Goal: Task Accomplishment & Management: Complete application form

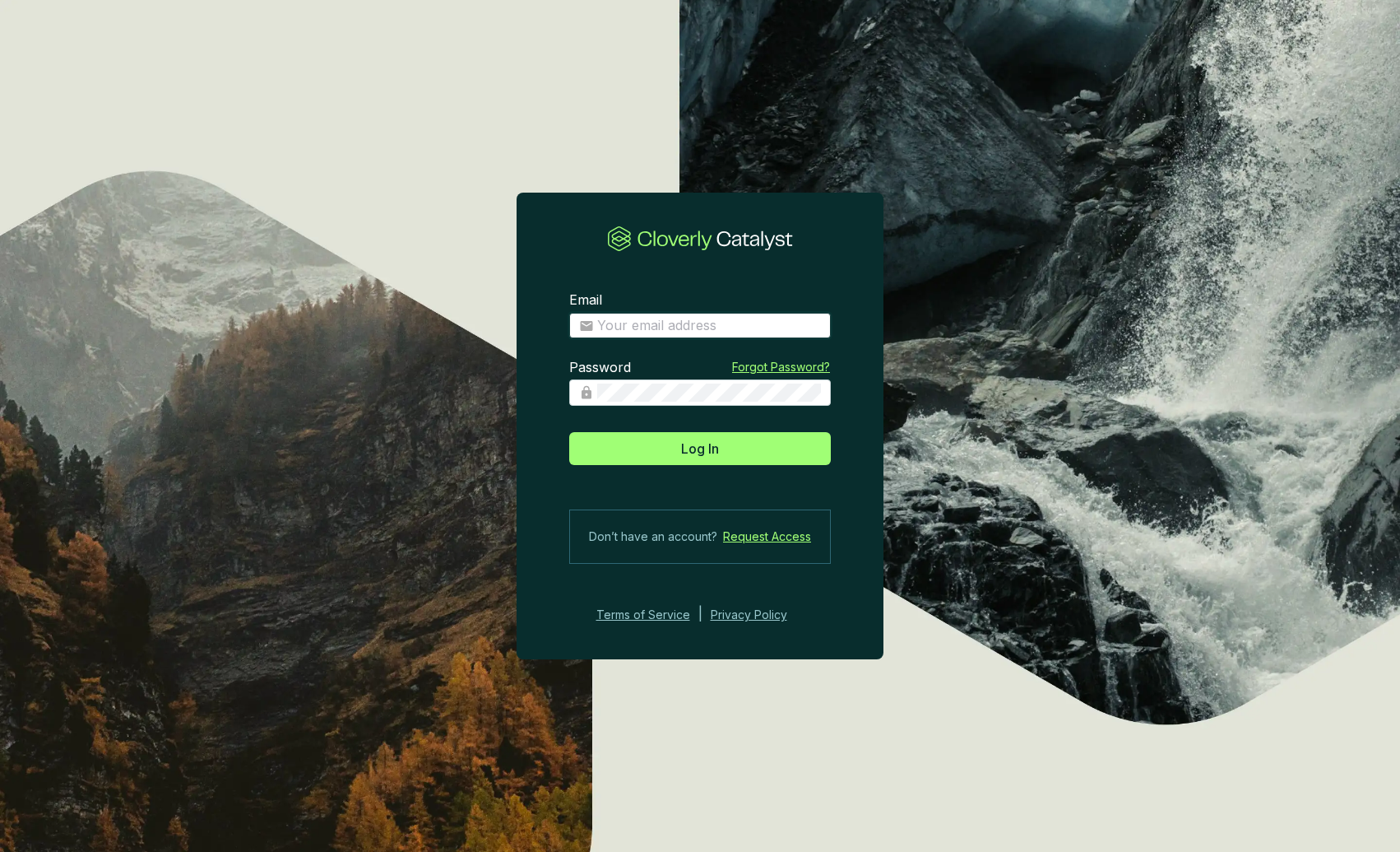
click at [662, 328] on input "Email" at bounding box center [709, 326] width 223 height 18
click at [0, 851] on com-1password-button at bounding box center [0, 852] width 0 height 0
type input "alexandra.ponomarenko@revalue.earth"
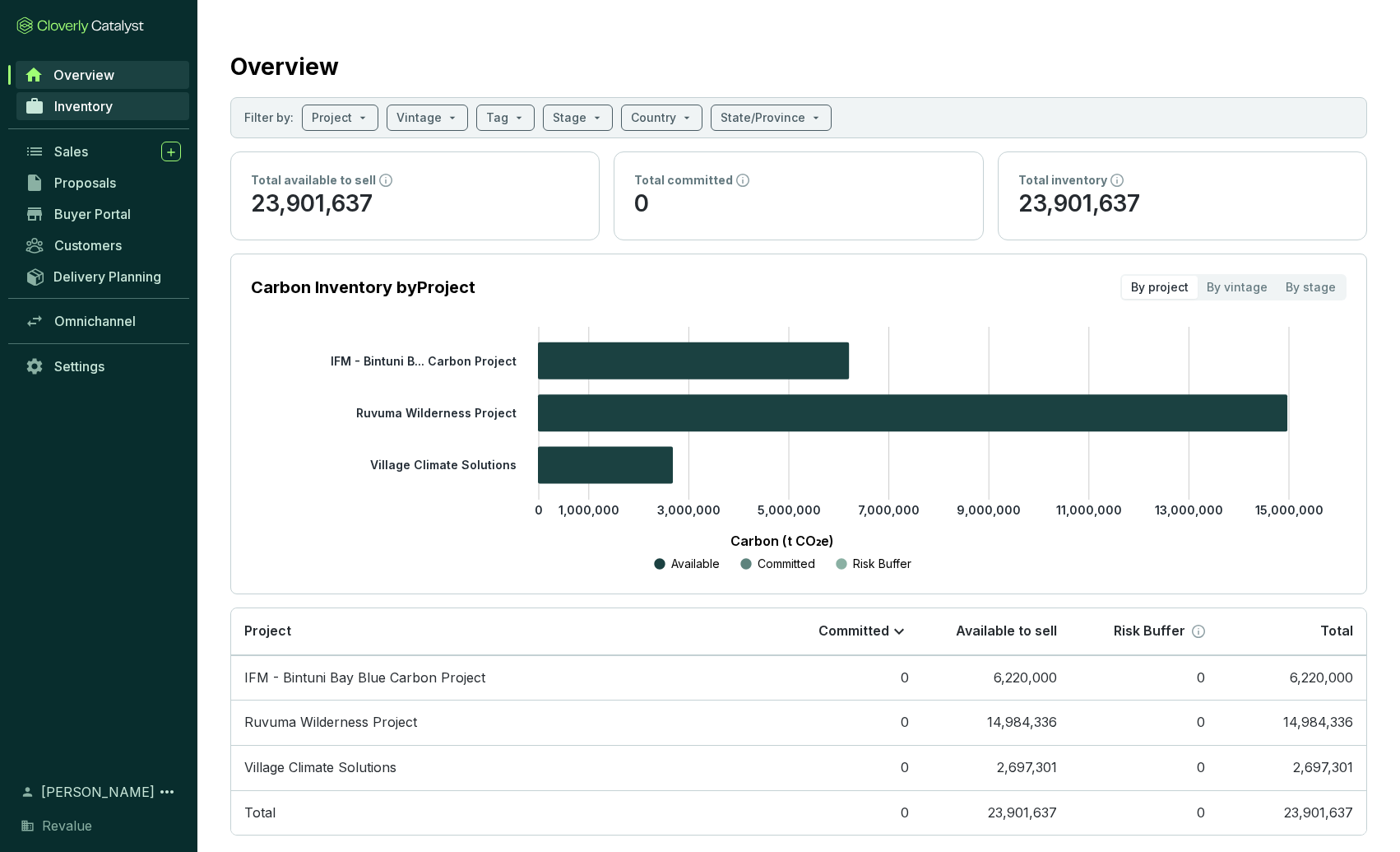
click at [109, 102] on span "Inventory" at bounding box center [83, 106] width 59 height 16
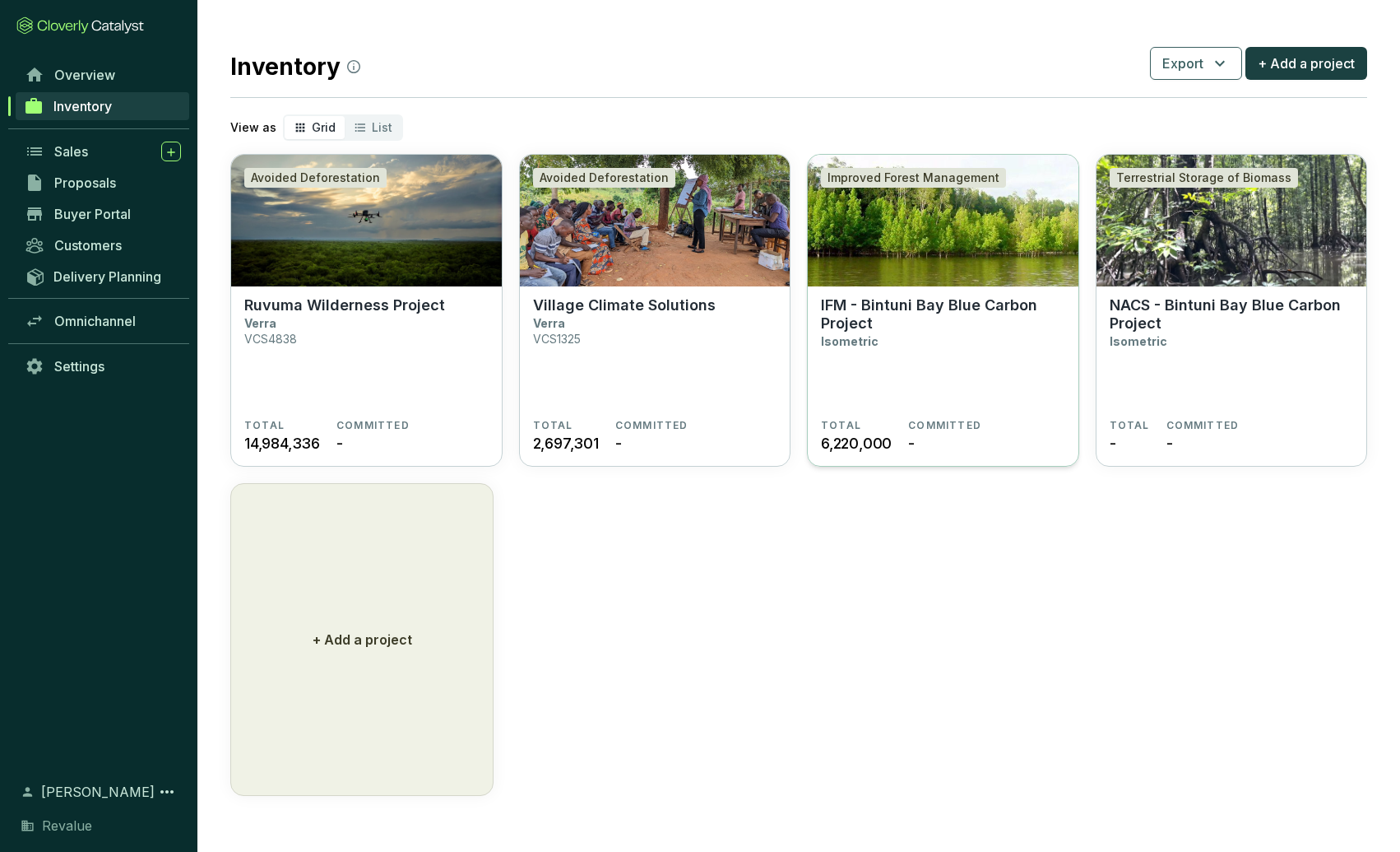
click at [921, 250] on img at bounding box center [942, 221] width 270 height 132
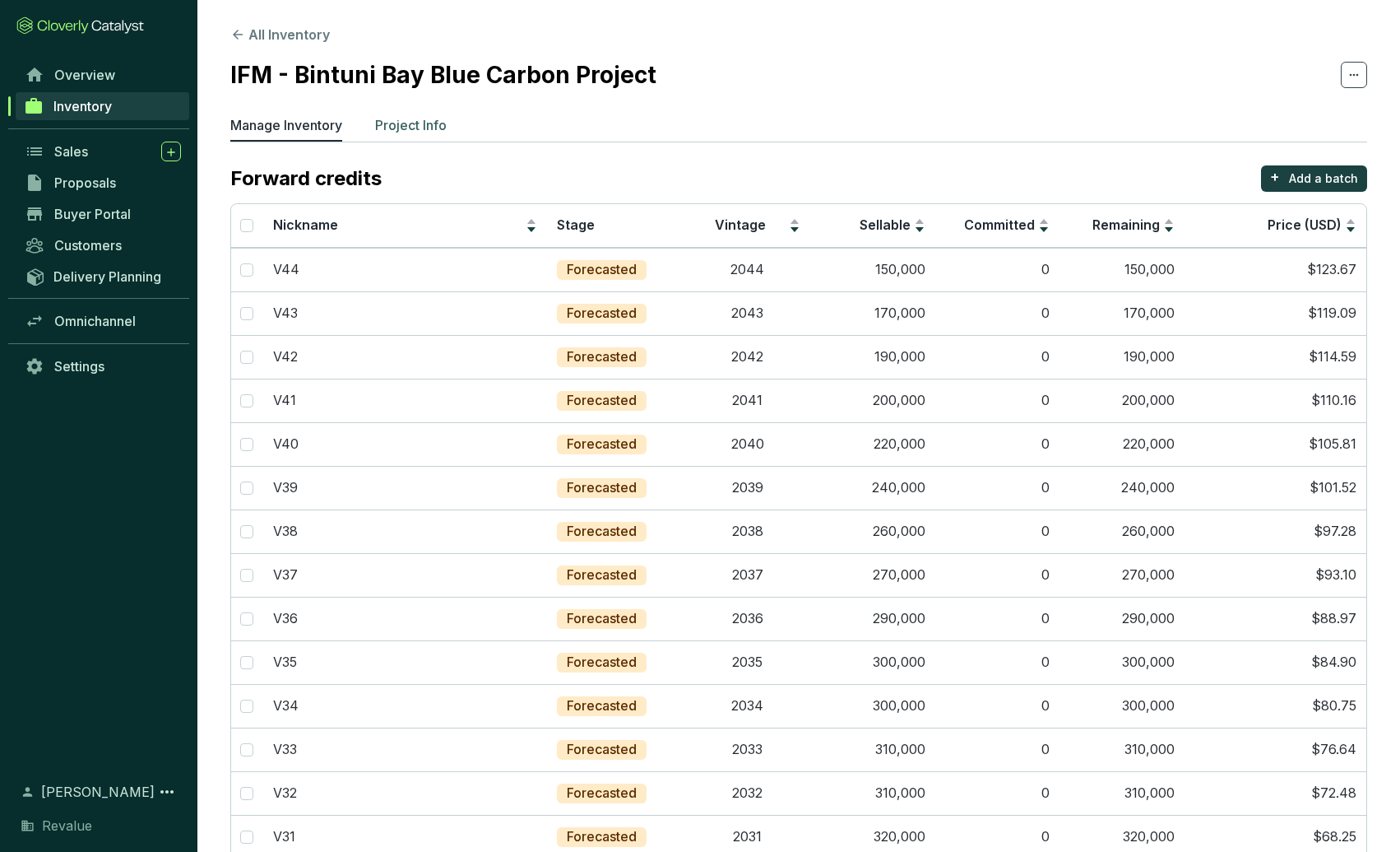
click at [384, 122] on p "Project Info" at bounding box center [411, 126] width 71 height 20
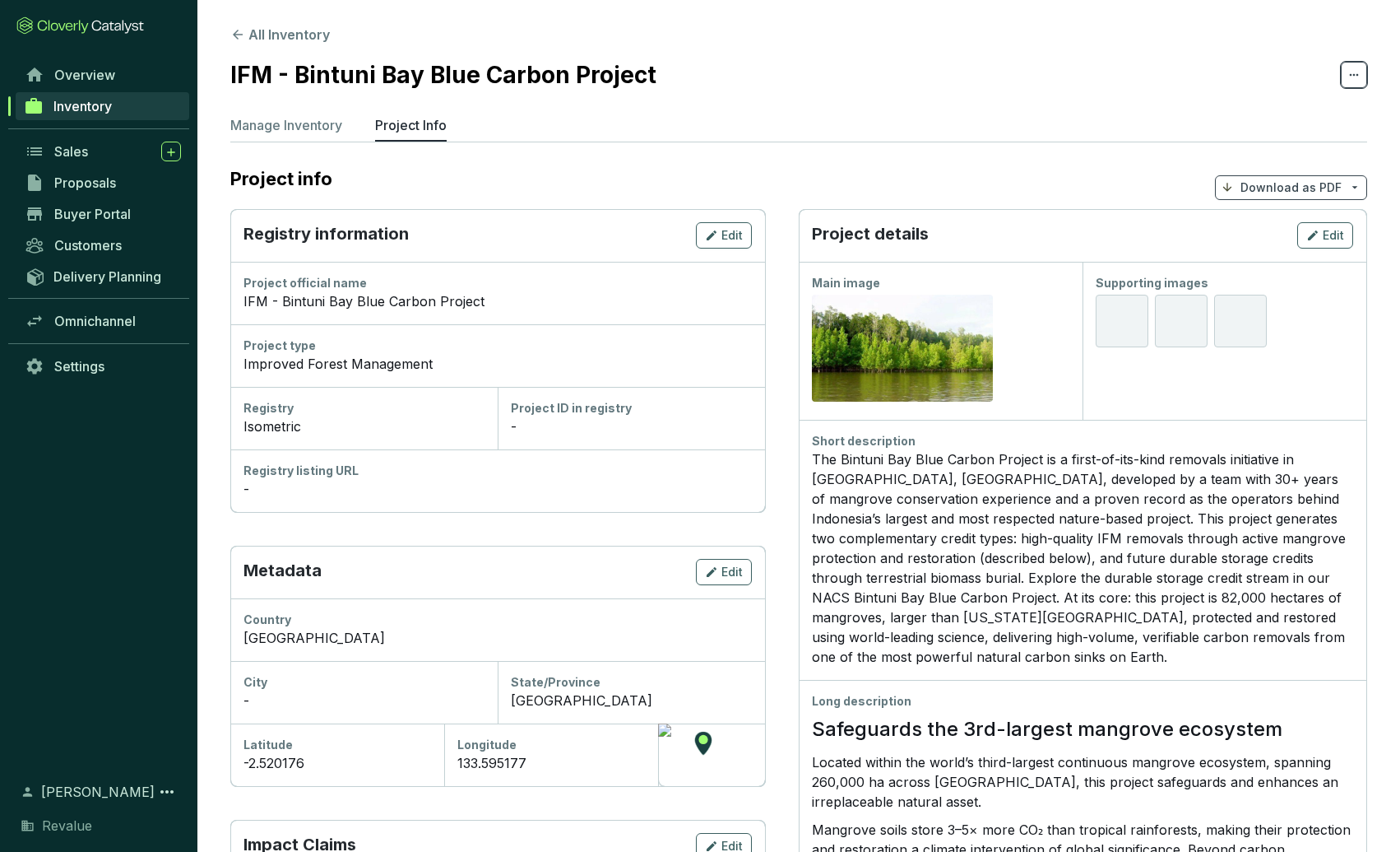
click at [1351, 71] on icon at bounding box center [1353, 75] width 13 height 20
click at [928, 85] on section "IFM - Bintuni Bay Blue Carbon Project" at bounding box center [798, 75] width 1136 height 35
click at [707, 236] on icon "button" at bounding box center [711, 235] width 13 height 20
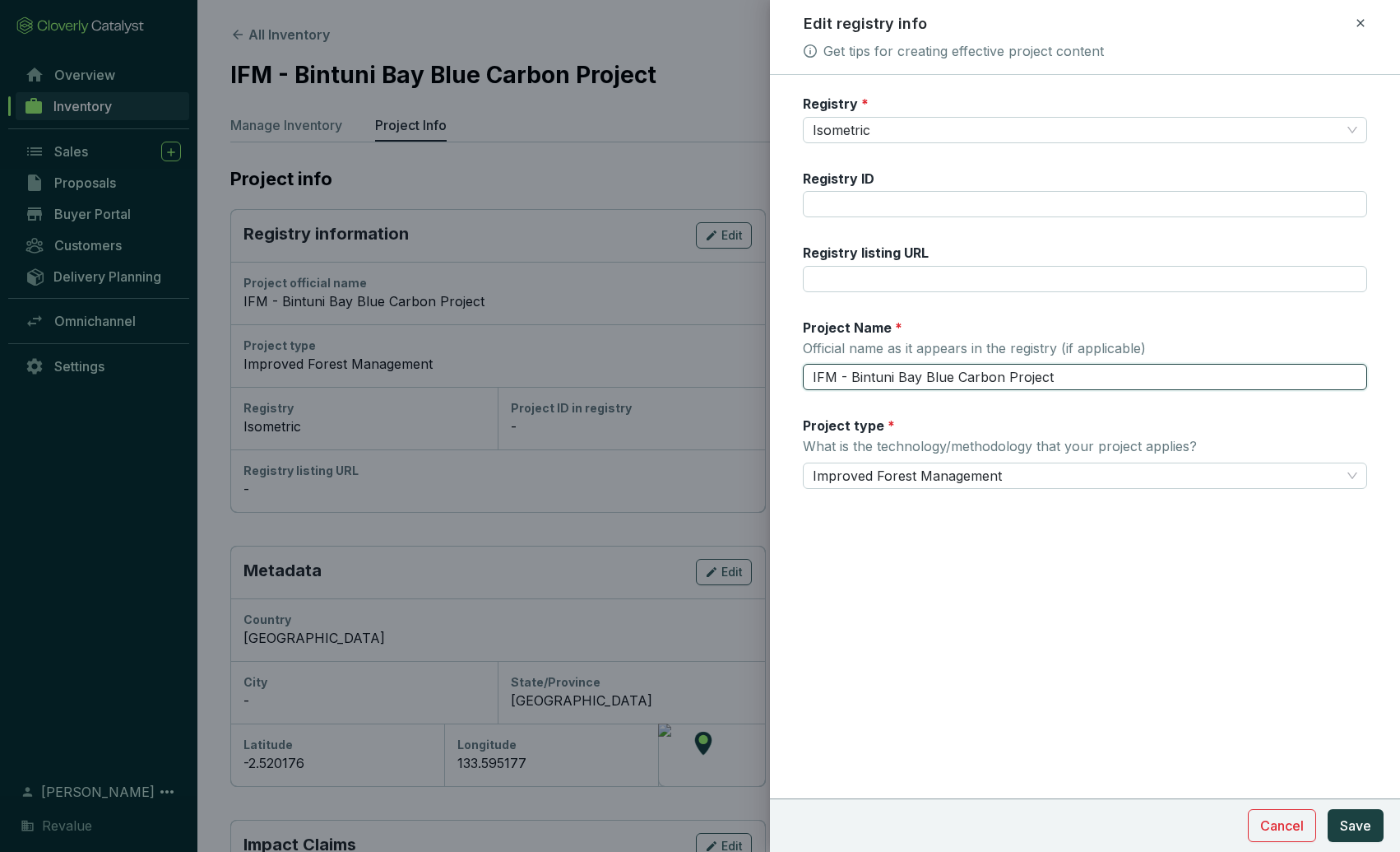
click at [819, 379] on input "IFM - Bintuni Bay Blue Carbon Project" at bounding box center [1085, 377] width 564 height 27
type input "Removals - Bintuni Bay Blue Carbon Project"
click at [1024, 645] on div "Registry * Isometric Registry ID Registry listing URL Project Name * Official n…" at bounding box center [1085, 464] width 630 height 777
click at [1054, 478] on span "Improved Forest Management" at bounding box center [1084, 475] width 545 height 25
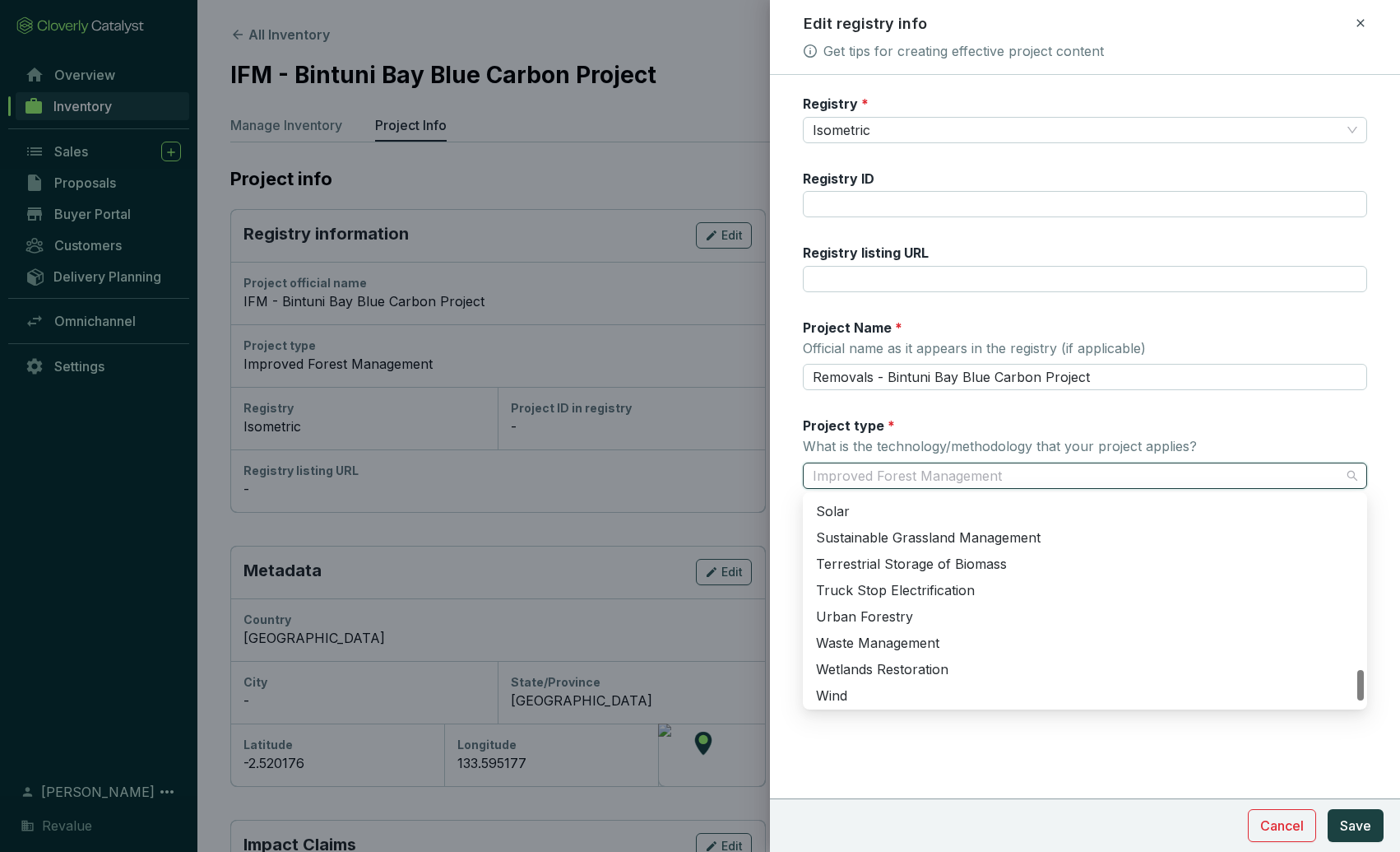
scroll to position [1186, 0]
click at [1051, 777] on div "Registry * Isometric Registry ID Registry listing URL Project Name * Official n…" at bounding box center [1085, 464] width 630 height 777
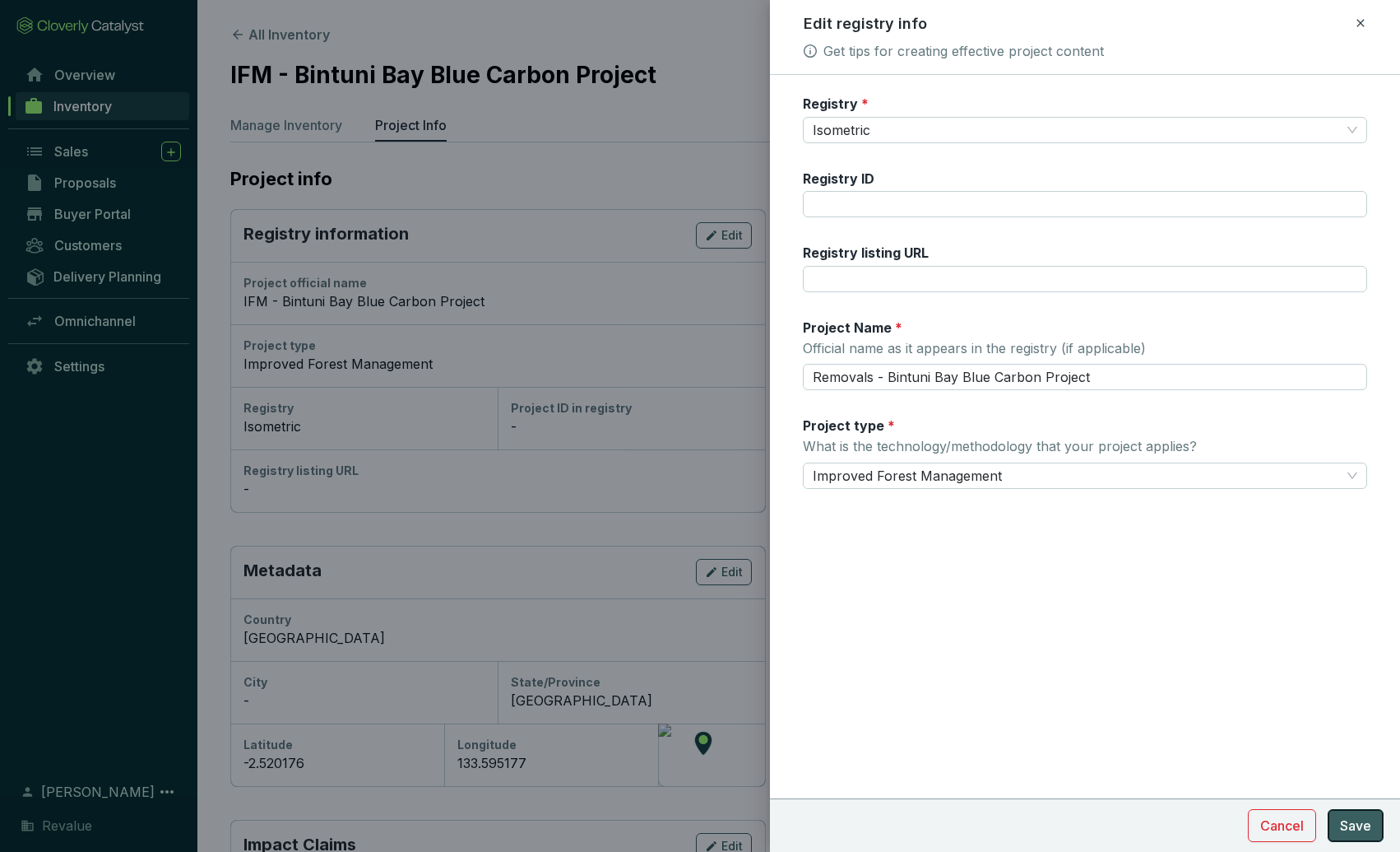
click at [1376, 827] on button "Save" at bounding box center [1355, 825] width 56 height 33
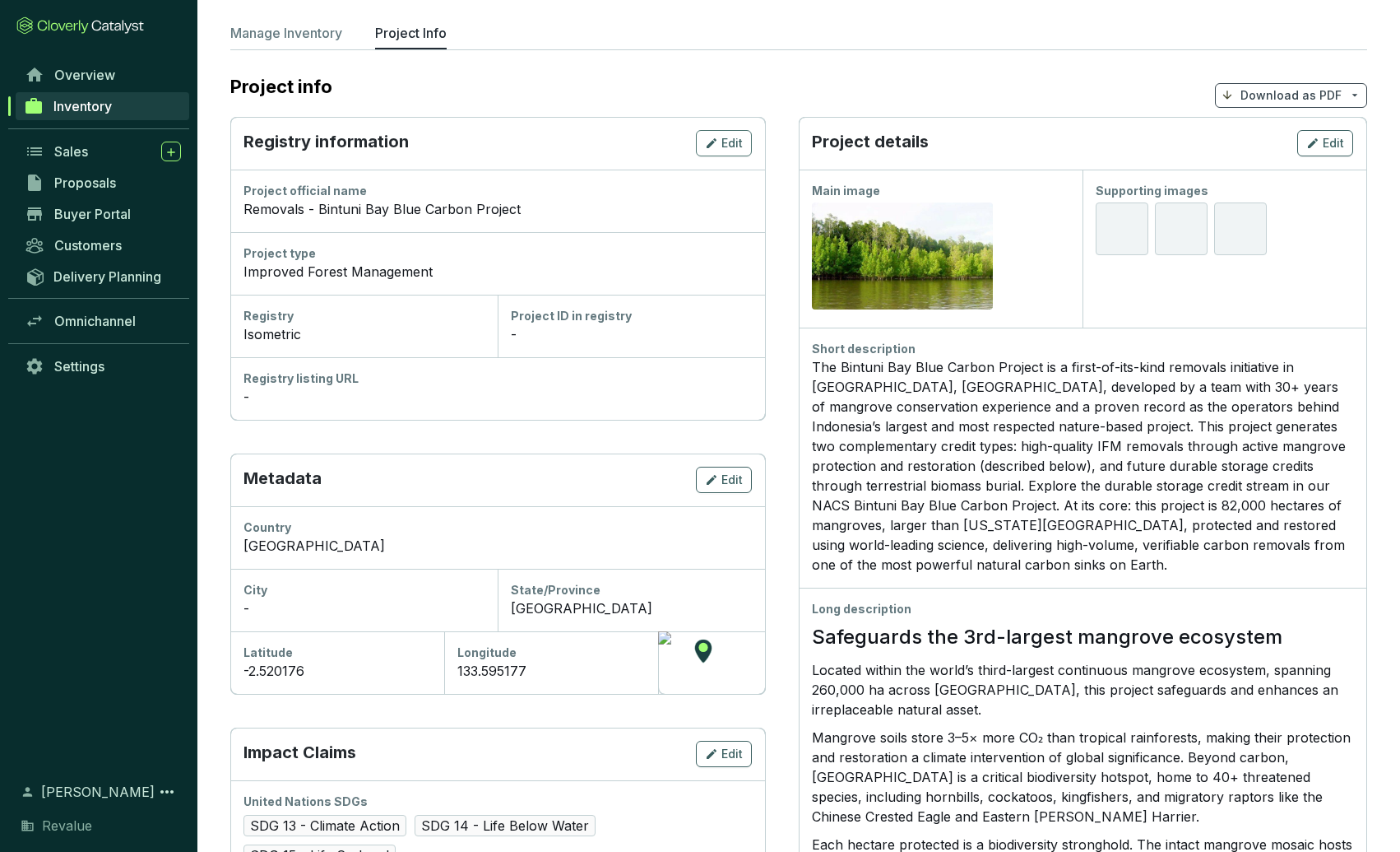
scroll to position [93, 0]
click at [1319, 144] on icon "button" at bounding box center [1312, 143] width 13 height 20
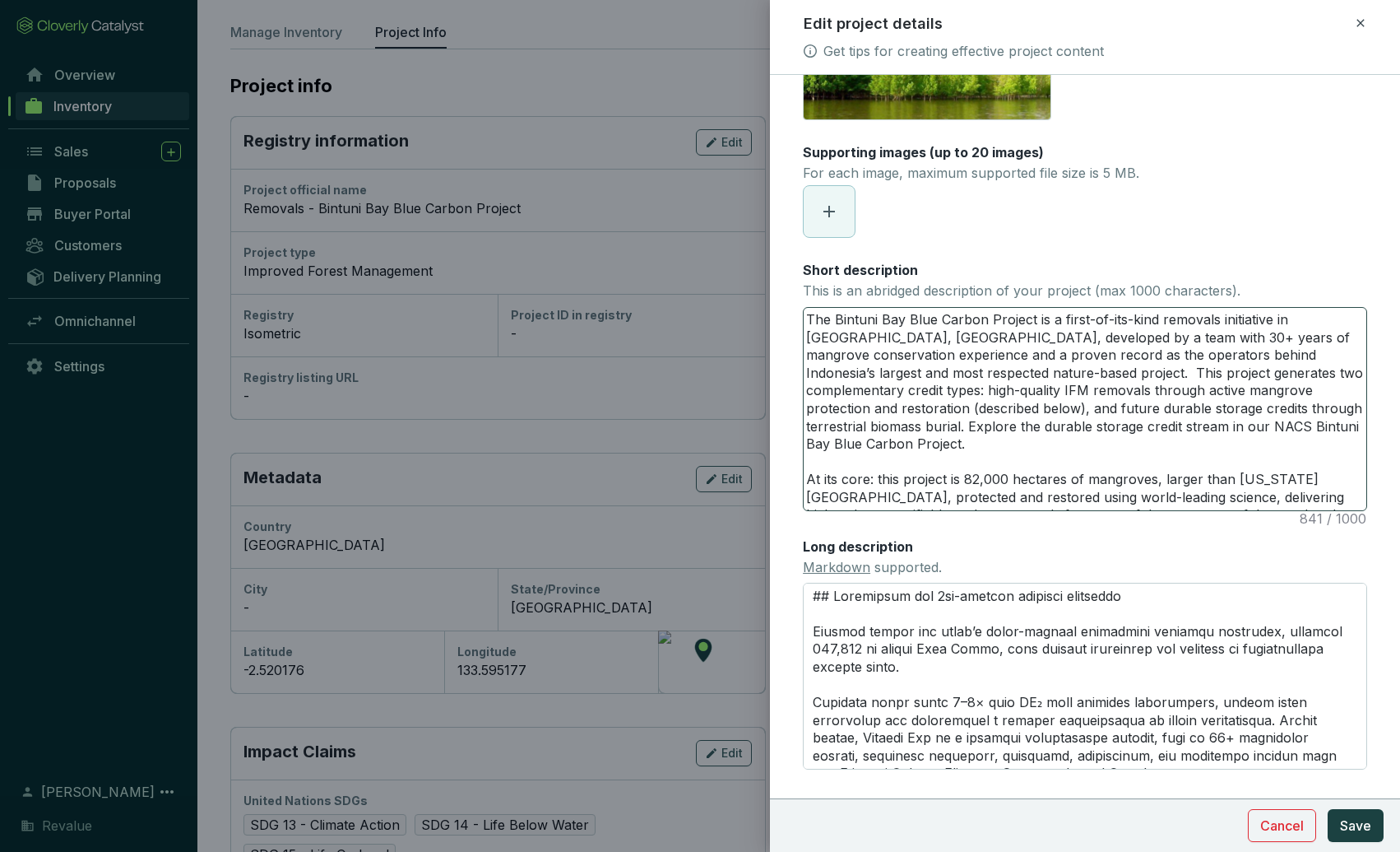
scroll to position [133, 0]
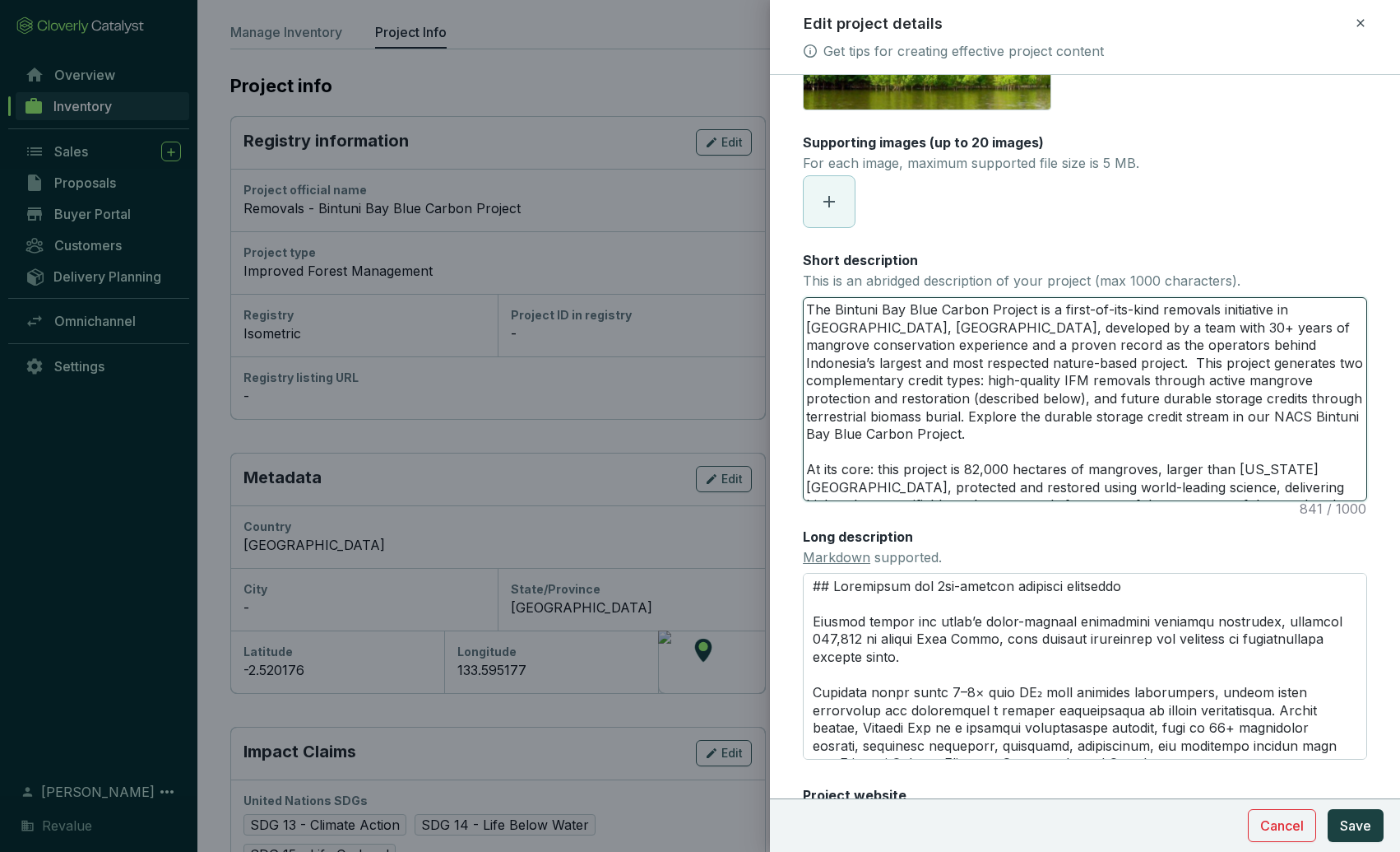
click at [1016, 360] on textarea "The Bintuni Bay Blue Carbon Project is a first-of-its-kind removals initiative …" at bounding box center [1084, 399] width 562 height 202
type textarea "The Bintuni Bay Blue Carbon Project is a first-of-its-kind removals initiative …"
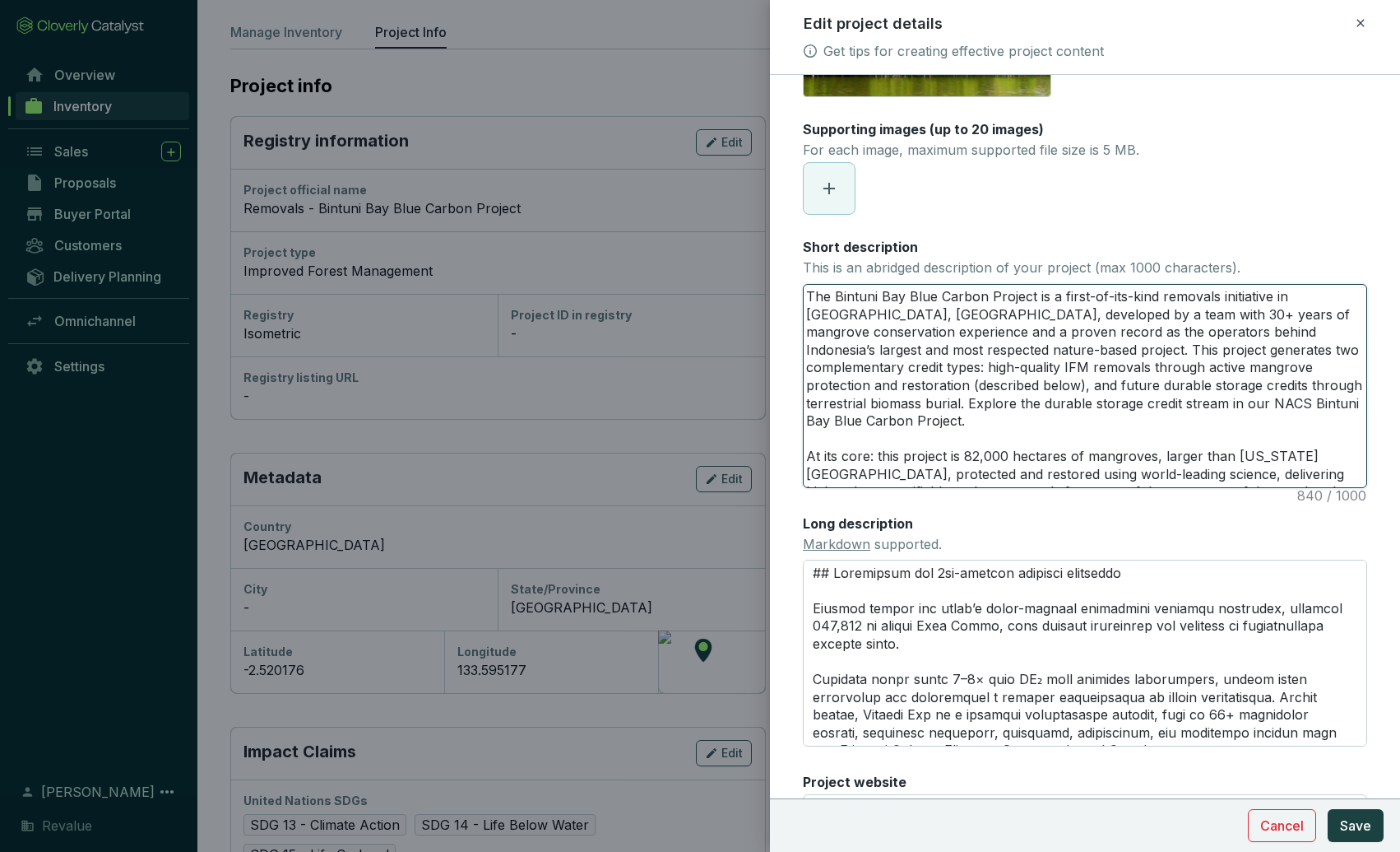
type textarea "The Bintuni Bay Blue Carbon Project is a first-of-its-kind removals initiative …"
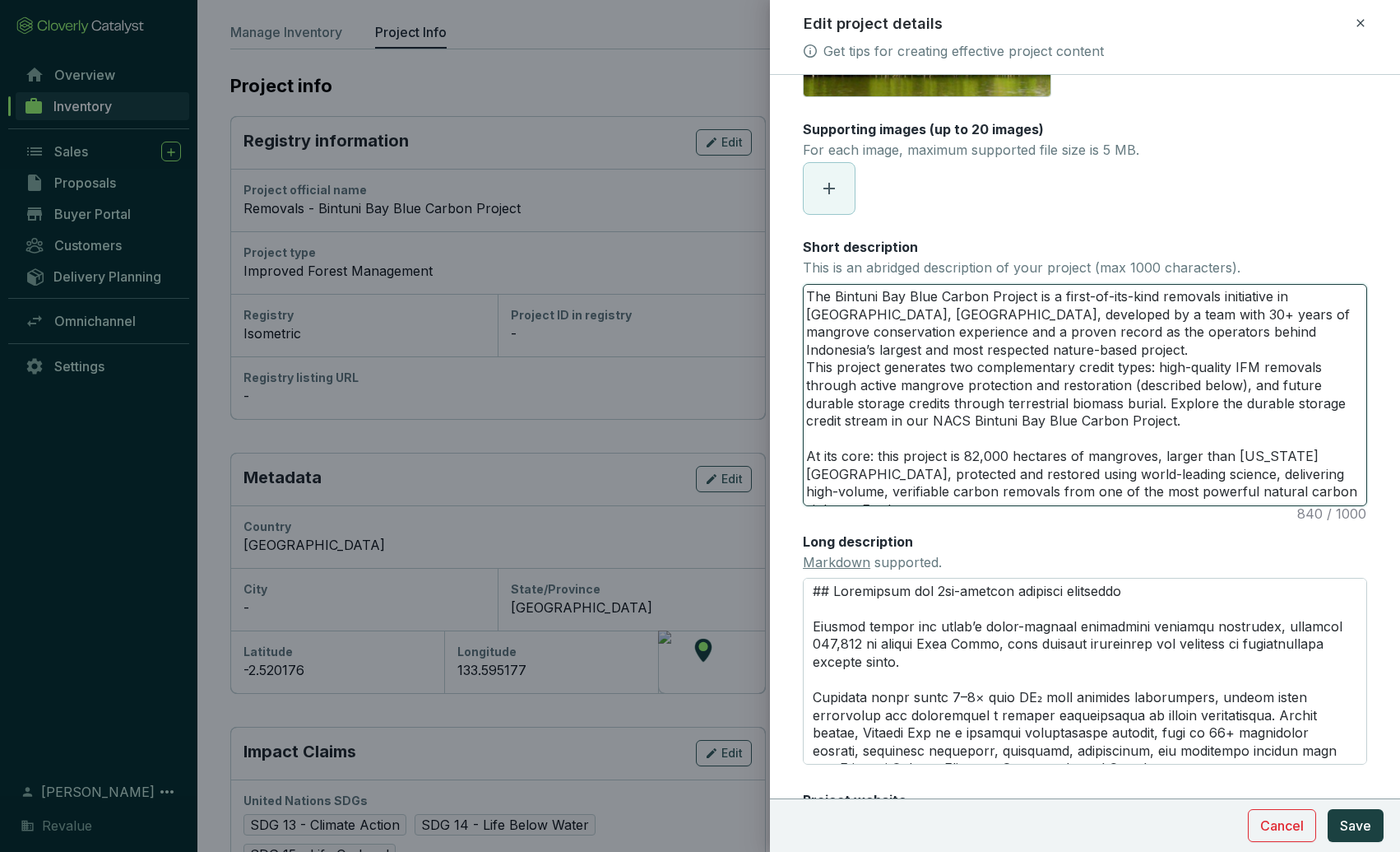
type textarea "The Bintuni Bay Blue Carbon Project is a first-of-its-kind removals initiative …"
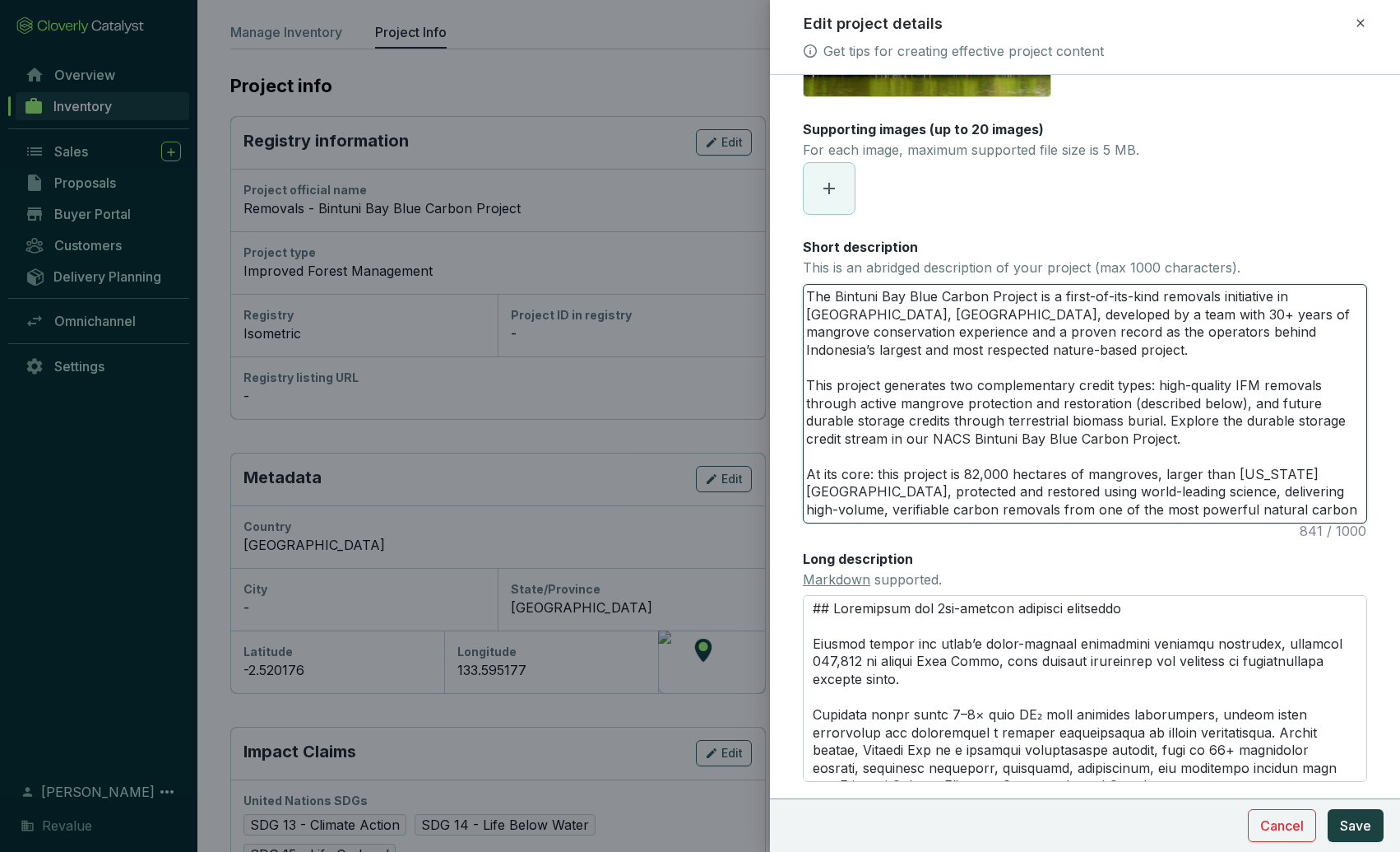
click at [1247, 385] on textarea "The Bintuni Bay Blue Carbon Project is a first-of-its-kind removals initiative …" at bounding box center [1084, 404] width 562 height 238
type textarea "The Bintuni Bay Blue Carbon Project is a first-of-its-kind removals initiative …"
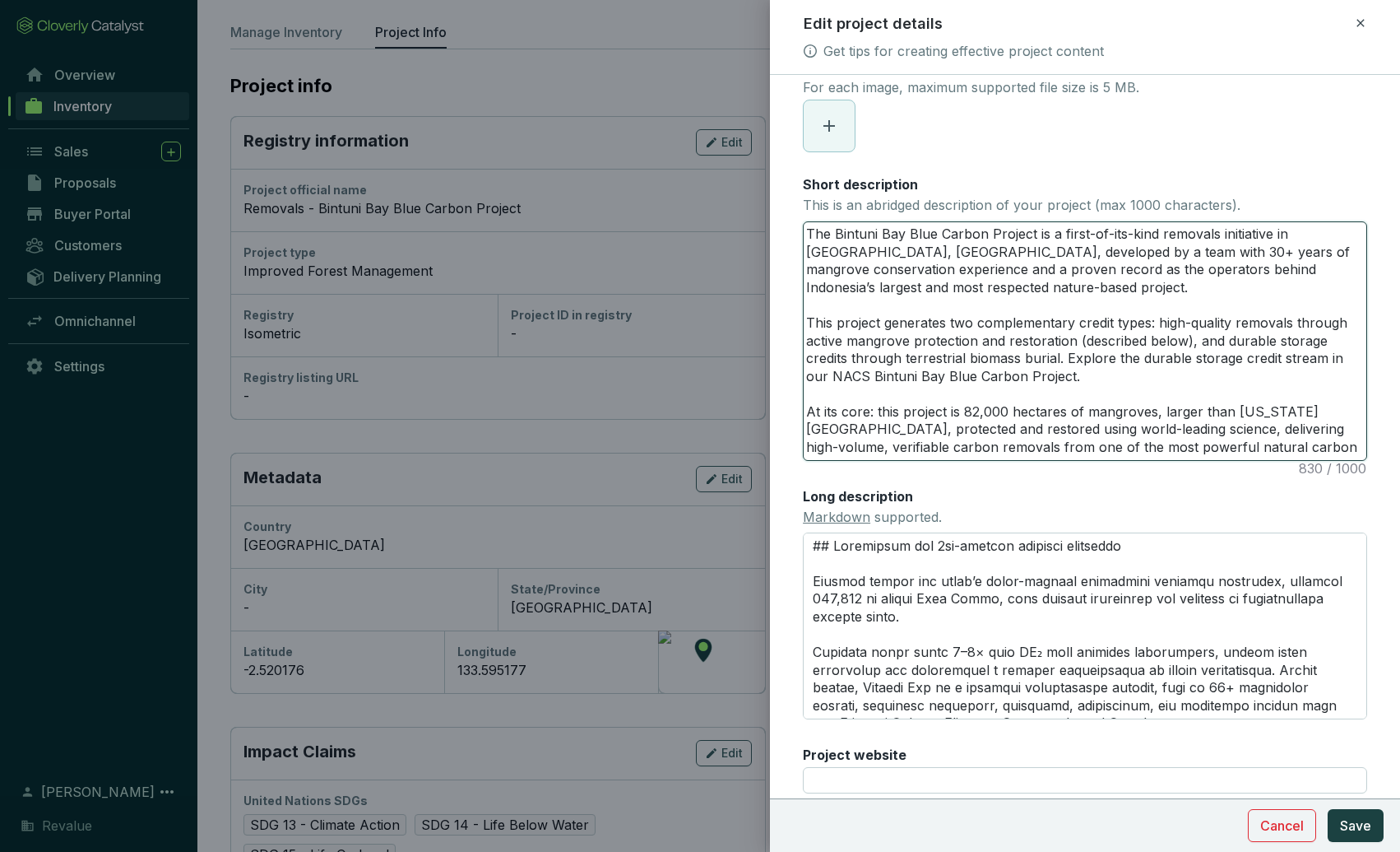
scroll to position [211, 0]
type textarea "The Bintuni Bay Blue Carbon Project is a first-of-its-kind removals initiative …"
drag, startPoint x: 881, startPoint y: 407, endPoint x: 769, endPoint y: 410, distance: 112.0
click at [770, 410] on form "Main image Recommended pixel size is: 1600 x 1200. Maximum supported file size …" at bounding box center [1085, 387] width 630 height 1006
click at [1104, 431] on textarea "The Bintuni Bay Blue Carbon Project is a first-of-its-kind removals initiative …" at bounding box center [1084, 339] width 562 height 238
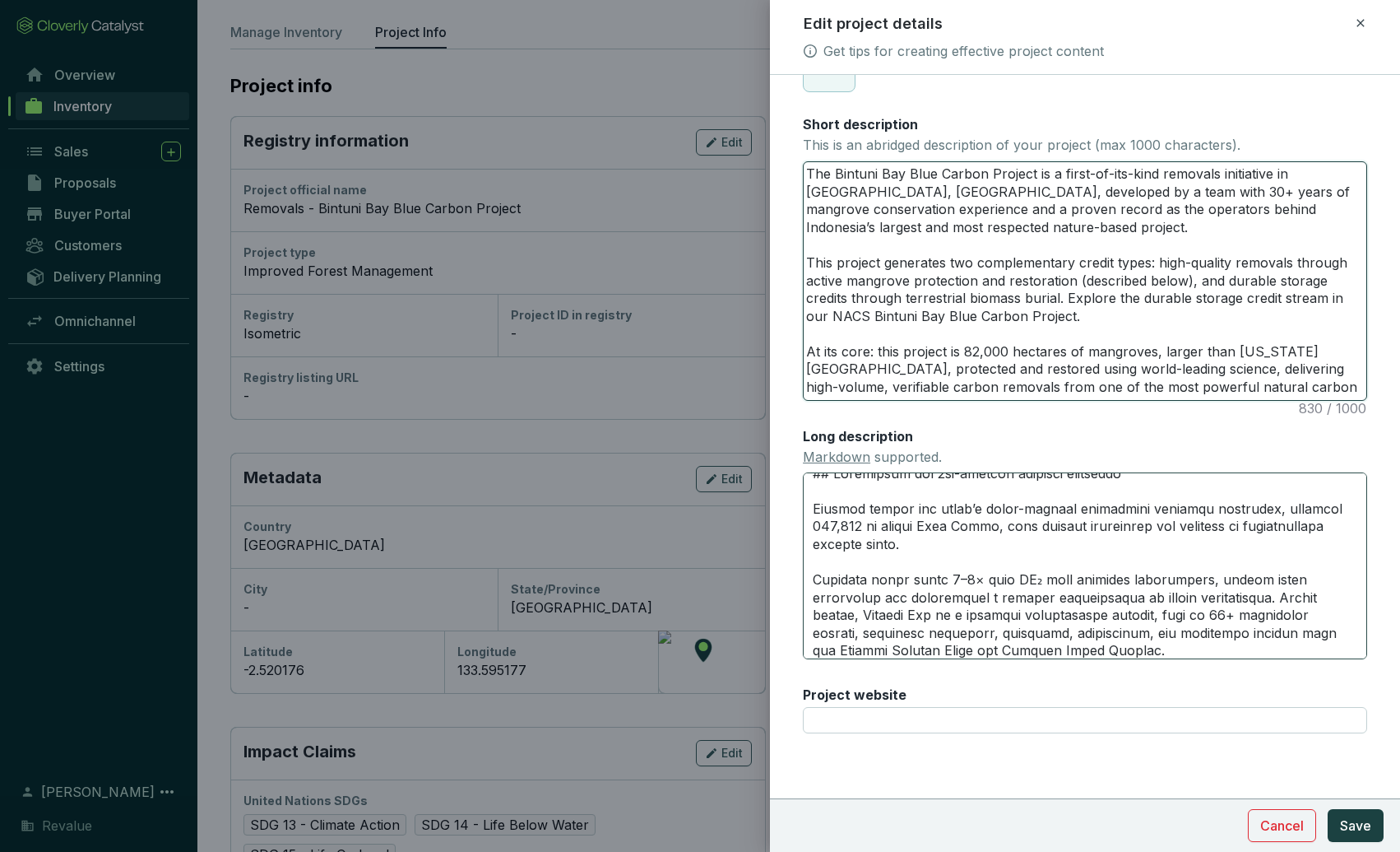
scroll to position [0, 0]
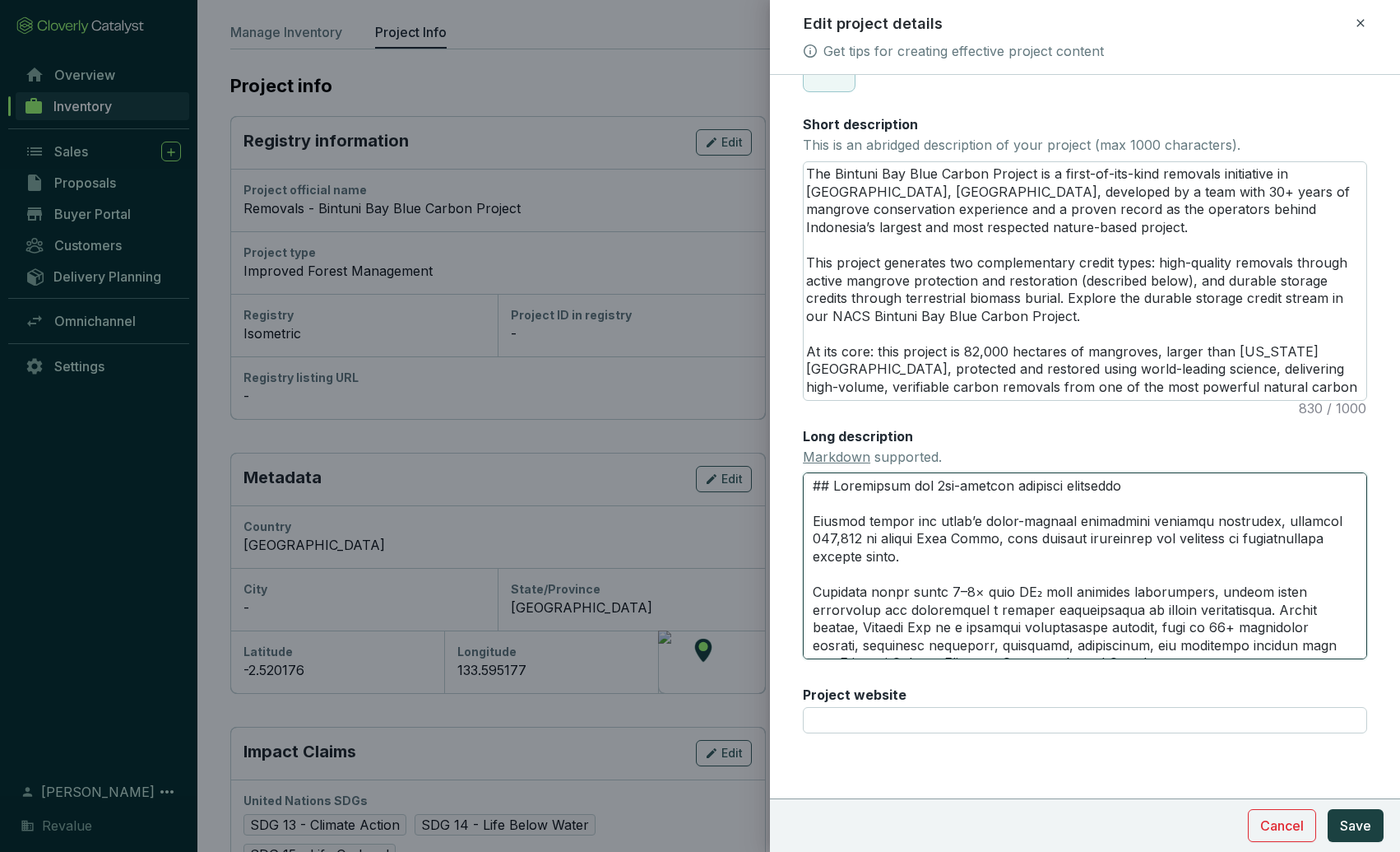
click at [845, 520] on textarea "Long description Markdown supported." at bounding box center [1085, 565] width 564 height 186
type textarea "## Safeguards the 3rd-largest mangrove ecosystem TLocated within the world’s th…"
type textarea "## Safeguards the 3rd-largest mangrove ecosystem ThLocated within the world’s t…"
type textarea "## Safeguards the 3rd-largest mangrove ecosystem TheLocated within the world’s …"
type textarea "## Safeguards the 3rd-largest mangrove ecosystem The Located within the world’s…"
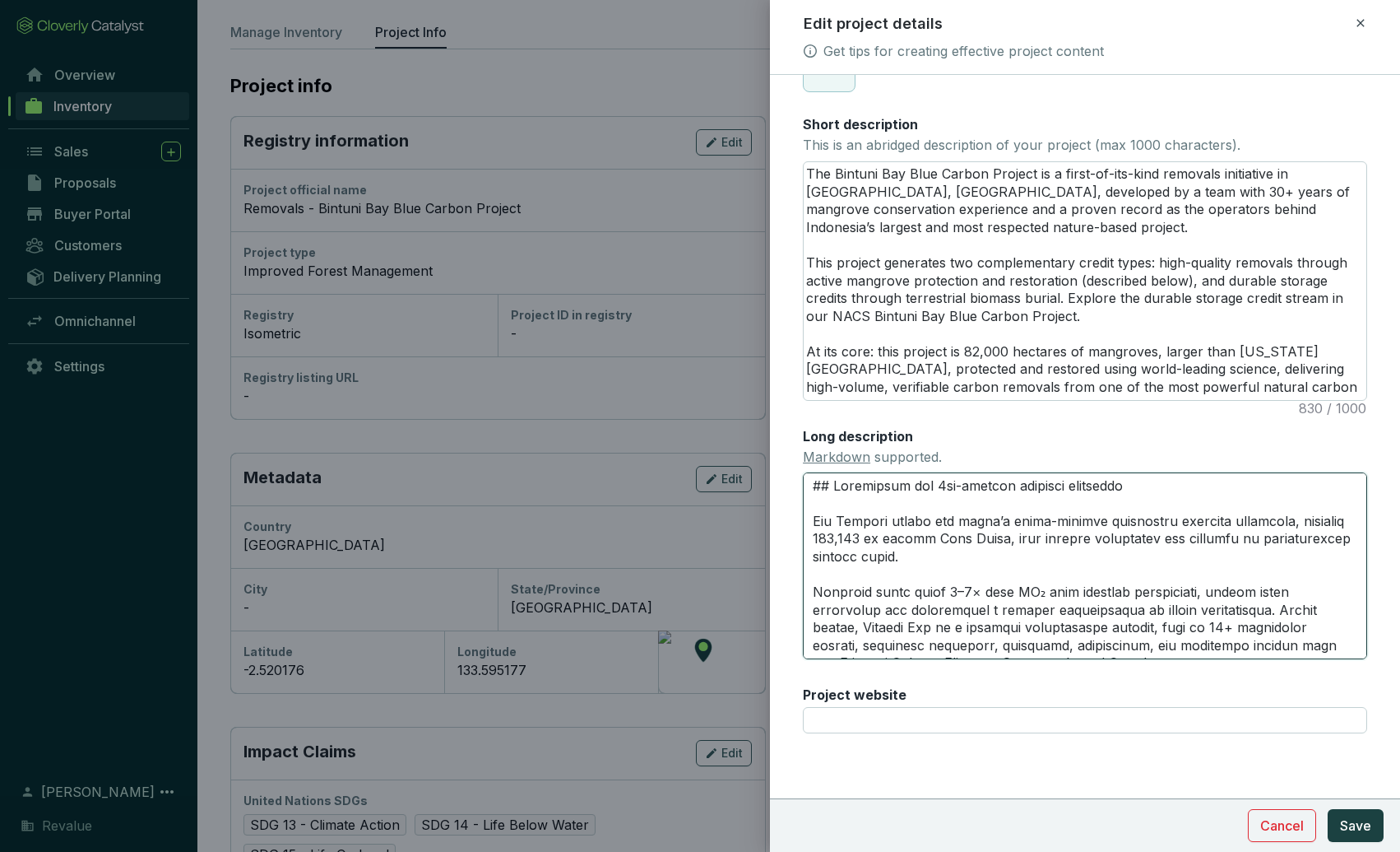
type textarea "## Safeguards the 3rd-largest mangrove ecosystem The pLocated within the world’…"
type textarea "## Safeguards the 3rd-largest mangrove ecosystem The prLocated within the world…"
type textarea "## Safeguards the 3rd-largest mangrove ecosystem The proLocated within the worl…"
type textarea "## Safeguards the 3rd-largest mangrove ecosystem The projLocated within the wor…"
type textarea "## Safeguards the 3rd-largest mangrove ecosystem The projeLocated within the wo…"
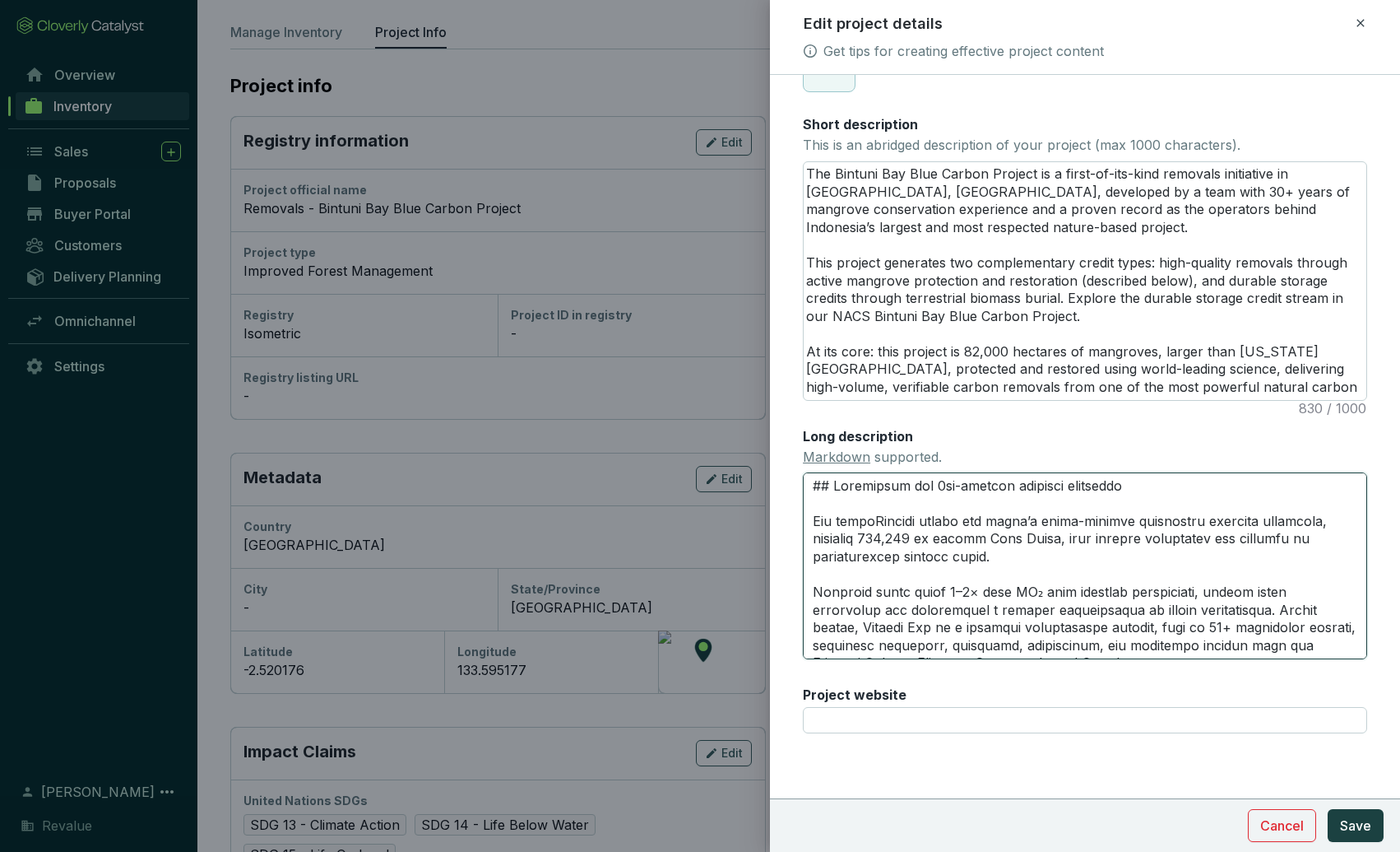
type textarea "## Safeguards the 3rd-largest mangrove ecosystem The projecLocated within the w…"
type textarea "## Safeguards the 3rd-largest mangrove ecosystem The projectLocated within the …"
type textarea "## Safeguards the 3rd-largest mangrove ecosystem The project Located within the…"
type textarea "## Safeguards the 3rd-largest mangrove ecosystem The project iLocated within th…"
type textarea "## Safeguards the 3rd-largest mangrove ecosystem The project isLocated within t…"
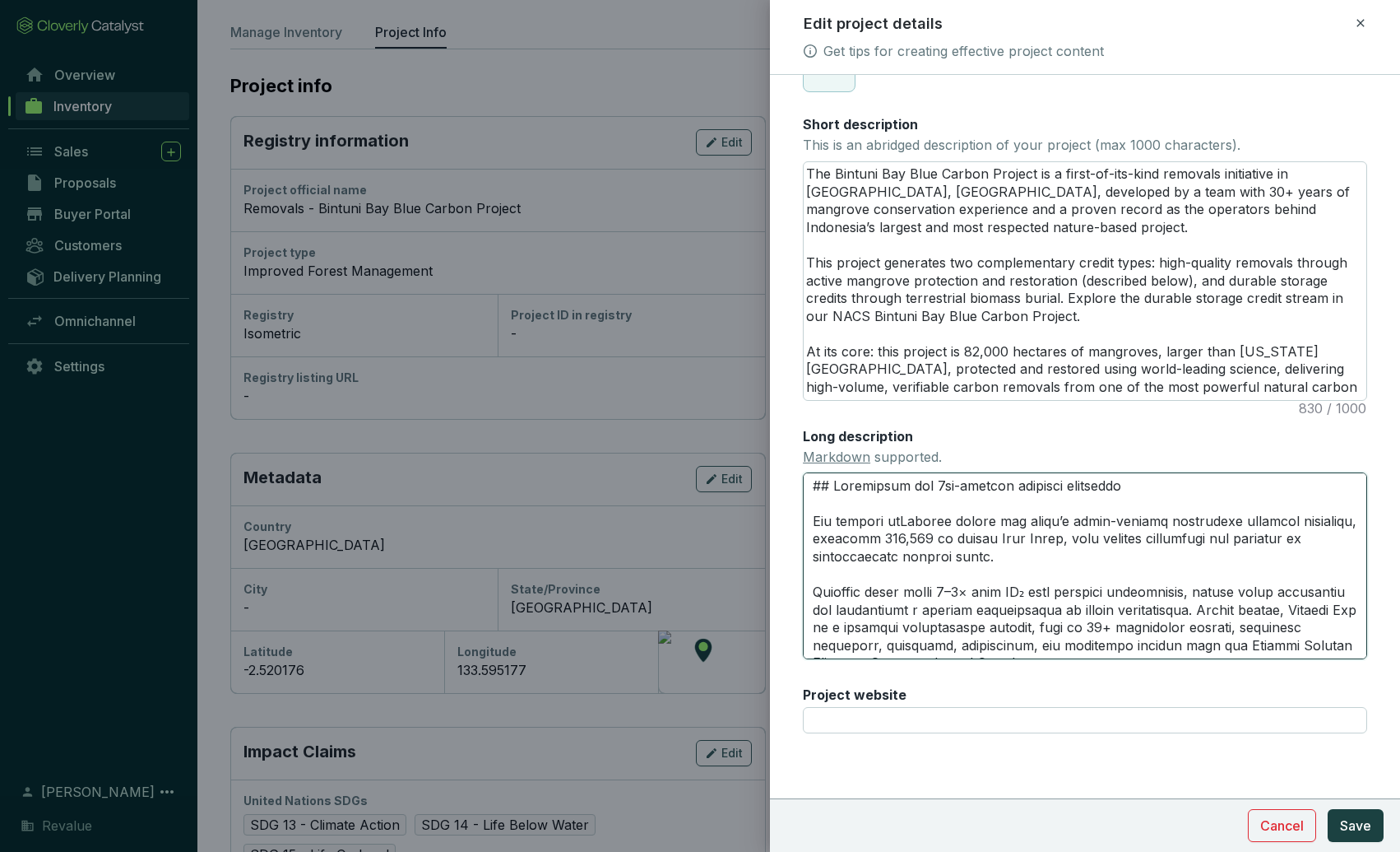
type textarea "## Safeguards the 3rd-largest mangrove ecosystem The project is Located within …"
type textarea "## Safeguards the 3rd-largest mangrove ecosystem The project is ocated within t…"
type textarea "## Safeguards the 3rd-largest mangrove ecosystem The project is located within …"
drag, startPoint x: 1026, startPoint y: 555, endPoint x: 1066, endPoint y: 537, distance: 43.9
click at [1066, 537] on textarea "Long description Markdown supported." at bounding box center [1085, 565] width 564 height 186
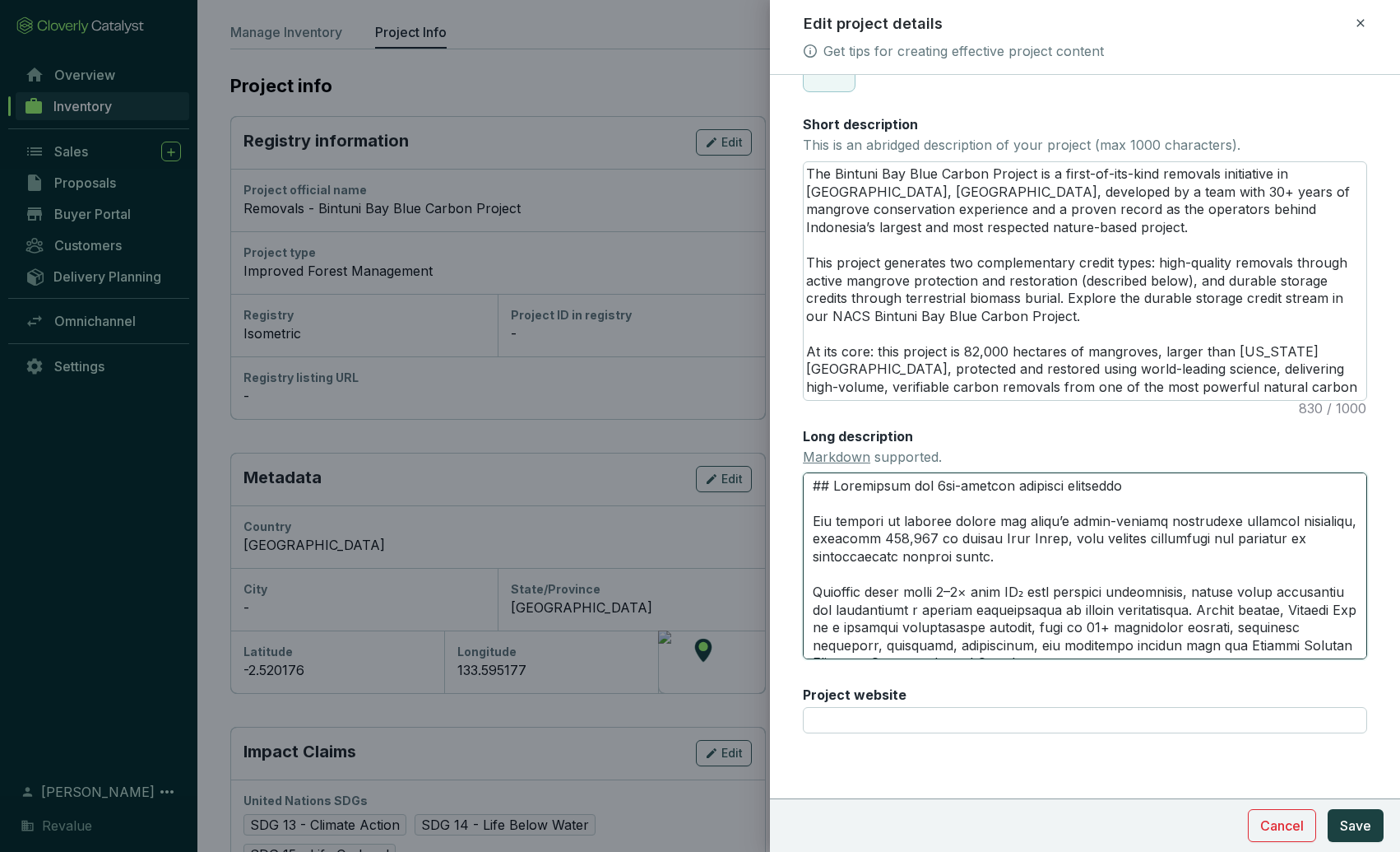
type textarea "## Safeguards the 3rd-largest mangrove ecosystem The project is ocated within t…"
type textarea "## Safeguards the 3rd-largest mangrove ecosystem The project is Located within …"
type textarea "## Safeguards the 3rd-largest mangrove ecosystem The project isLocated within t…"
type textarea "## Safeguards the 3rd-largest mangrove ecosystem The project iLocated within th…"
type textarea "## Safeguards the 3rd-largest mangrove ecosystem Located within the world’s thi…"
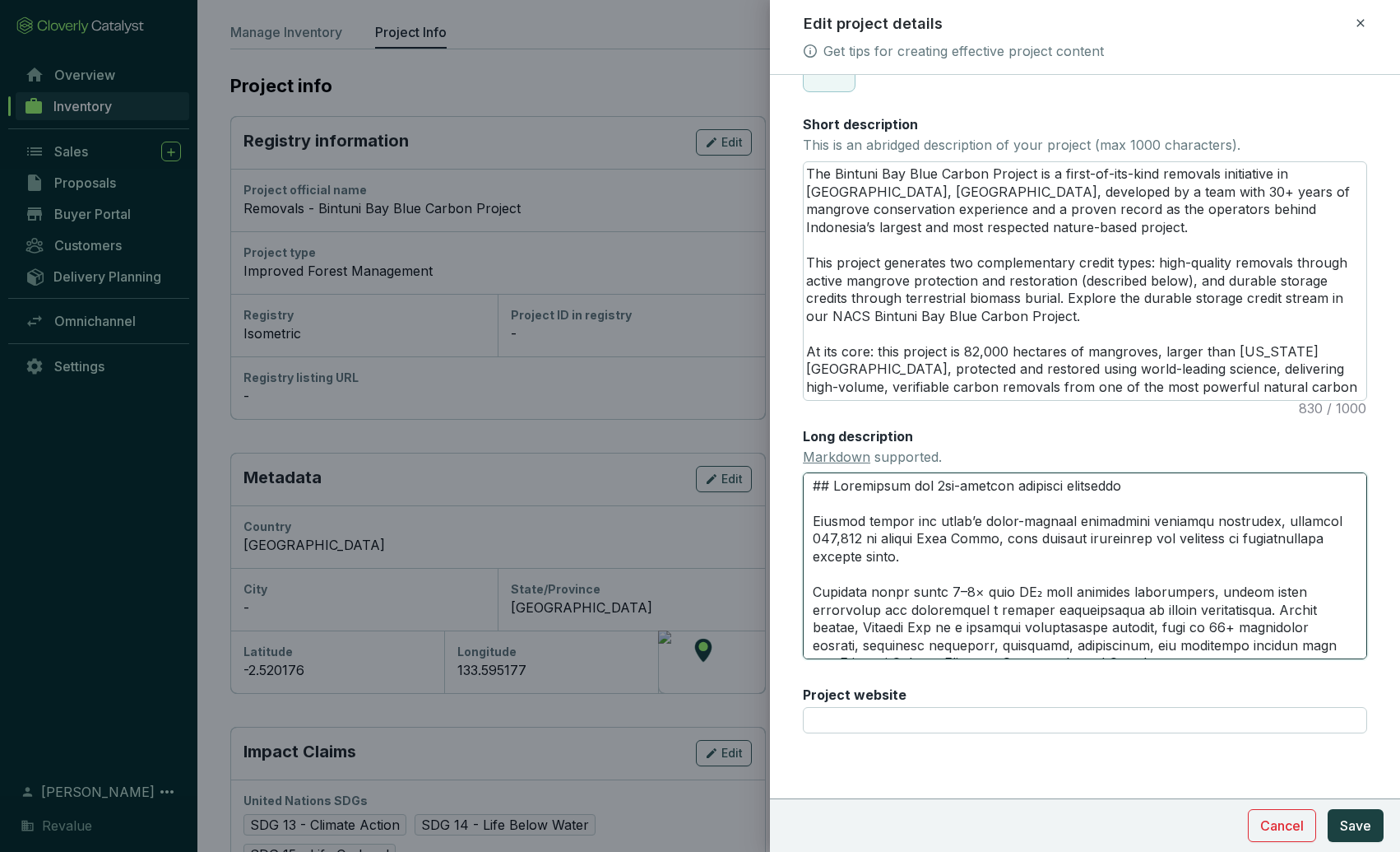
click at [1169, 553] on textarea "Long description Markdown supported." at bounding box center [1085, 565] width 564 height 186
type textarea "## Safeguards the 3rd-largest mangrove ecosystem Located within the world’s thi…"
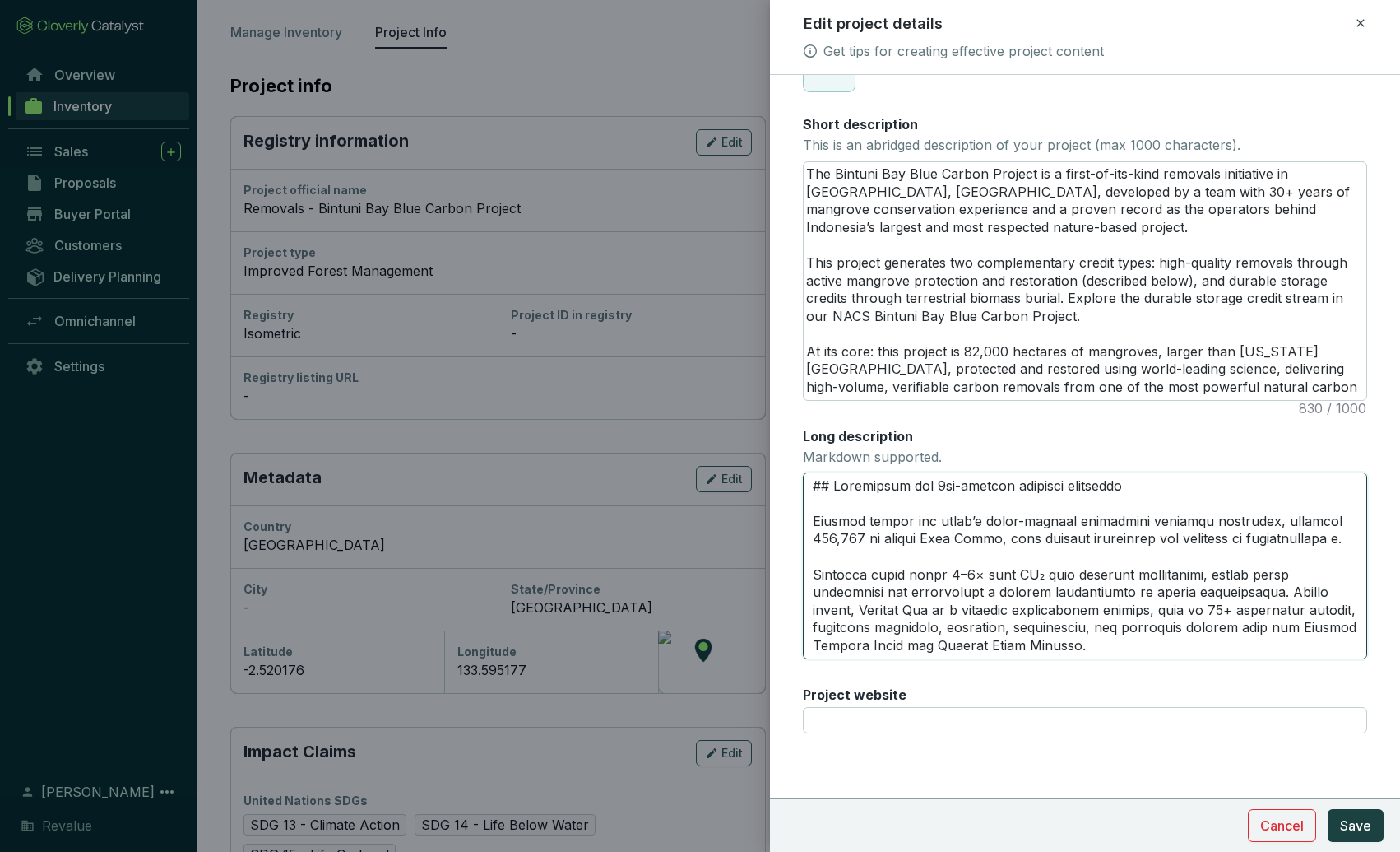
type textarea "## Safeguards the 3rd-largest mangrove ecosystem Located within the world’s thi…"
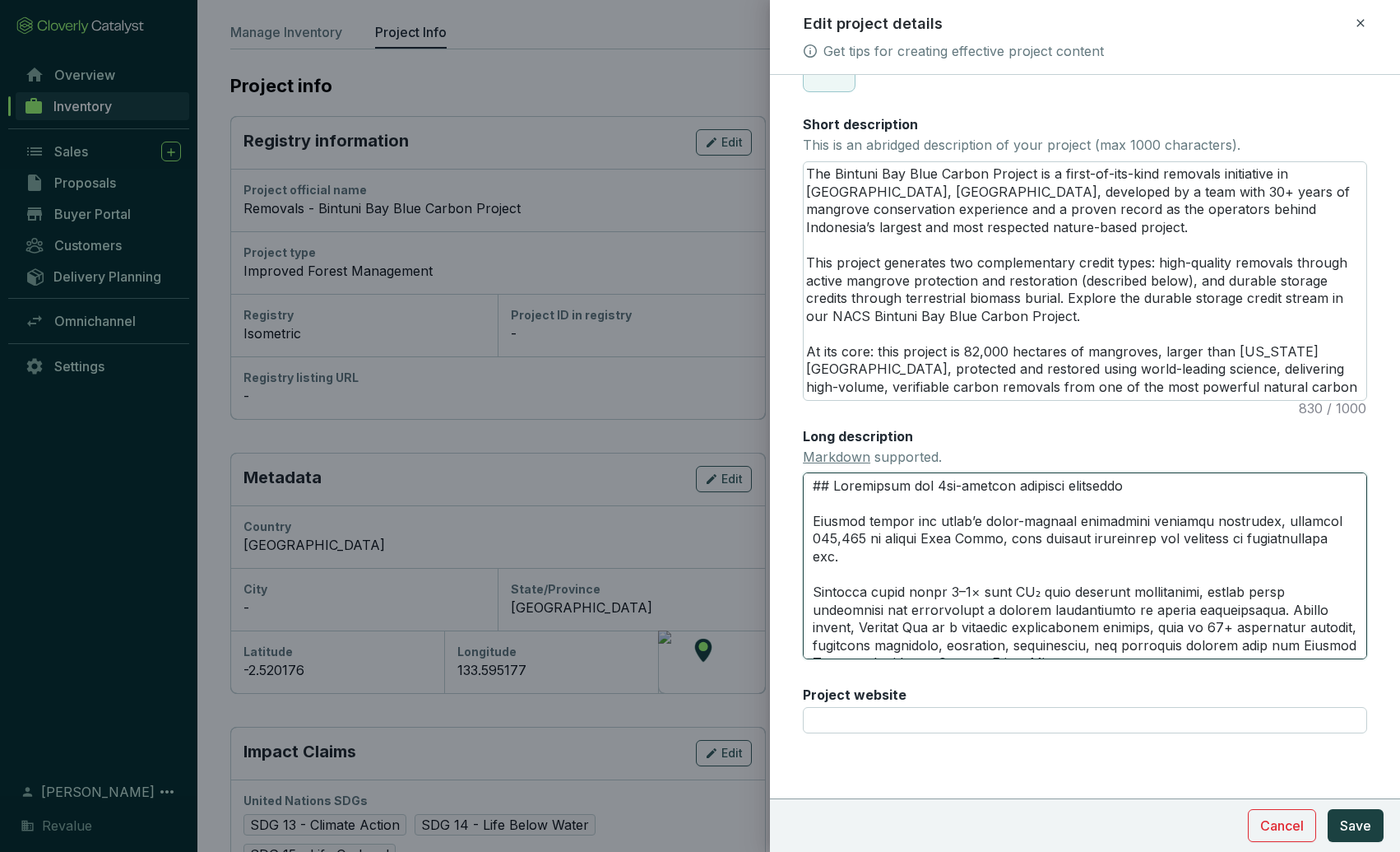
type textarea "## Safeguards the 3rd-largest mangrove ecosystem Located within the world’s thi…"
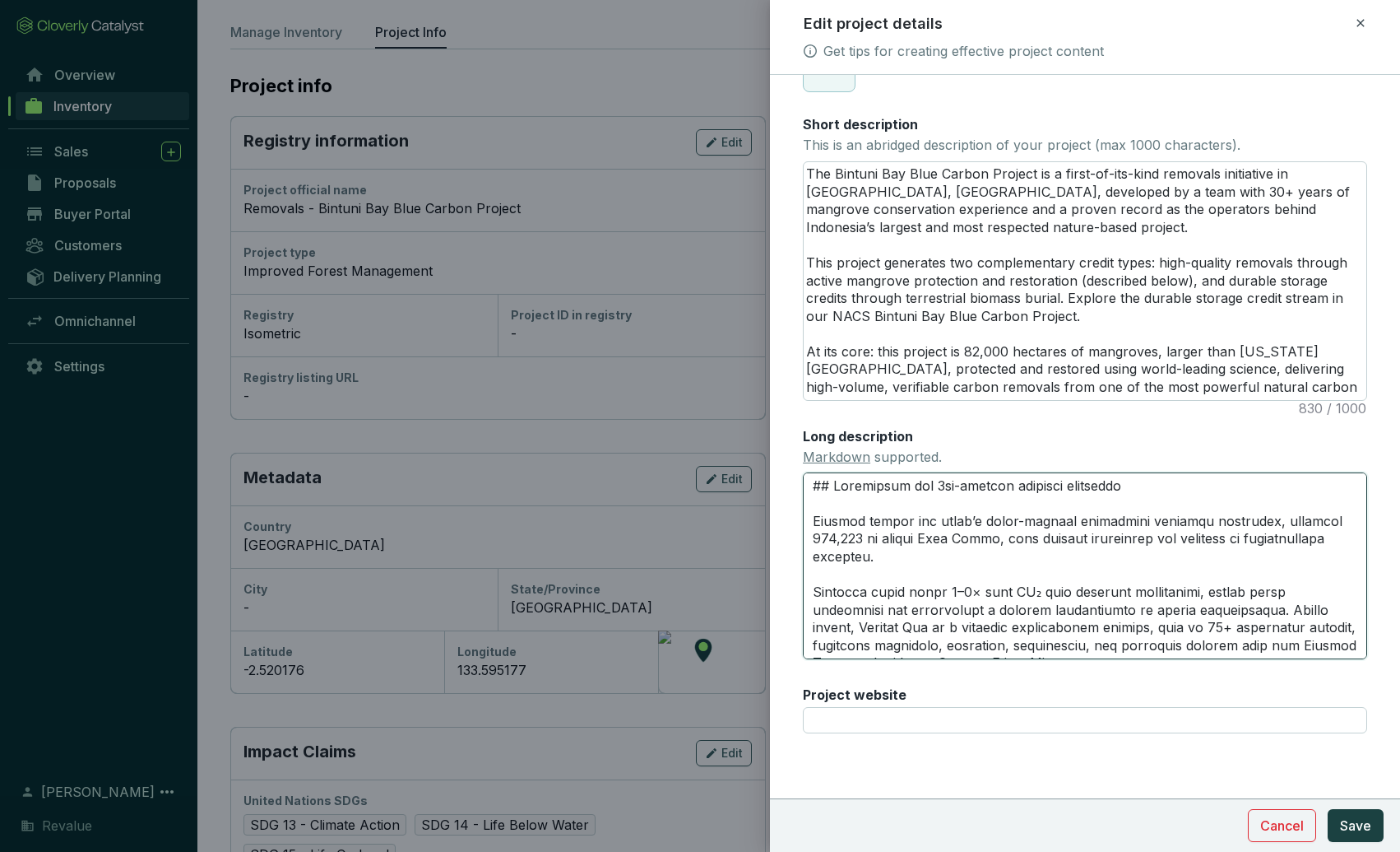
type textarea "## Safeguards the 3rd-largest mangrove ecosystem Located within the world’s thi…"
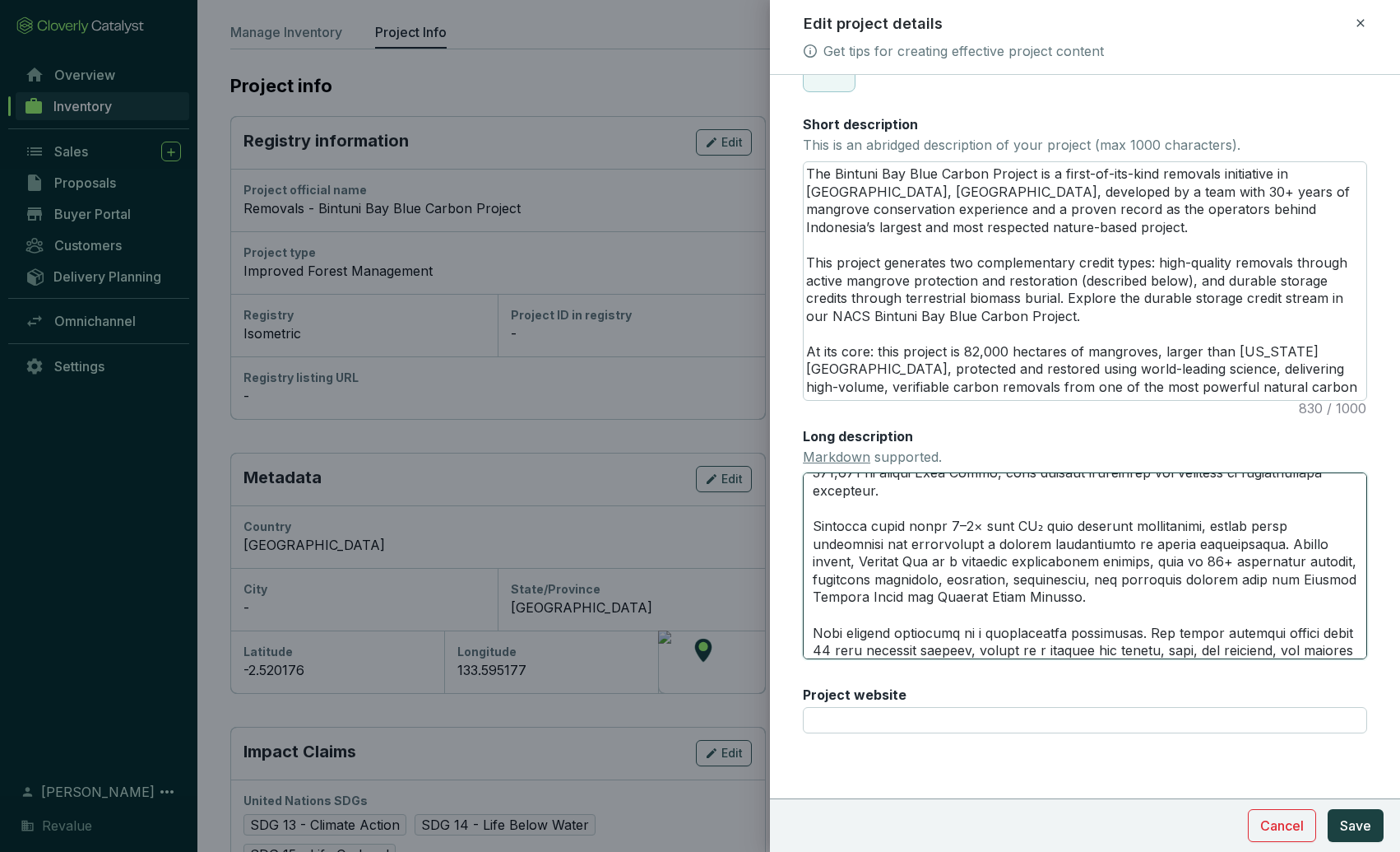
scroll to position [71, 0]
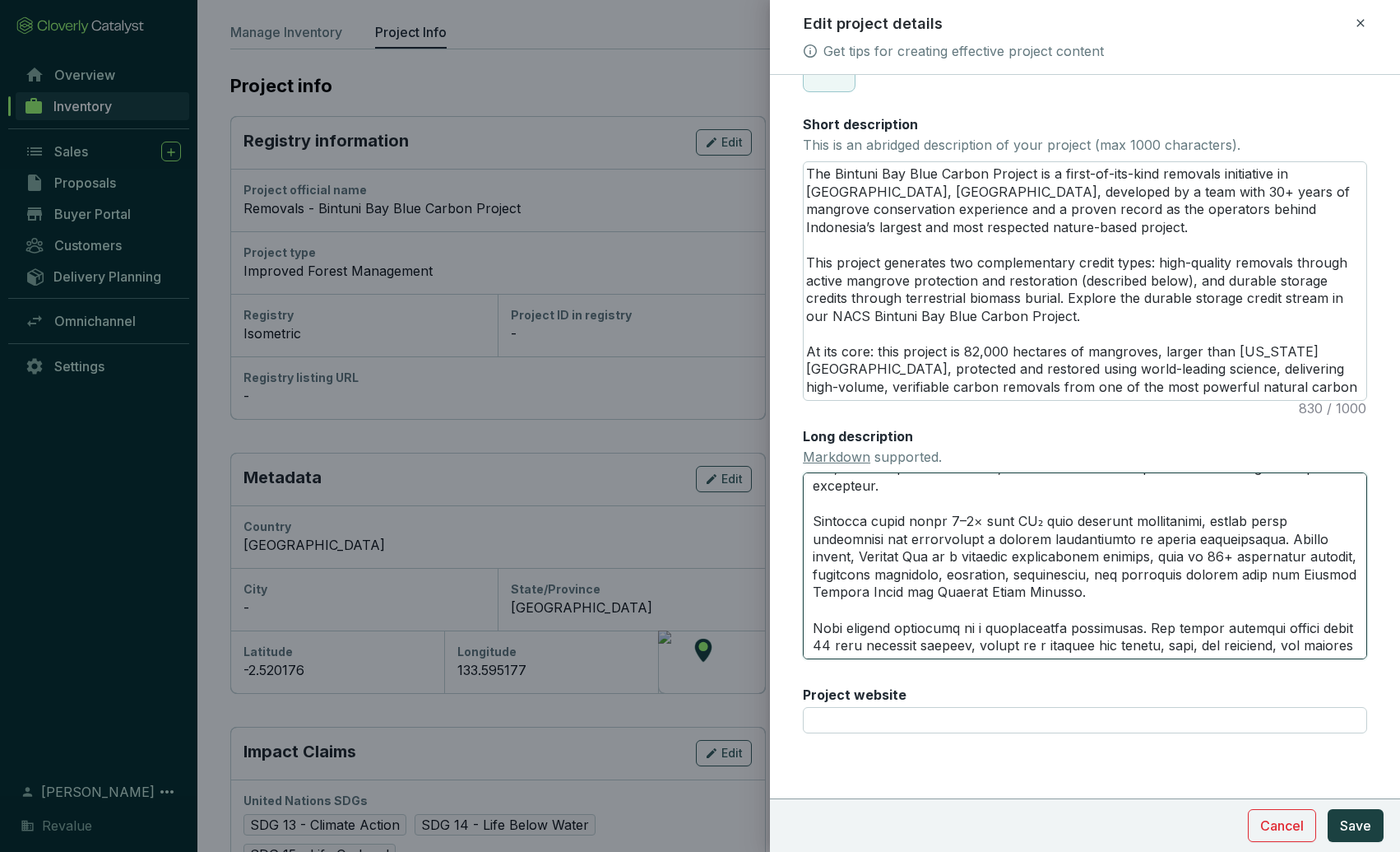
drag, startPoint x: 816, startPoint y: 519, endPoint x: 1184, endPoint y: 539, distance: 368.5
click at [1184, 539] on textarea "Long description Markdown supported." at bounding box center [1085, 565] width 564 height 186
paste textarea "s store 3-5x more carbon than tropical rainforests, making this one of the most…"
type textarea "## Safeguards the 3rd-largest mangrove ecosystem Located within the world’s thi…"
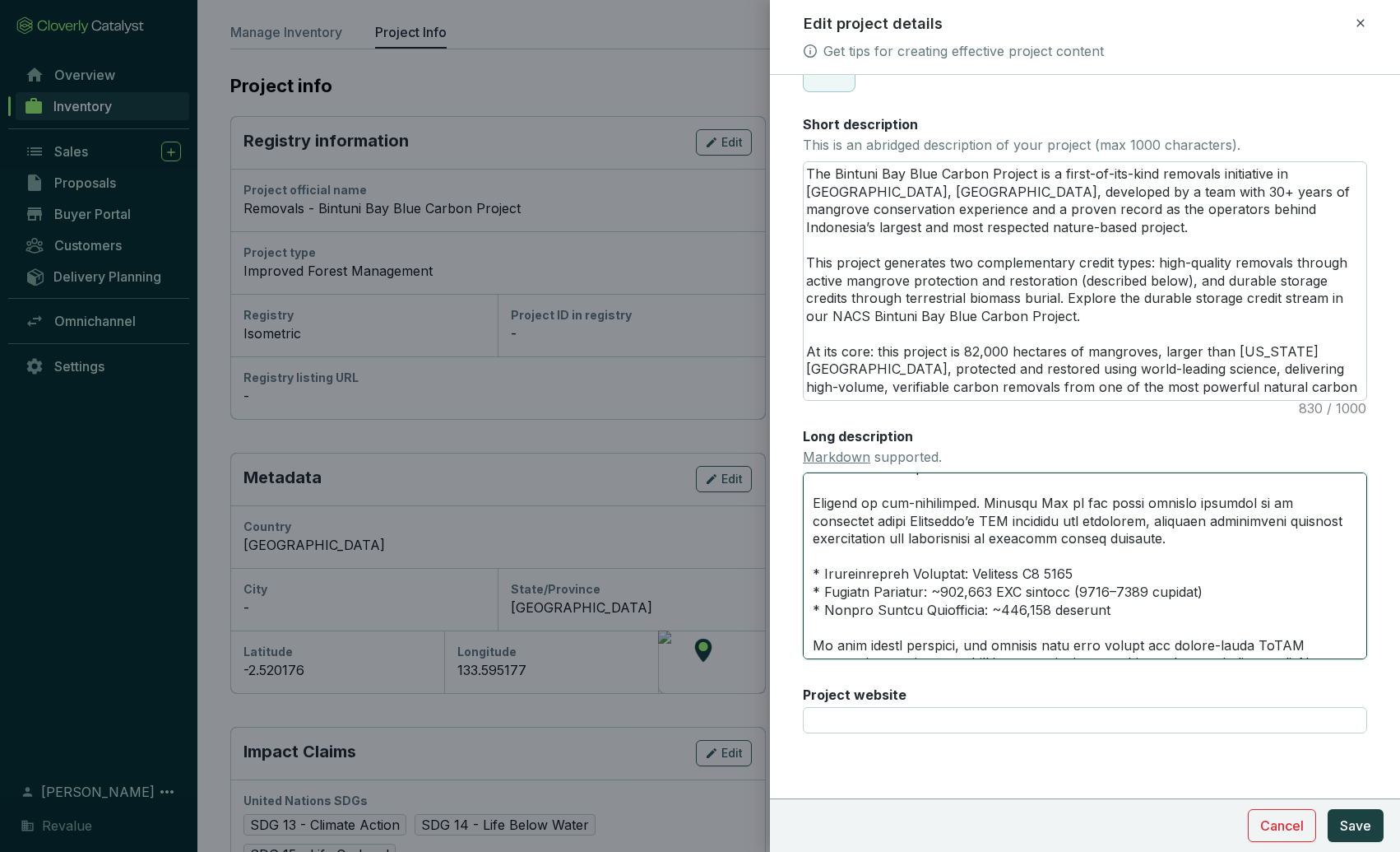
scroll to position [344, 0]
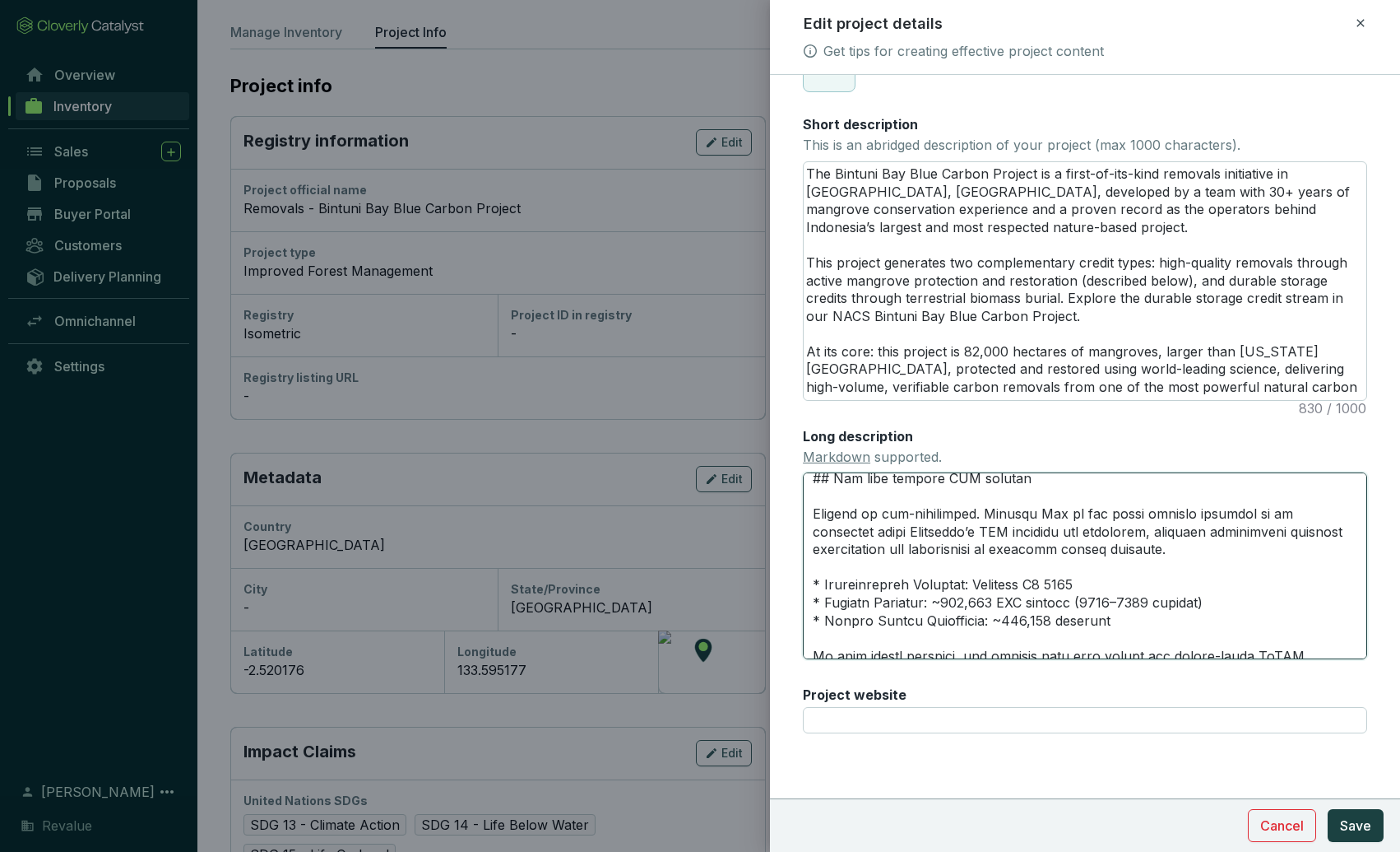
click at [978, 513] on textarea "Long description Markdown supported." at bounding box center [1085, 565] width 564 height 186
type textarea "## Safeguards the 3rd-largest mangrove ecosystem Located within the world’s thi…"
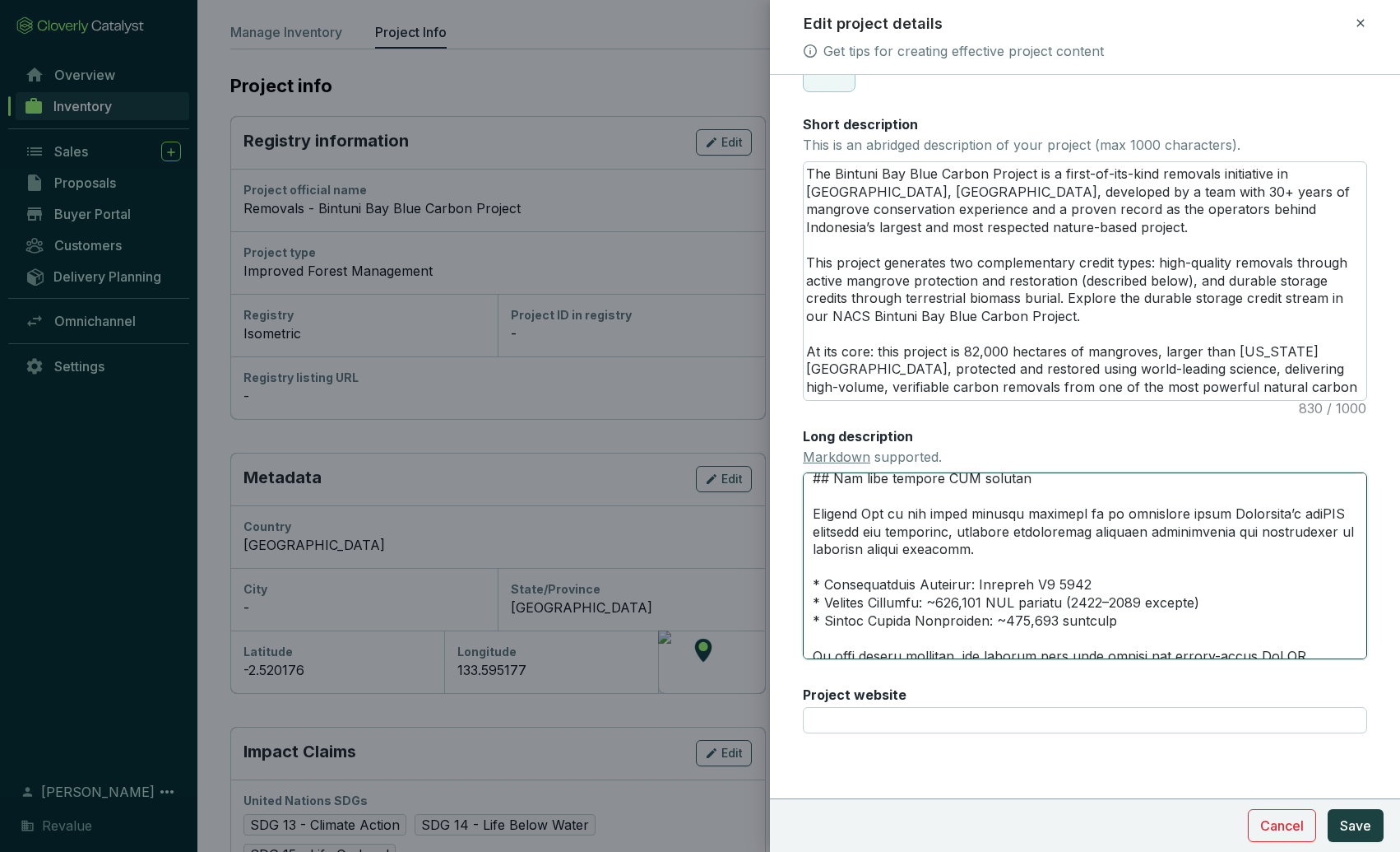
type textarea "## Loremipsum dol 0si-ametcon adipisci elitseddo Eiusmod tempor inc utlab’e dol…"
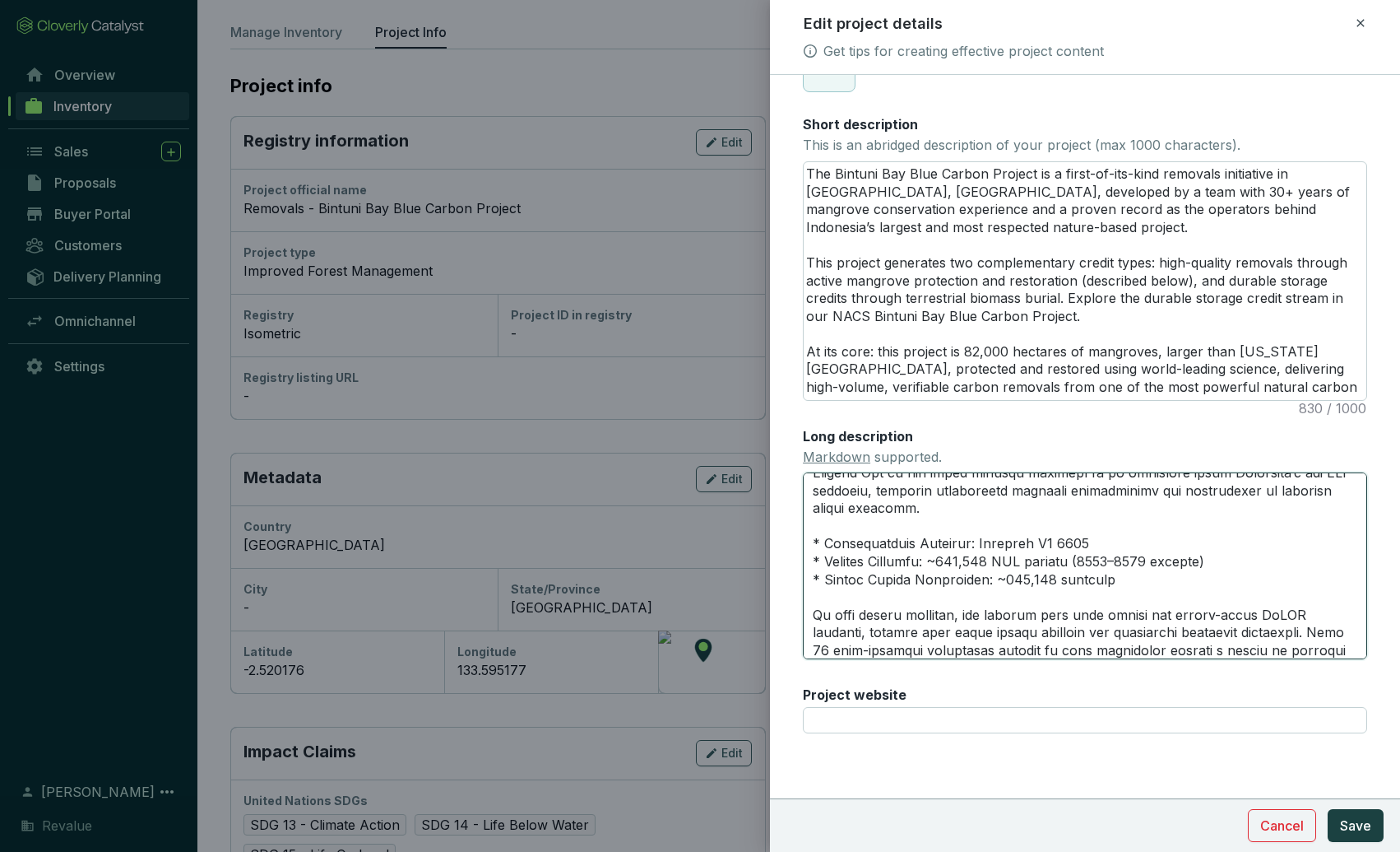
scroll to position [388, 0]
click at [1045, 539] on textarea "Long description Markdown supported." at bounding box center [1085, 565] width 564 height 186
type textarea "## Loremipsum dol 0si-ametcon adipisci elitseddo Eiusmod tempor inc utlab’e dol…"
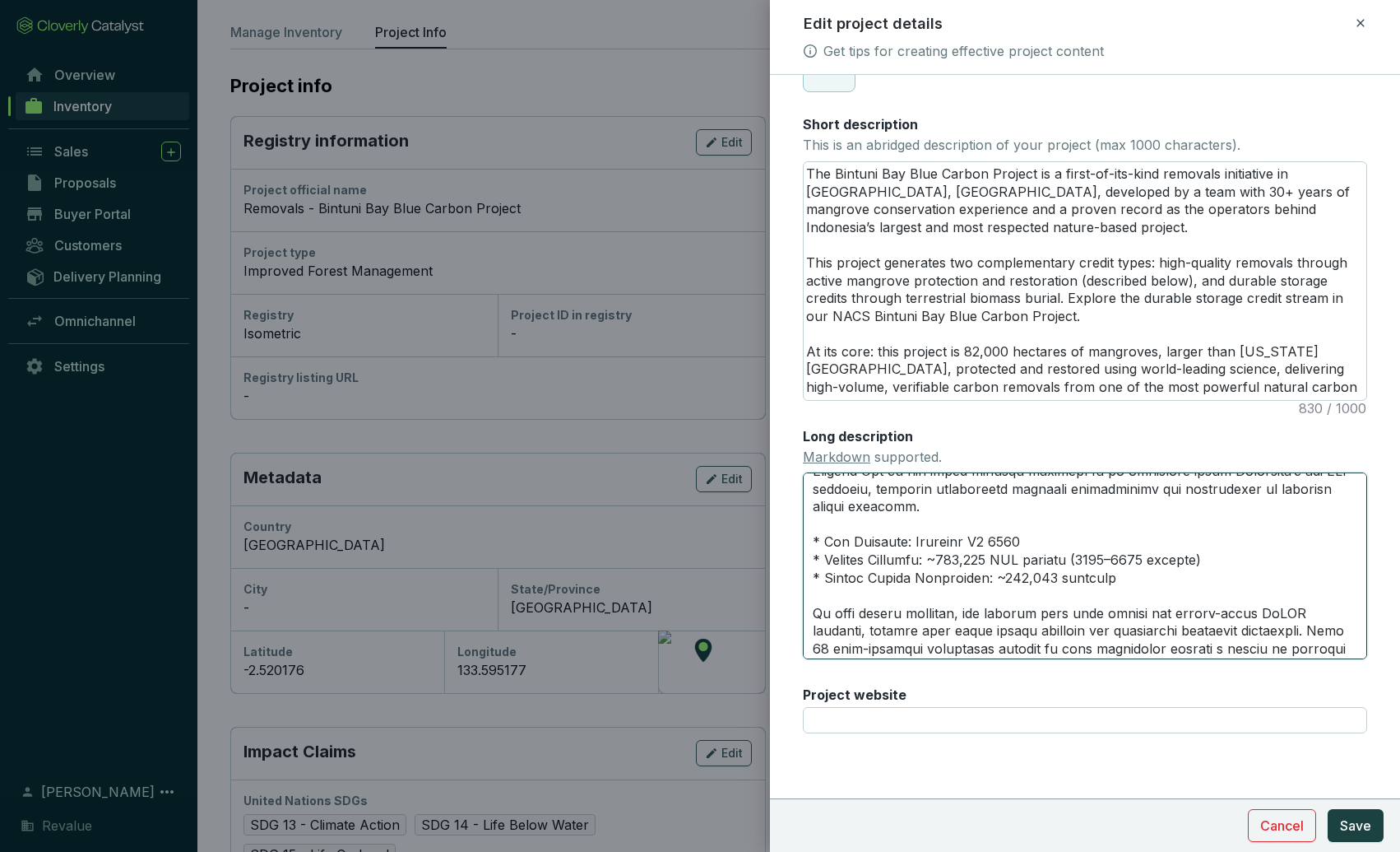
type textarea "## Loremipsum dol 0si-ametcon adipisci elitseddo Eiusmod tempor inc utlab’e dol…"
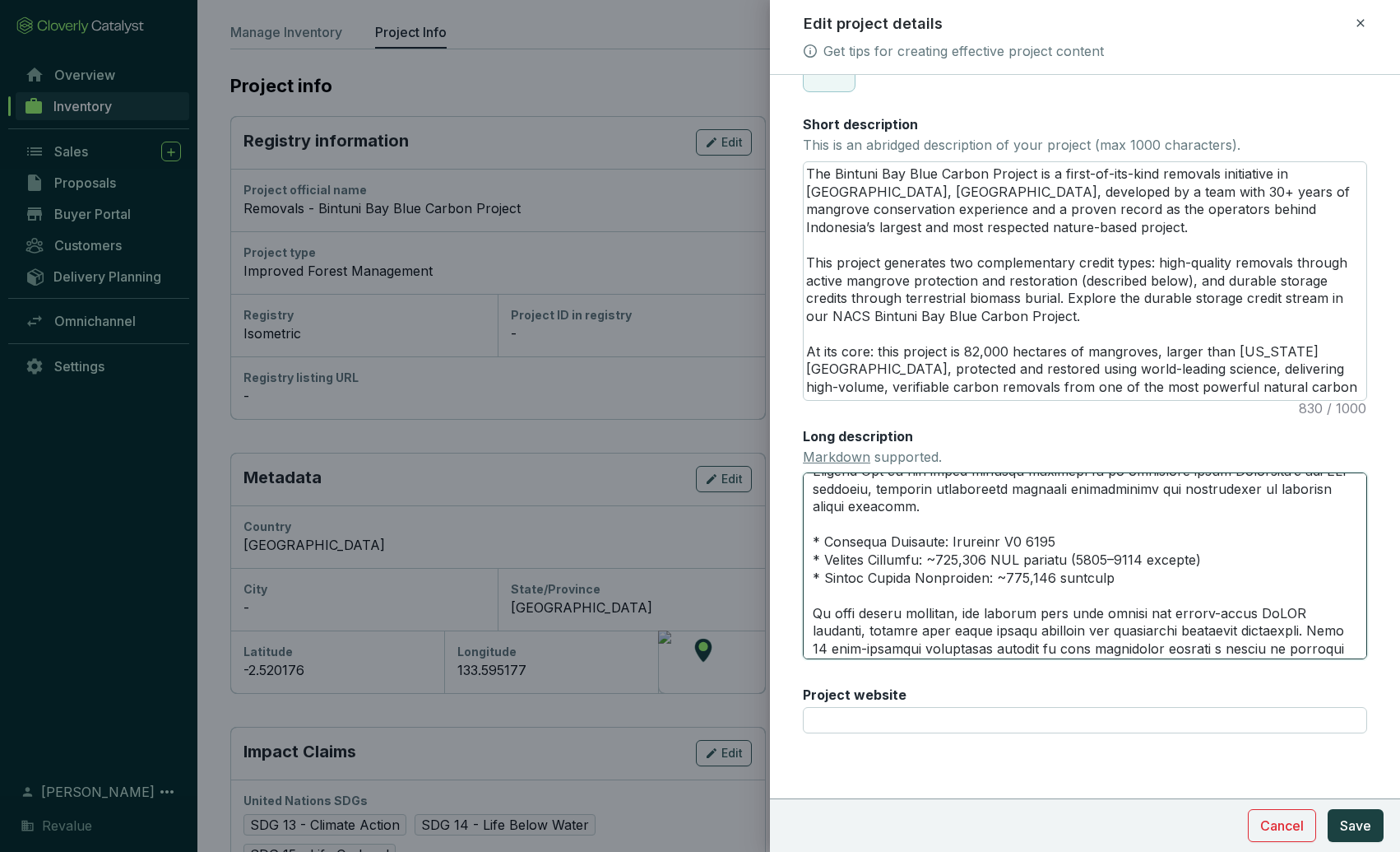
type textarea "## Loremipsum dol 0si-ametcon adipisci elitseddo Eiusmod tempor inc utlab’e dol…"
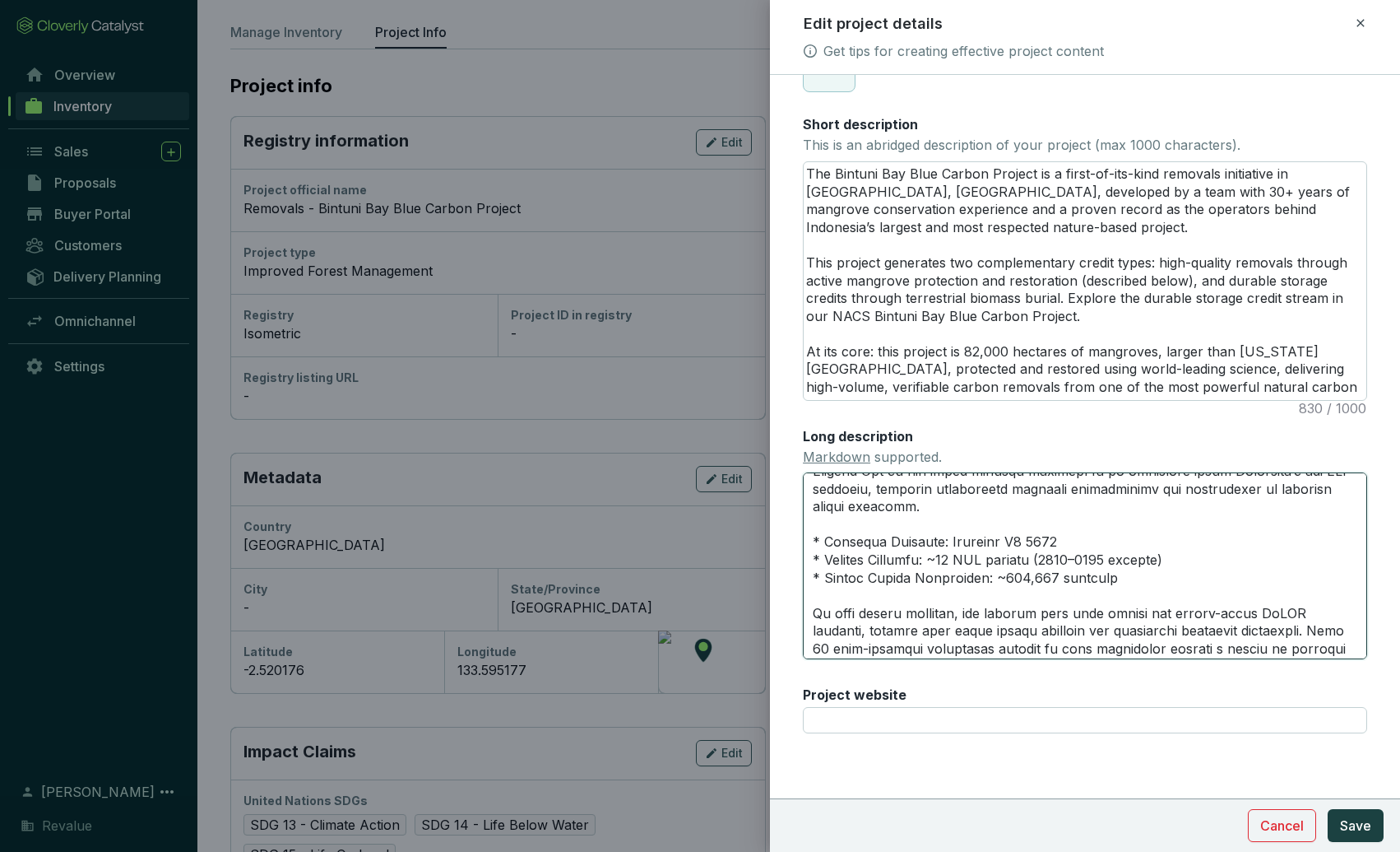
type textarea "## Loremipsum dol 0si-ametcon adipisci elitseddo Eiusmod tempor inc utlab’e dol…"
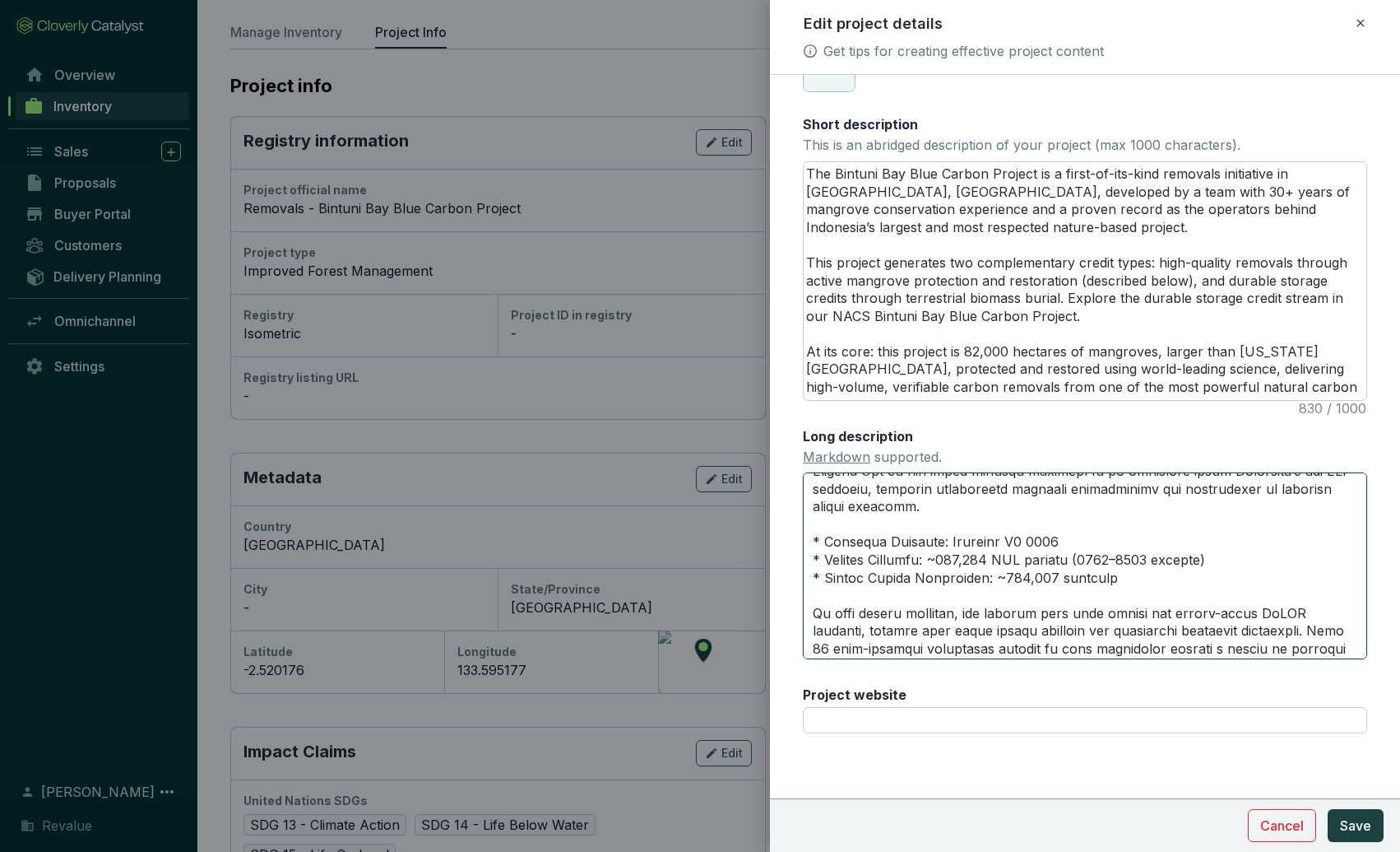
type textarea "## Loremipsum dol 0si-ametcon adipisci elitseddo Eiusmod tempor inc utlab’e dol…"
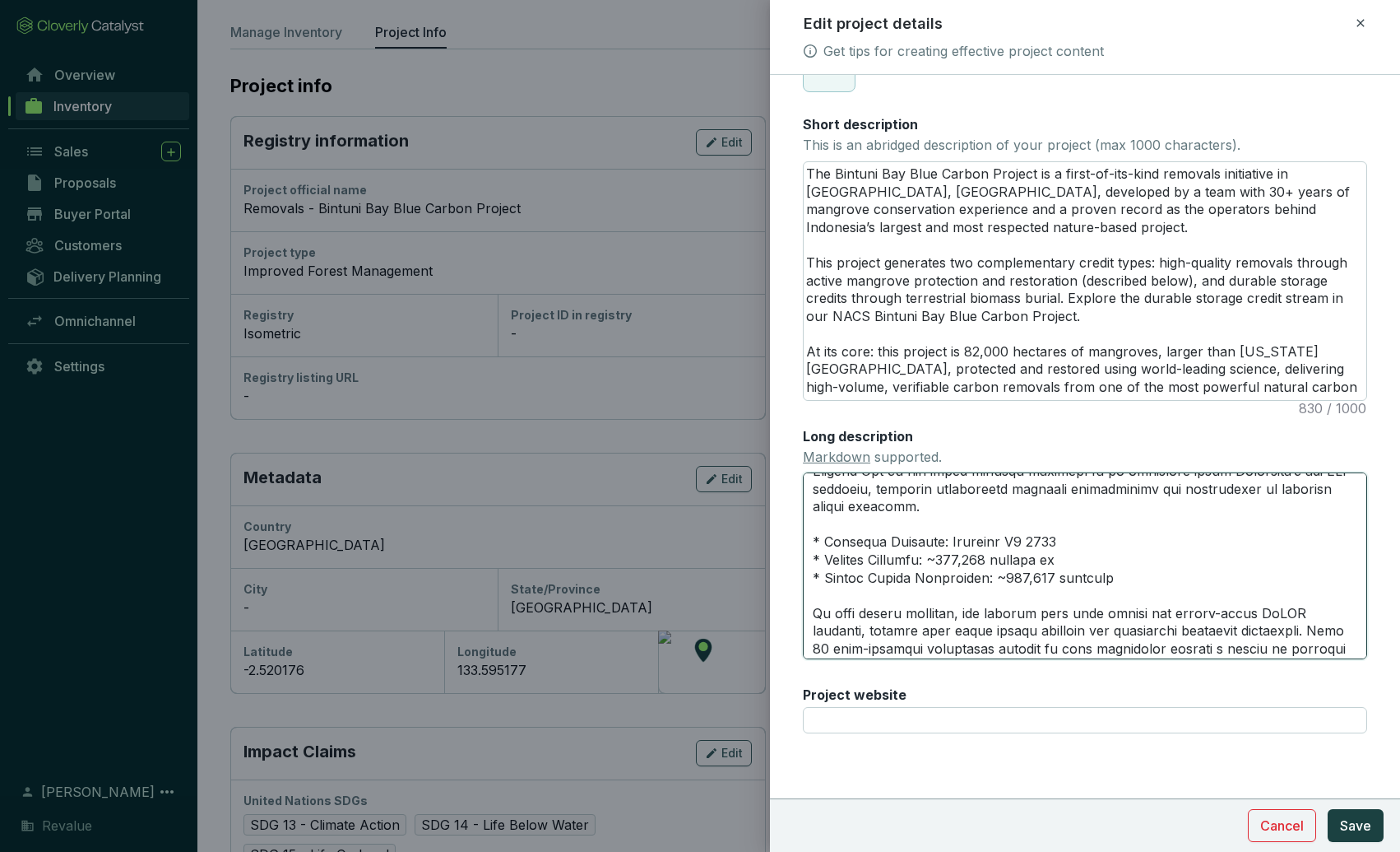
type textarea "## Loremipsum dol 0si-ametcon adipisci elitseddo Eiusmod tempor inc utlab’e dol…"
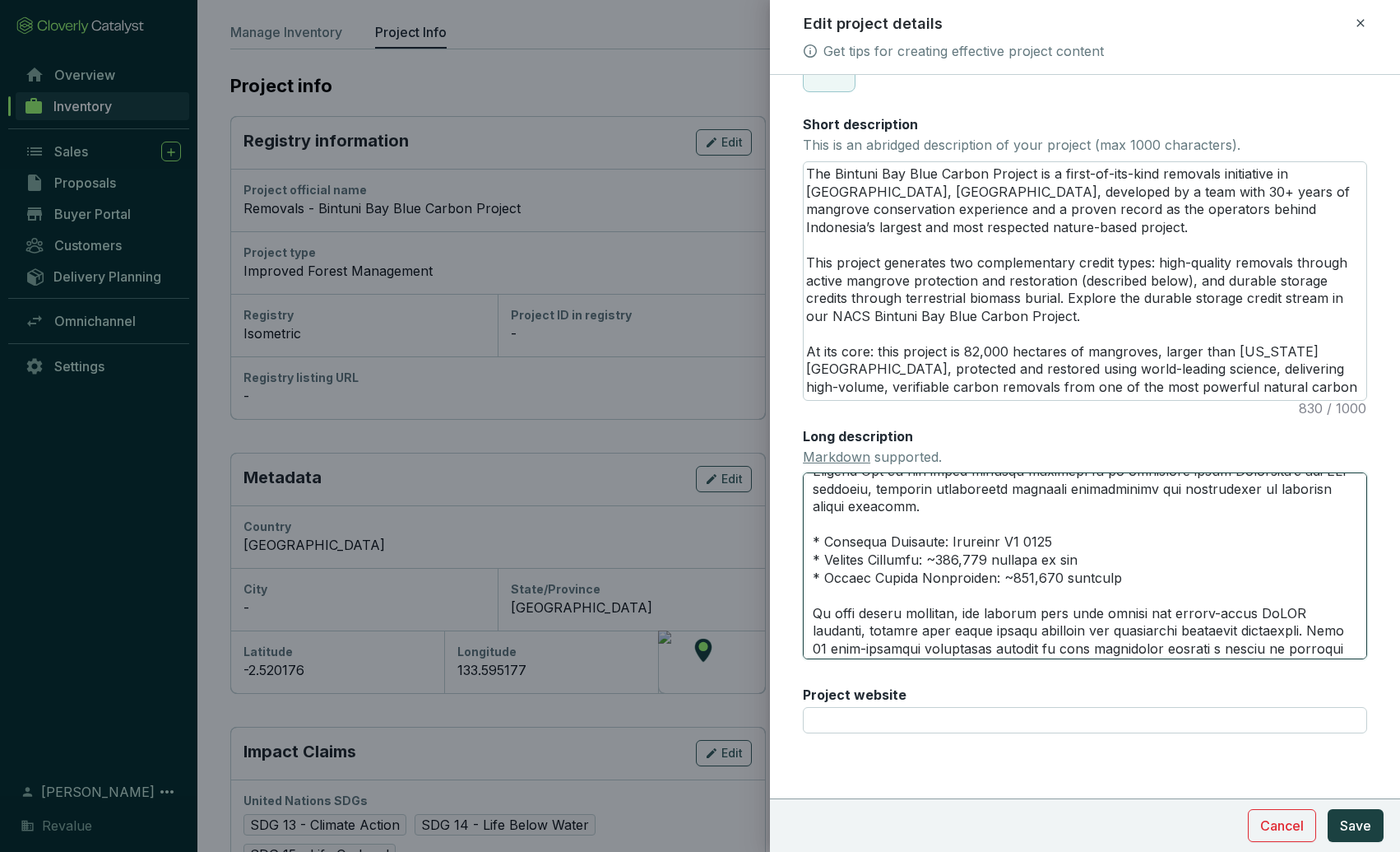
type textarea "## Loremipsum dol 0si-ametcon adipisci elitseddo Eiusmod tempor inc utlab’e dol…"
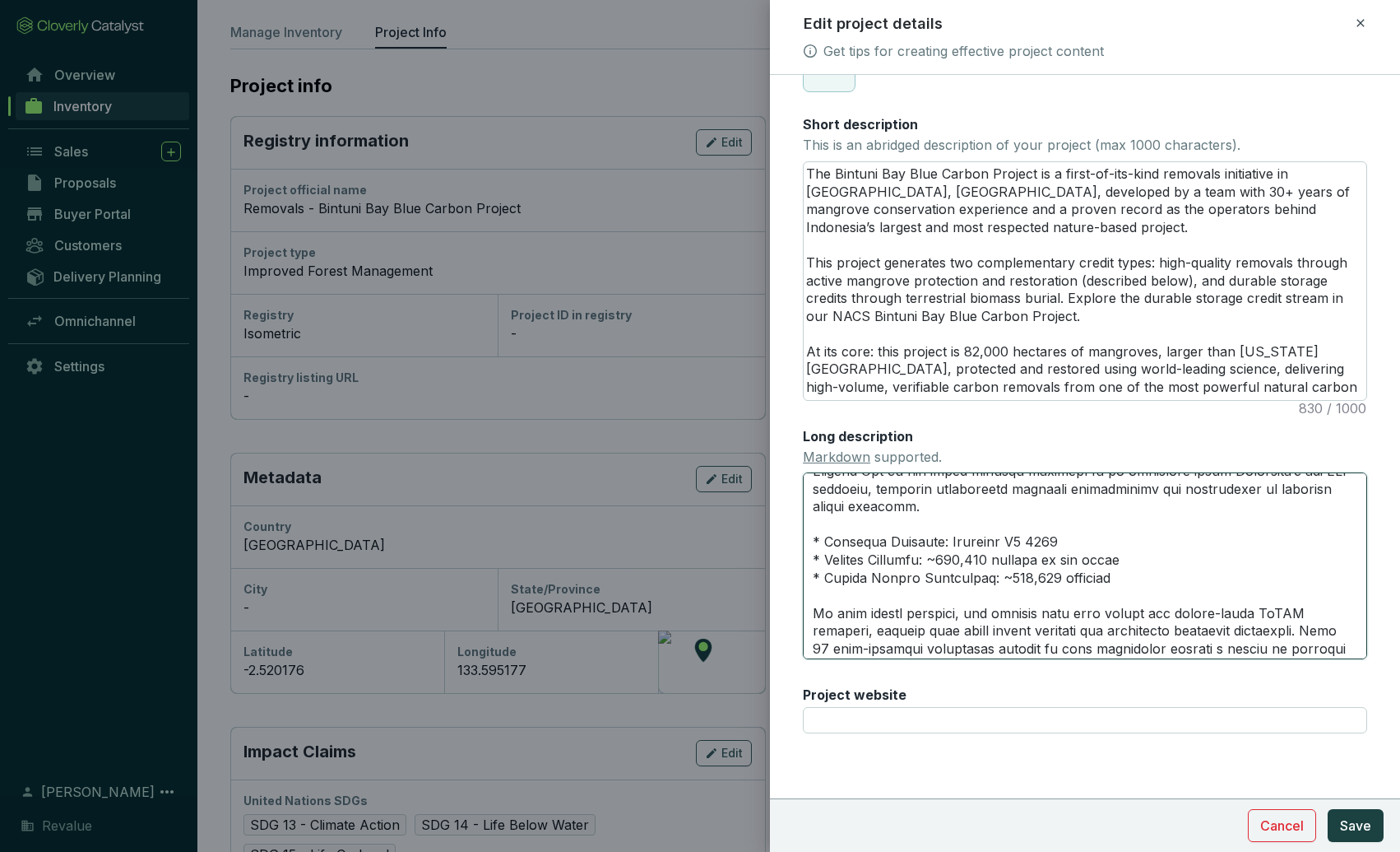
type textarea "## Loremipsum dol 0si-ametcon adipisci elitseddo Eiusmod tempor inc utlab’e dol…"
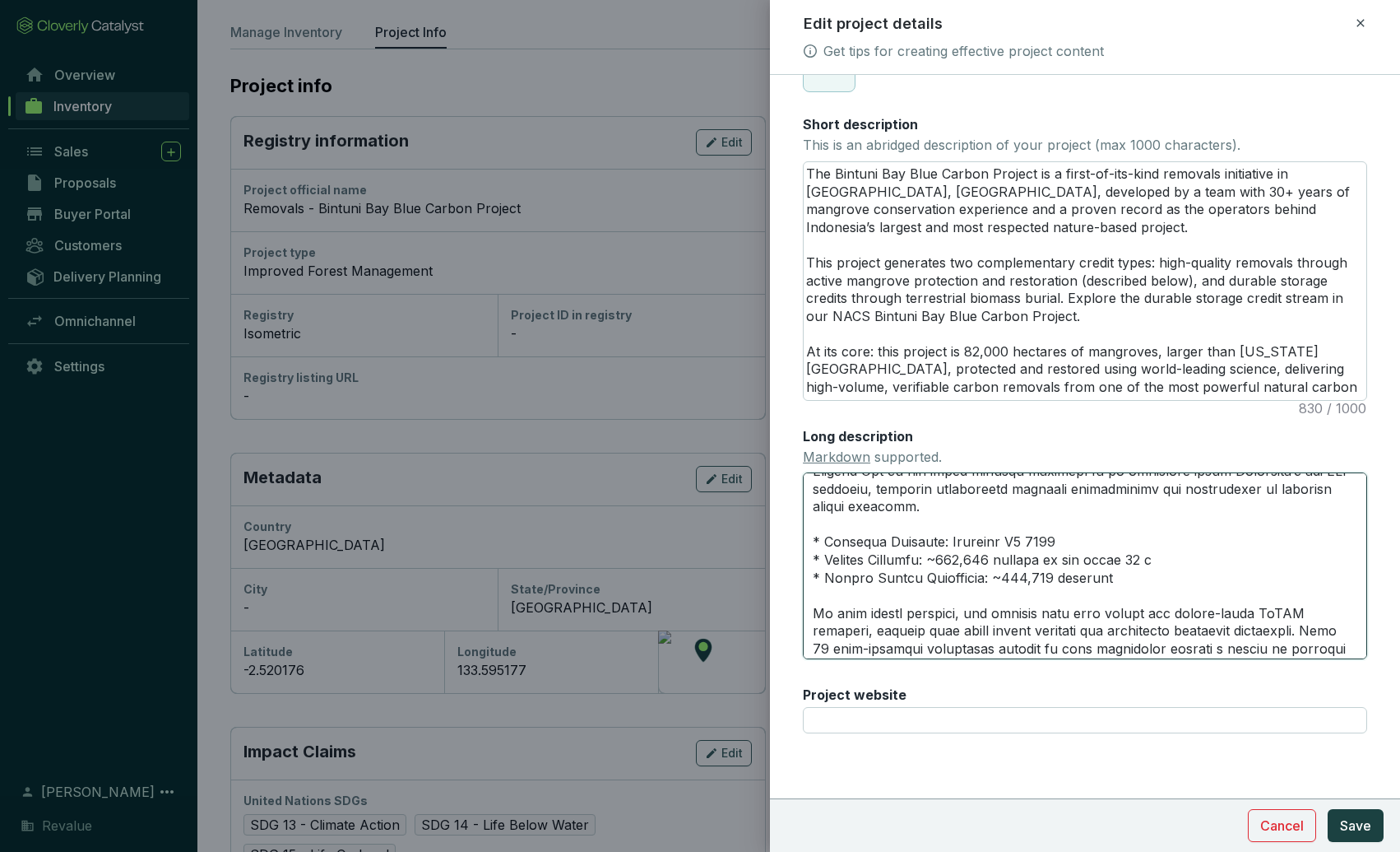
type textarea "## Loremipsum dol 0si-ametcon adipisci elitseddo Eiusmod tempor inc utlab’e dol…"
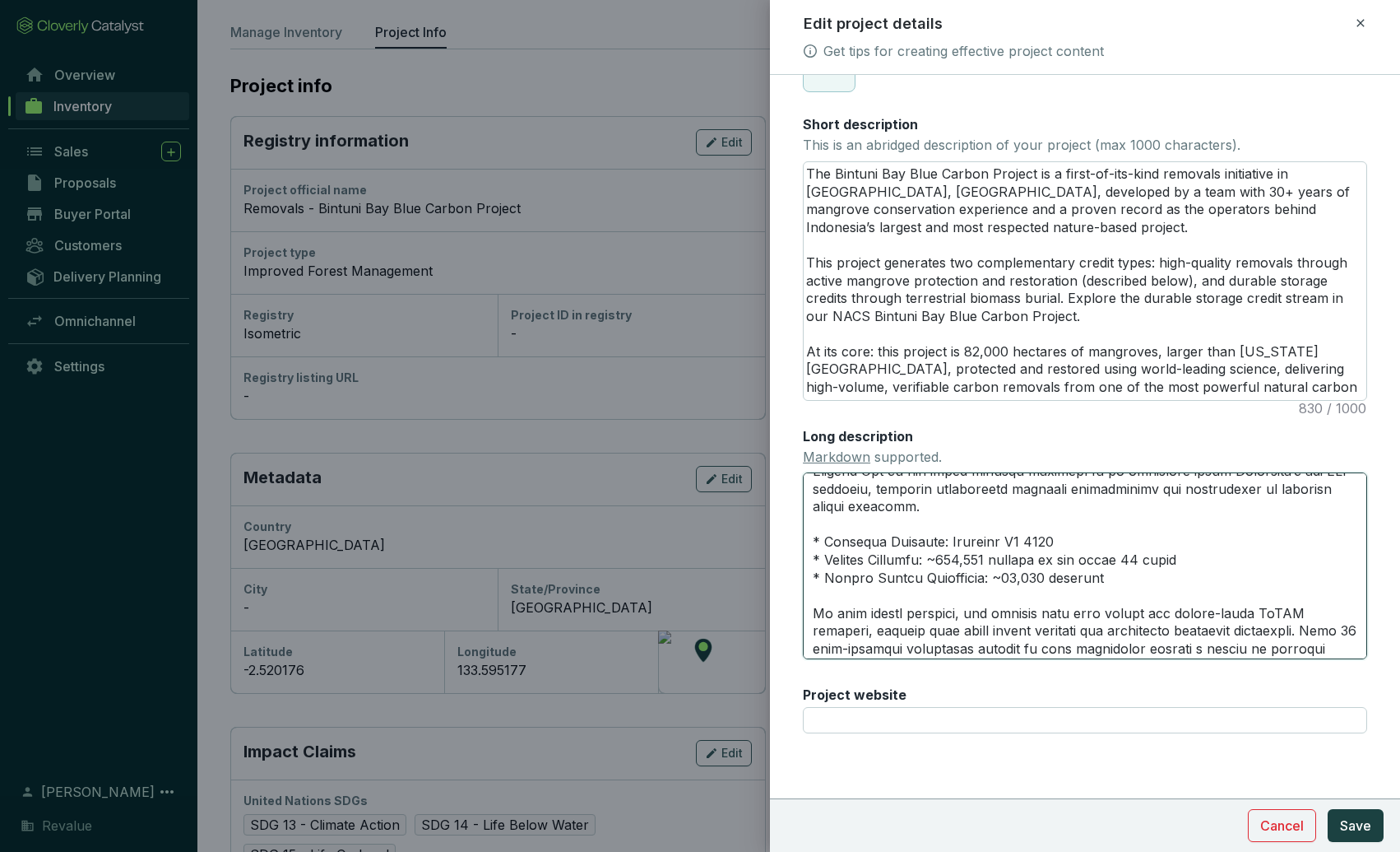
type textarea "## Loremipsum dol 0si-ametcon adipisci elitseddo Eiusmod tempor inc utlab’e dol…"
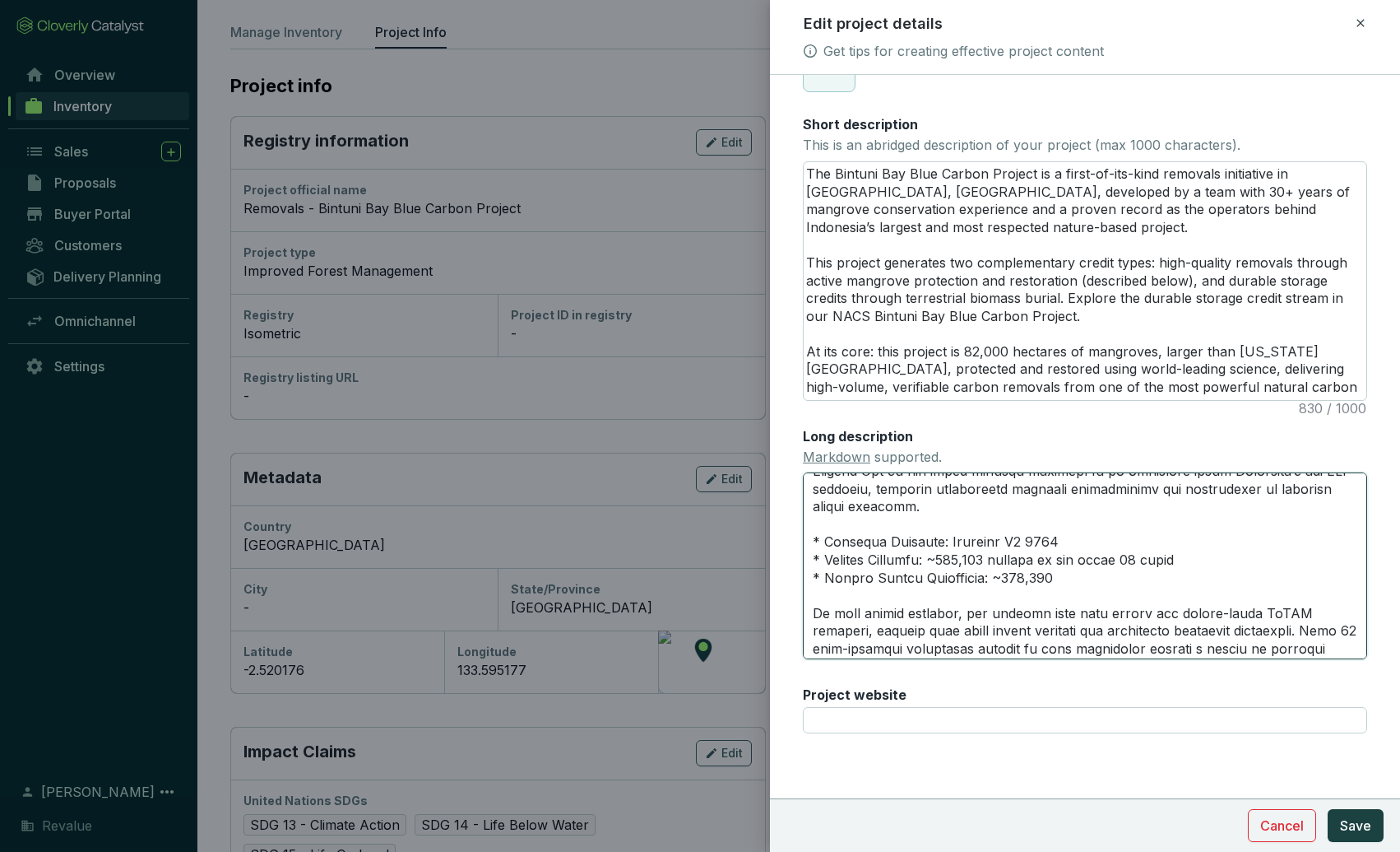
type textarea "## Loremipsum dol 0si-ametcon adipisci elitseddo Eiusmod tempor inc utlab’e dol…"
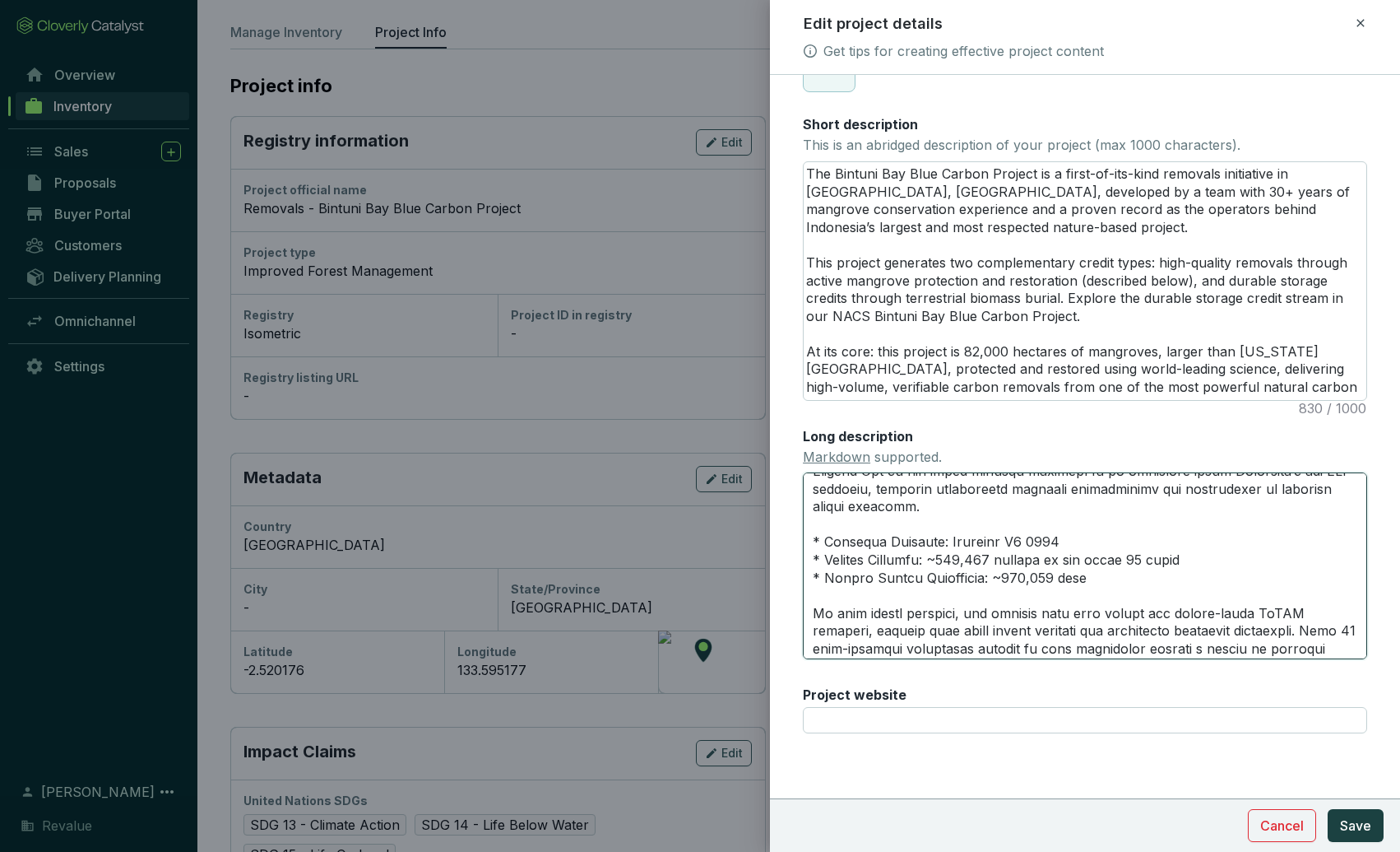
type textarea "## Loremipsum dol 0si-ametcon adipisci elitseddo Eiusmod tempor inc utlab’e dol…"
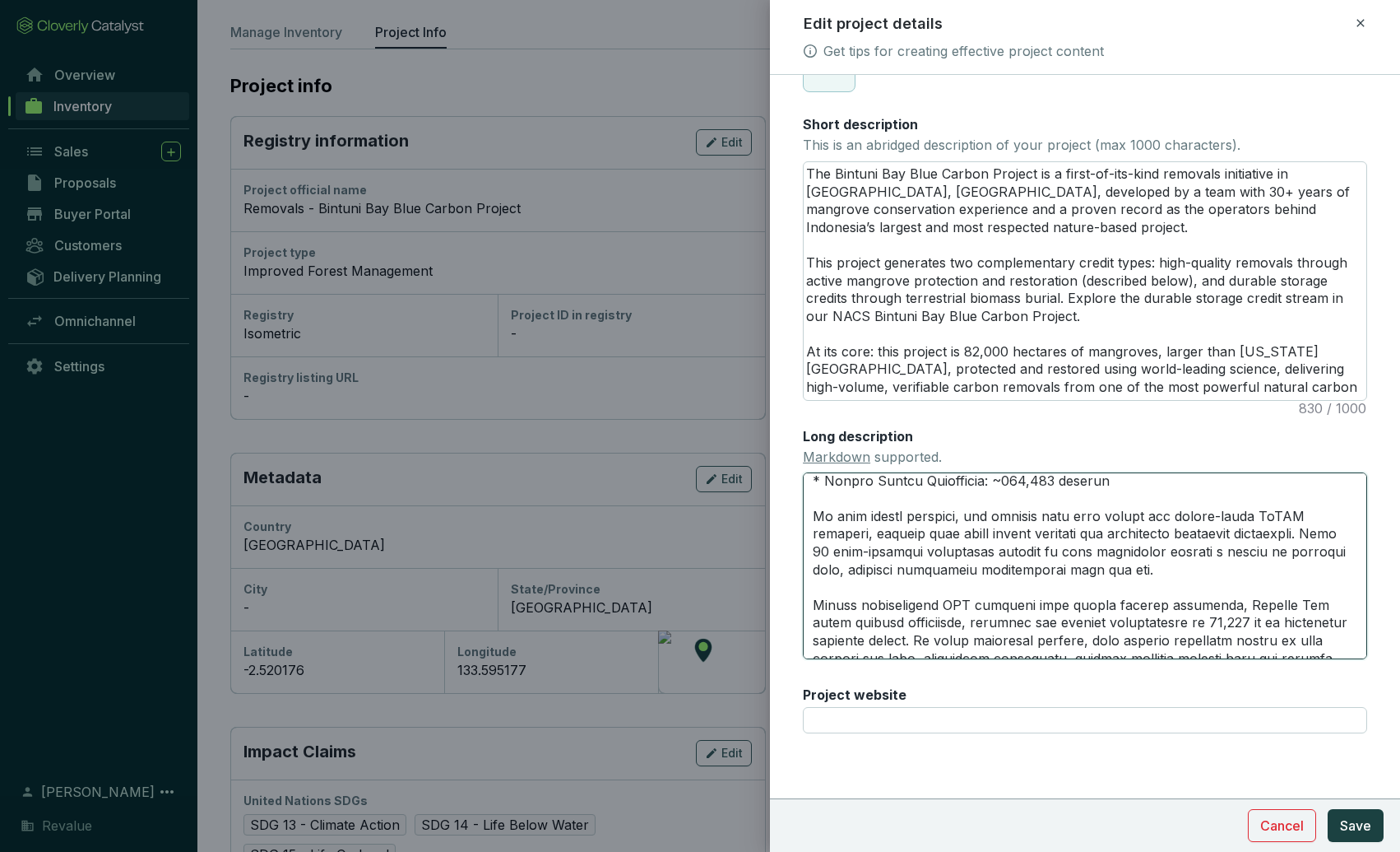
scroll to position [489, 0]
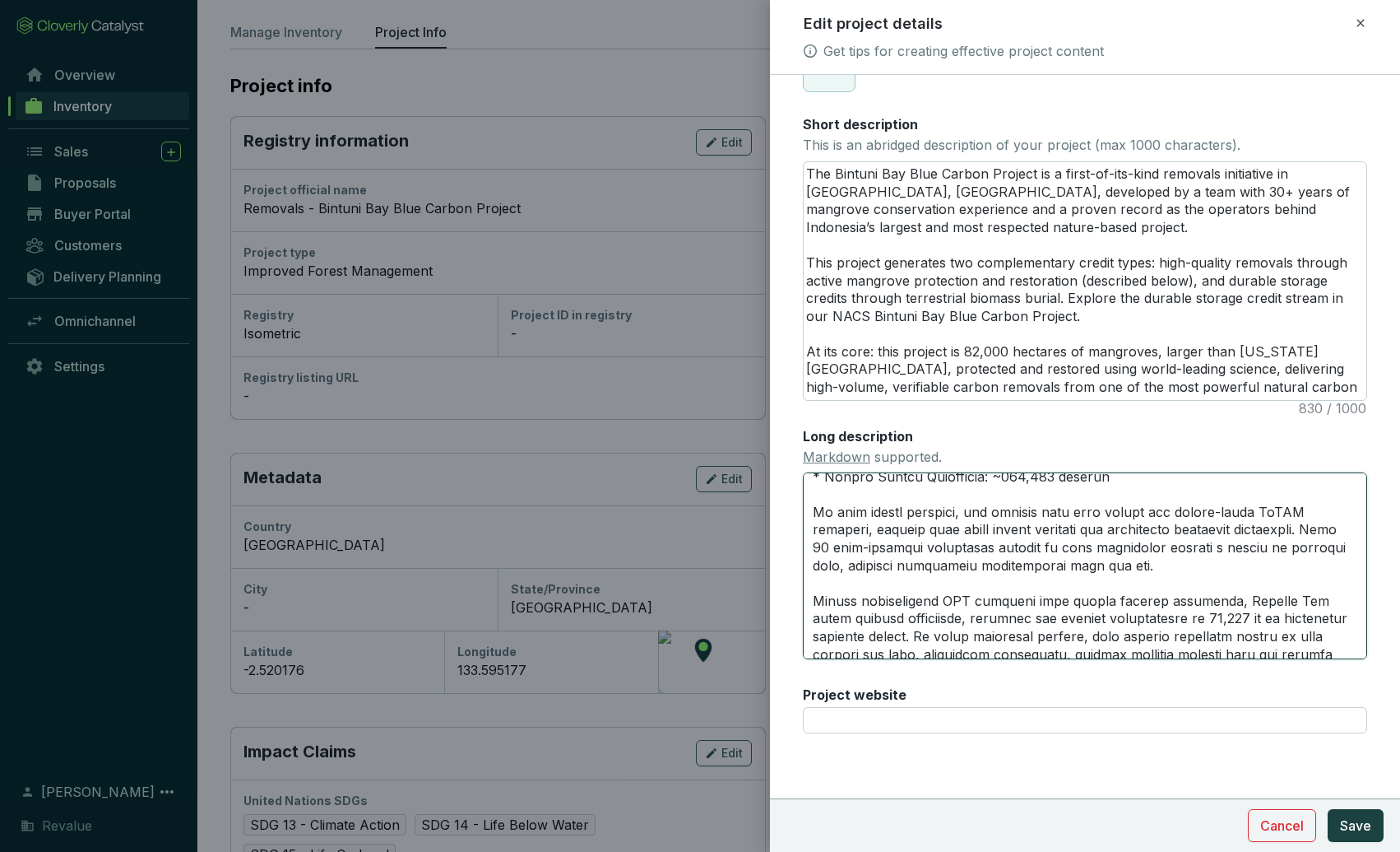
click at [1145, 567] on textarea "Long description Markdown supported." at bounding box center [1085, 565] width 564 height 186
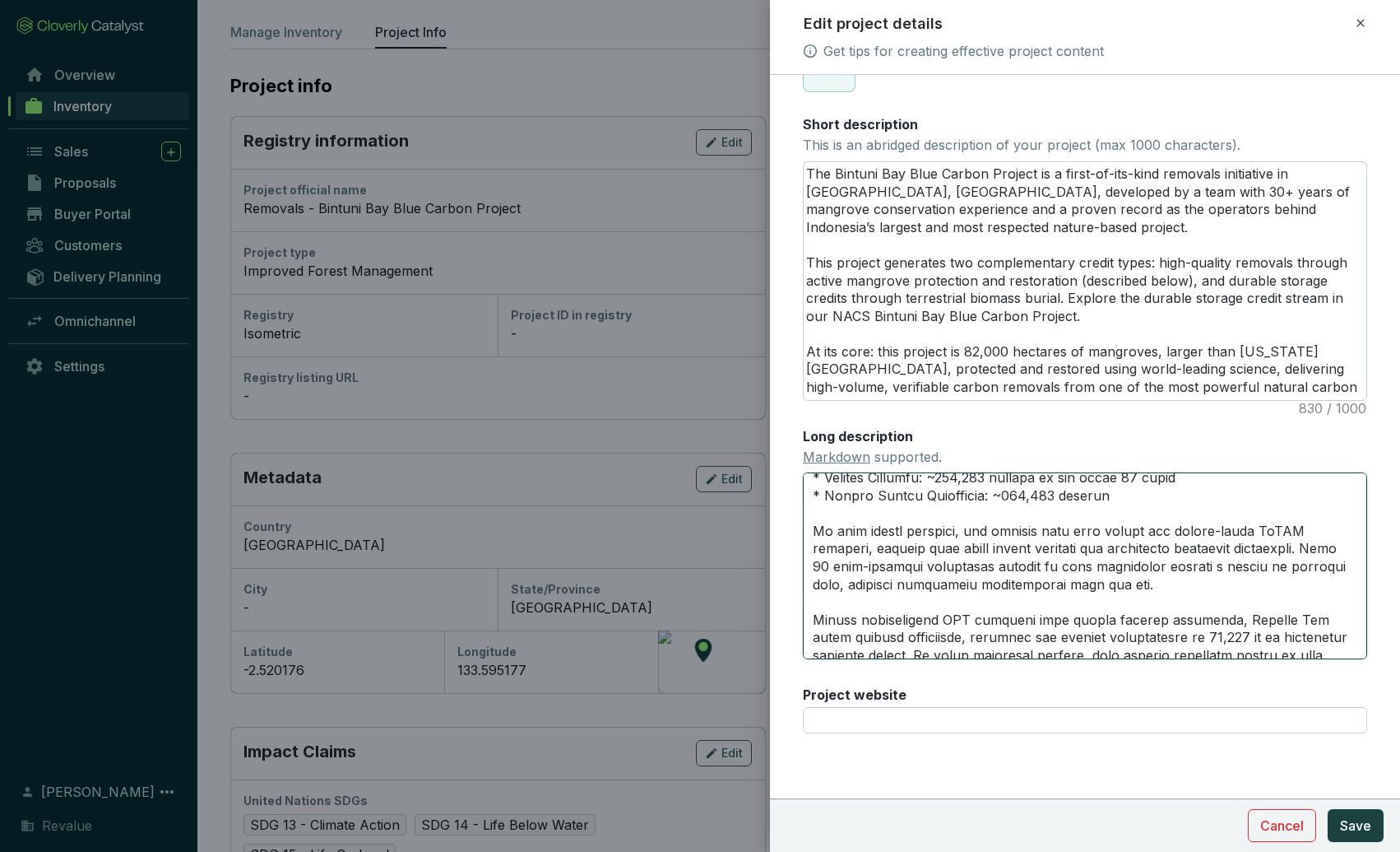
scroll to position [461, 0]
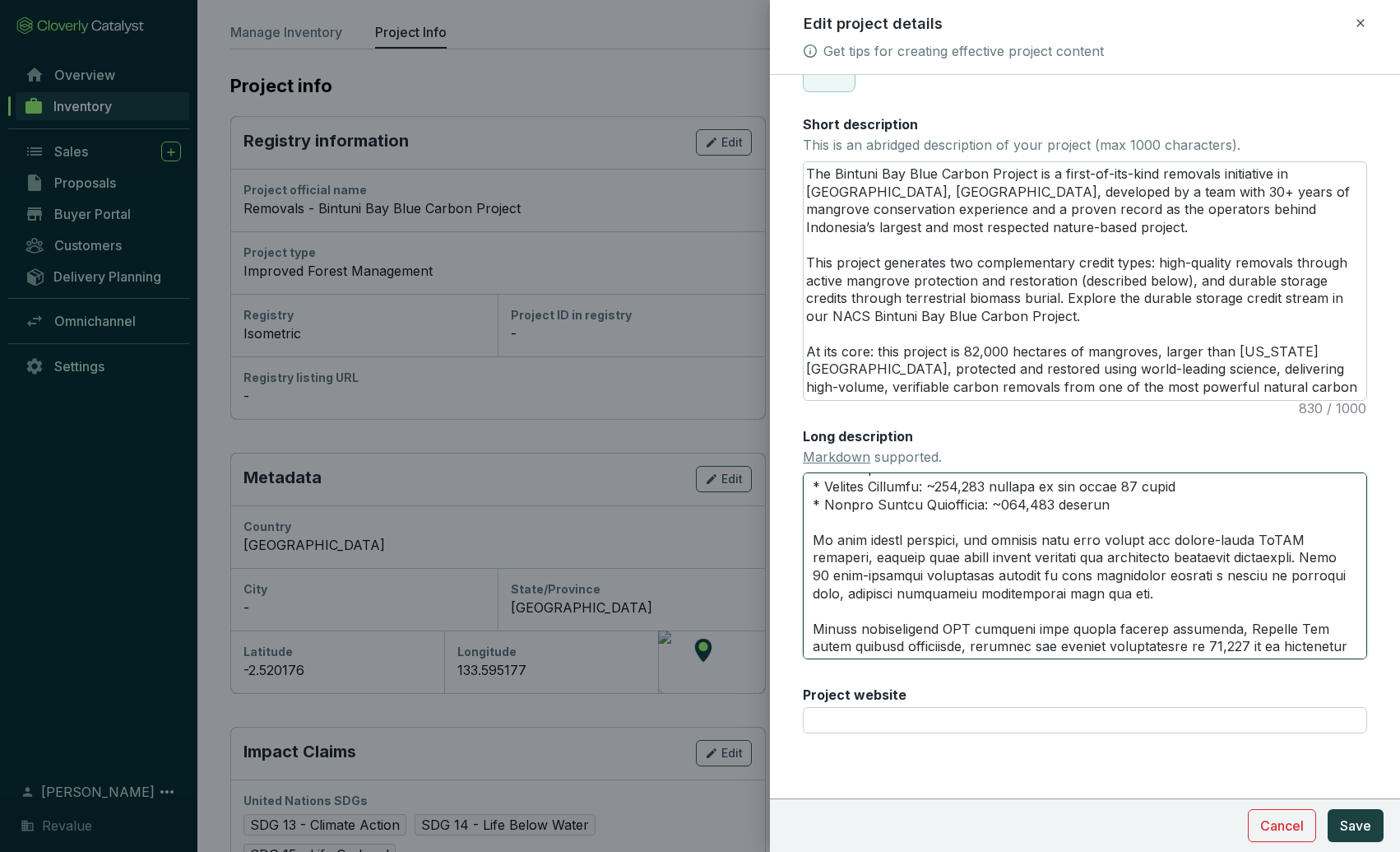
click at [1312, 573] on textarea "Long description Markdown supported." at bounding box center [1085, 565] width 564 height 186
drag, startPoint x: 1287, startPoint y: 598, endPoint x: 1329, endPoint y: 554, distance: 60.8
click at [1329, 554] on textarea "Long description Markdown supported." at bounding box center [1085, 565] width 564 height 186
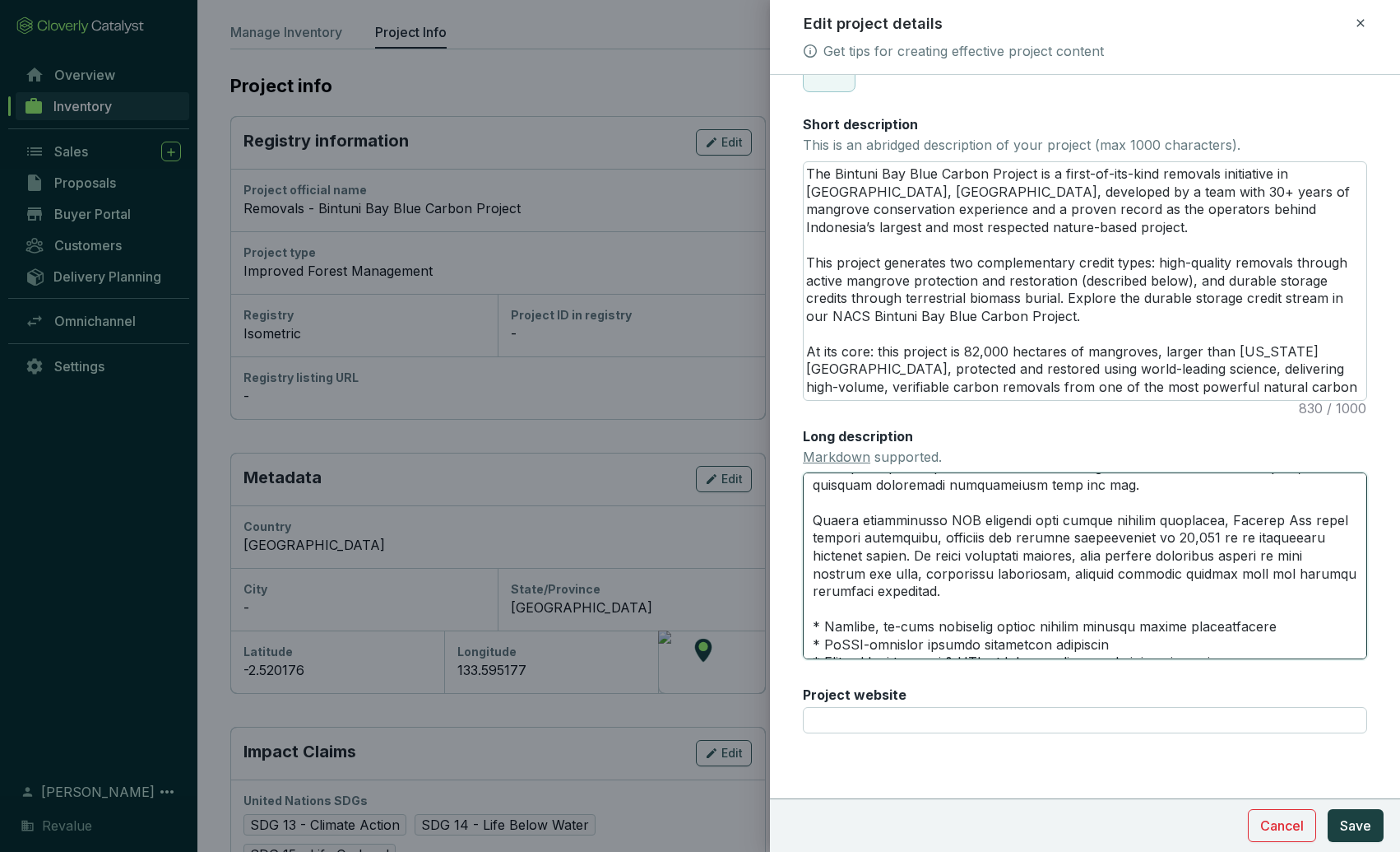
scroll to position [572, 0]
click at [1077, 568] on textarea "Long description Markdown supported." at bounding box center [1085, 565] width 564 height 186
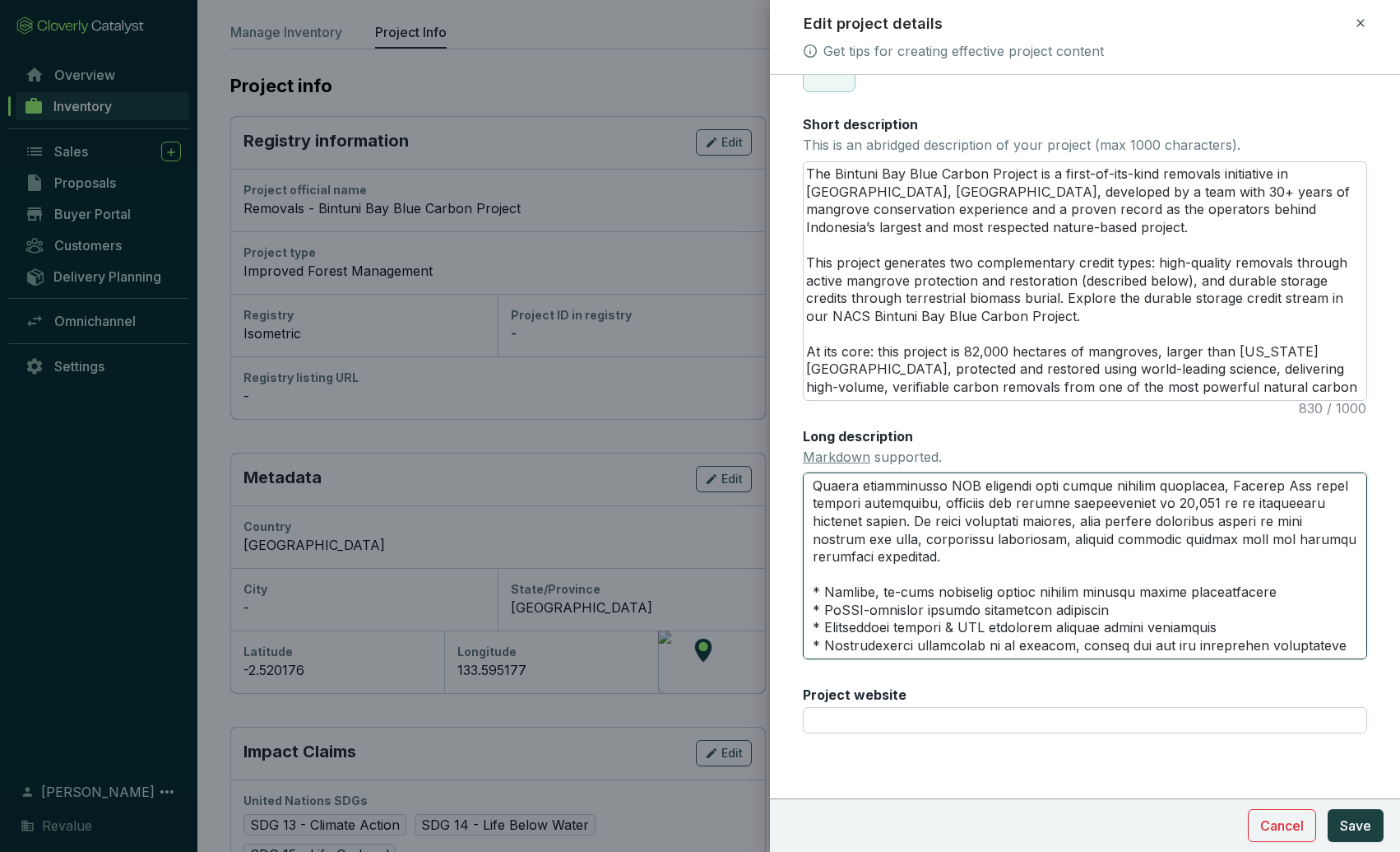
scroll to position [602, 0]
drag, startPoint x: 968, startPoint y: 561, endPoint x: 921, endPoint y: 522, distance: 61.1
click at [921, 522] on textarea "Long description Markdown supported." at bounding box center [1085, 565] width 564 height 186
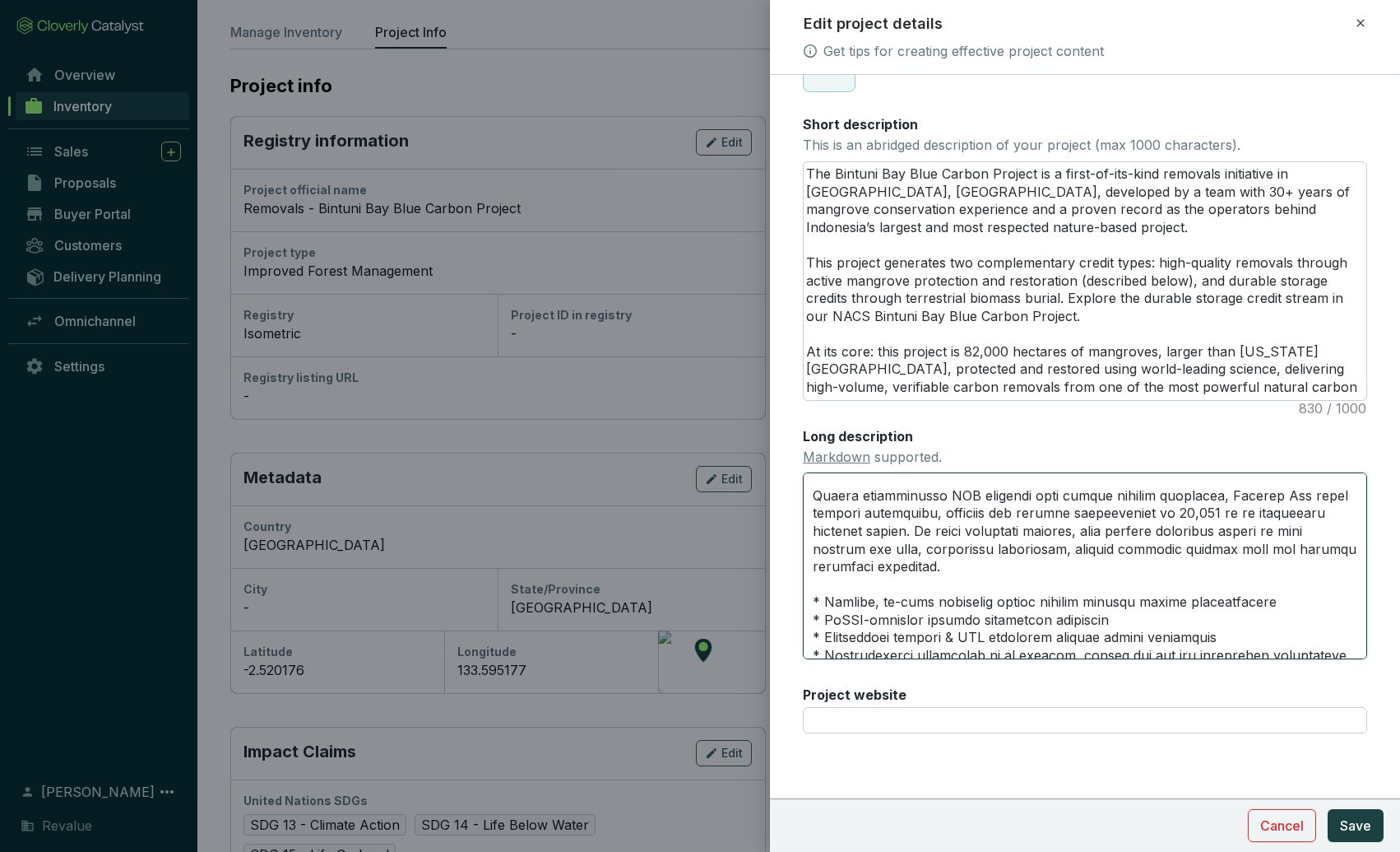
scroll to position [595, 0]
click at [1069, 547] on textarea "Long description Markdown supported." at bounding box center [1085, 565] width 564 height 186
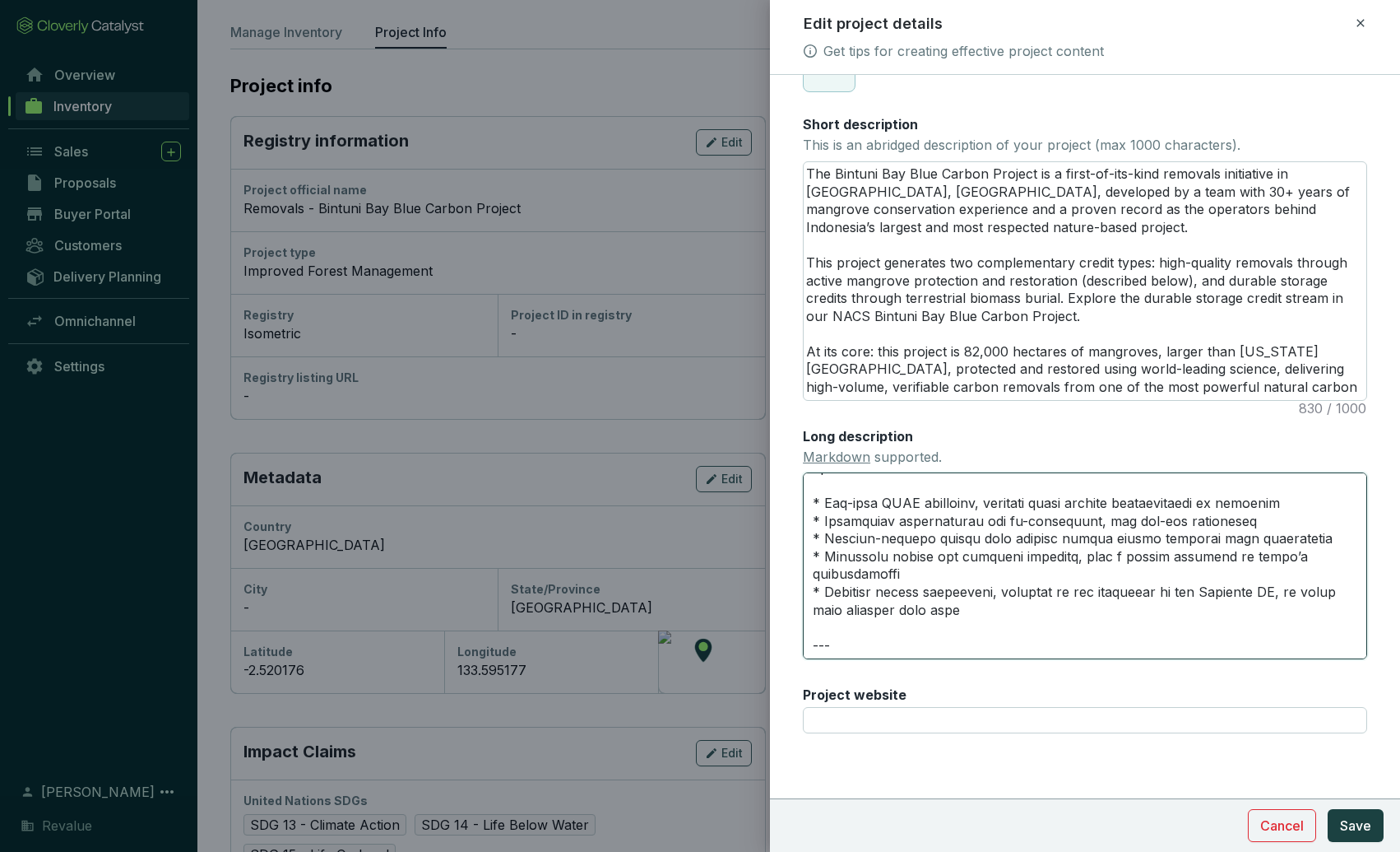
scroll to position [916, 0]
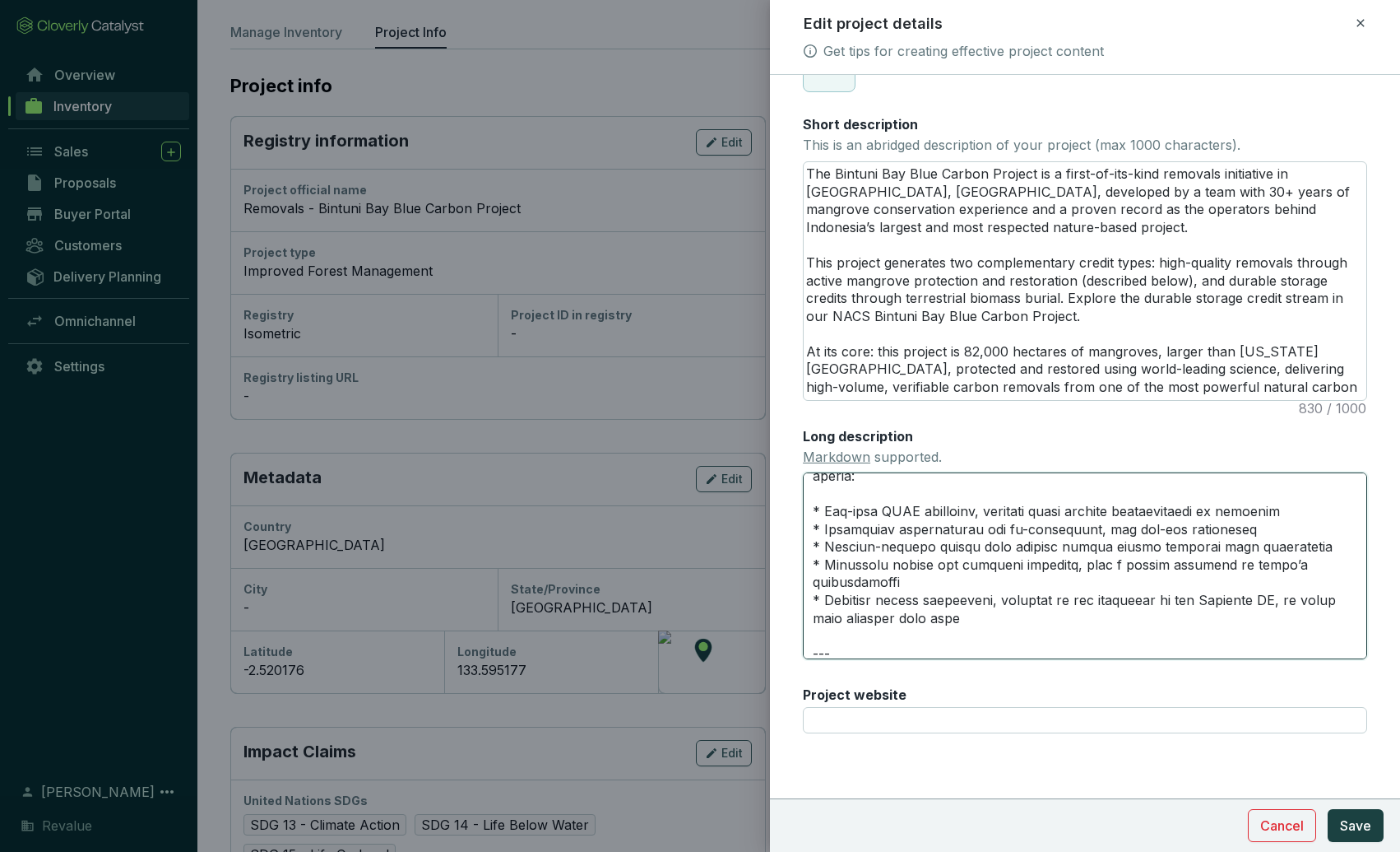
drag, startPoint x: 1263, startPoint y: 530, endPoint x: 795, endPoint y: 537, distance: 468.1
click at [795, 537] on form "Main image Recommended pixel size is: 1600 x 1200. Maximum supported file size …" at bounding box center [1085, 329] width 630 height 1006
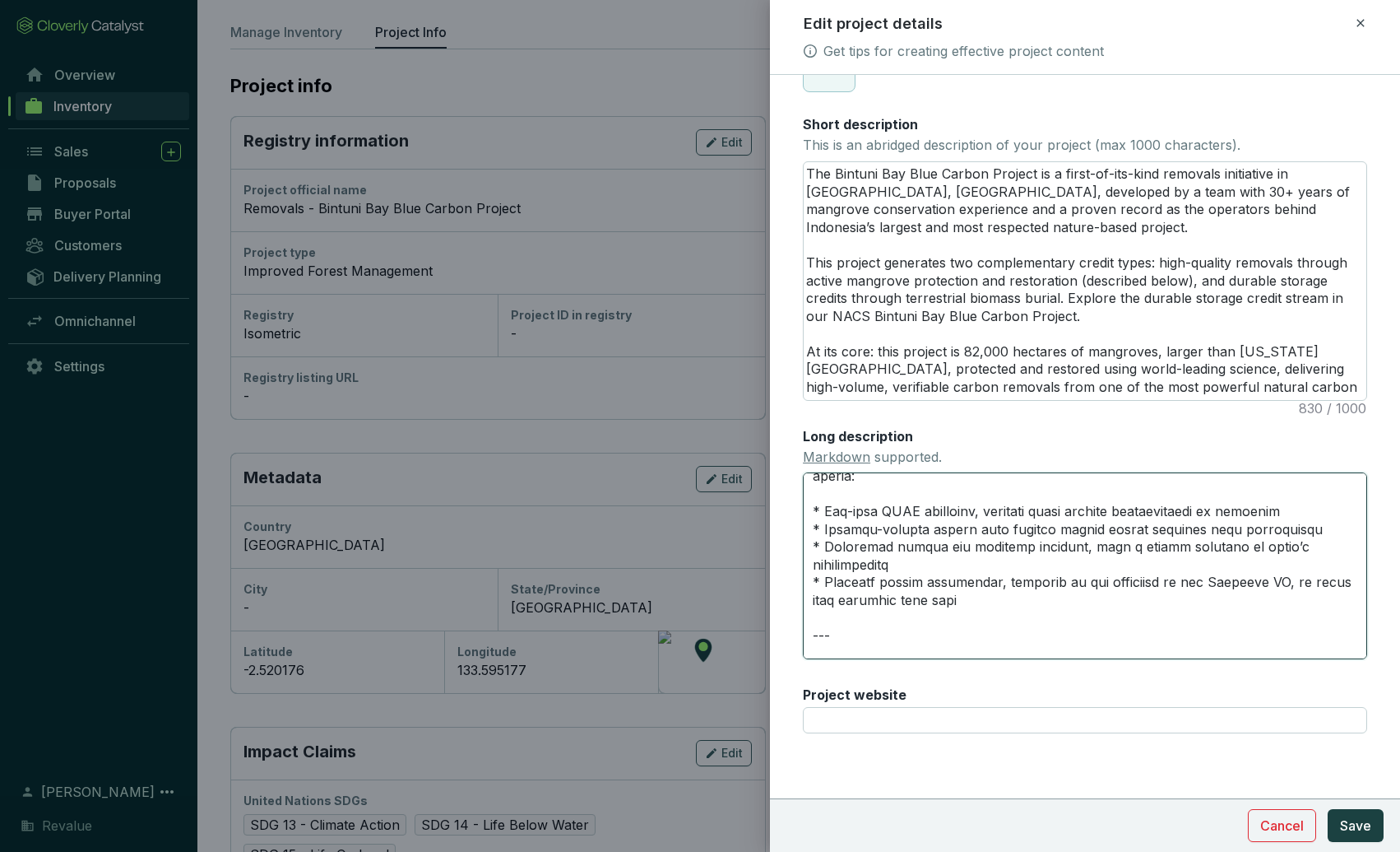
click at [1024, 553] on textarea "Long description Markdown supported." at bounding box center [1085, 565] width 564 height 186
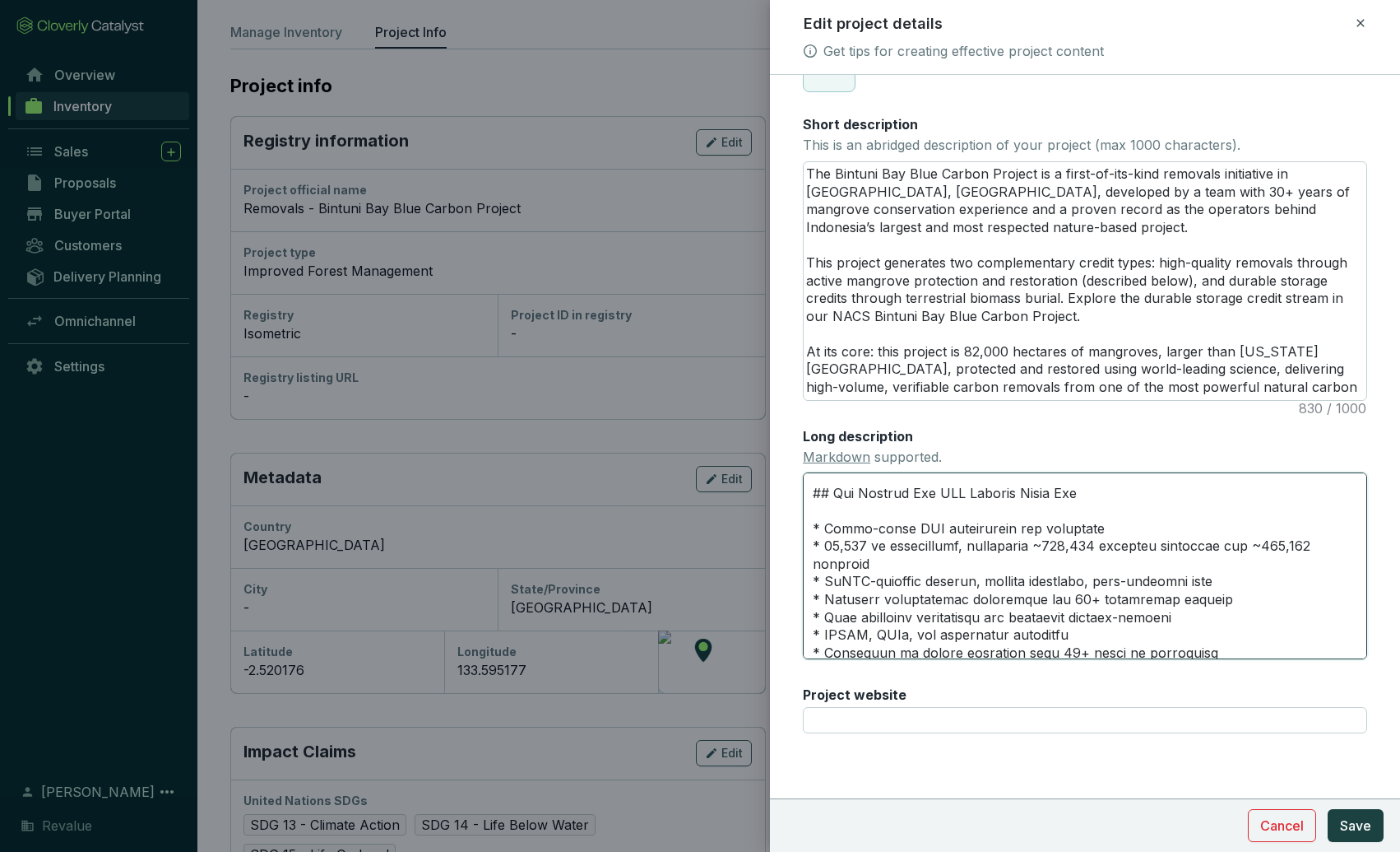
scroll to position [1226, 0]
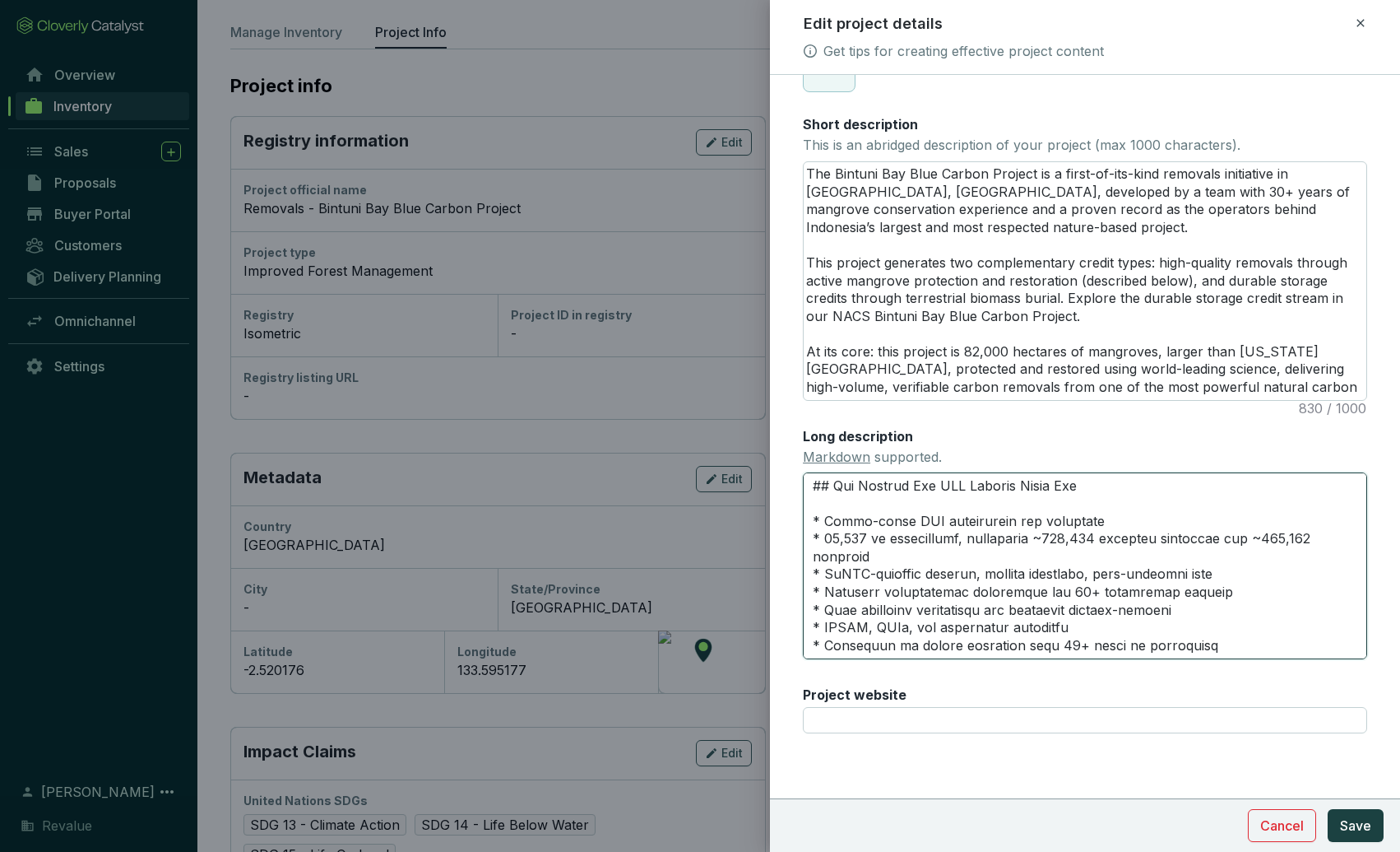
click at [854, 519] on textarea "Long description Markdown supported." at bounding box center [1085, 565] width 564 height 186
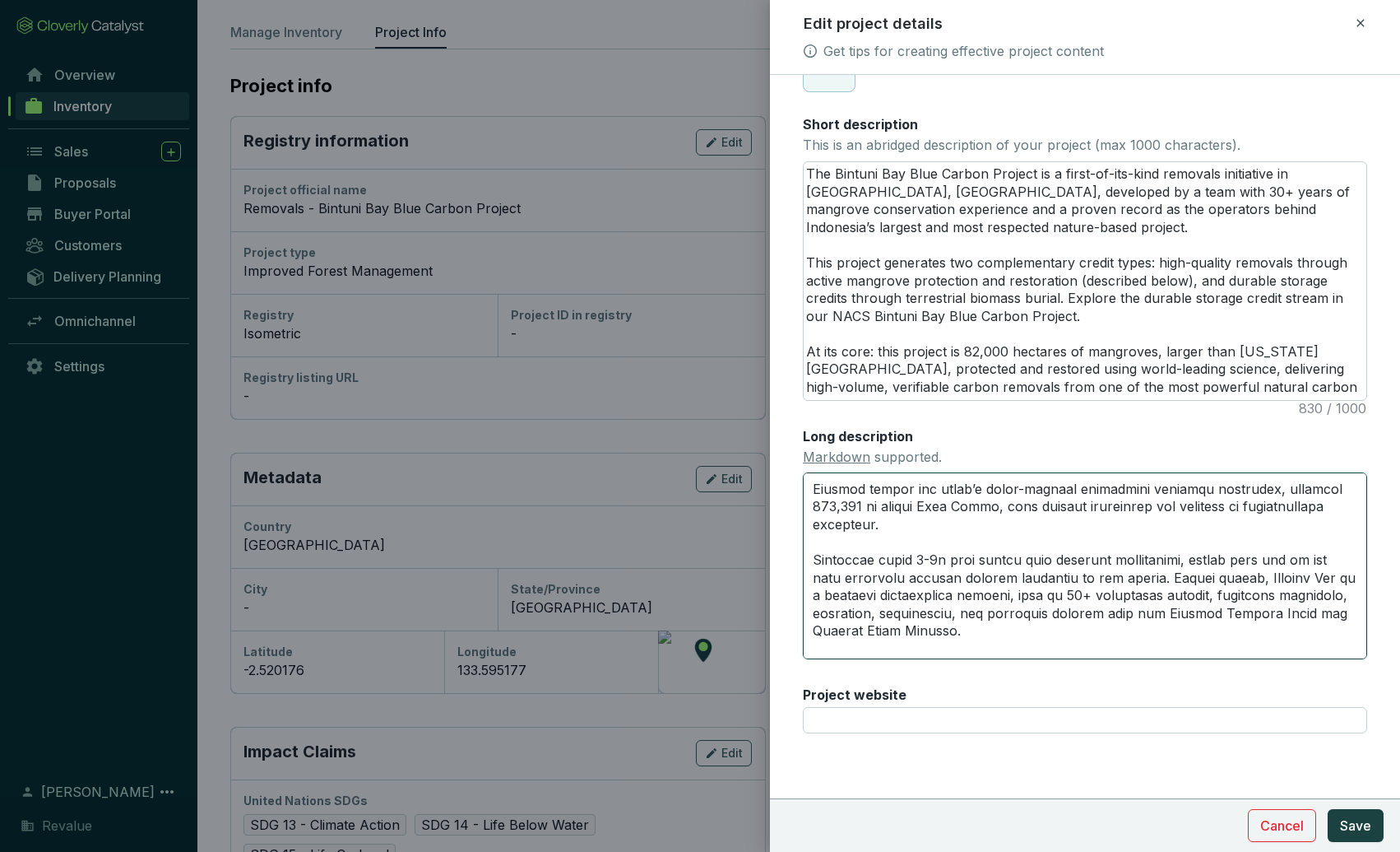
scroll to position [26, 0]
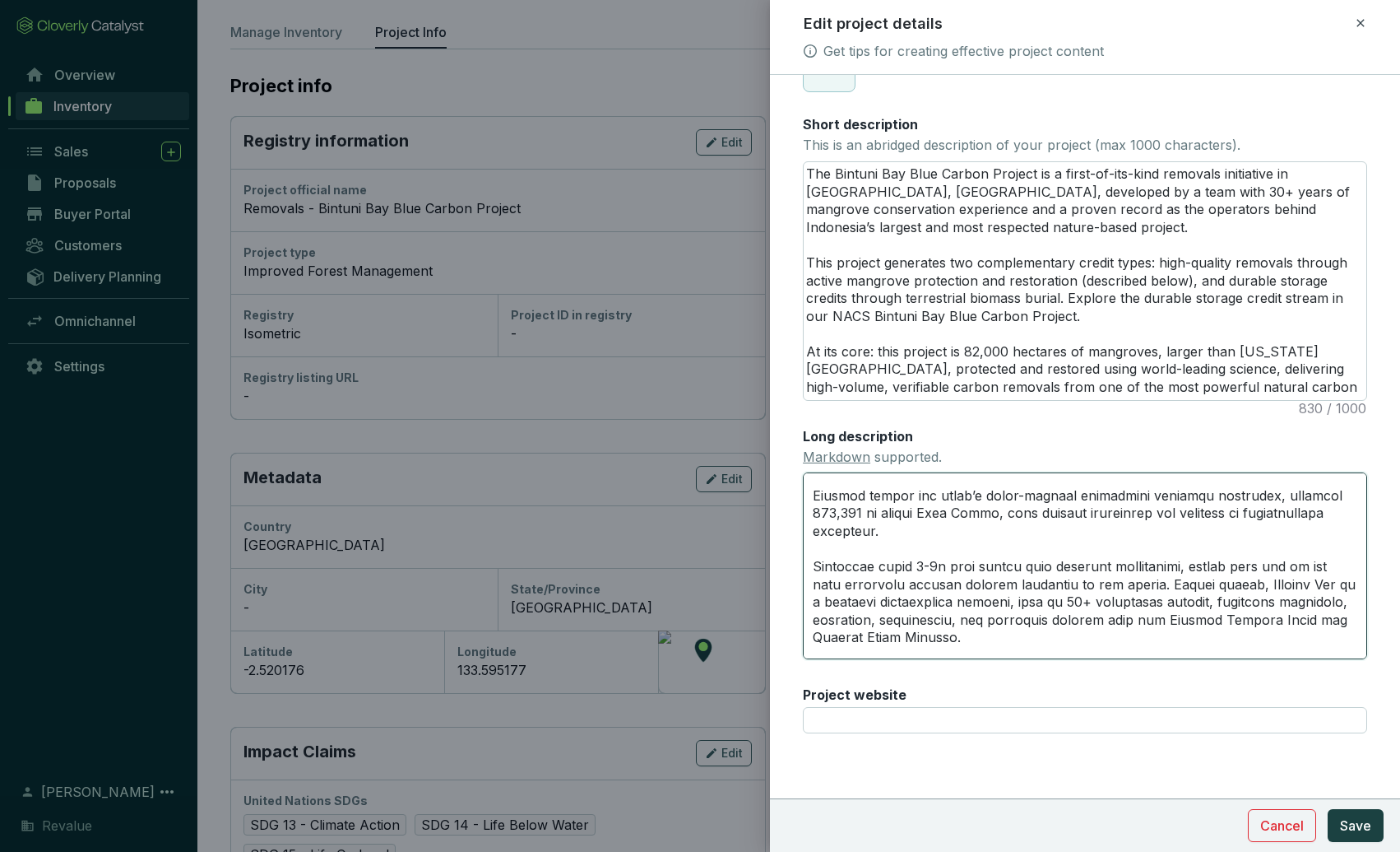
click at [1046, 562] on textarea "Long description Markdown supported." at bounding box center [1085, 565] width 564 height 186
click at [1351, 821] on span "Save" at bounding box center [1355, 825] width 31 height 20
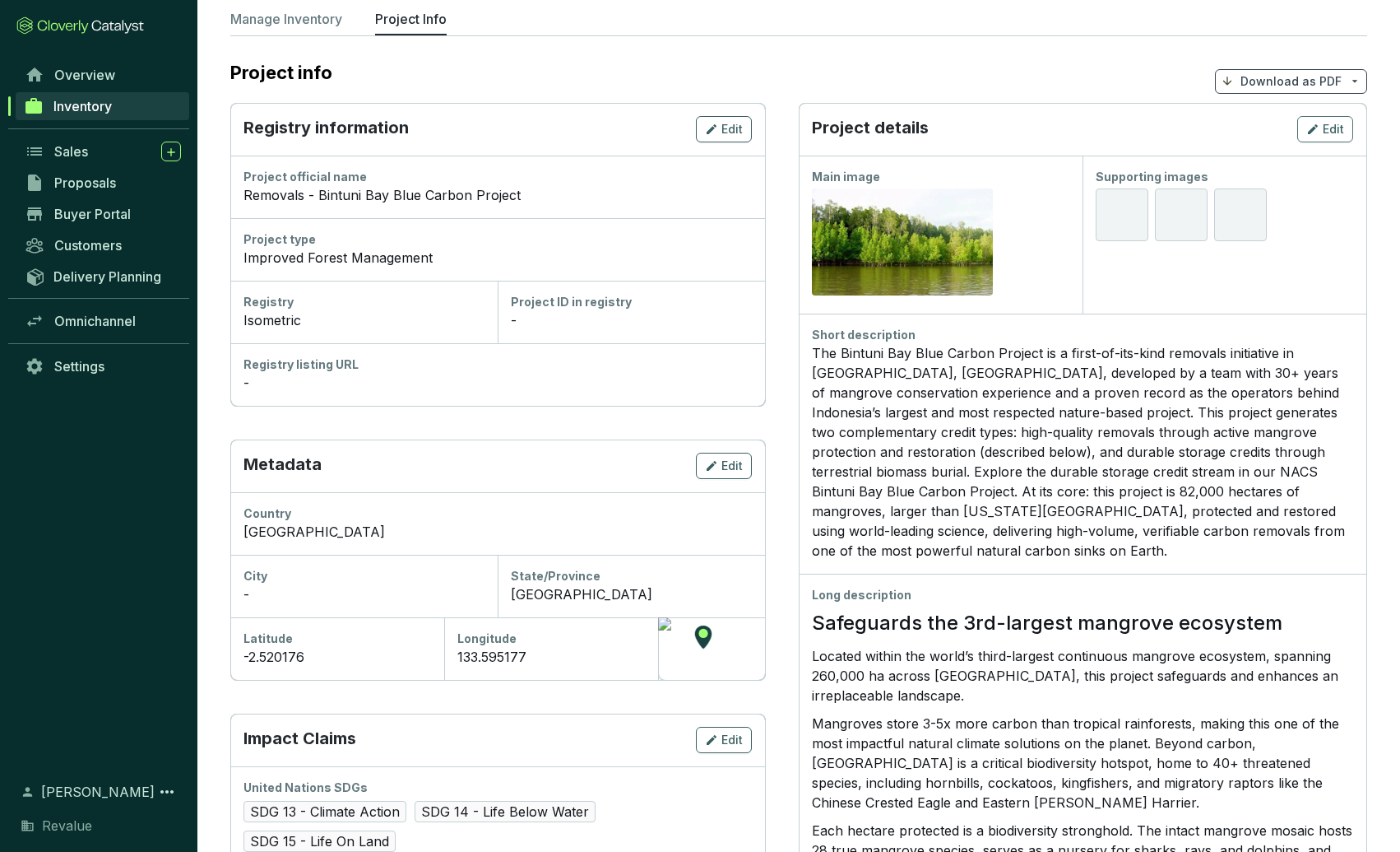
scroll to position [114, 0]
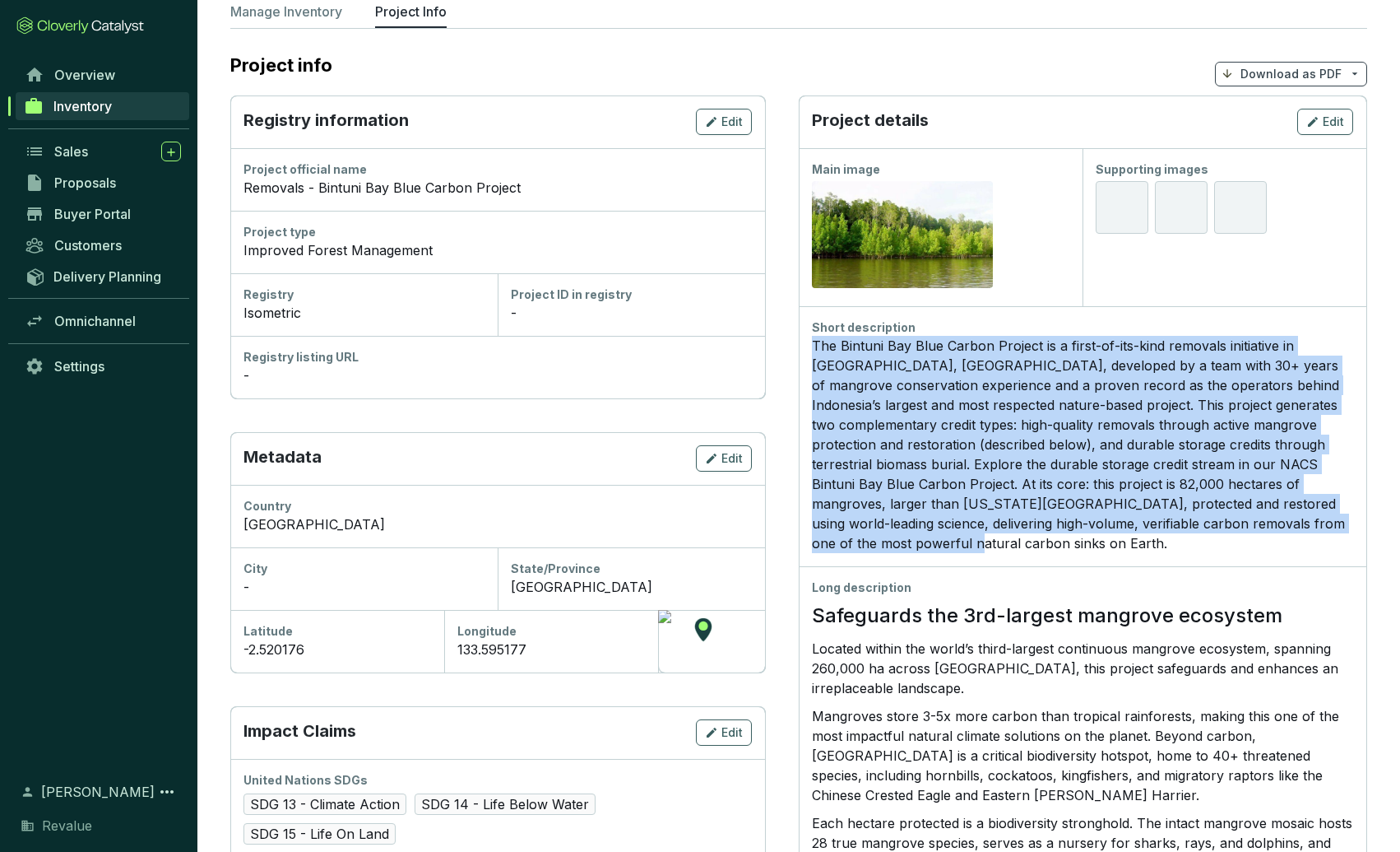
drag, startPoint x: 881, startPoint y: 551, endPoint x: 803, endPoint y: 352, distance: 213.7
click at [803, 352] on div "Short description The Bintuni Bay Blue Carbon Project is a first-of-its-kind re…" at bounding box center [1082, 436] width 568 height 260
copy div "The Bintuni Bay Blue Carbon Project is a first-of-its-kind removals initiative …"
click at [1318, 116] on icon "button" at bounding box center [1312, 122] width 13 height 20
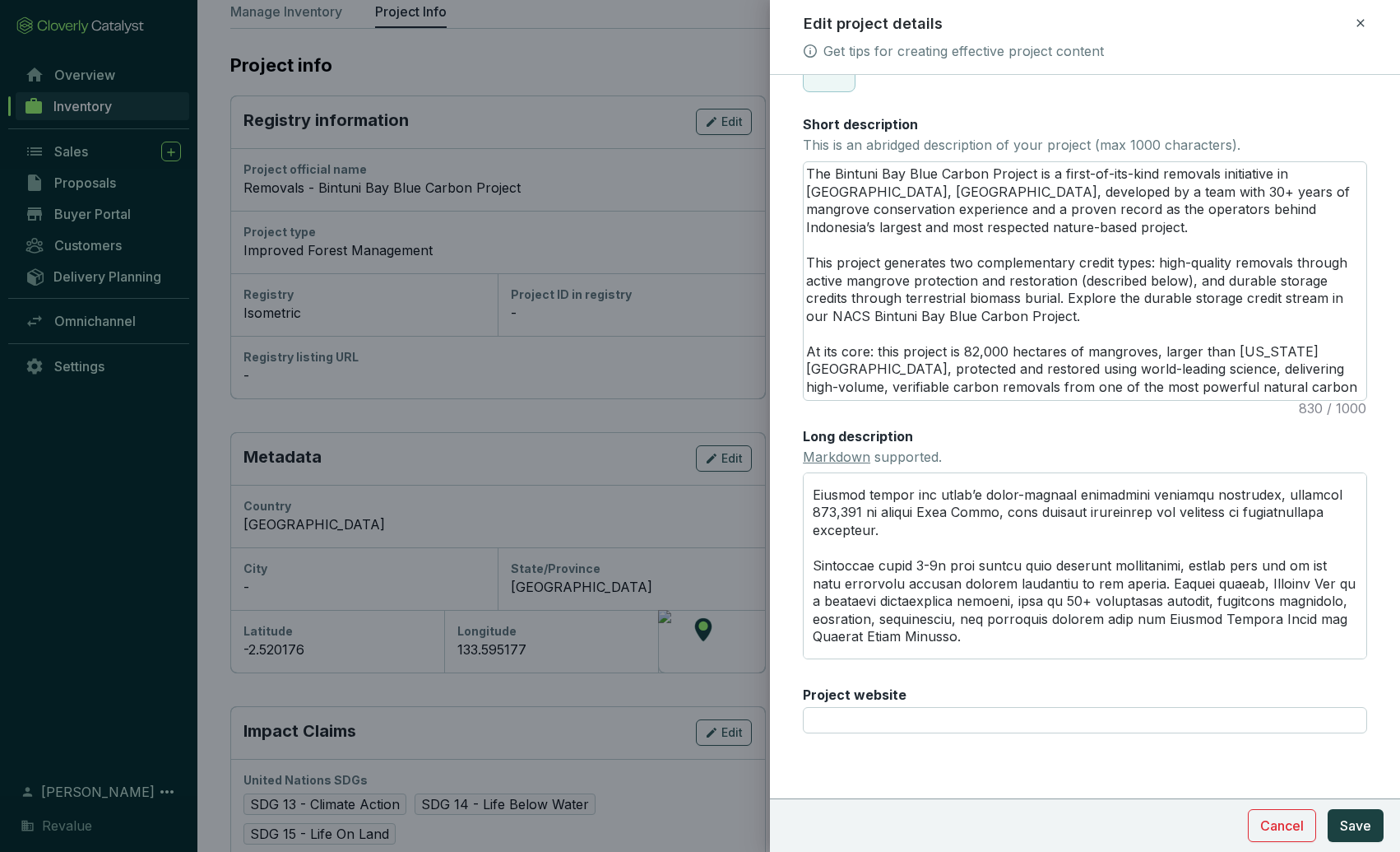
scroll to position [0, 0]
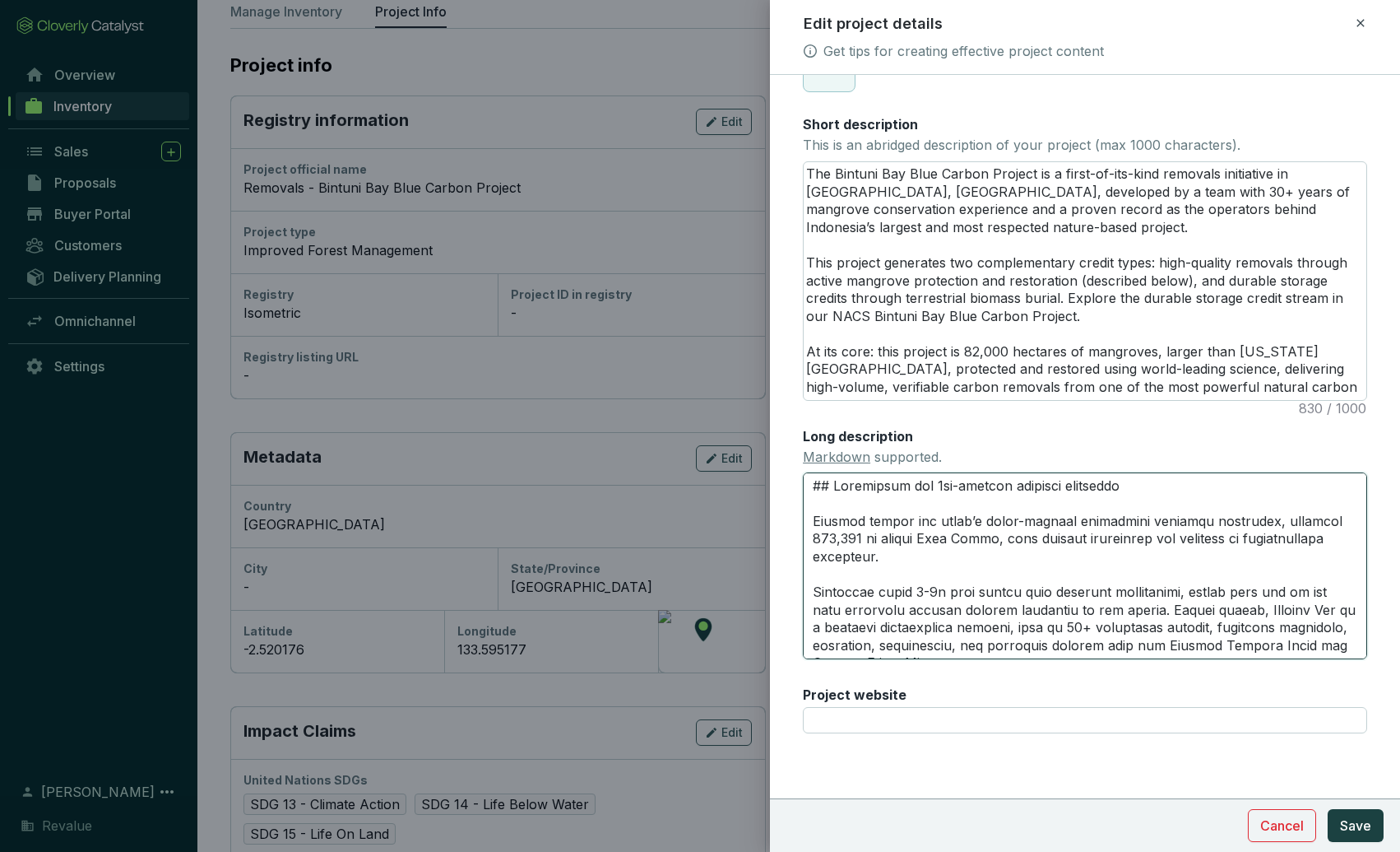
click at [1036, 552] on textarea "Long description Markdown supported." at bounding box center [1085, 565] width 564 height 186
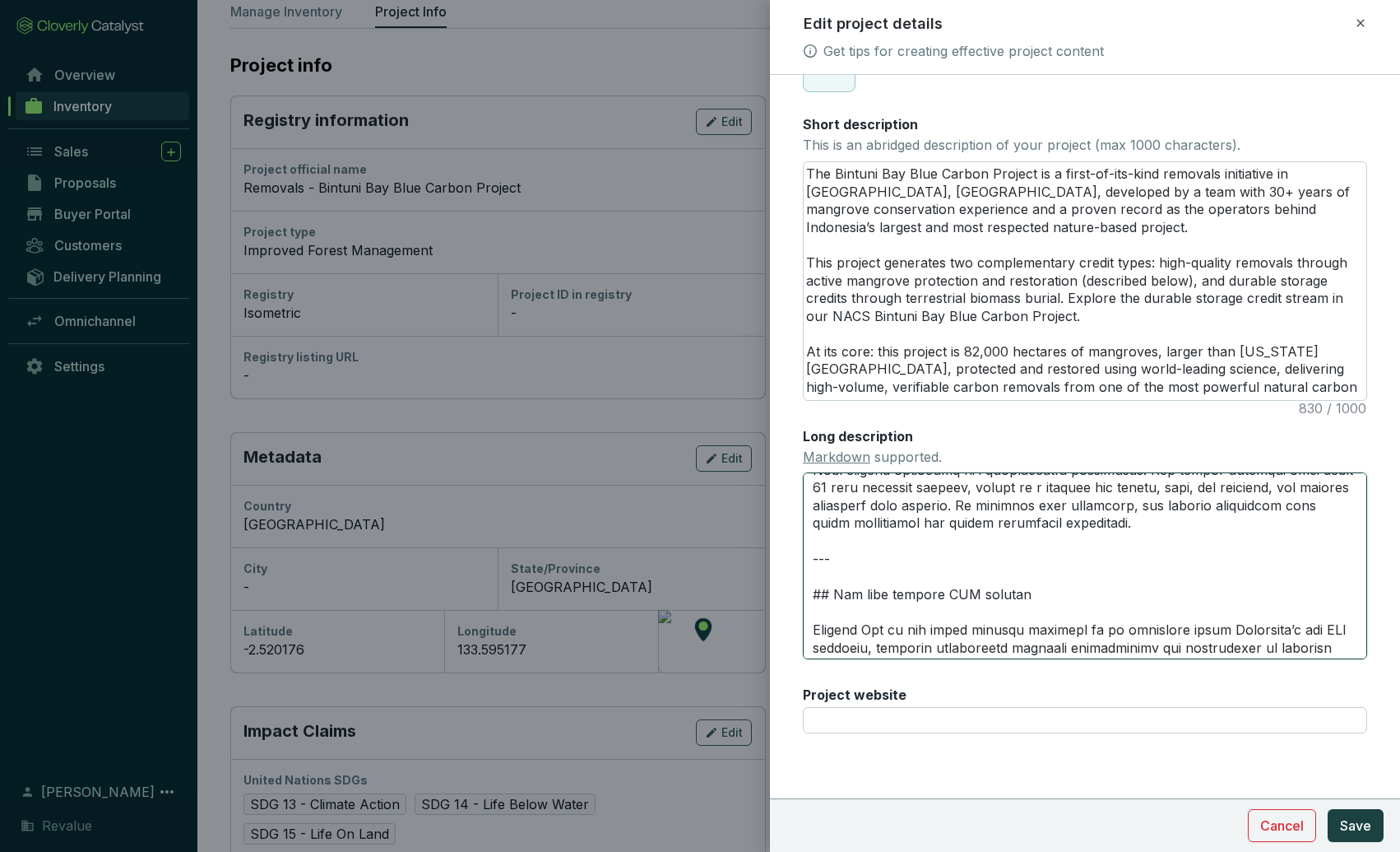
scroll to position [232, 0]
drag, startPoint x: 1032, startPoint y: 592, endPoint x: 783, endPoint y: 594, distance: 249.0
click at [783, 594] on form "Main image Recommended pixel size is: 1600 x 1200. Maximum supported file size …" at bounding box center [1085, 329] width 630 height 1006
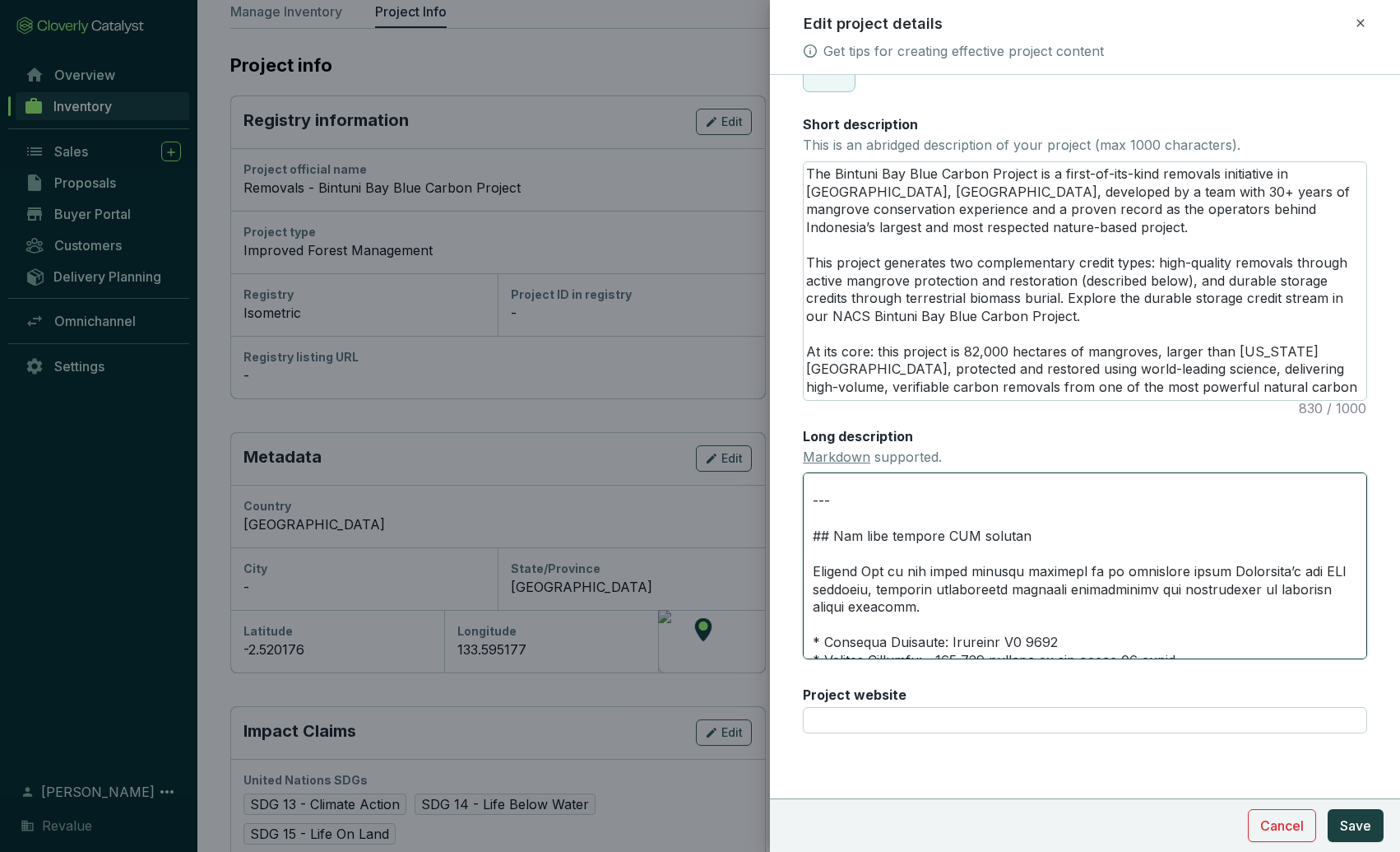
scroll to position [280, 0]
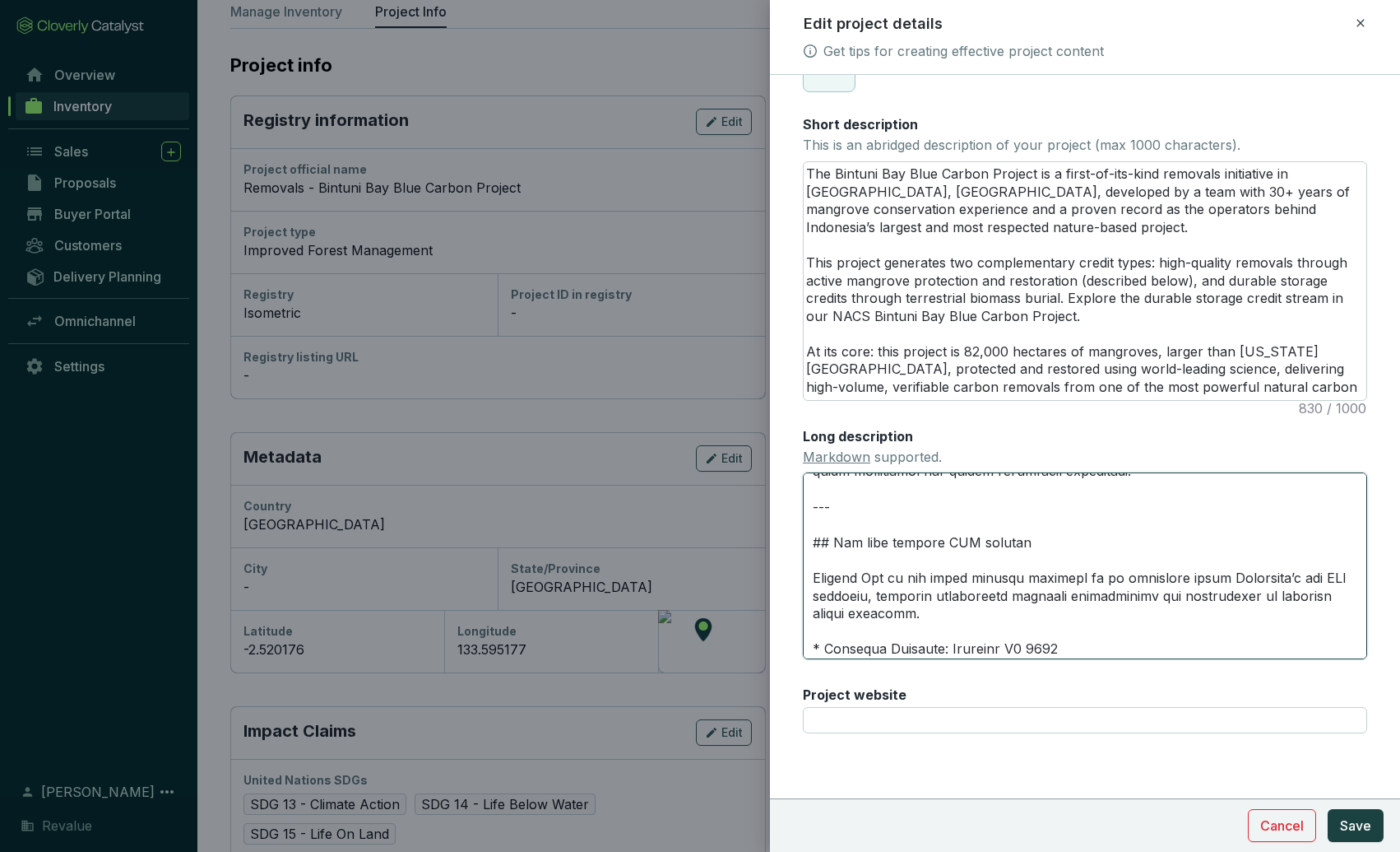
click at [1019, 546] on textarea "Long description Markdown supported." at bounding box center [1085, 565] width 564 height 186
drag, startPoint x: 1046, startPoint y: 545, endPoint x: 799, endPoint y: 508, distance: 249.8
click at [799, 508] on form "Main image Recommended pixel size is: 1600 x 1200. Maximum supported file size …" at bounding box center [1085, 329] width 630 height 1006
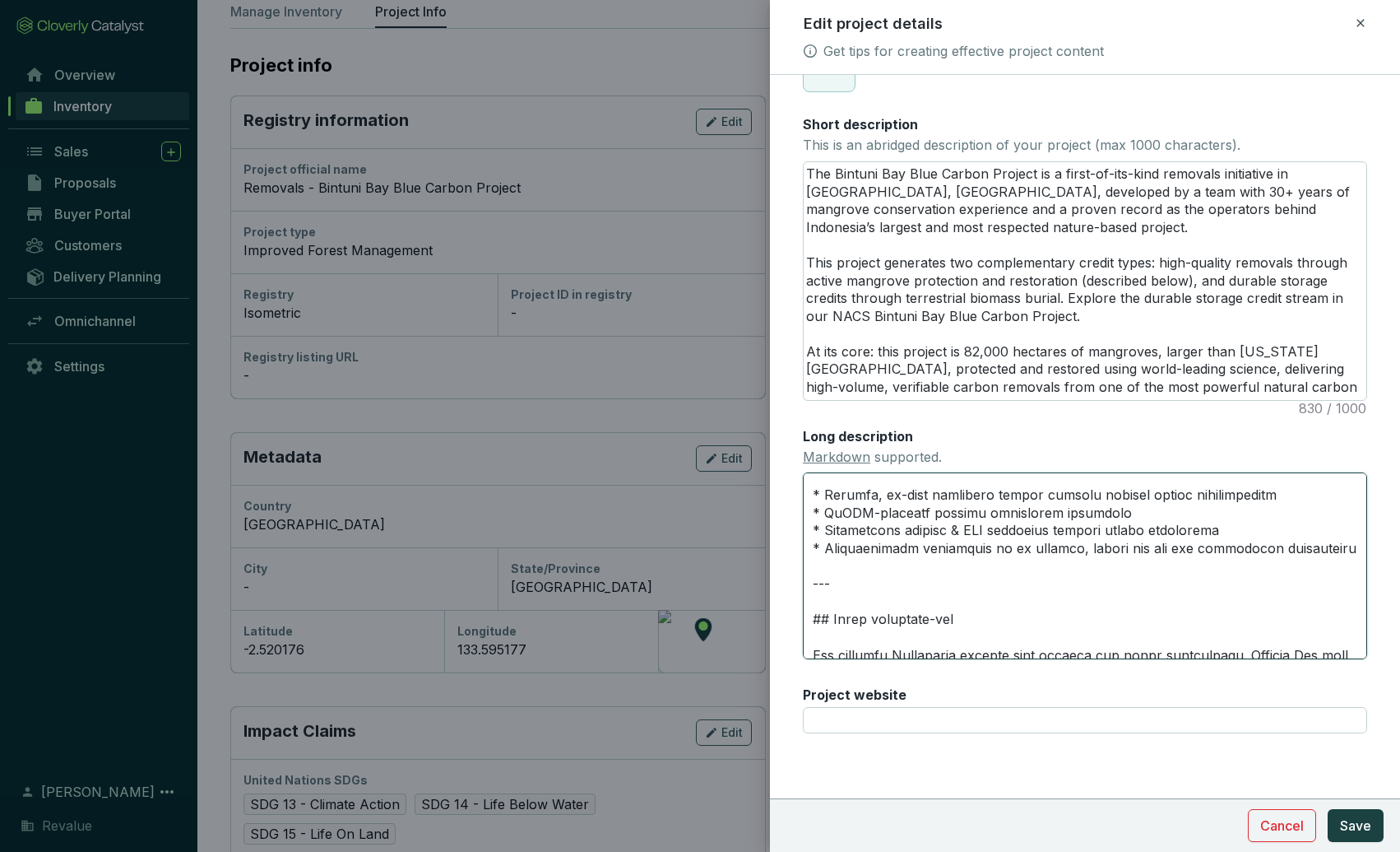
scroll to position [715, 0]
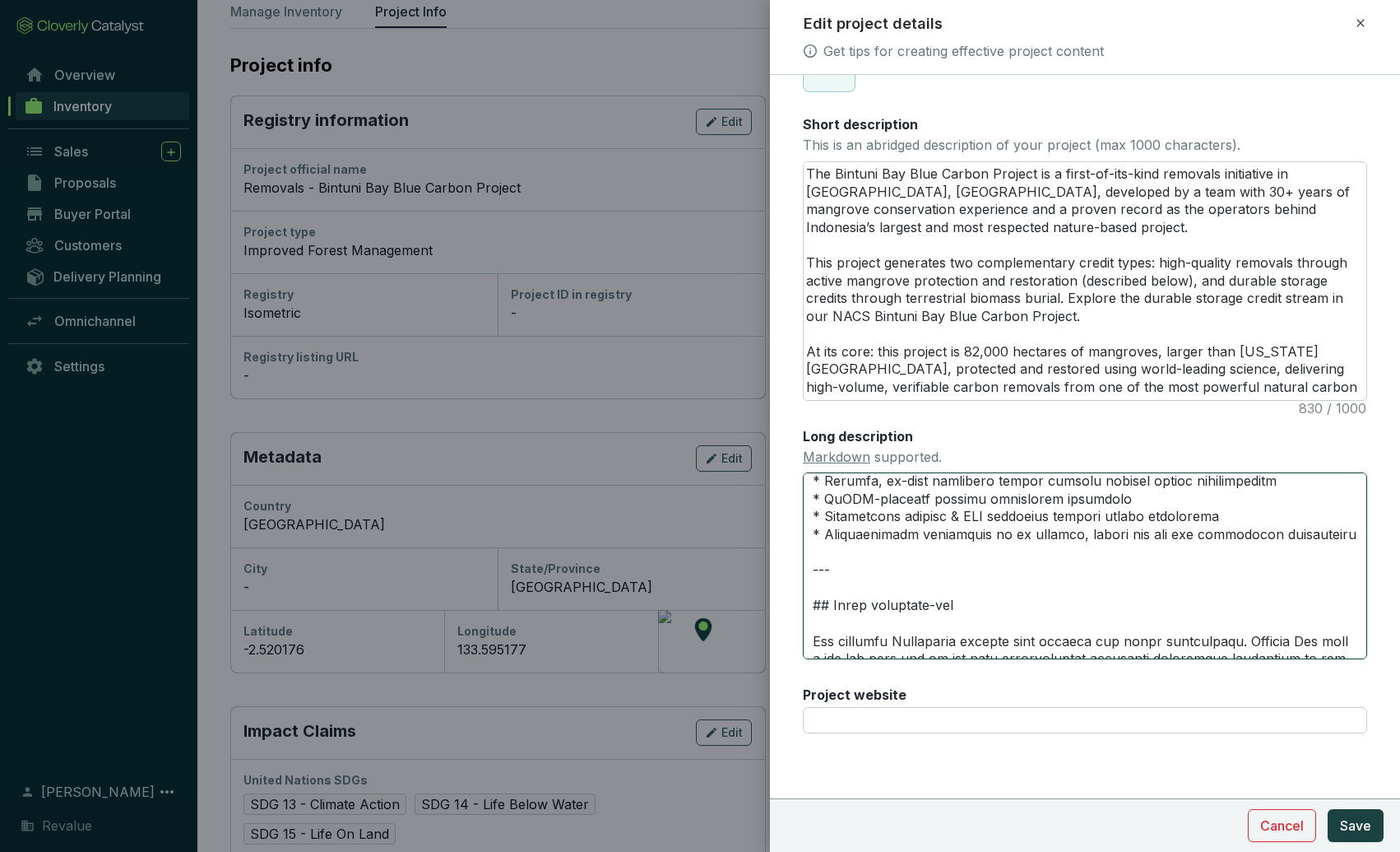
click at [839, 569] on textarea "Long description Markdown supported." at bounding box center [1085, 565] width 564 height 186
paste textarea "--- ## Not your typical IFM credits"
click at [1342, 827] on span "Save" at bounding box center [1355, 825] width 31 height 20
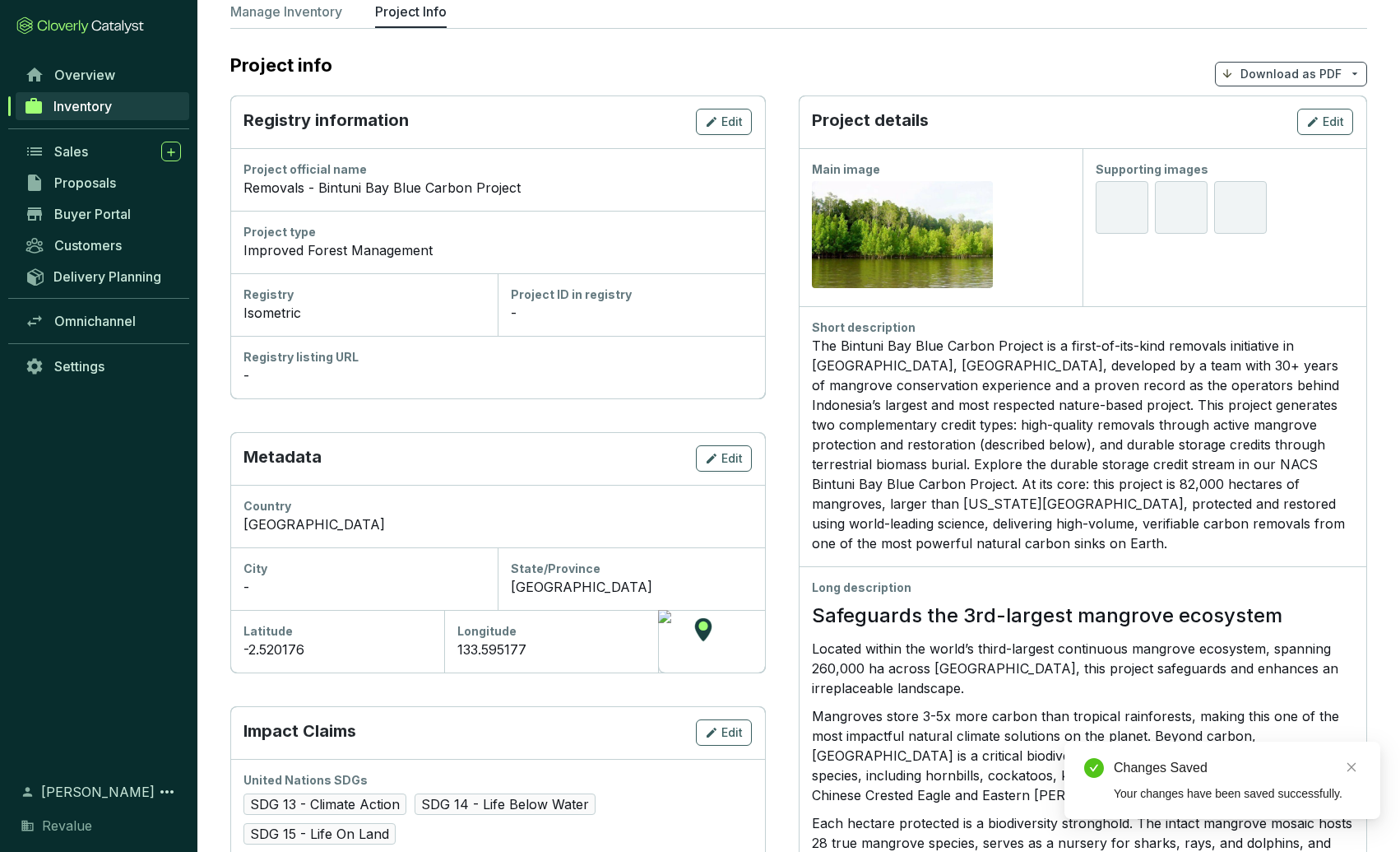
click at [946, 492] on div "The Bintuni Bay Blue Carbon Project is a first-of-its-kind removals initiative …" at bounding box center [1081, 443] width 541 height 217
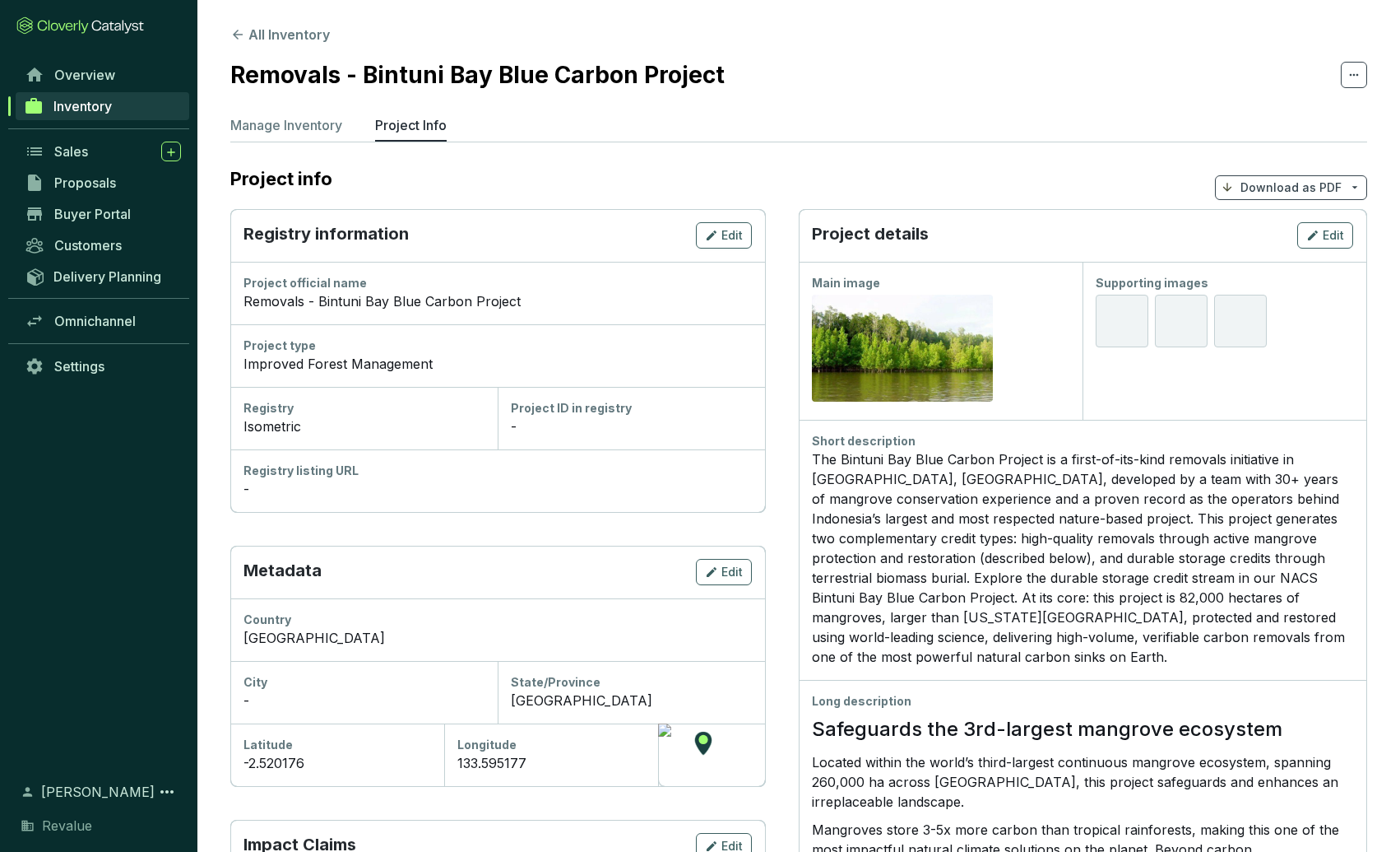
click at [1344, 75] on span at bounding box center [1353, 74] width 27 height 27
click at [235, 27] on icon at bounding box center [237, 35] width 15 height 15
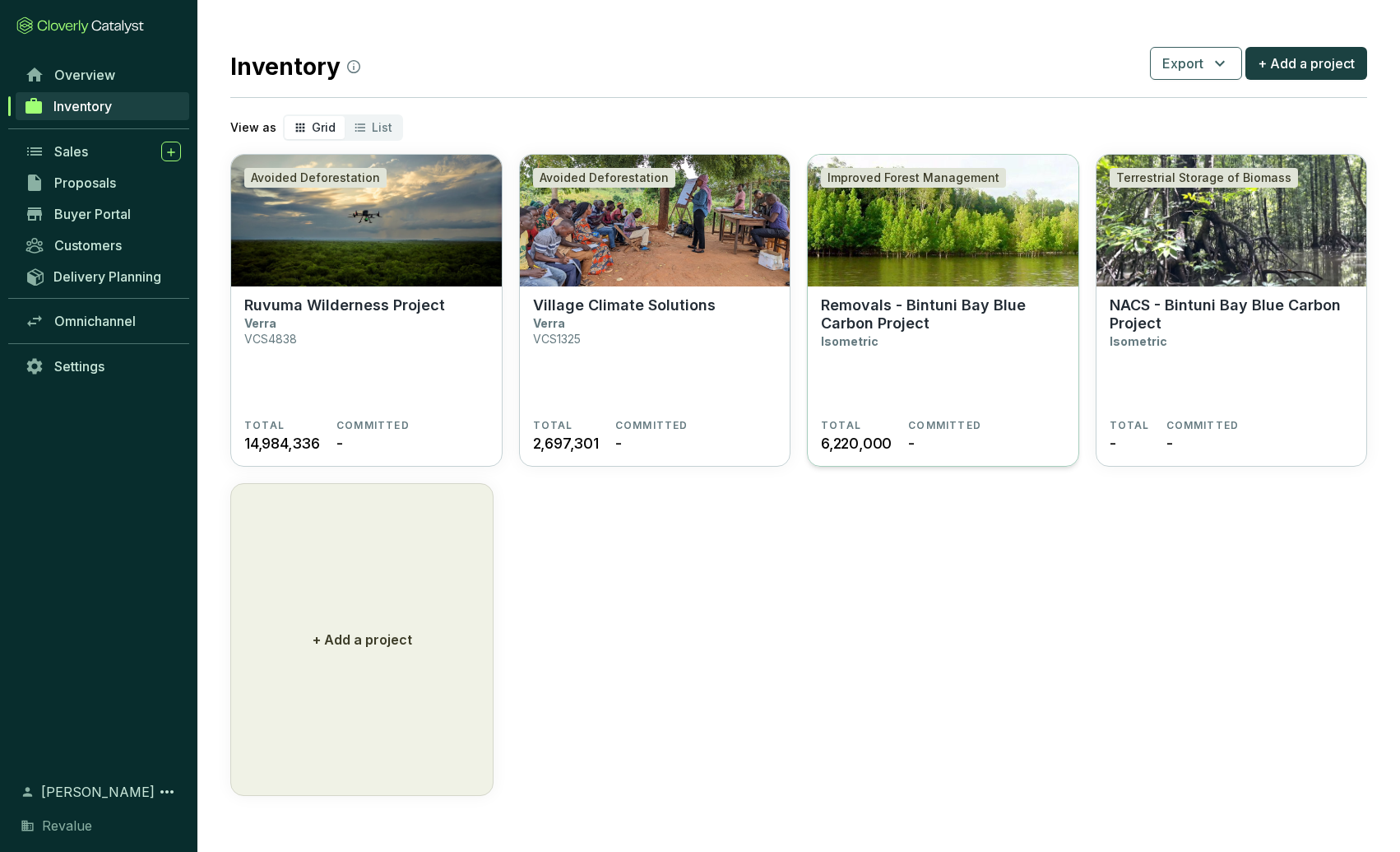
click at [927, 252] on img at bounding box center [942, 221] width 270 height 132
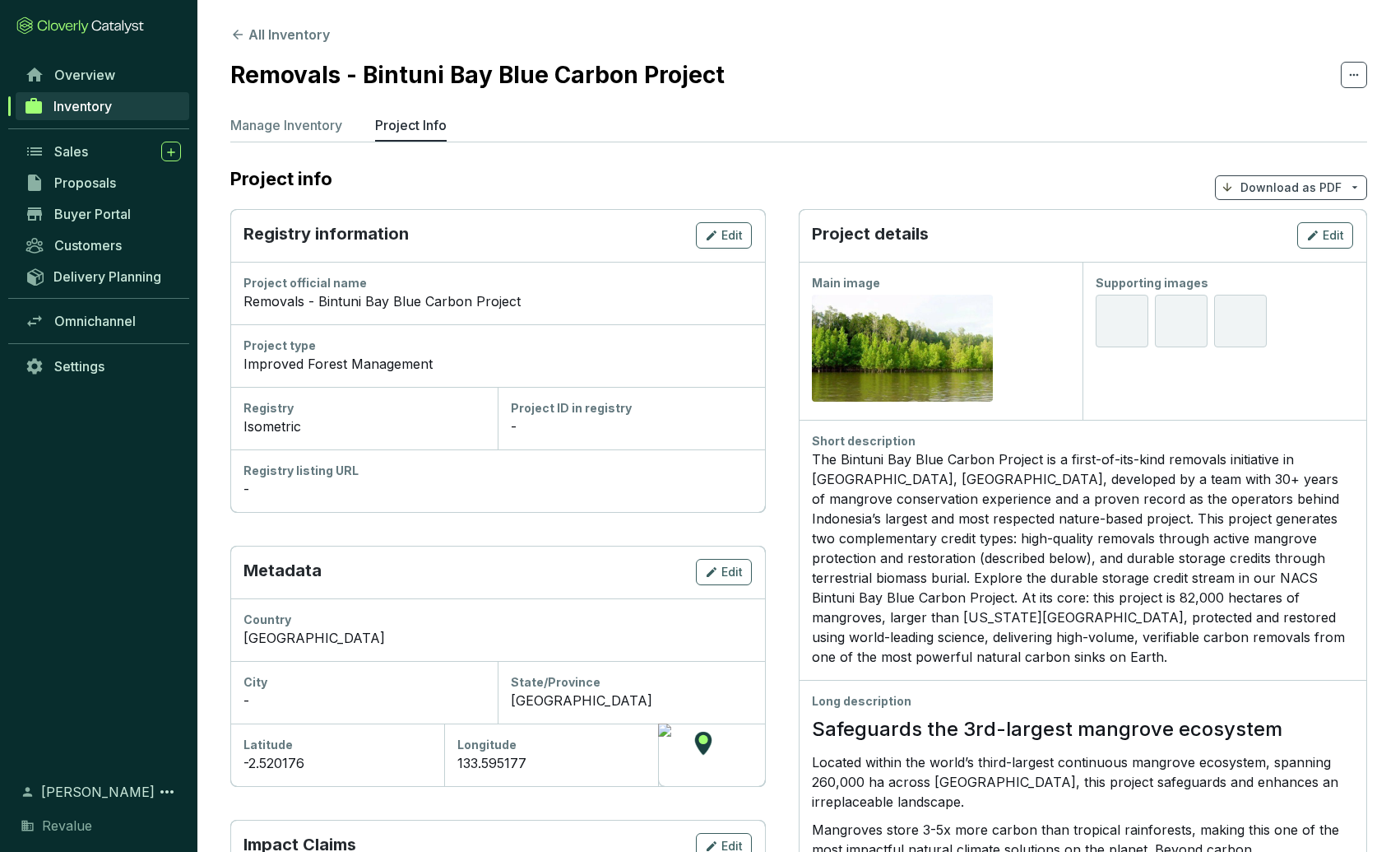
click at [84, 103] on span "Inventory" at bounding box center [82, 106] width 59 height 16
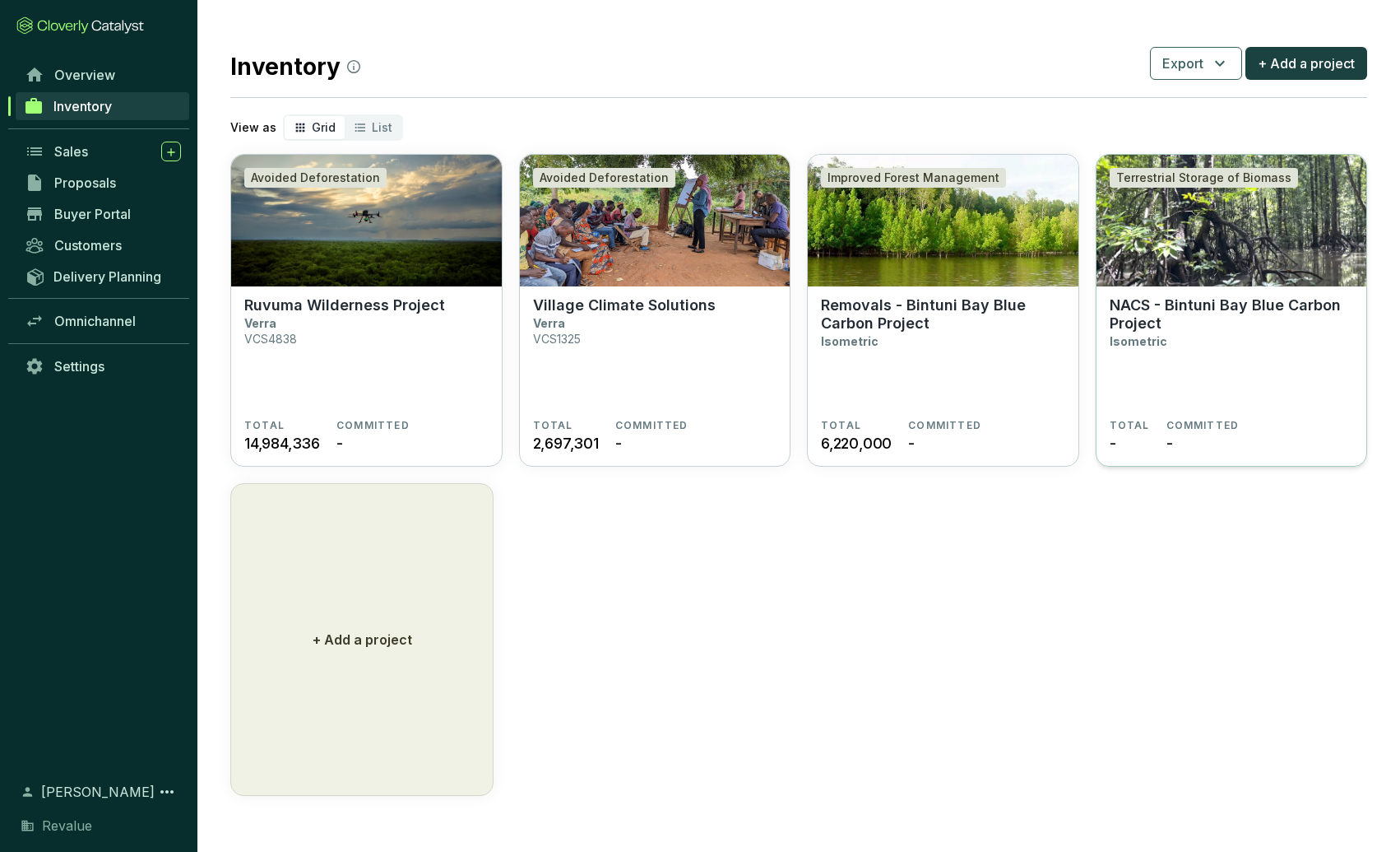
click at [1235, 251] on img at bounding box center [1231, 221] width 270 height 132
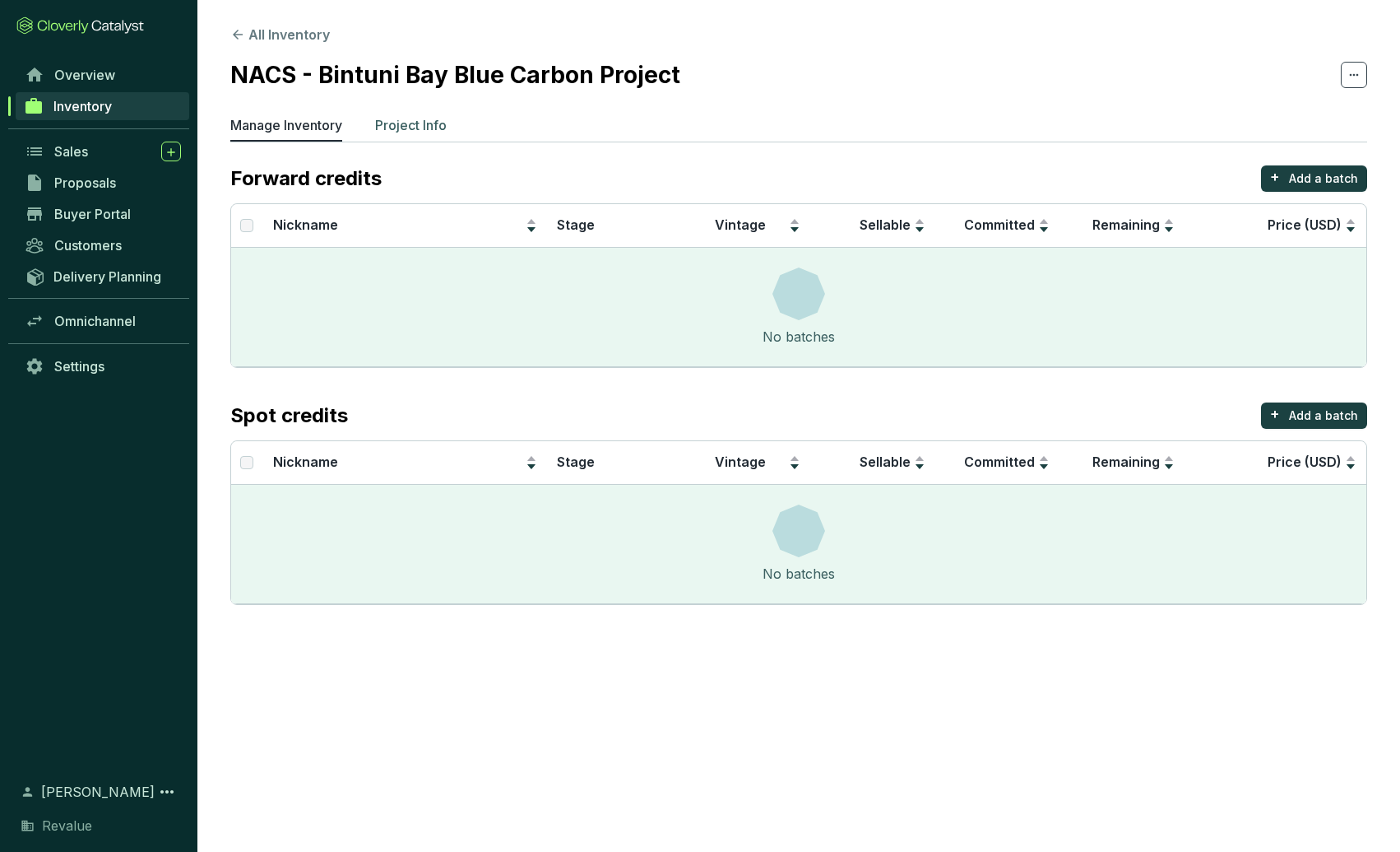
click at [416, 120] on p "Project Info" at bounding box center [411, 126] width 71 height 20
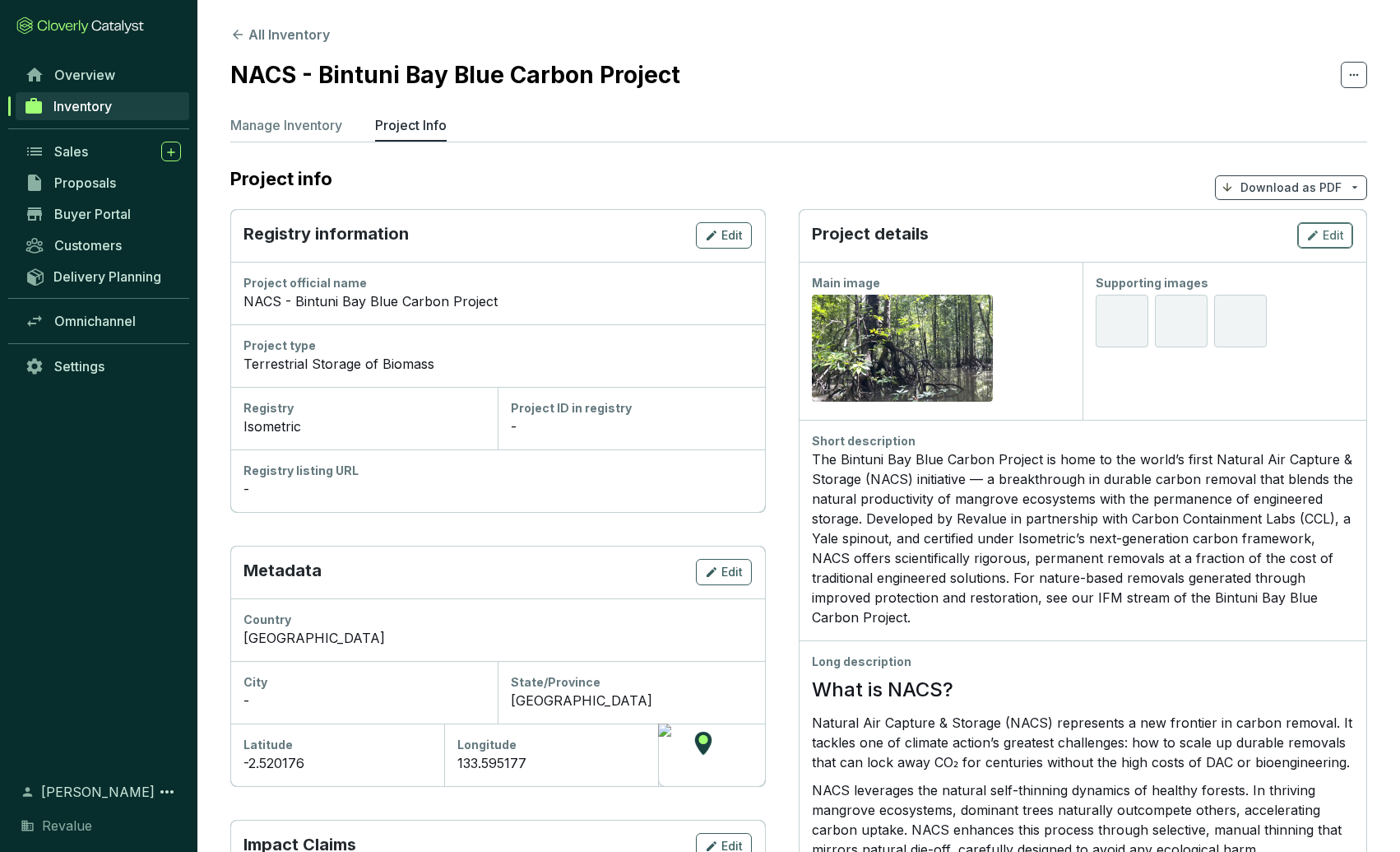
click at [1323, 234] on span "Edit" at bounding box center [1332, 235] width 21 height 16
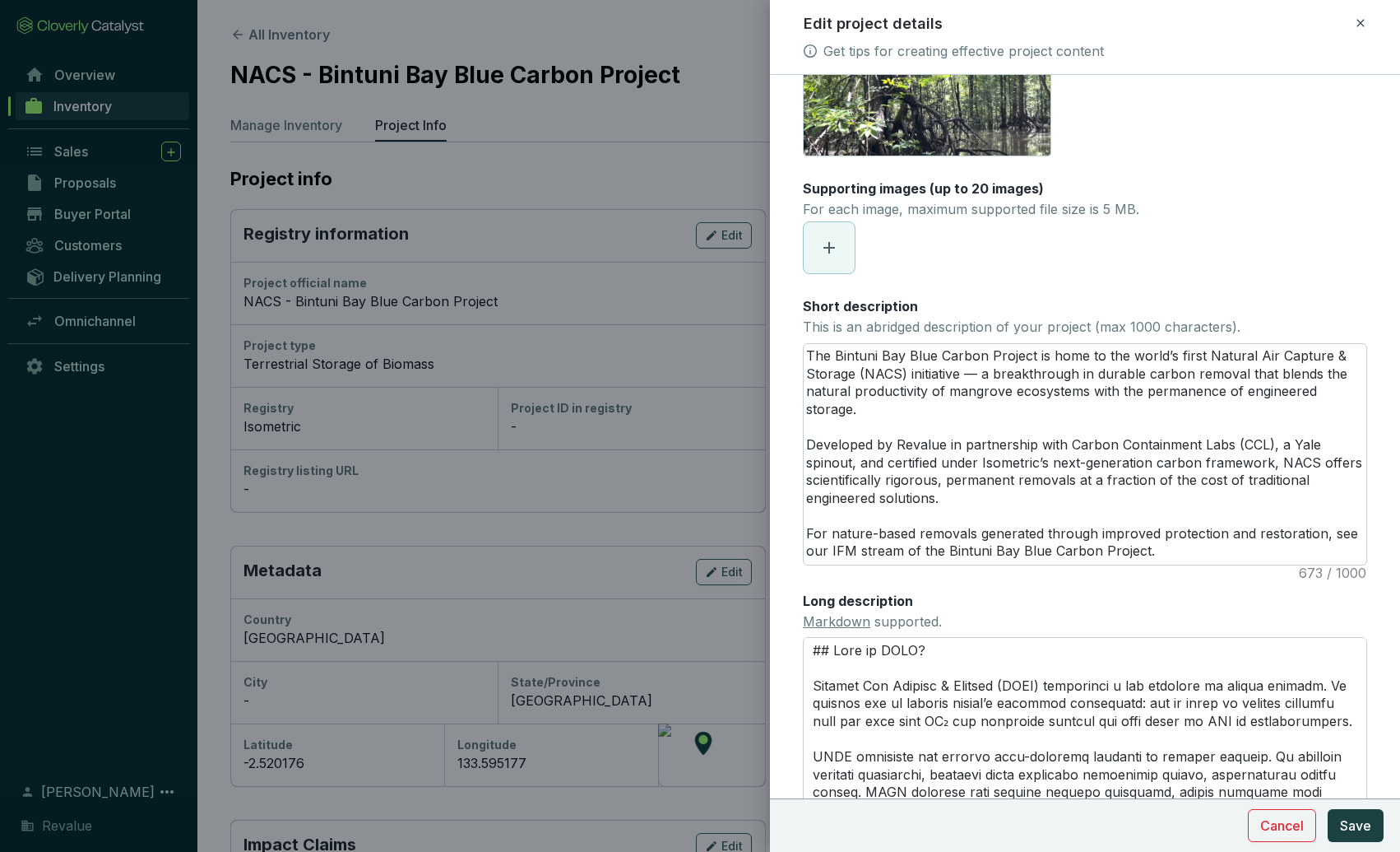
scroll to position [93, 0]
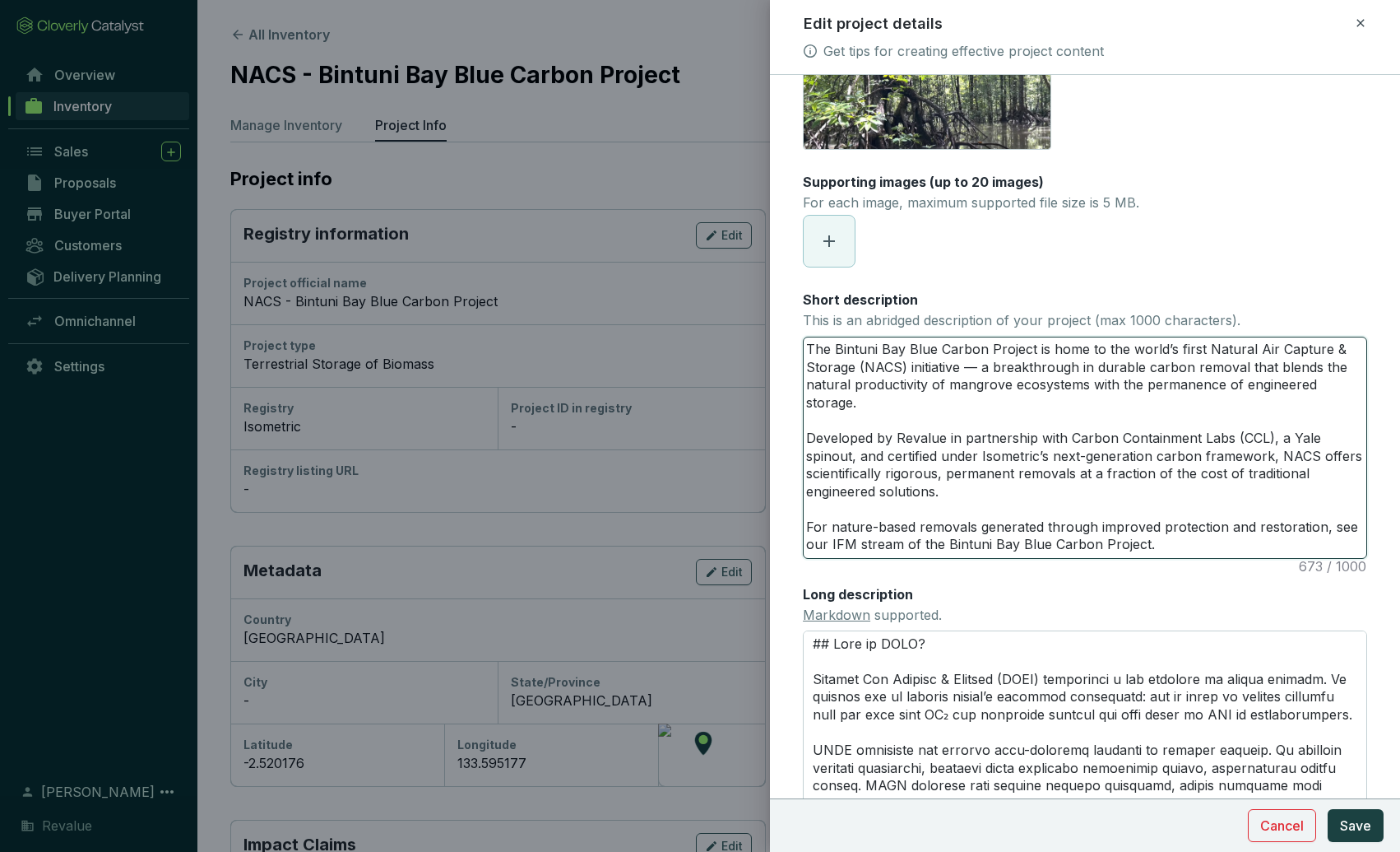
click at [1028, 368] on textarea "The Bintuni Bay Blue Carbon Project is home to the world’s first Natural Air Ca…" at bounding box center [1084, 447] width 562 height 221
type textarea "The Bintuni Bay Blue Carbon Project is home to the world’s first Natural Air Ca…"
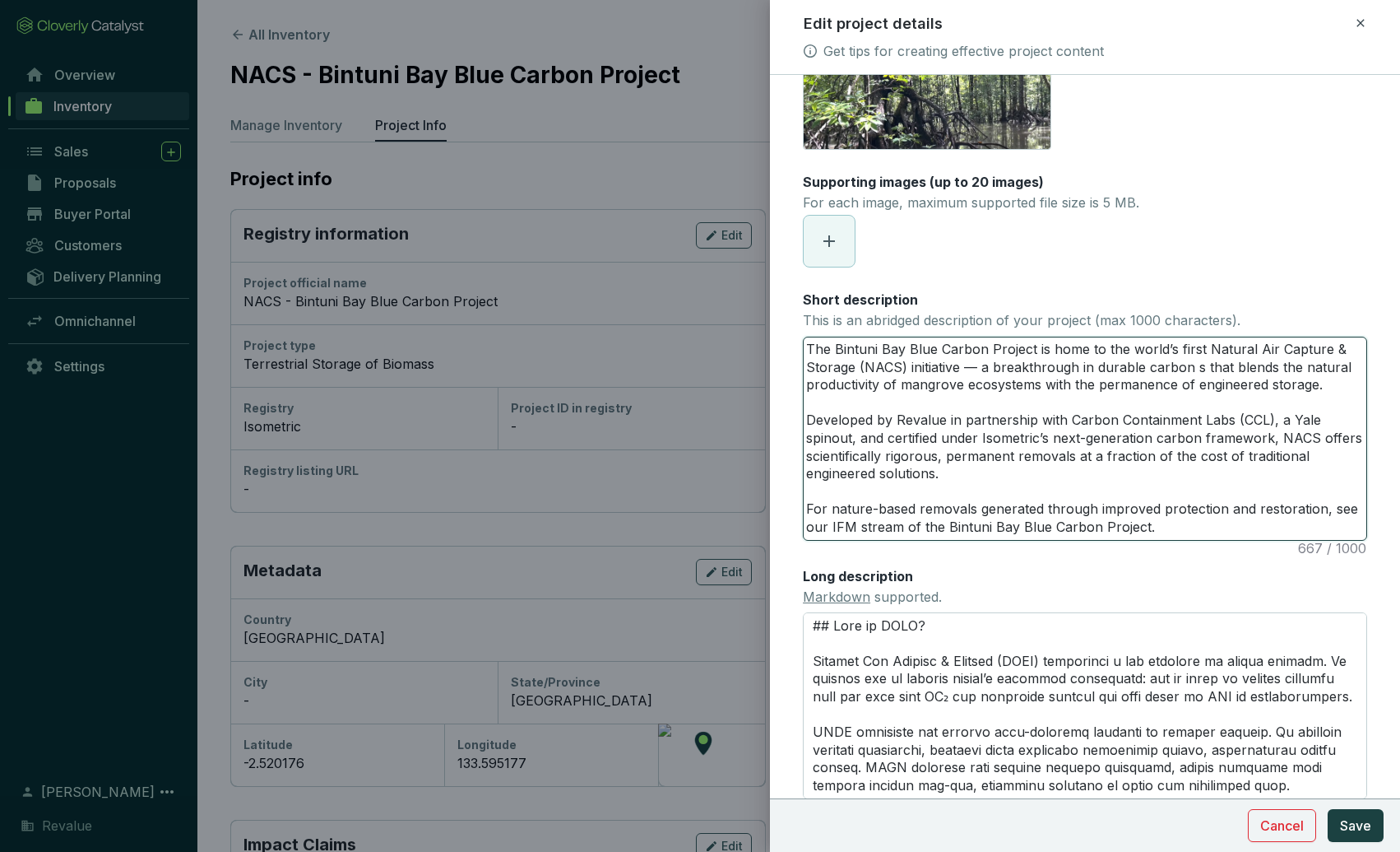
type textarea "The Bintuni Bay Blue Carbon Project is home to the world’s first Natural Air Ca…"
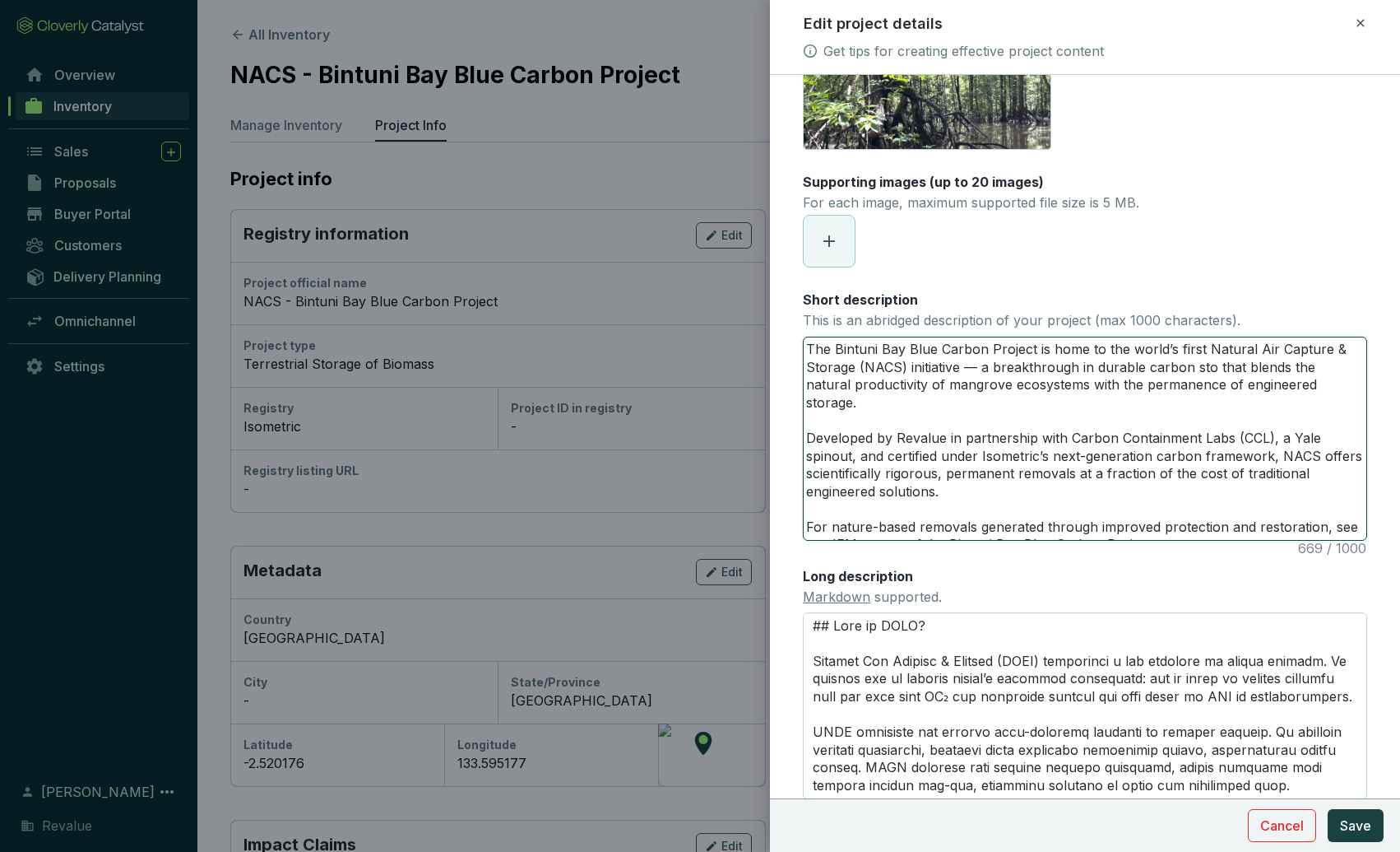
type textarea "The Bintuni Bay Blue Carbon Project is home to the world’s first Natural Air Ca…"
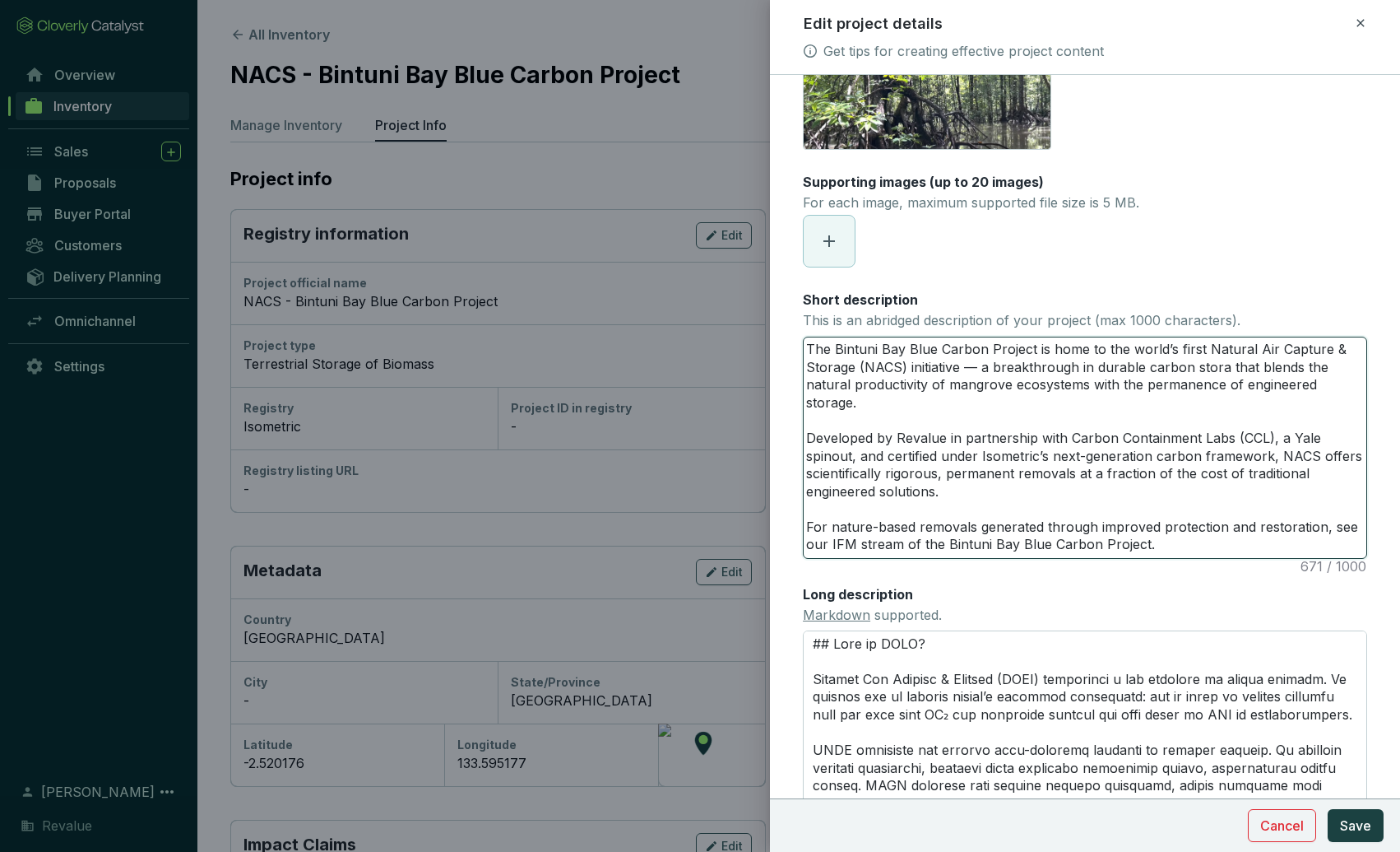
type textarea "The Bintuni Bay Blue Carbon Project is home to the world’s first Natural Air Ca…"
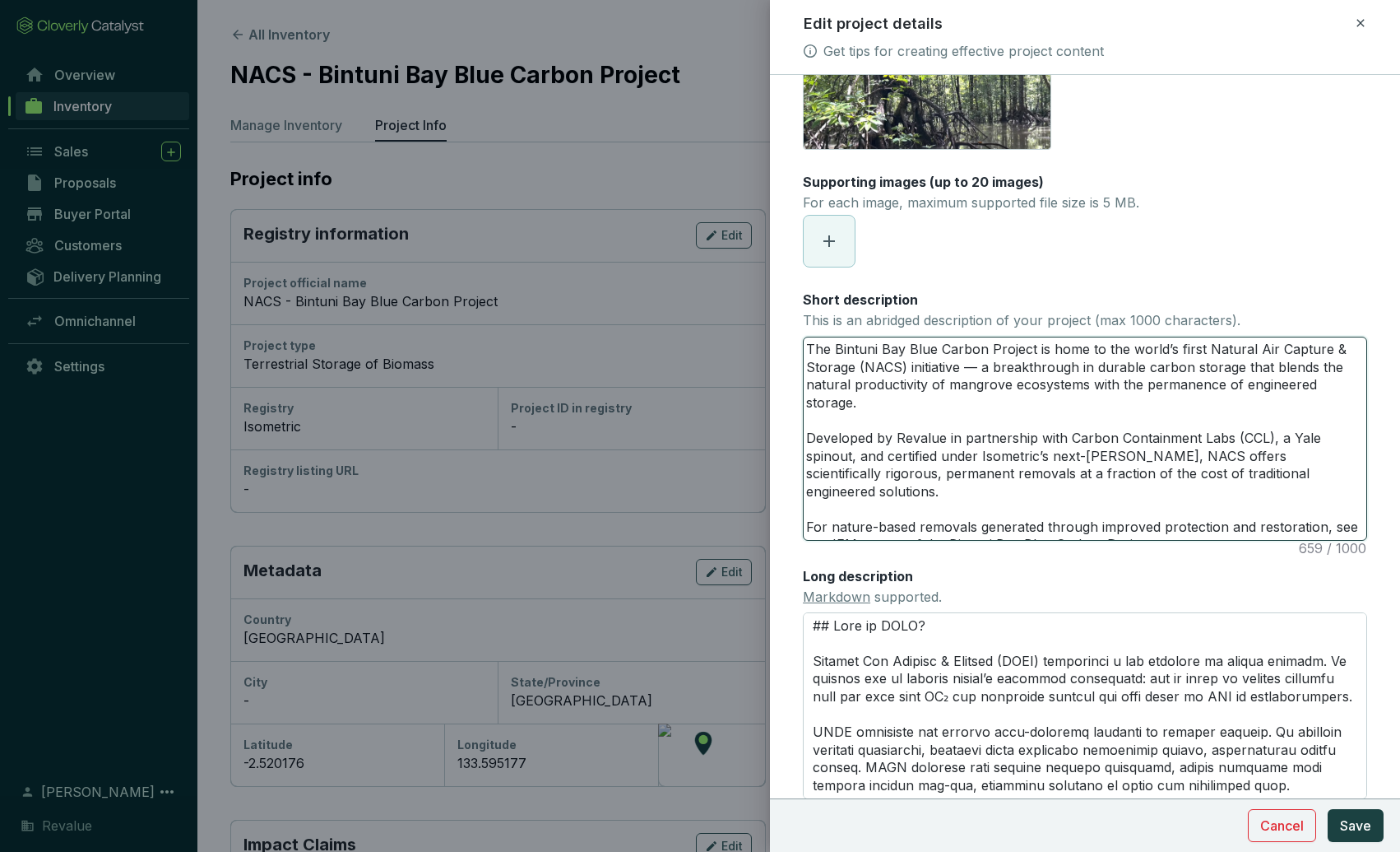
type textarea "The Bintuni Bay Blue Carbon Project is home to the world’s first Natural Air Ca…"
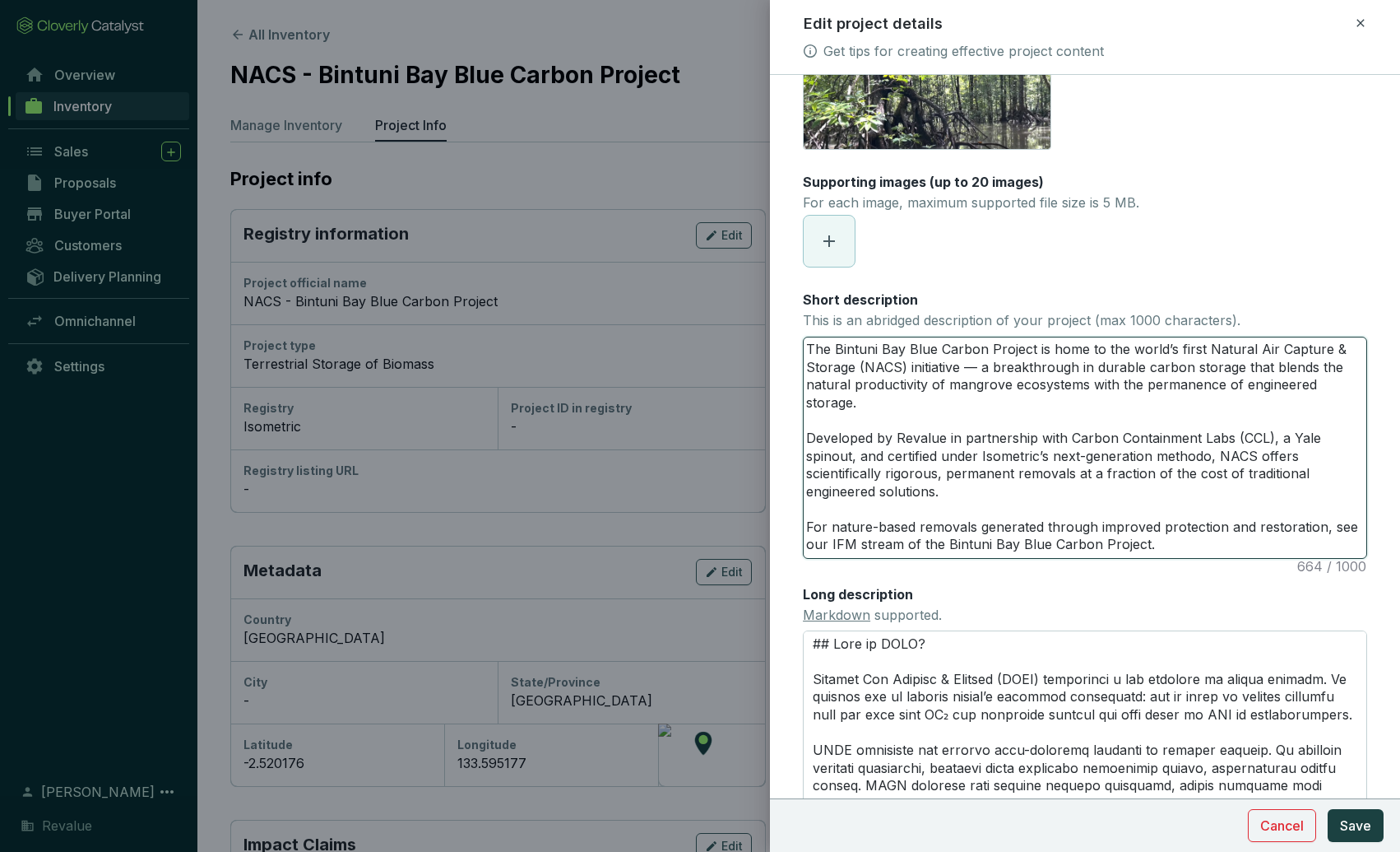
type textarea "The Bintuni Bay Blue Carbon Project is home to the world’s first Natural Air Ca…"
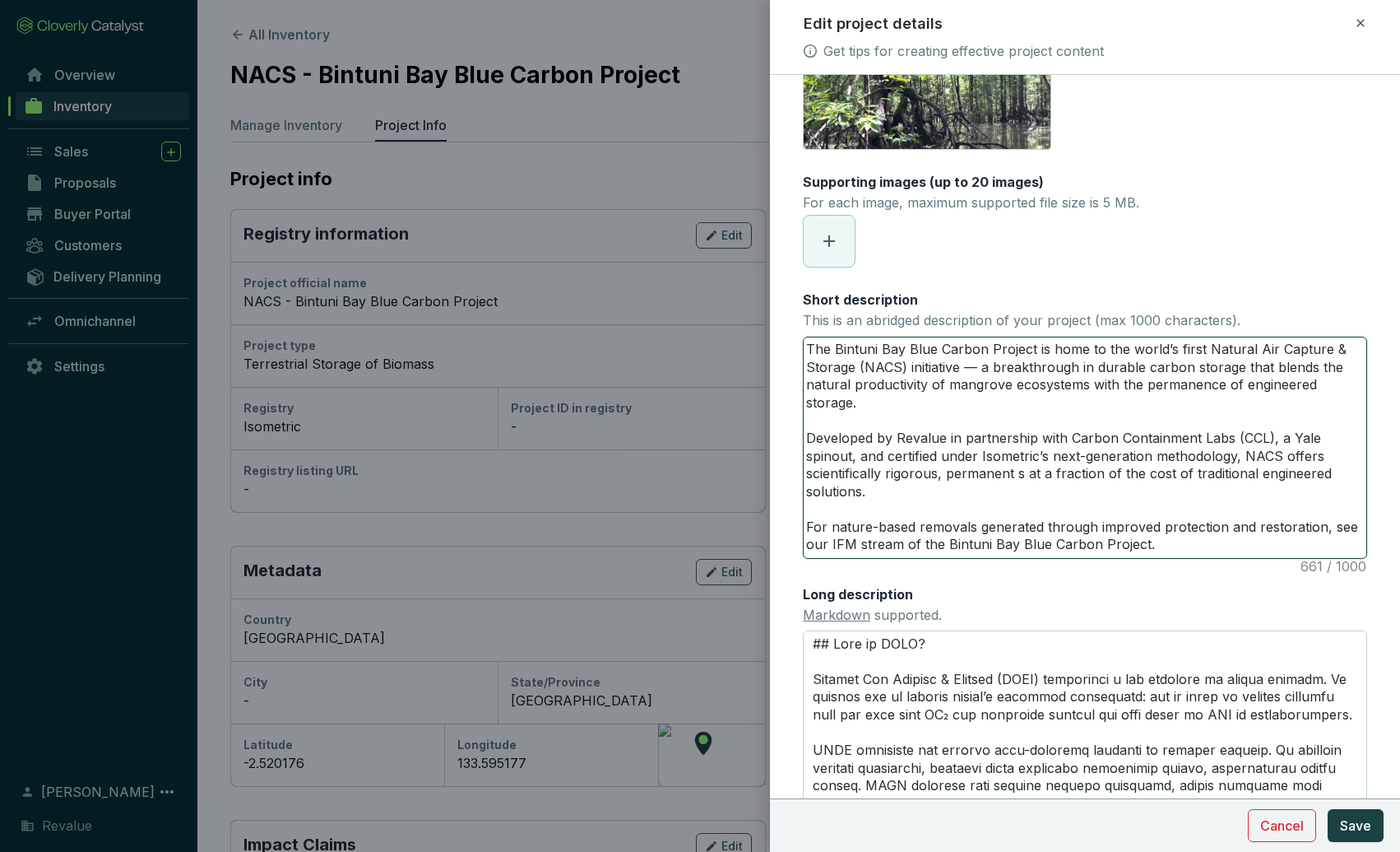
type textarea "The Bintuni Bay Blue Carbon Project is home to the world’s first Natural Air Ca…"
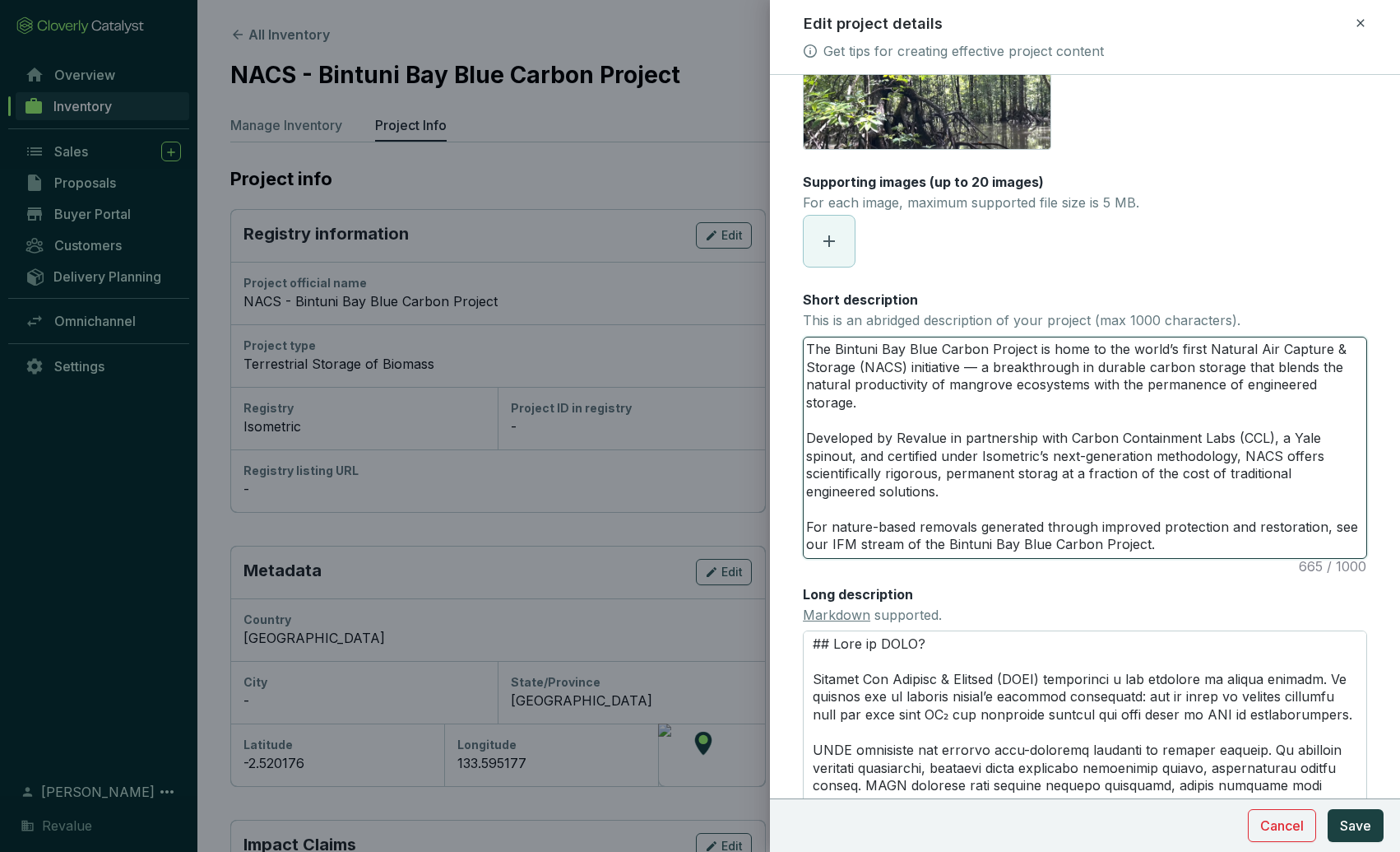
type textarea "The Bintuni Bay Blue Carbon Project is home to the world’s first Natural Air Ca…"
click at [840, 544] on textarea "The Bintuni Bay Blue Carbon Project is home to the world’s first Natural Air Ca…" at bounding box center [1084, 447] width 562 height 221
type textarea "The Bintuni Bay Blue Carbon Project is home to the world’s first Natural Air Ca…"
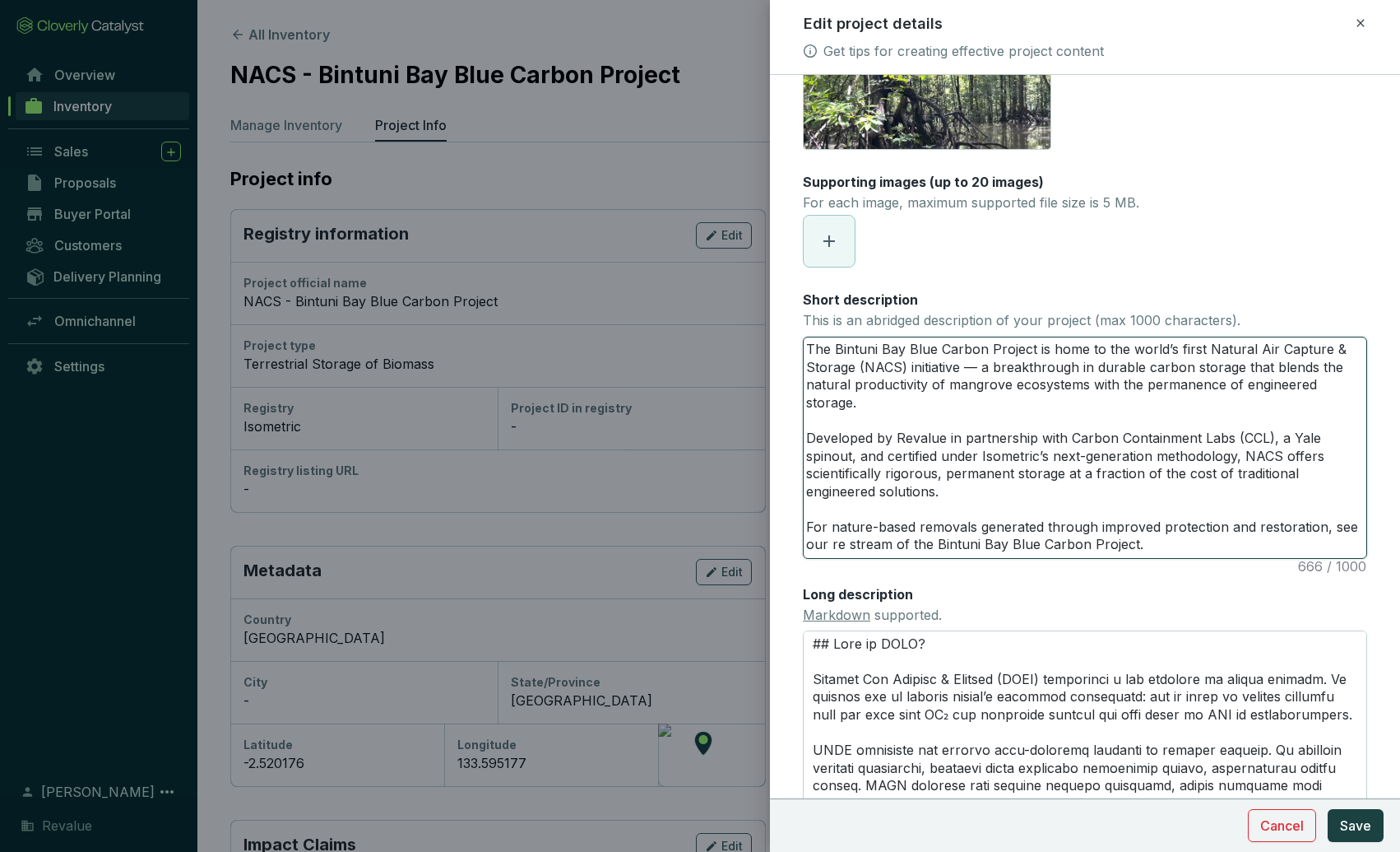
type textarea "The Bintuni Bay Blue Carbon Project is home to the world’s first Natural Air Ca…"
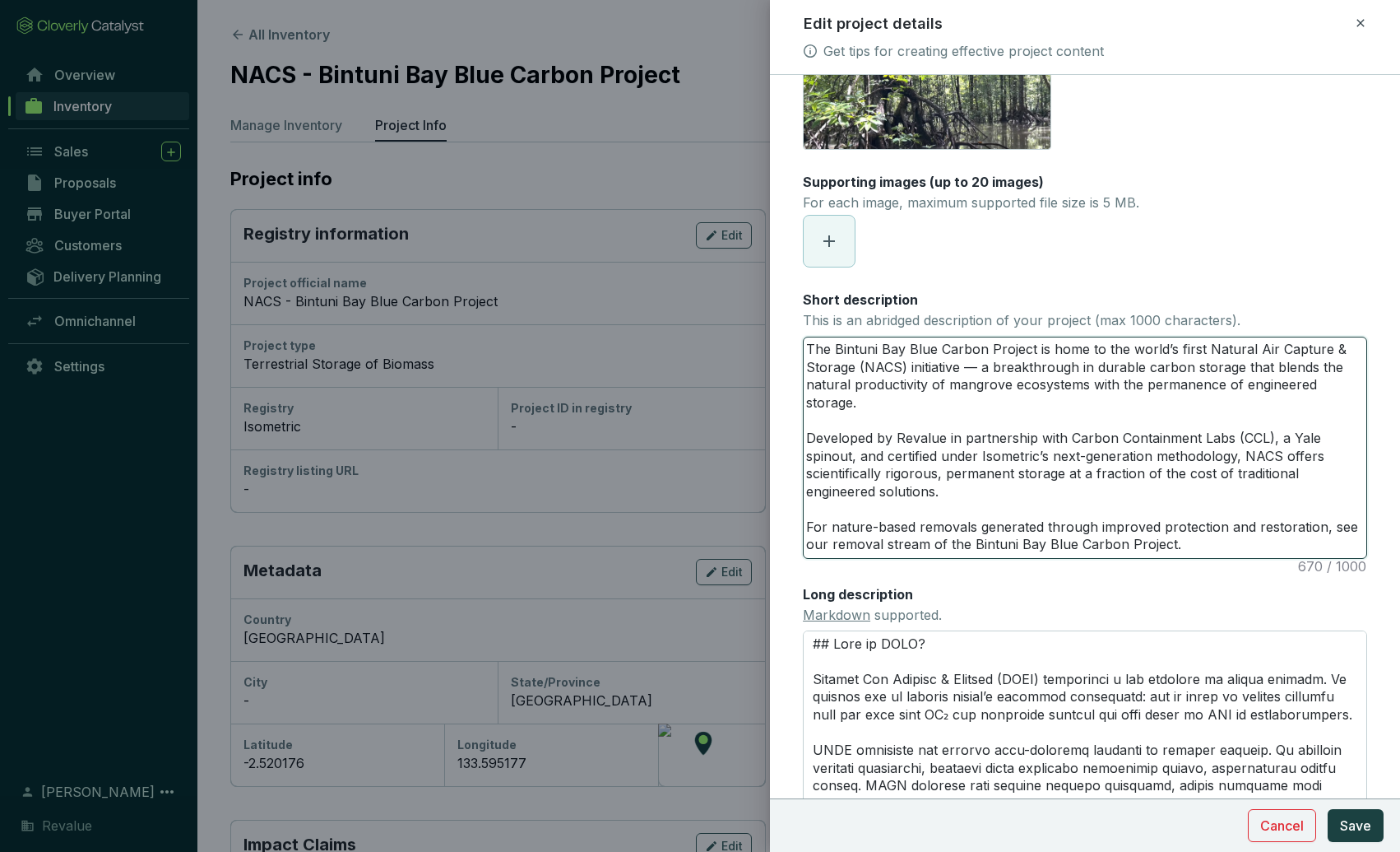
type textarea "The Bintuni Bay Blue Carbon Project is home to the world’s first Natural Air Ca…"
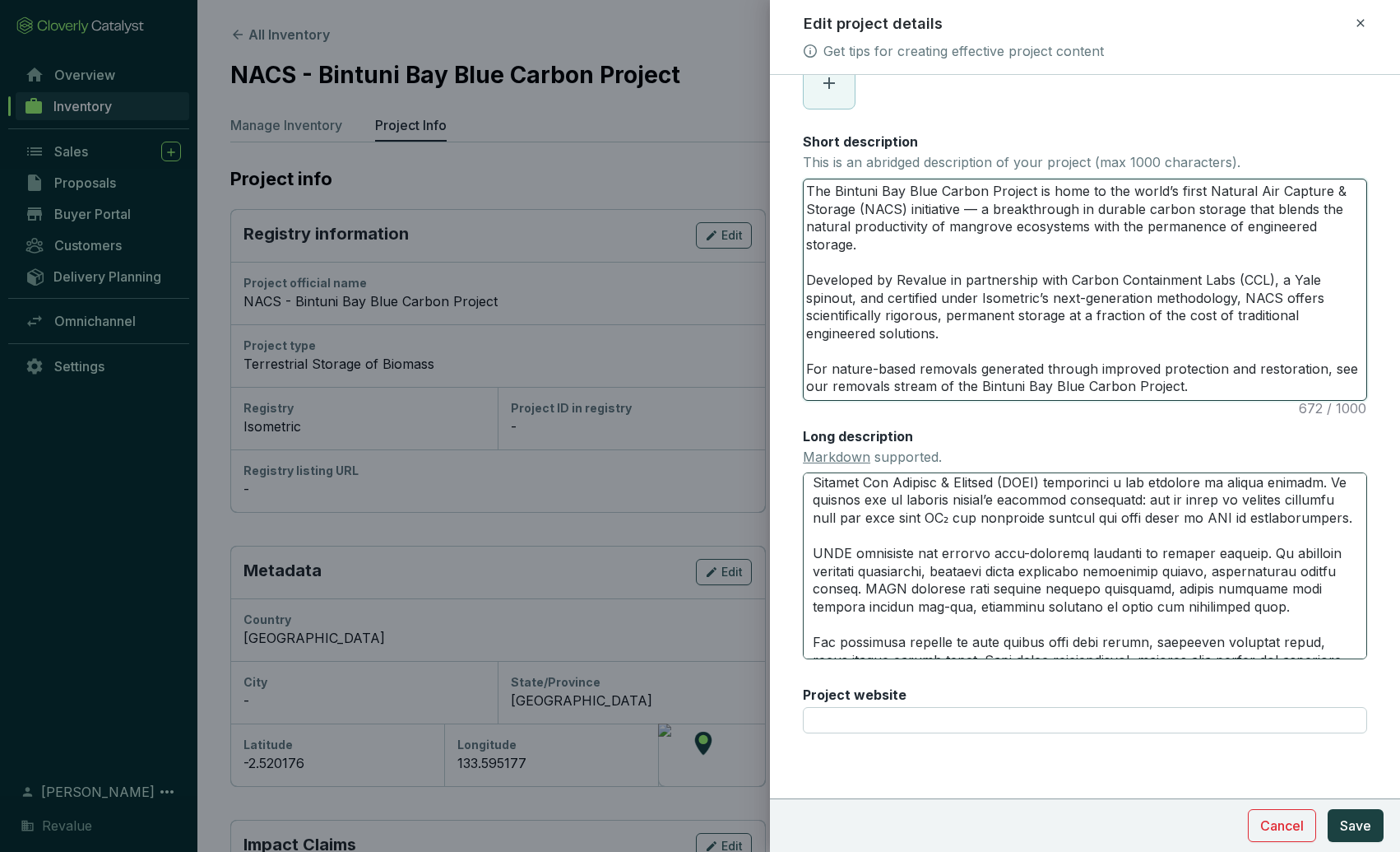
scroll to position [0, 0]
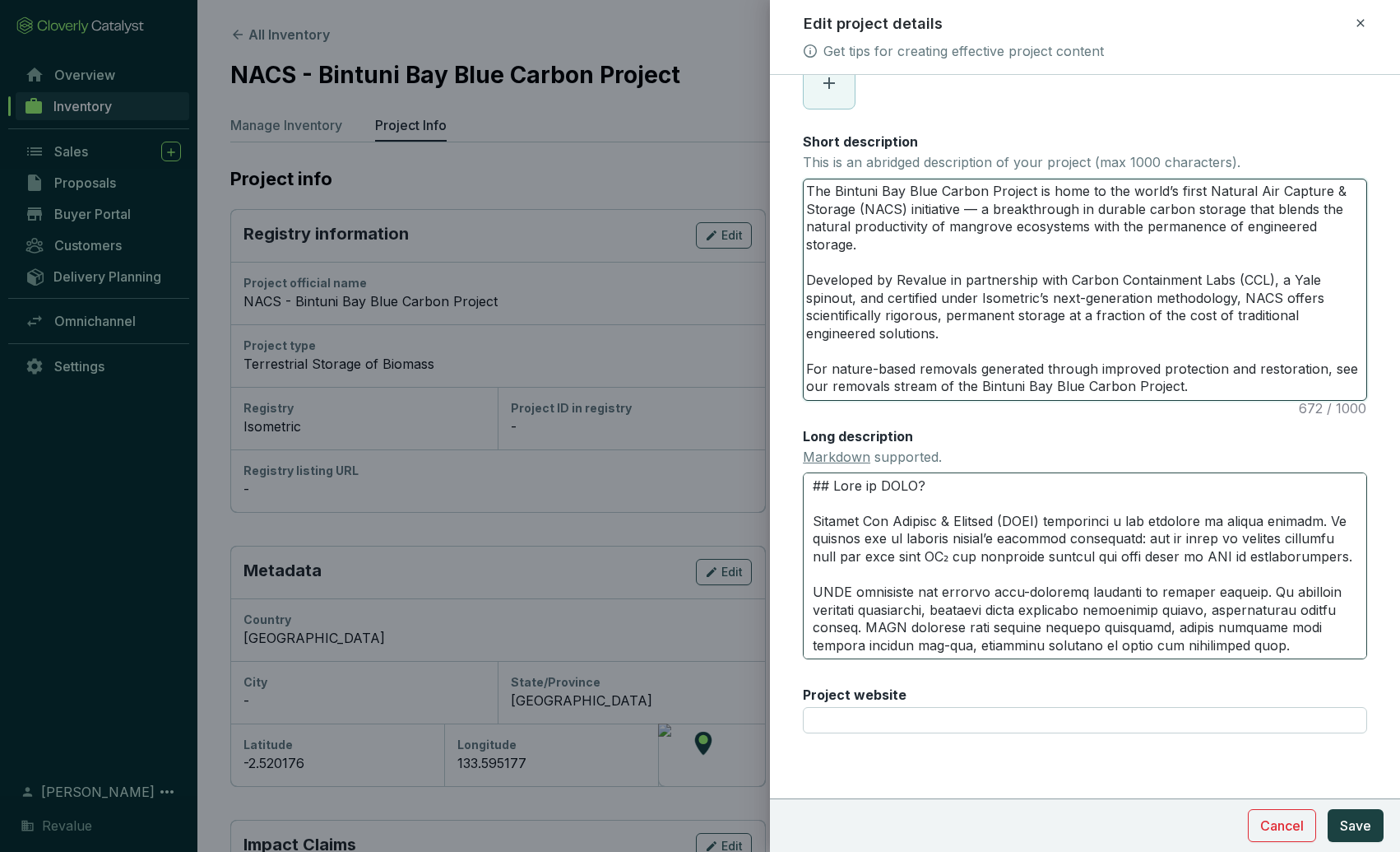
type textarea "The Bintuni Bay Blue Carbon Project is home to the world’s first Natural Air Ca…"
click at [1009, 431] on div "Long description Markdown supported." at bounding box center [1085, 542] width 564 height 232
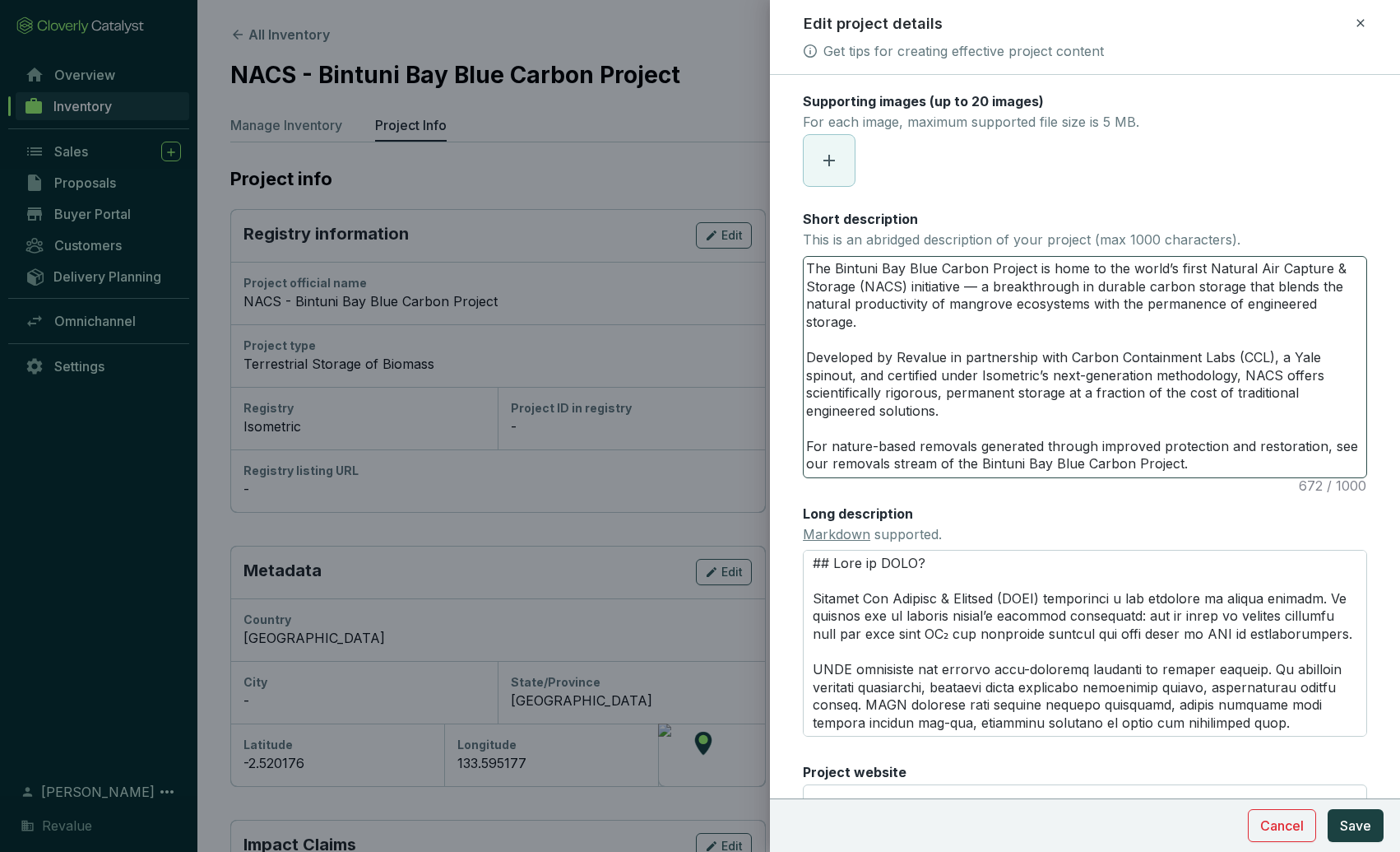
scroll to position [173, 0]
click at [1342, 824] on span "Save" at bounding box center [1355, 825] width 31 height 20
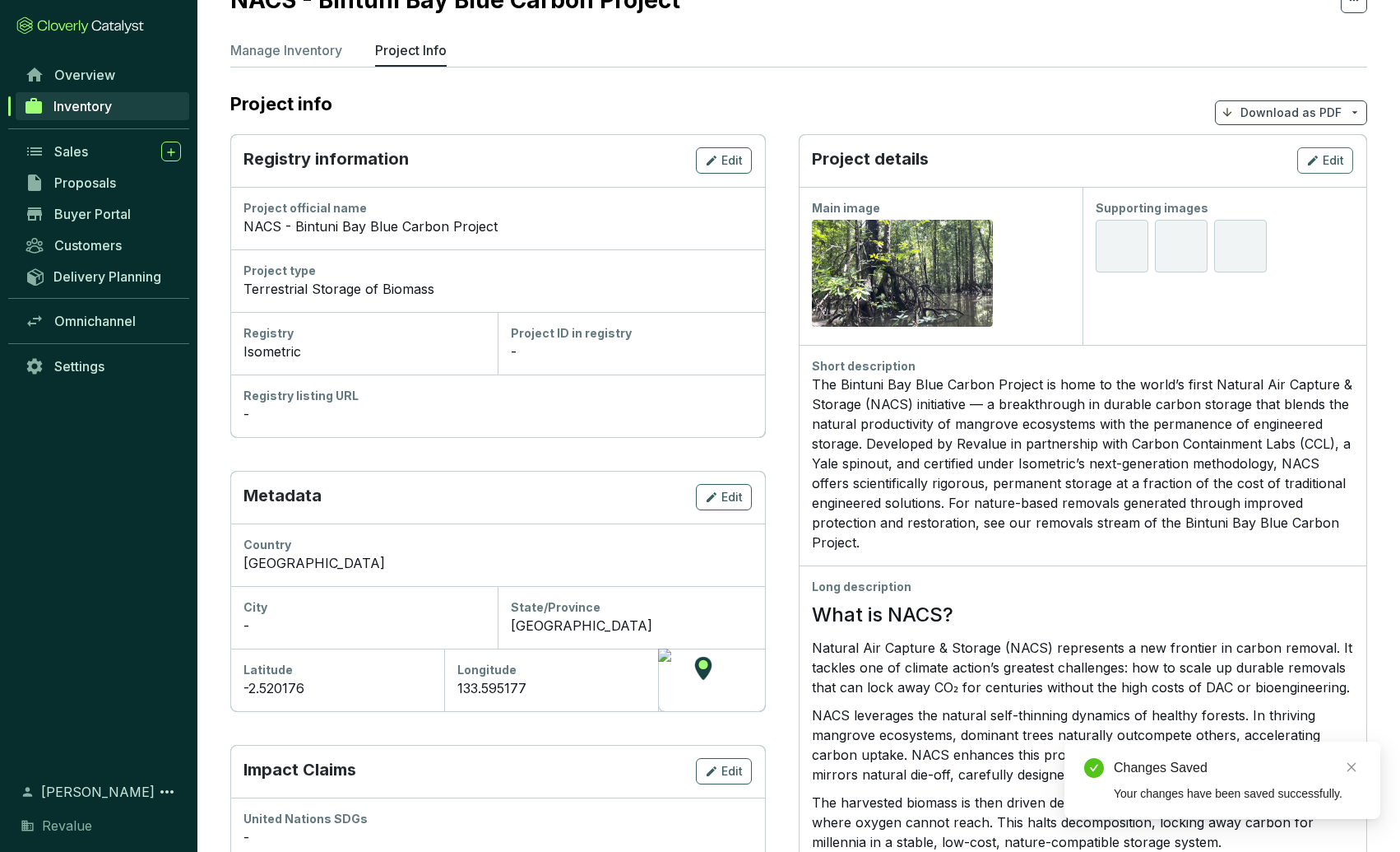
scroll to position [76, 0]
click at [1331, 156] on span "Edit" at bounding box center [1332, 159] width 21 height 16
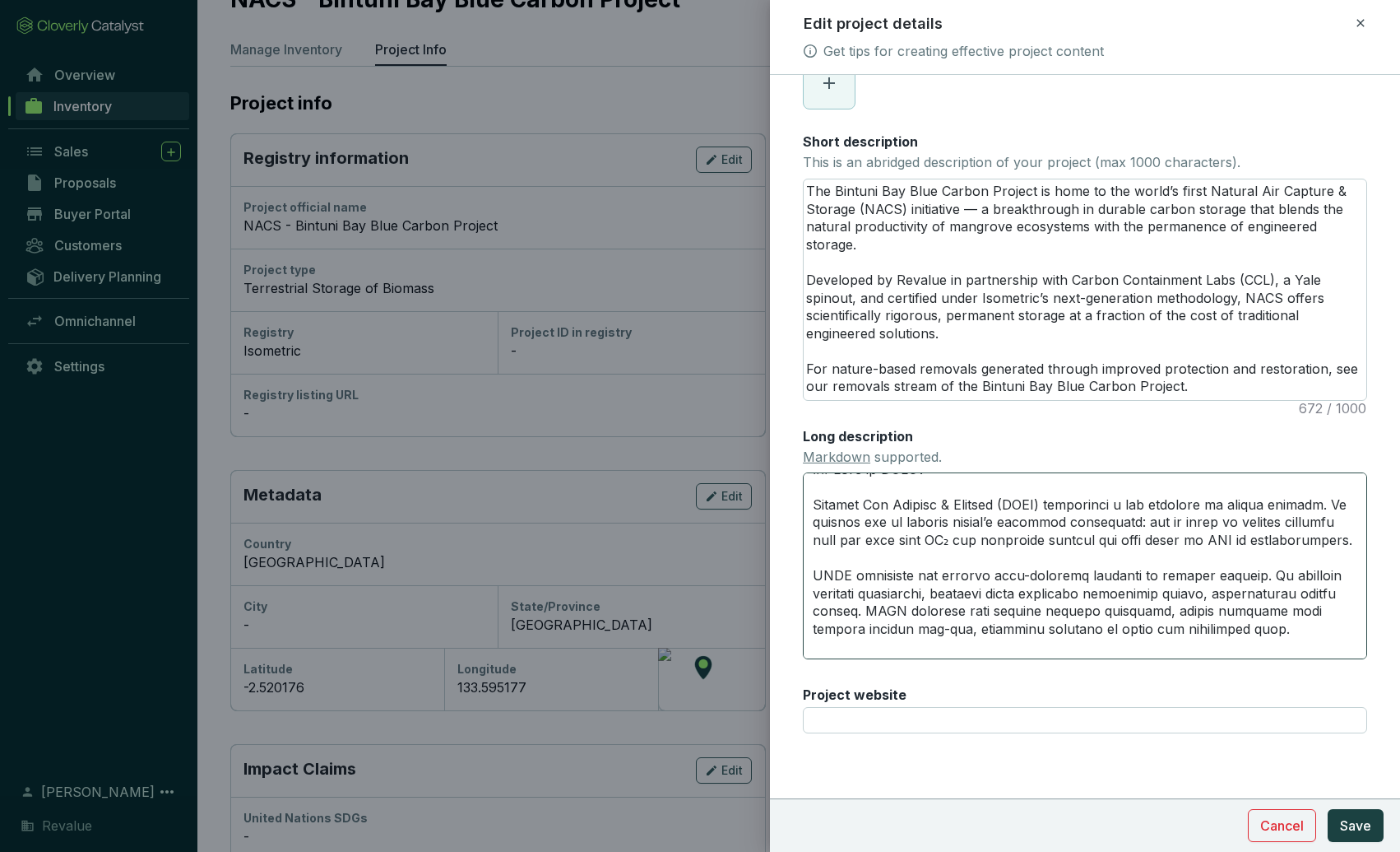
scroll to position [0, 0]
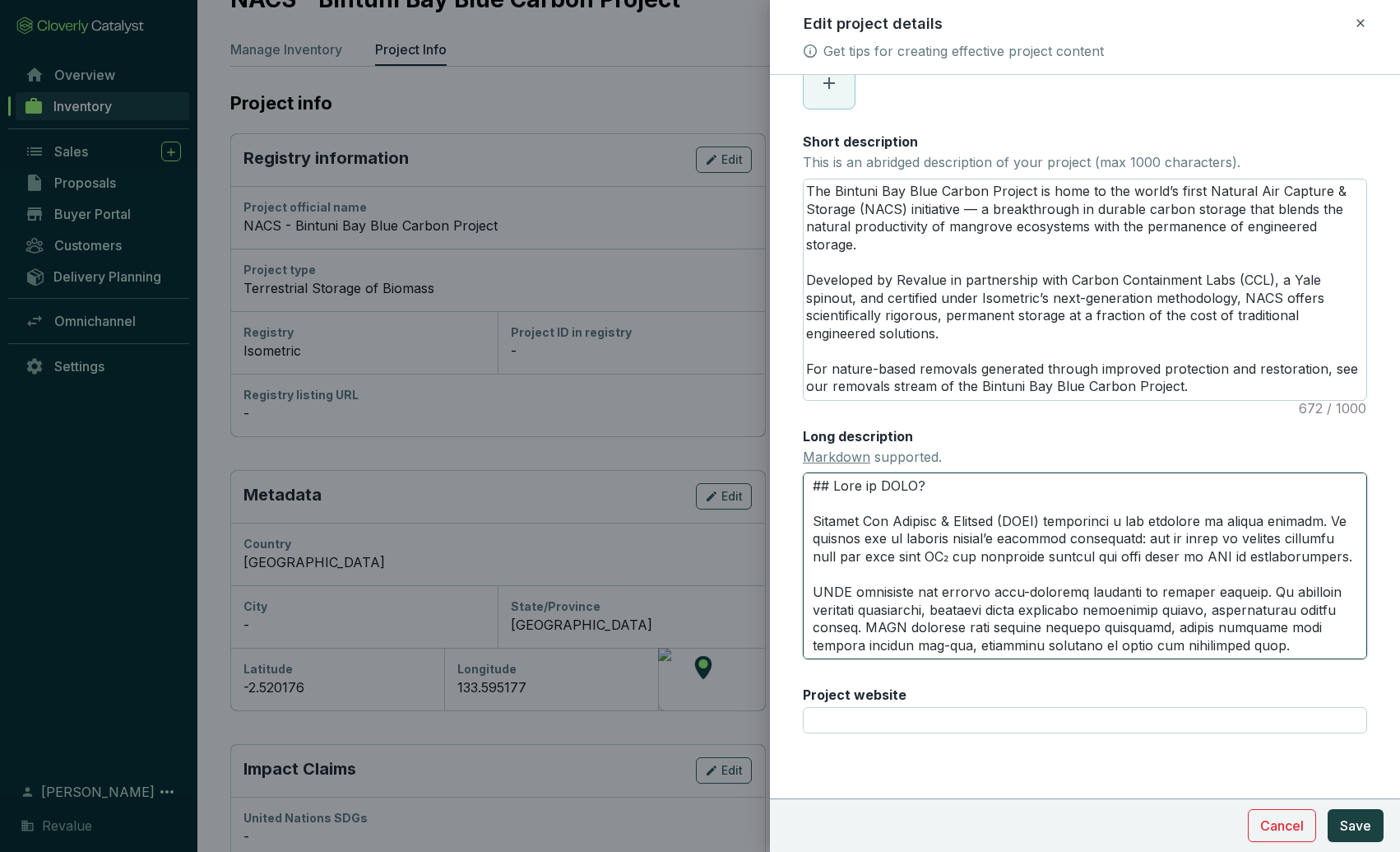
click at [1306, 521] on textarea "Long description Markdown supported." at bounding box center [1085, 565] width 564 height 186
type textarea "## What is NACS? Natural Air Capture & Storage (NACS) represents a new frontier…"
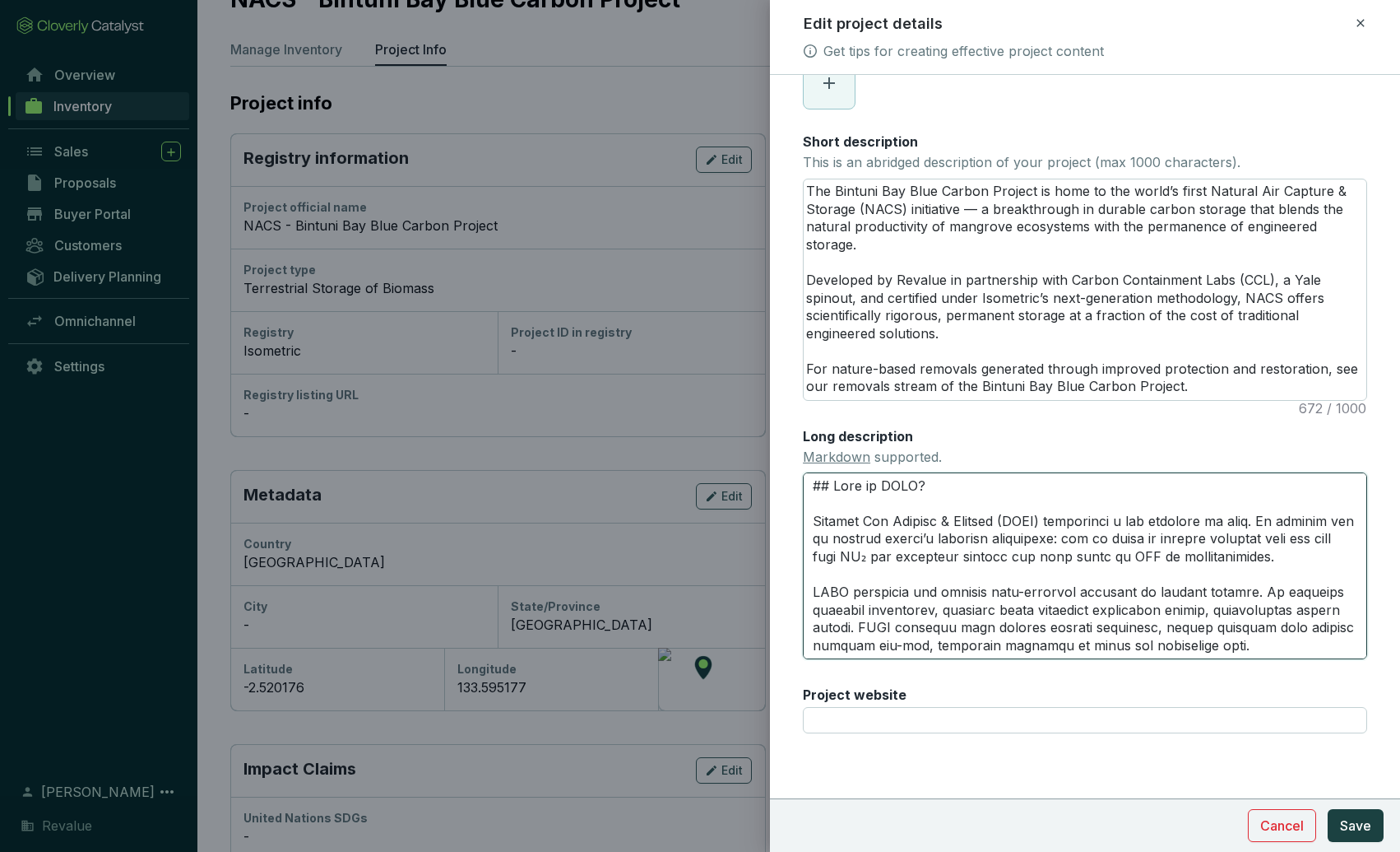
type textarea "## What is NACS? Natural Air Capture & Storage (NACS) represents a new frontier…"
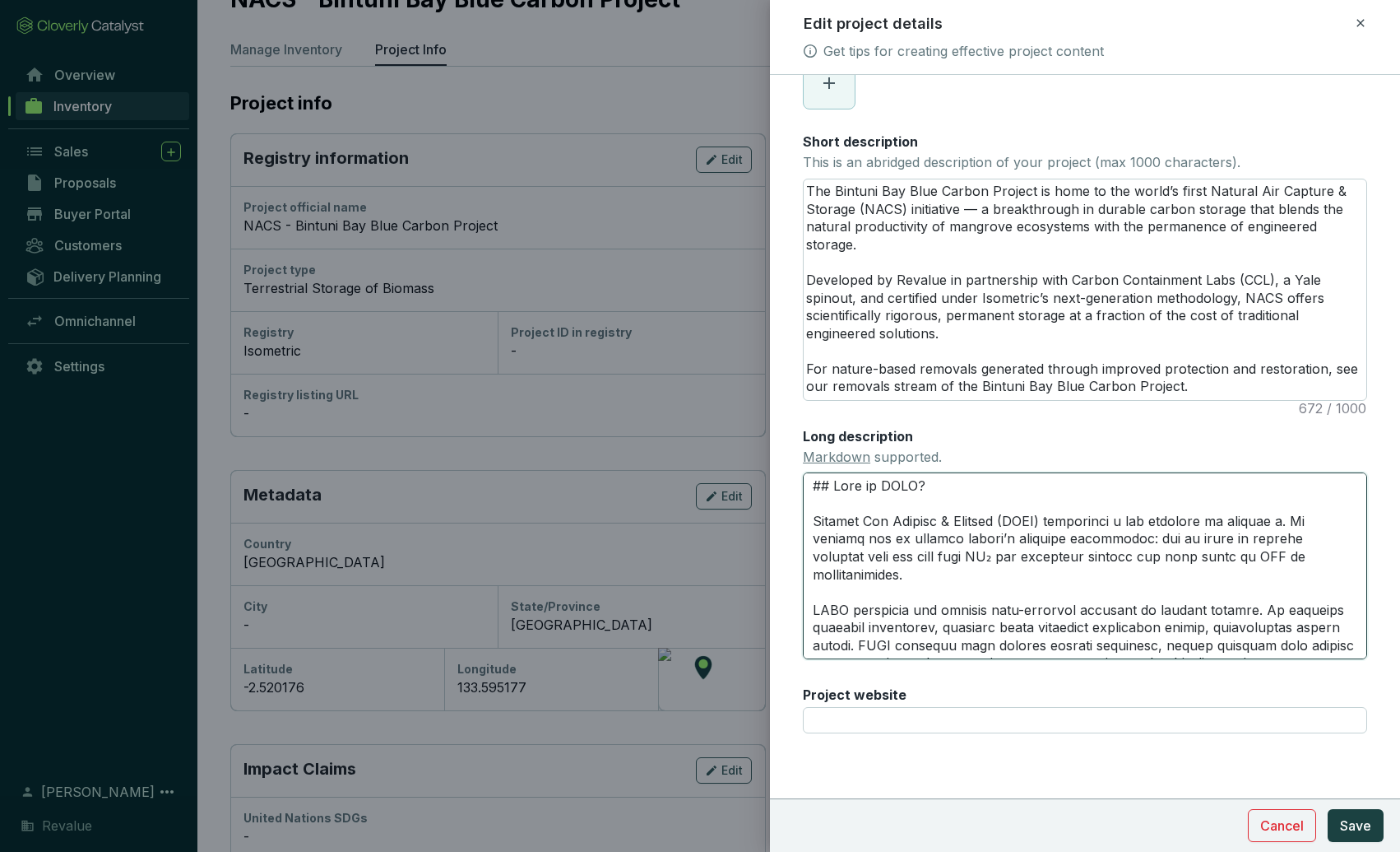
type textarea "## What is NACS? Natural Air Capture & Storage (NACS) represents a new frontier…"
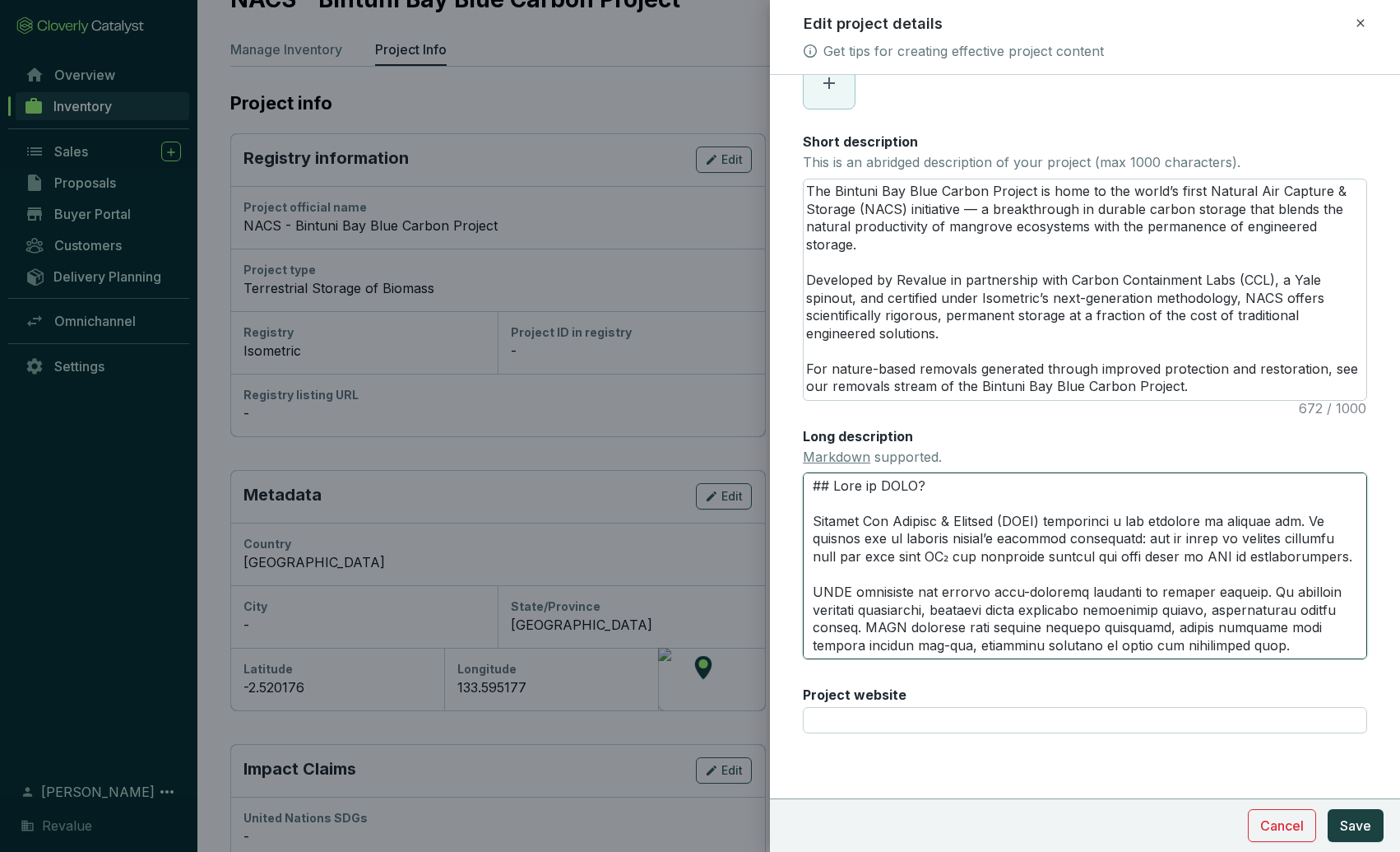
type textarea "## What is NACS? Natural Air Capture & Storage (NACS) represents a new frontier…"
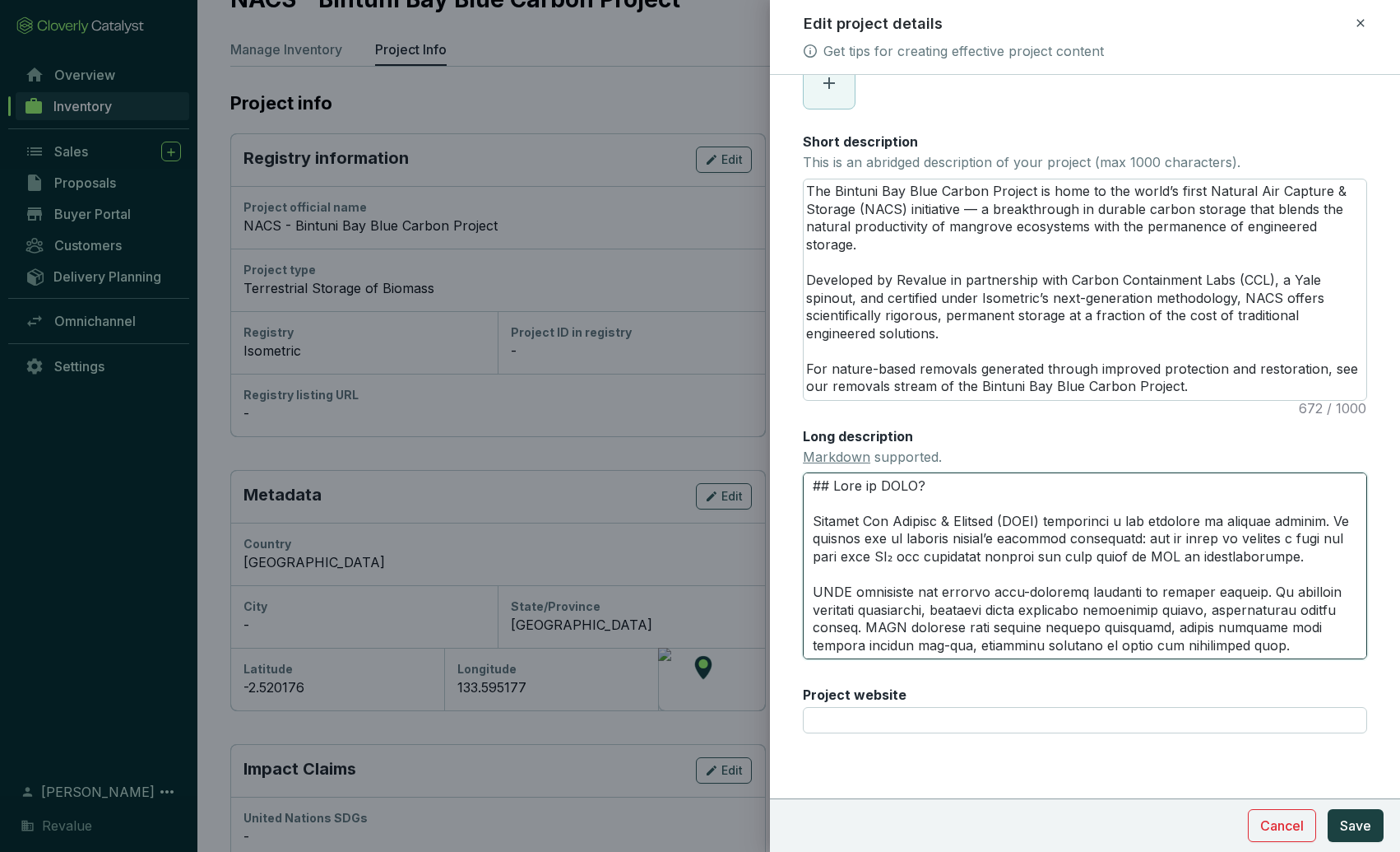
type textarea "## What is NACS? Natural Air Capture & Storage (NACS) represents a new frontier…"
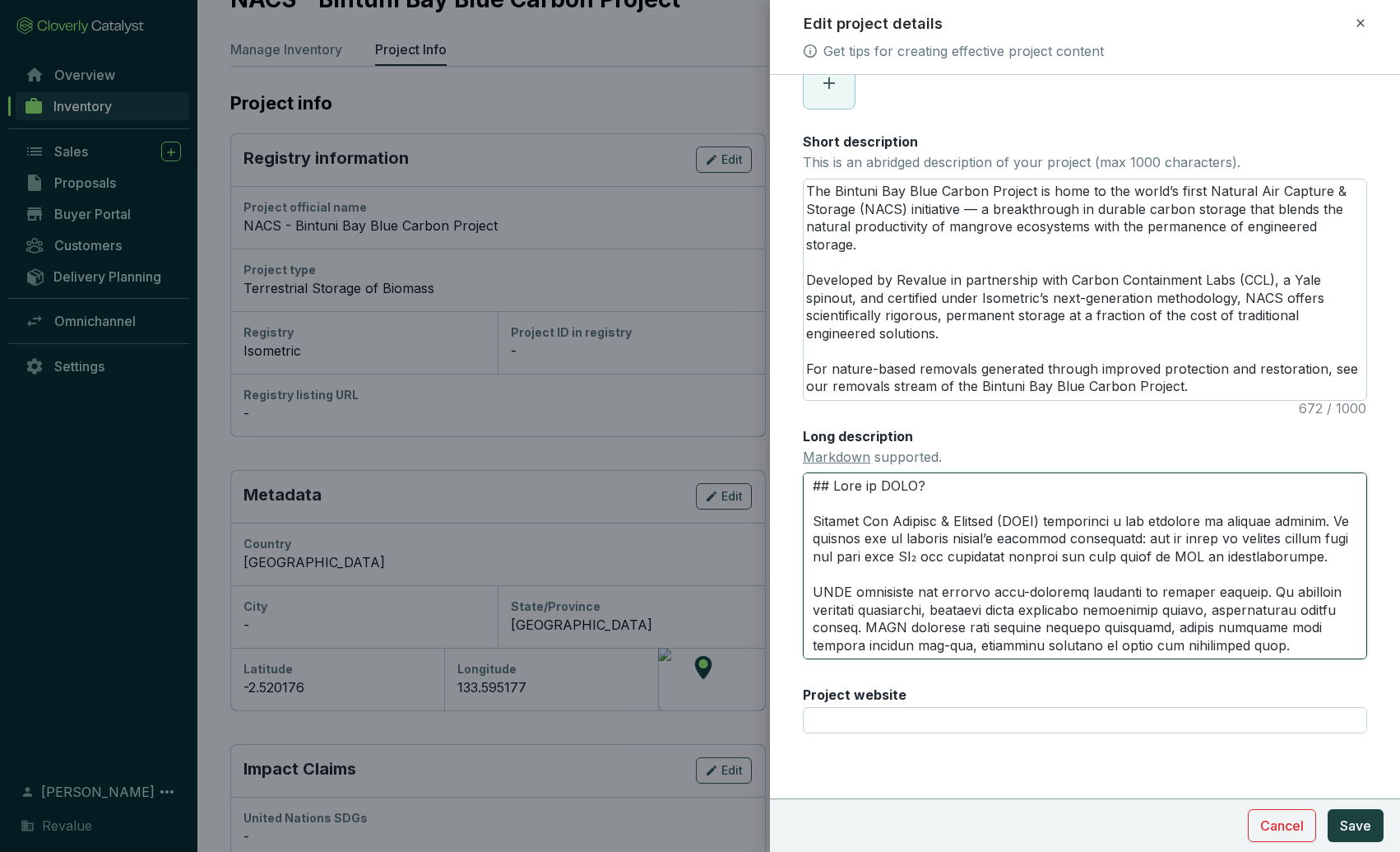
type textarea "## What is NACS? Natural Air Capture & Storage (NACS) represents a new frontier…"
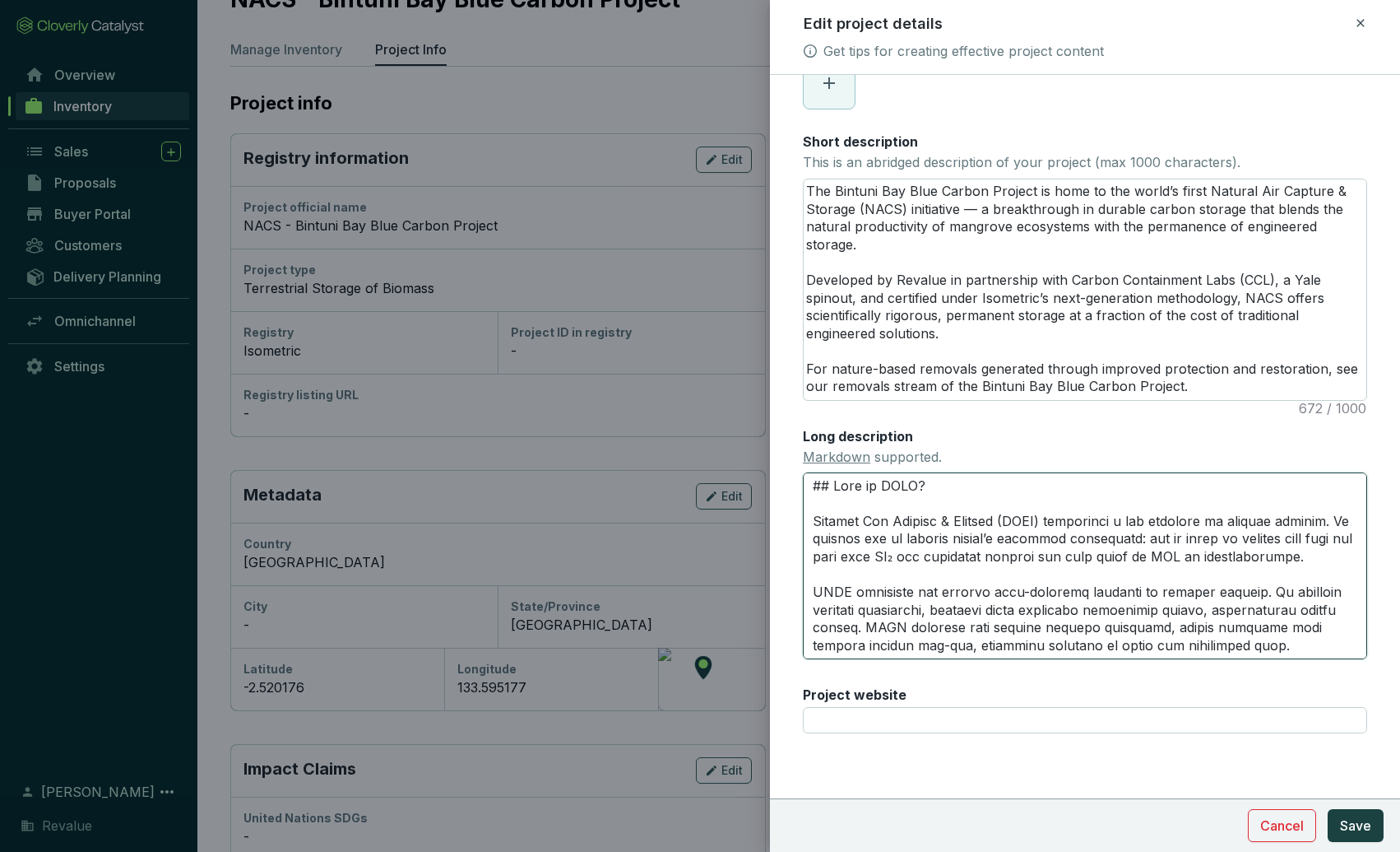
type textarea "## What is NACS? Natural Air Capture & Storage (NACS) represents a new frontier…"
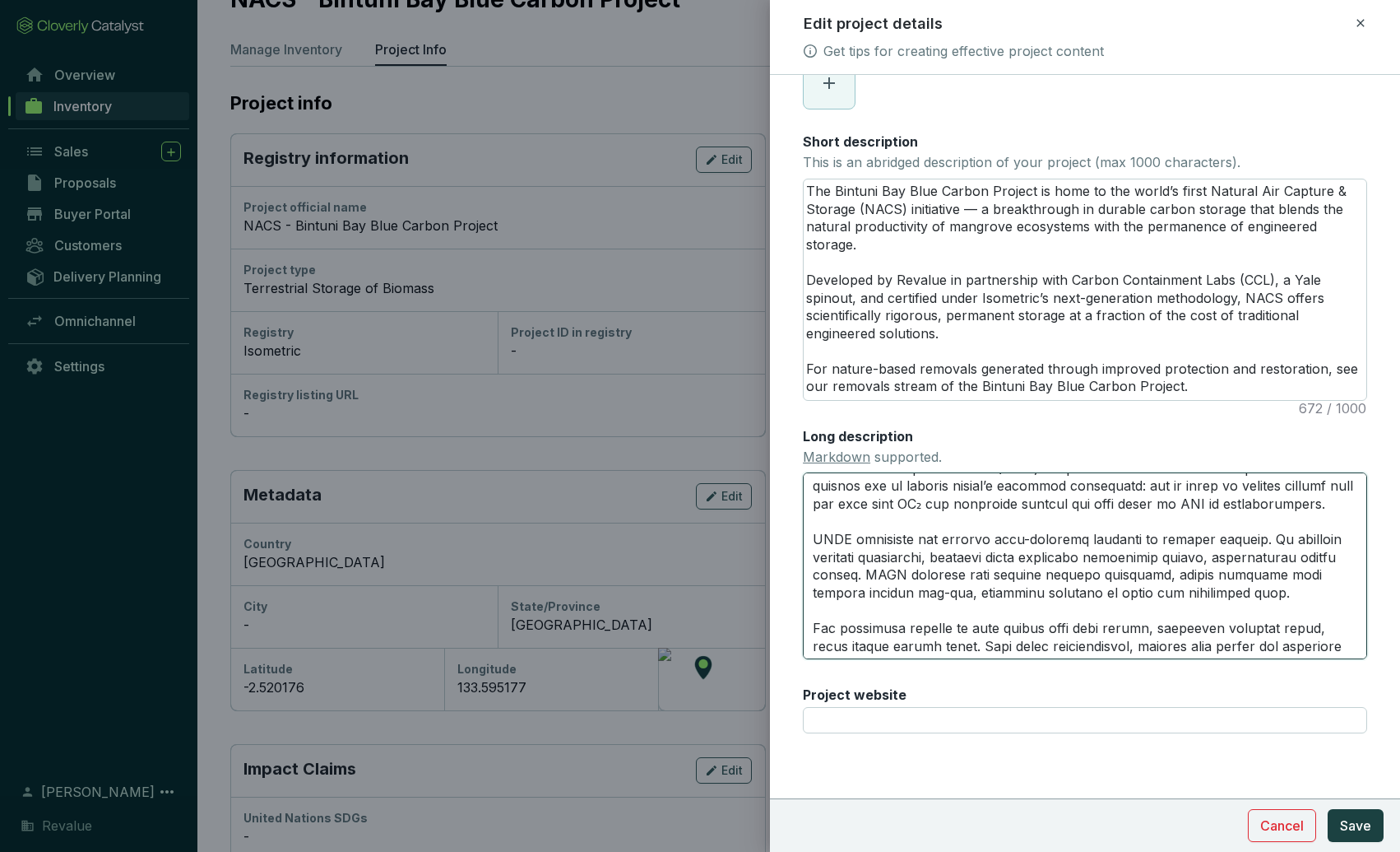
scroll to position [61, 0]
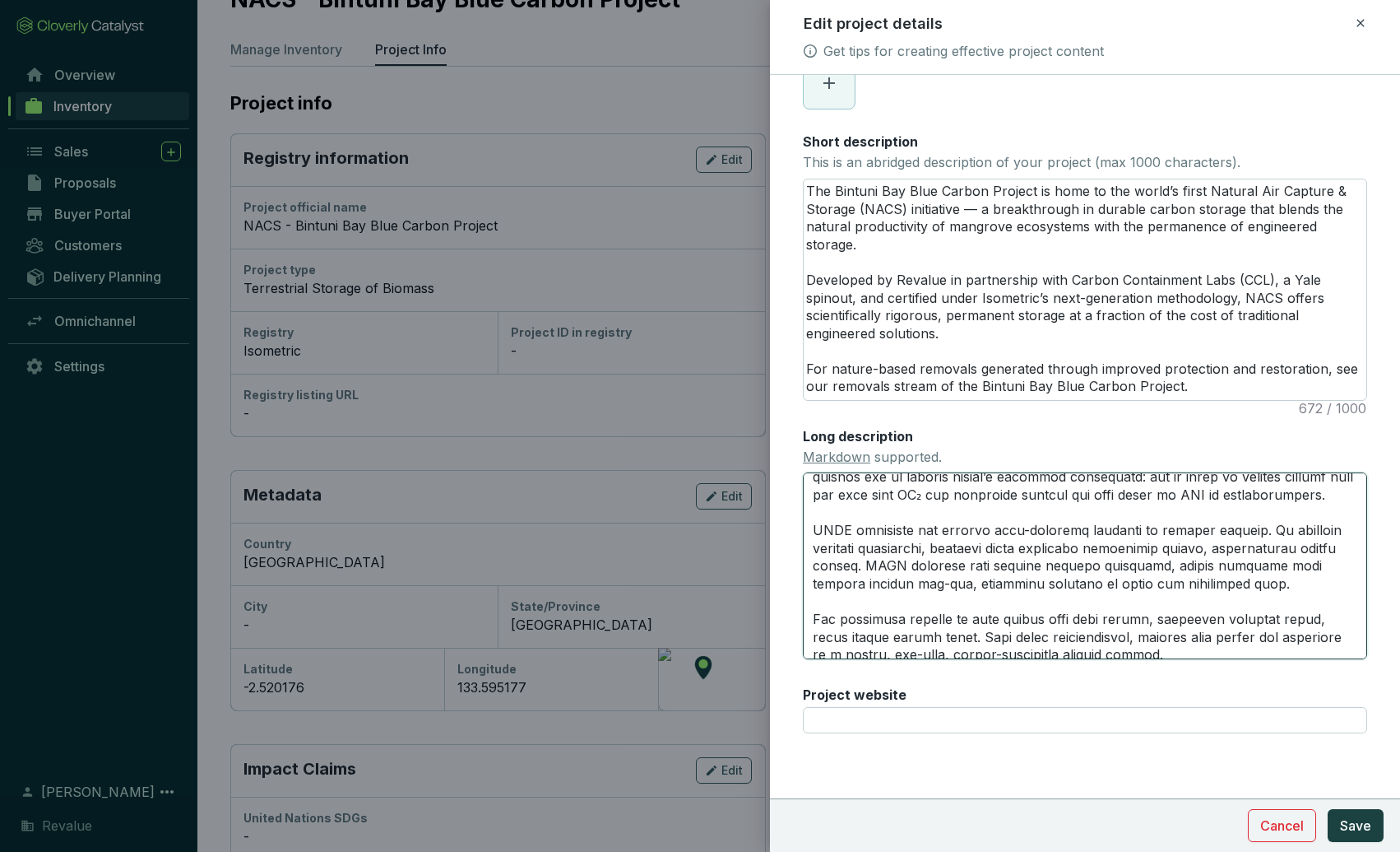
drag, startPoint x: 988, startPoint y: 530, endPoint x: 1069, endPoint y: 531, distance: 81.0
click at [1069, 531] on textarea "Long description Markdown supported." at bounding box center [1085, 565] width 564 height 186
type textarea "## What is NACS? Natural Air Capture & Storage (NACS) represents a new frontier…"
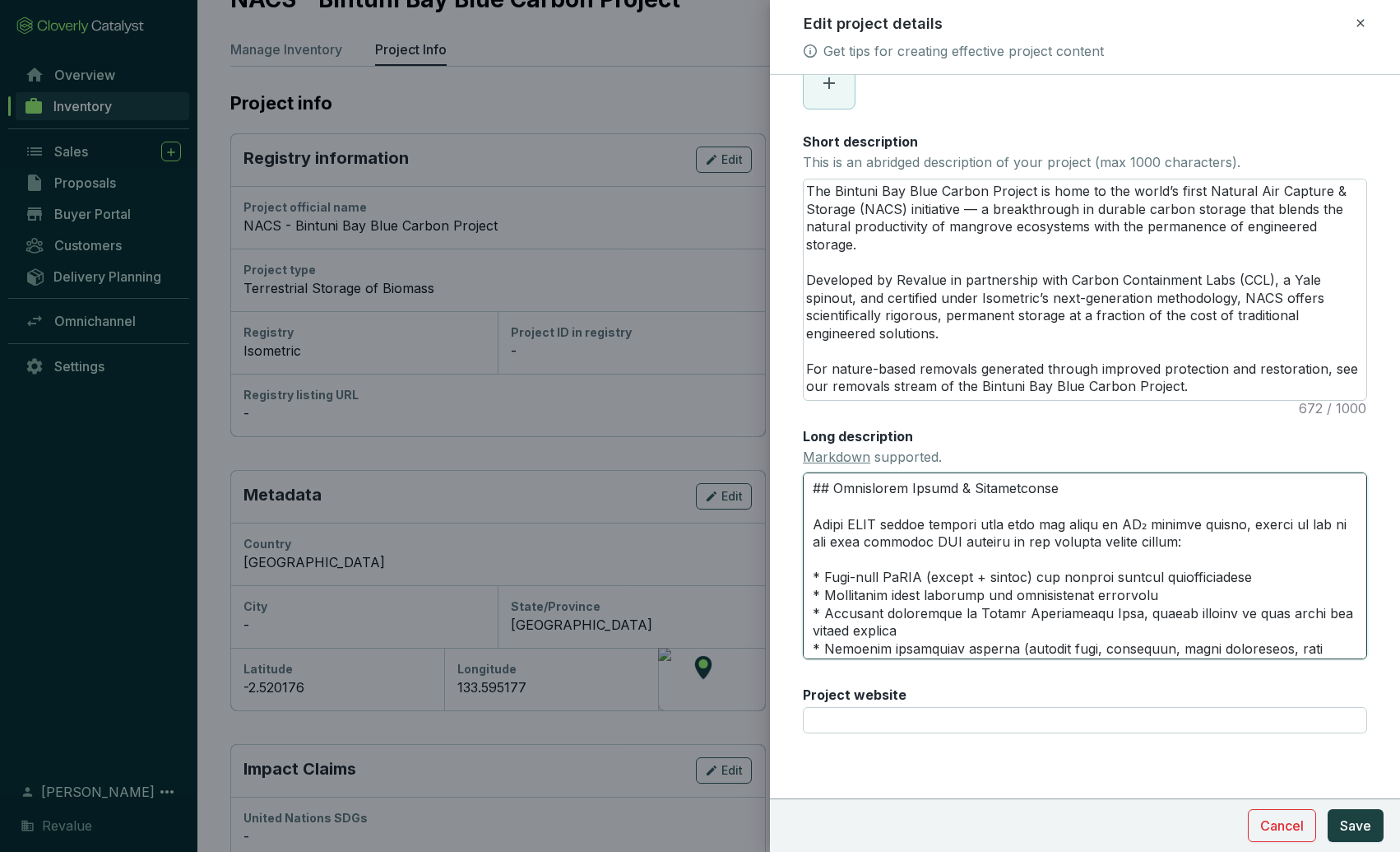
scroll to position [346, 0]
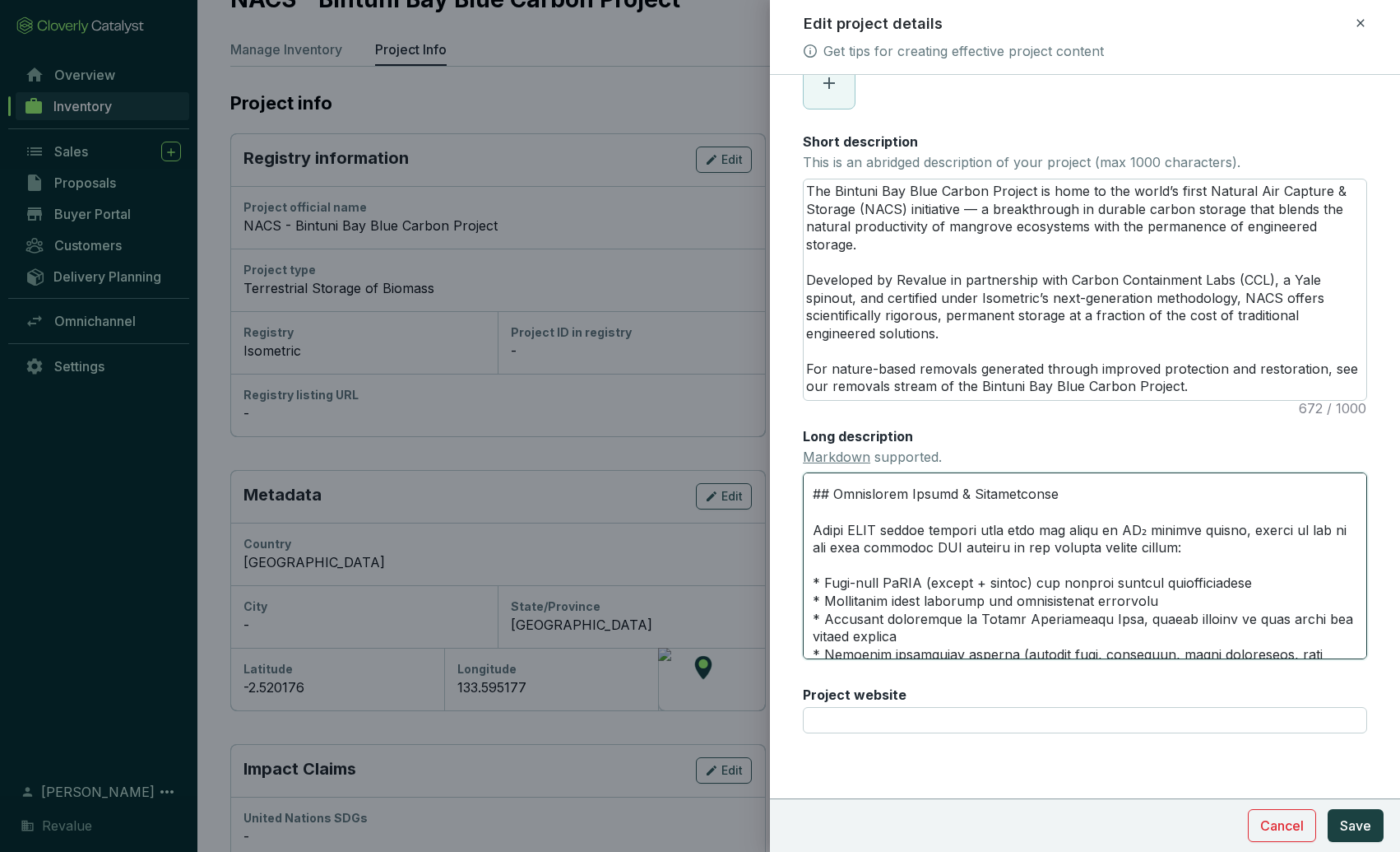
click at [978, 530] on textarea "Long description Markdown supported." at bounding box center [1085, 565] width 564 height 186
type textarea "## What is NACS? Natural Air Capture & Storage (NACS) represents a new frontier…"
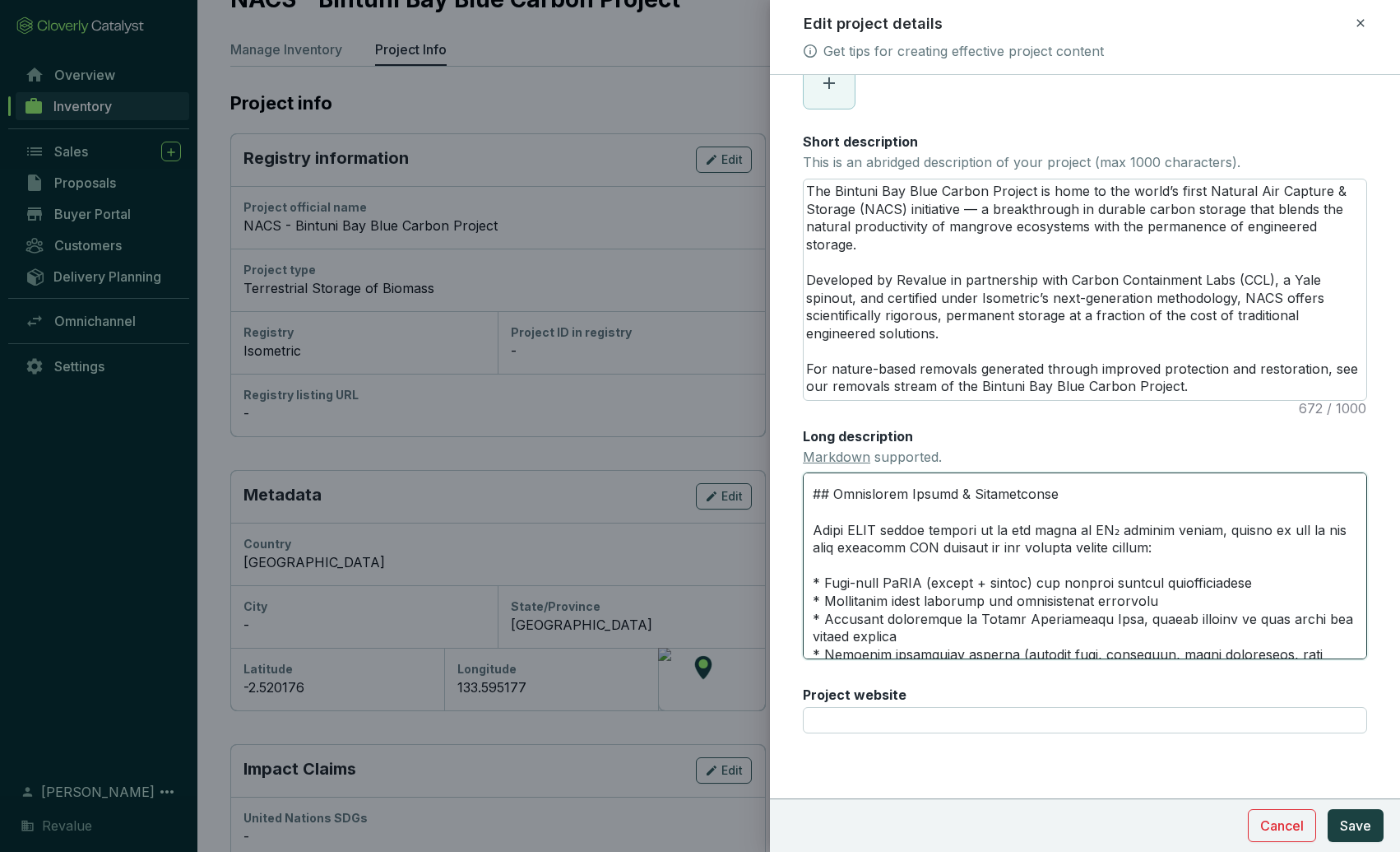
type textarea "## What is NACS? Natural Air Capture & Storage (NACS) represents a new frontier…"
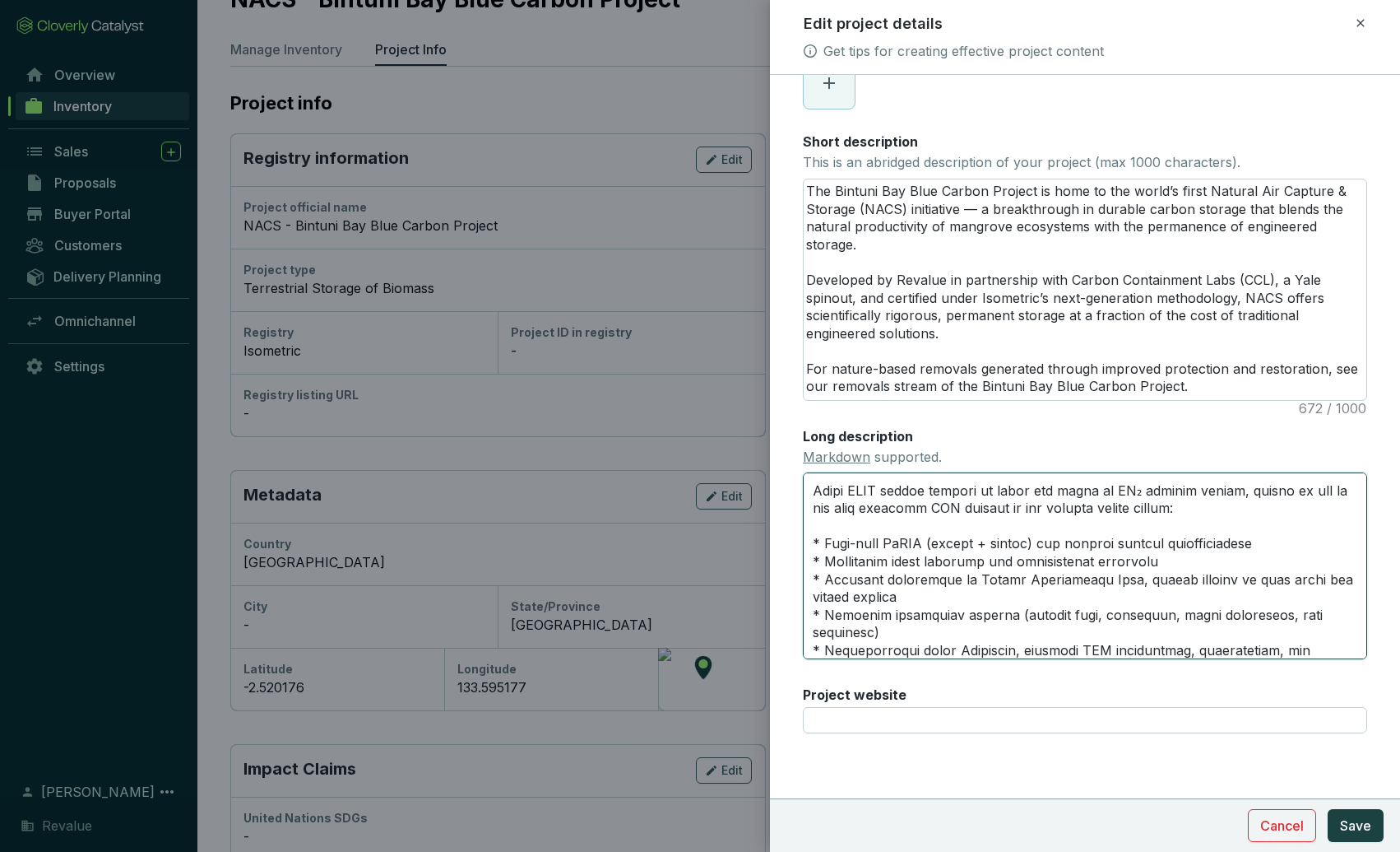
scroll to position [381, 0]
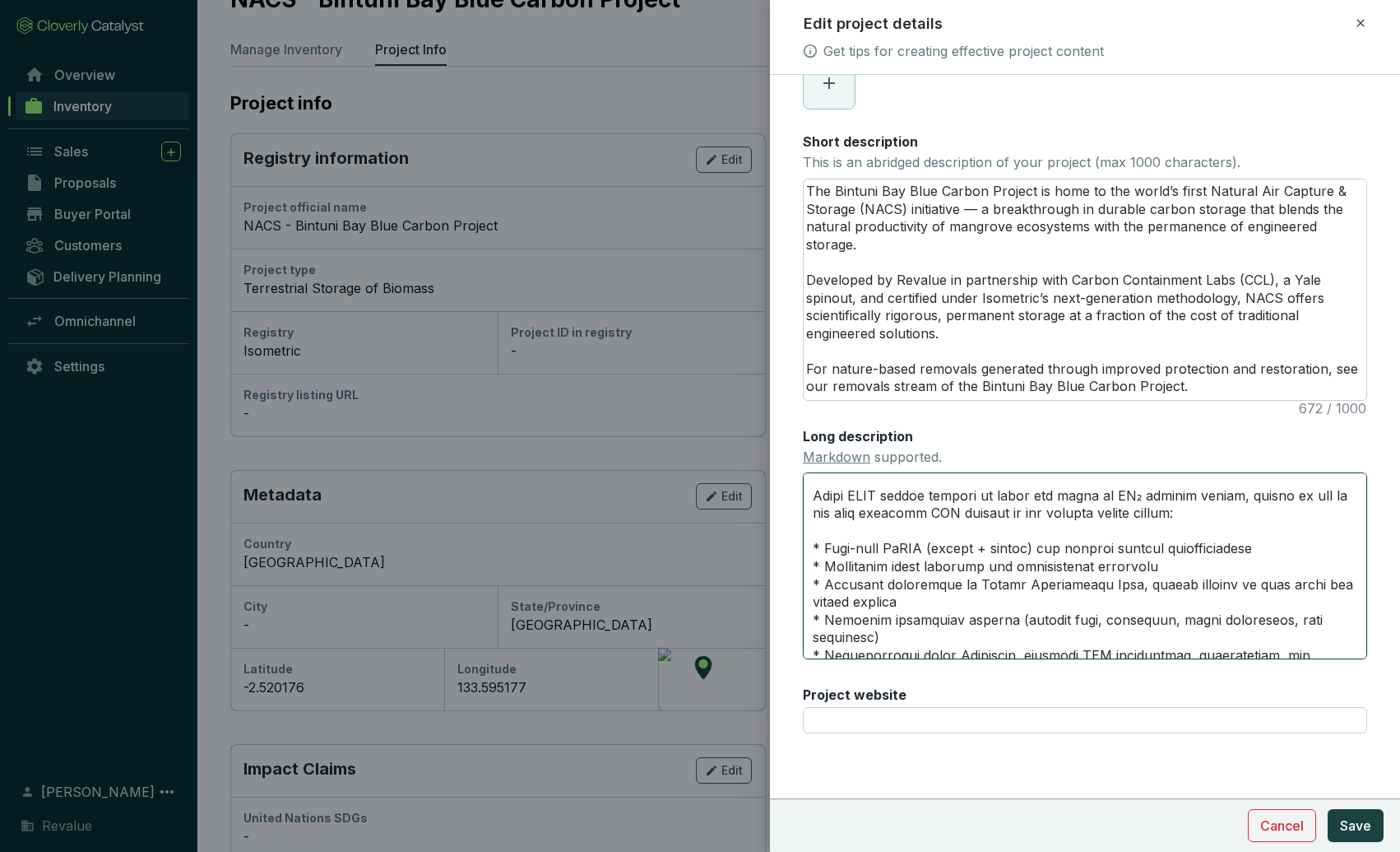
click at [1276, 546] on textarea "Long description Markdown supported." at bounding box center [1085, 565] width 564 height 186
type textarea "## What is NACS? Natural Air Capture & Storage (NACS) represents a new frontier…"
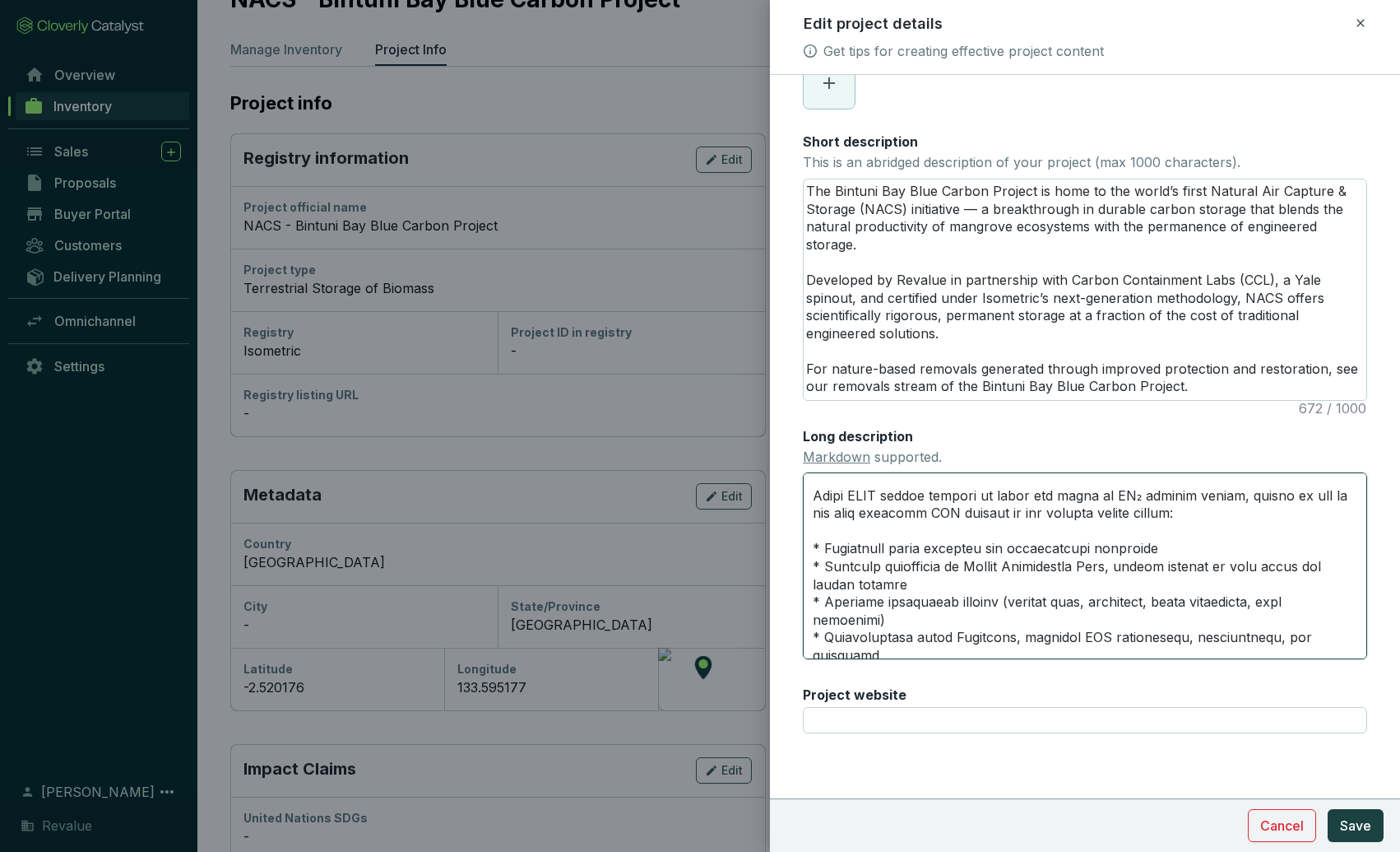
type textarea "## What is NACS? Natural Air Capture & Storage (NACS) represents a new frontier…"
click at [1276, 824] on span "Cancel" at bounding box center [1282, 825] width 44 height 20
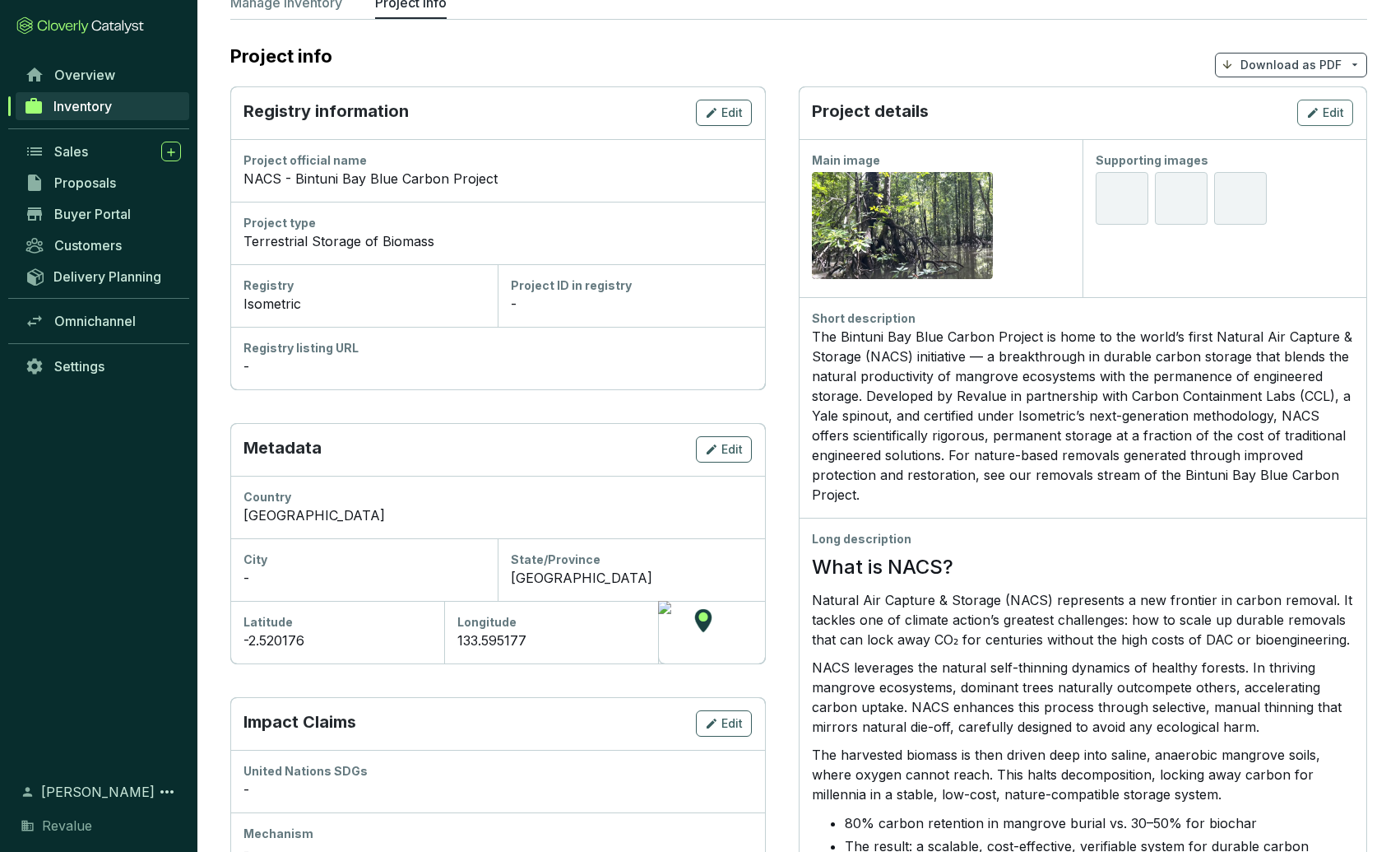
scroll to position [128, 0]
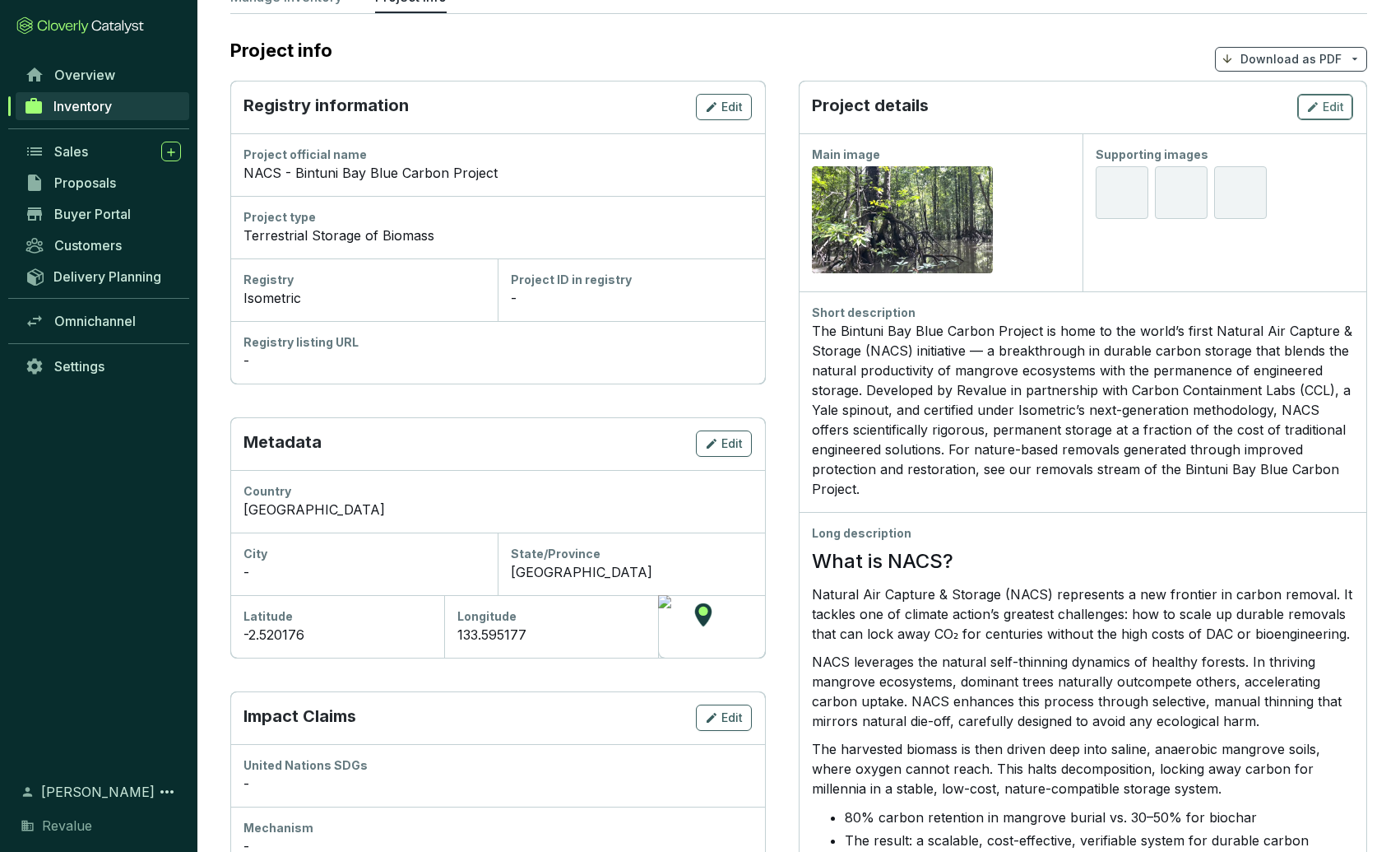
click at [1312, 97] on icon "button" at bounding box center [1312, 107] width 13 height 20
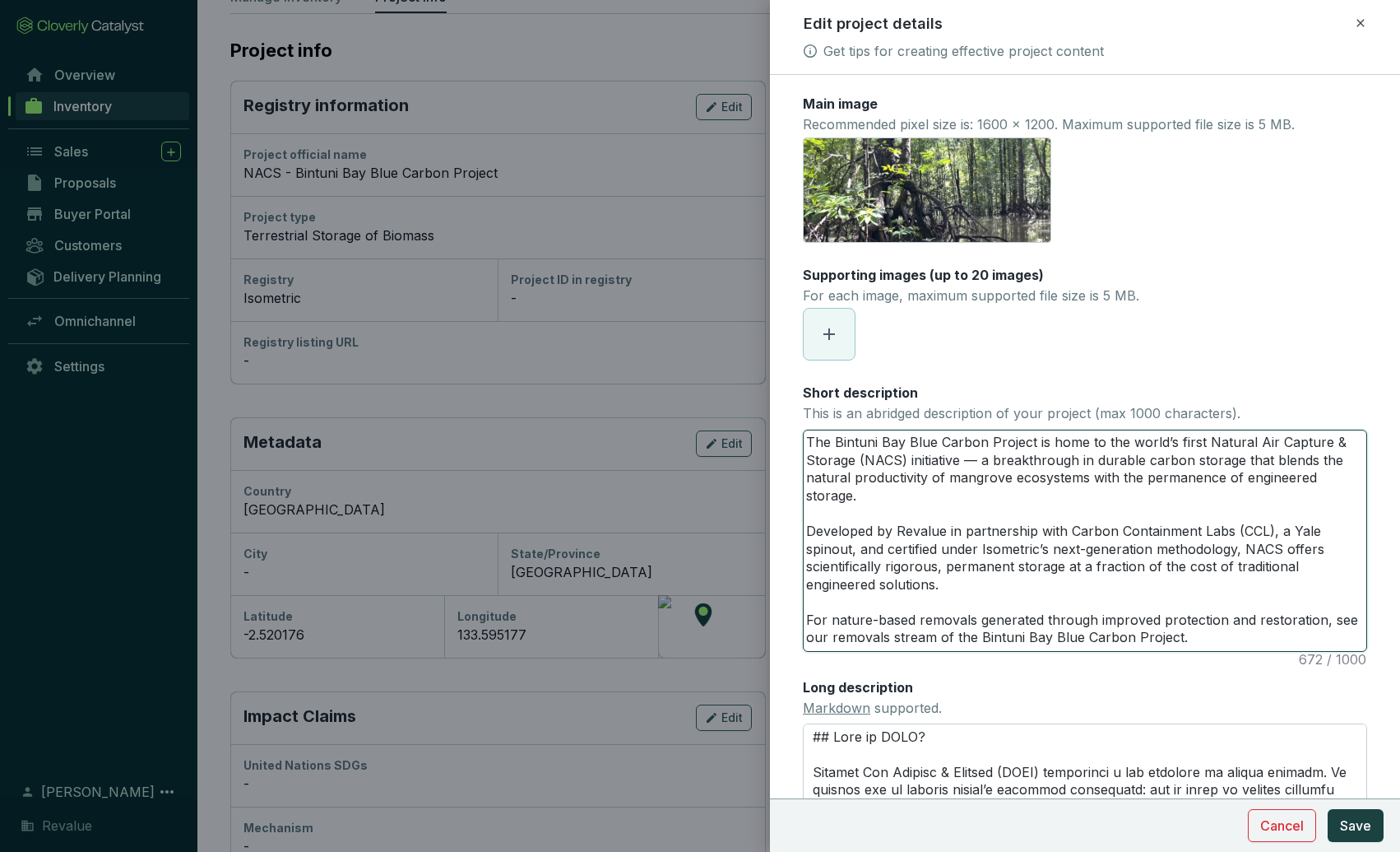
drag, startPoint x: 961, startPoint y: 585, endPoint x: 743, endPoint y: 413, distance: 277.7
click at [743, 413] on div "Edit project details Get tips for creating effective project content Main image…" at bounding box center [700, 426] width 1400 height 852
paste textarea "removal that blends the natural productivity of mangrove ecosystems with the pe…"
type textarea "The Bintuni Bay Blue Carbon Project is home to the world’s first Natural Air Ca…"
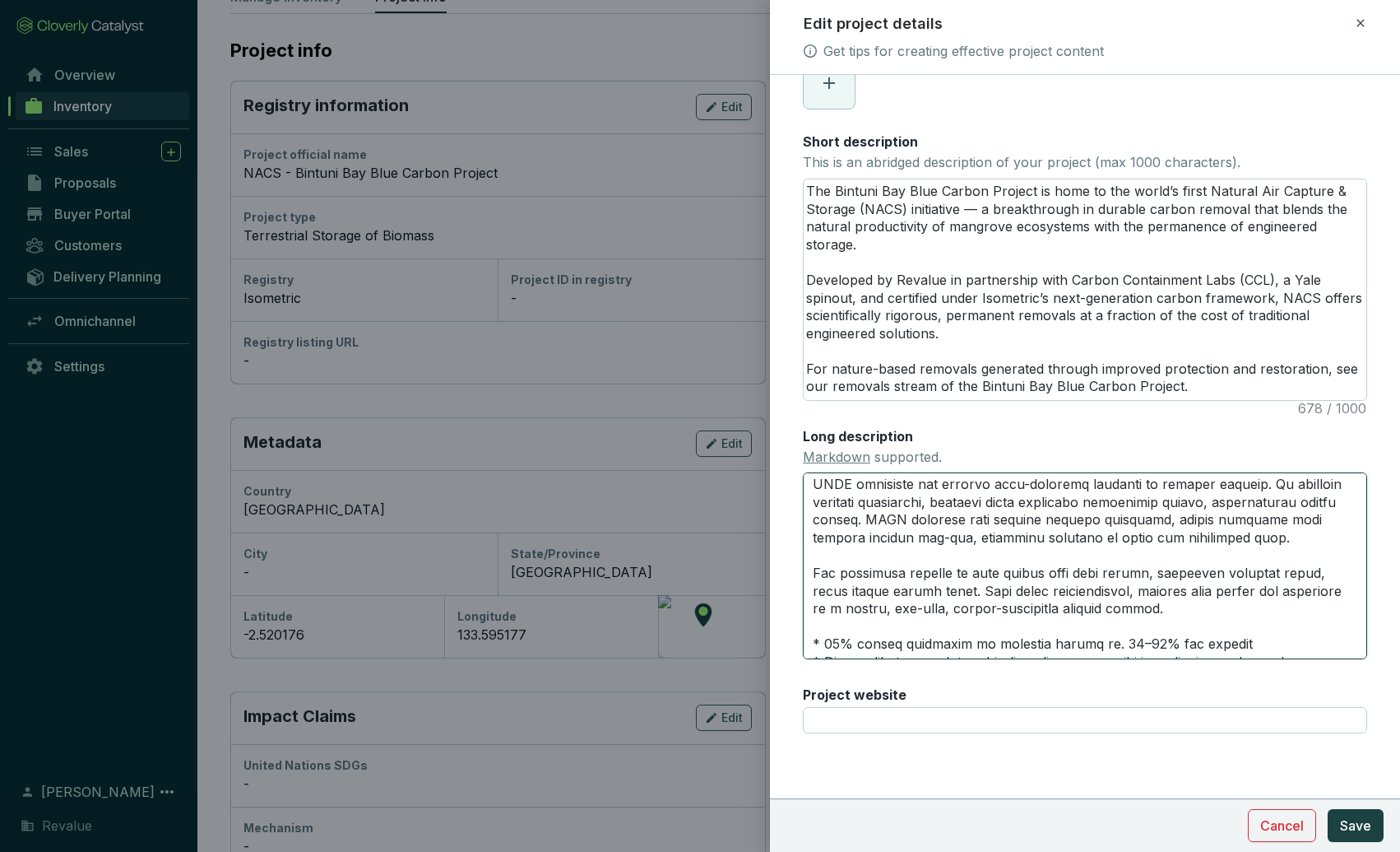
scroll to position [0, 0]
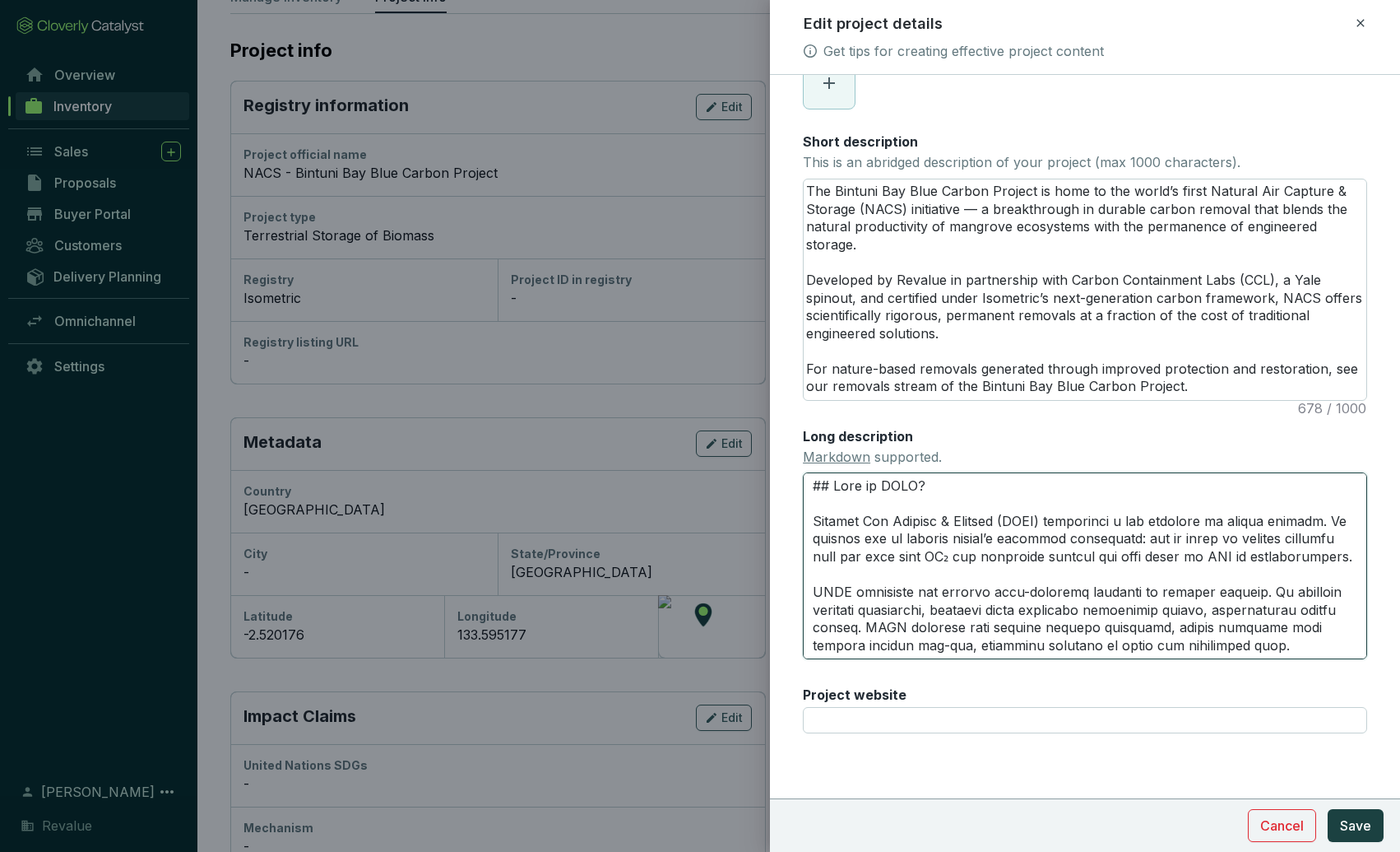
drag, startPoint x: 1347, startPoint y: 625, endPoint x: 810, endPoint y: 522, distance: 546.8
click at [810, 522] on textarea "Long description Markdown supported." at bounding box center [1085, 565] width 564 height 186
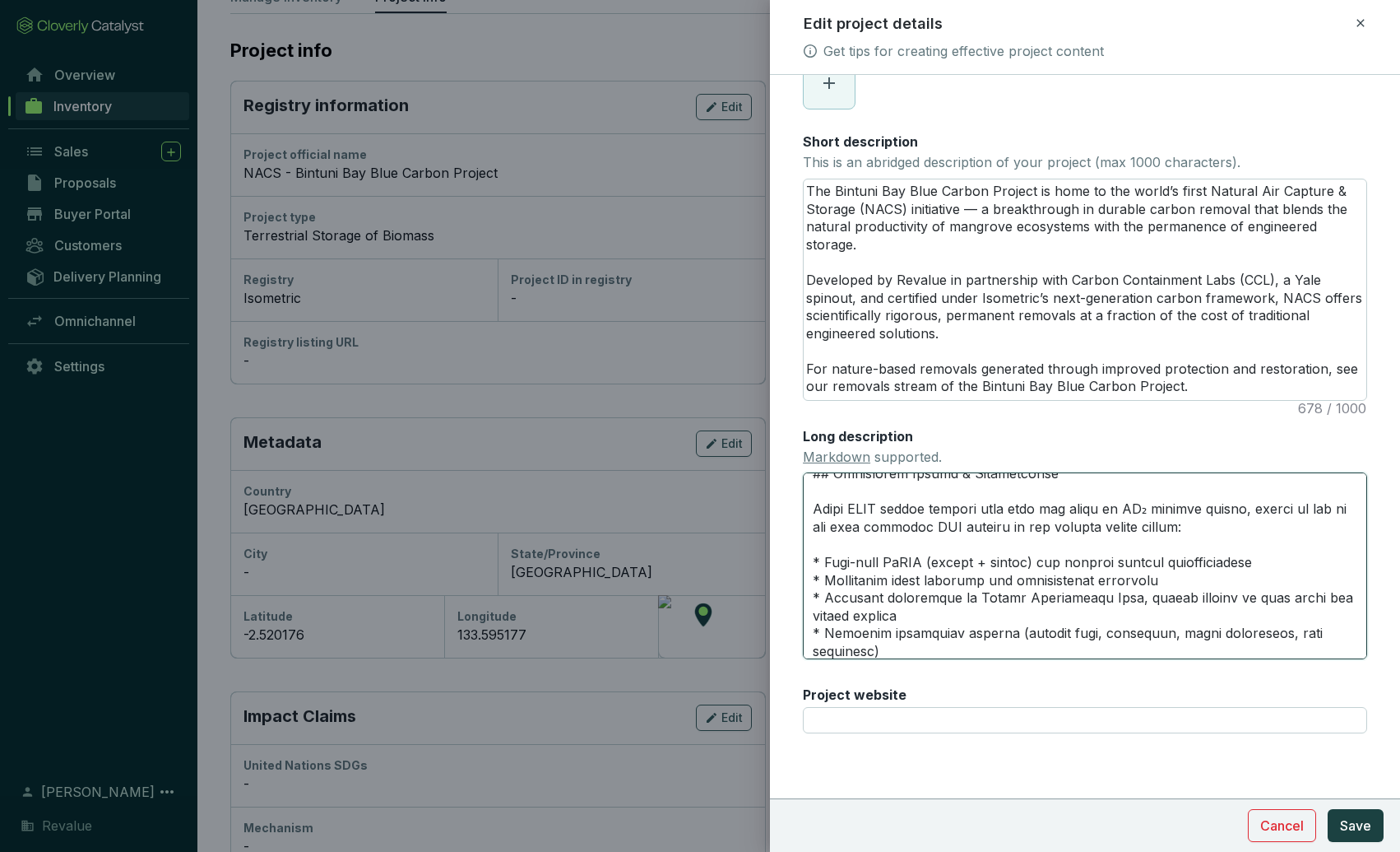
scroll to position [387, 0]
click at [1349, 825] on span "Save" at bounding box center [1355, 825] width 31 height 20
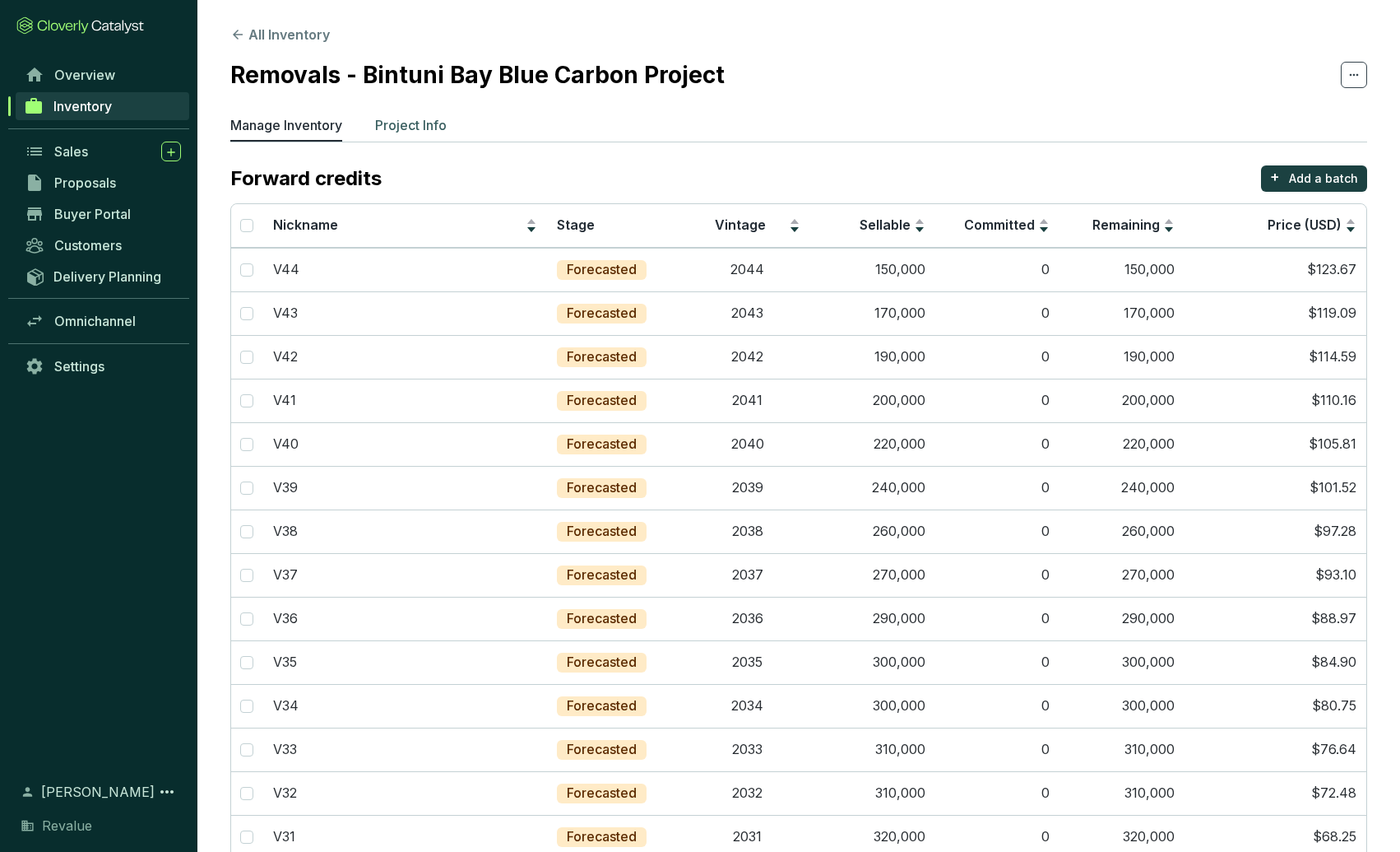
click at [393, 127] on p "Project Info" at bounding box center [411, 126] width 71 height 20
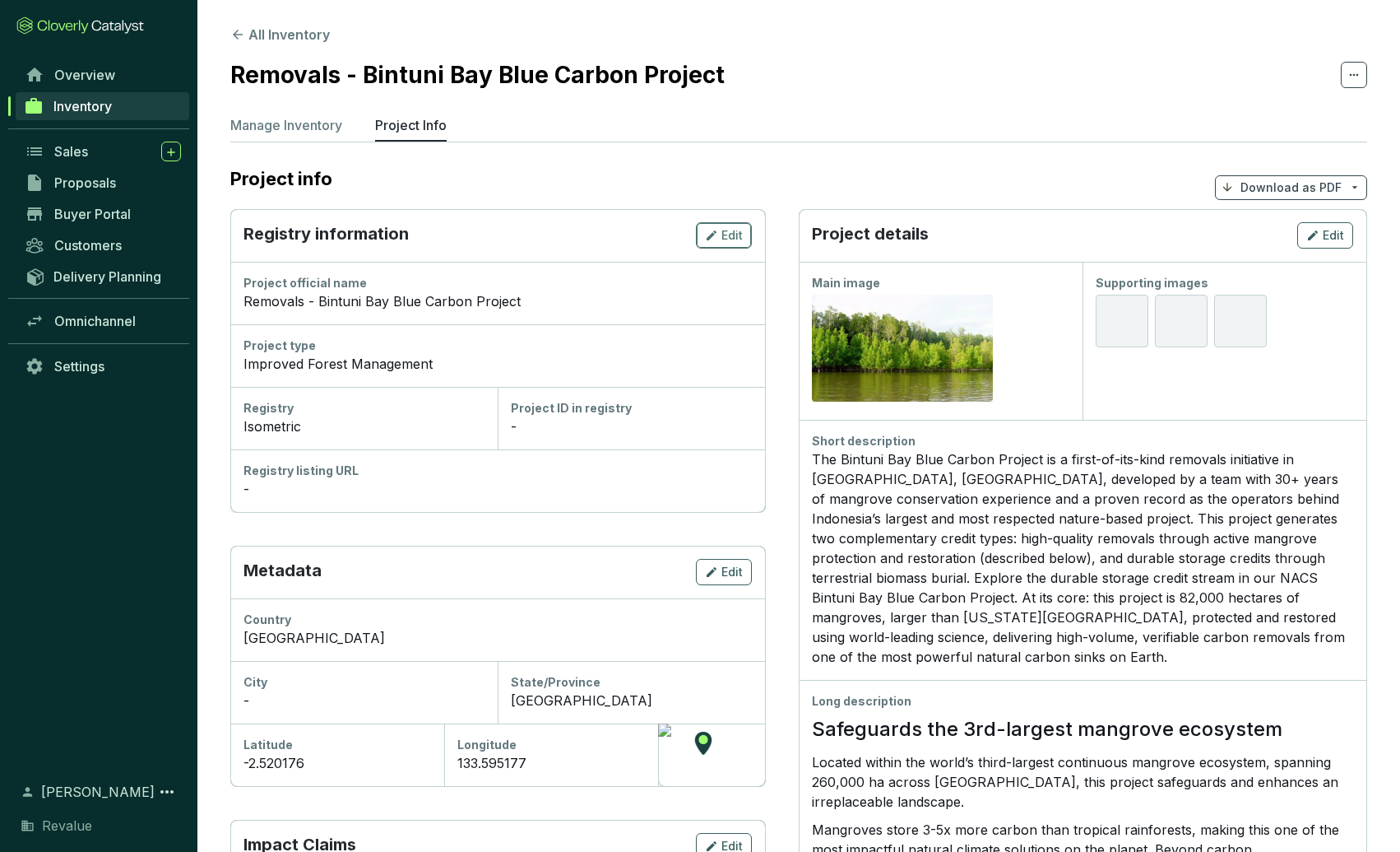
click at [725, 225] on div "Edit" at bounding box center [723, 235] width 38 height 20
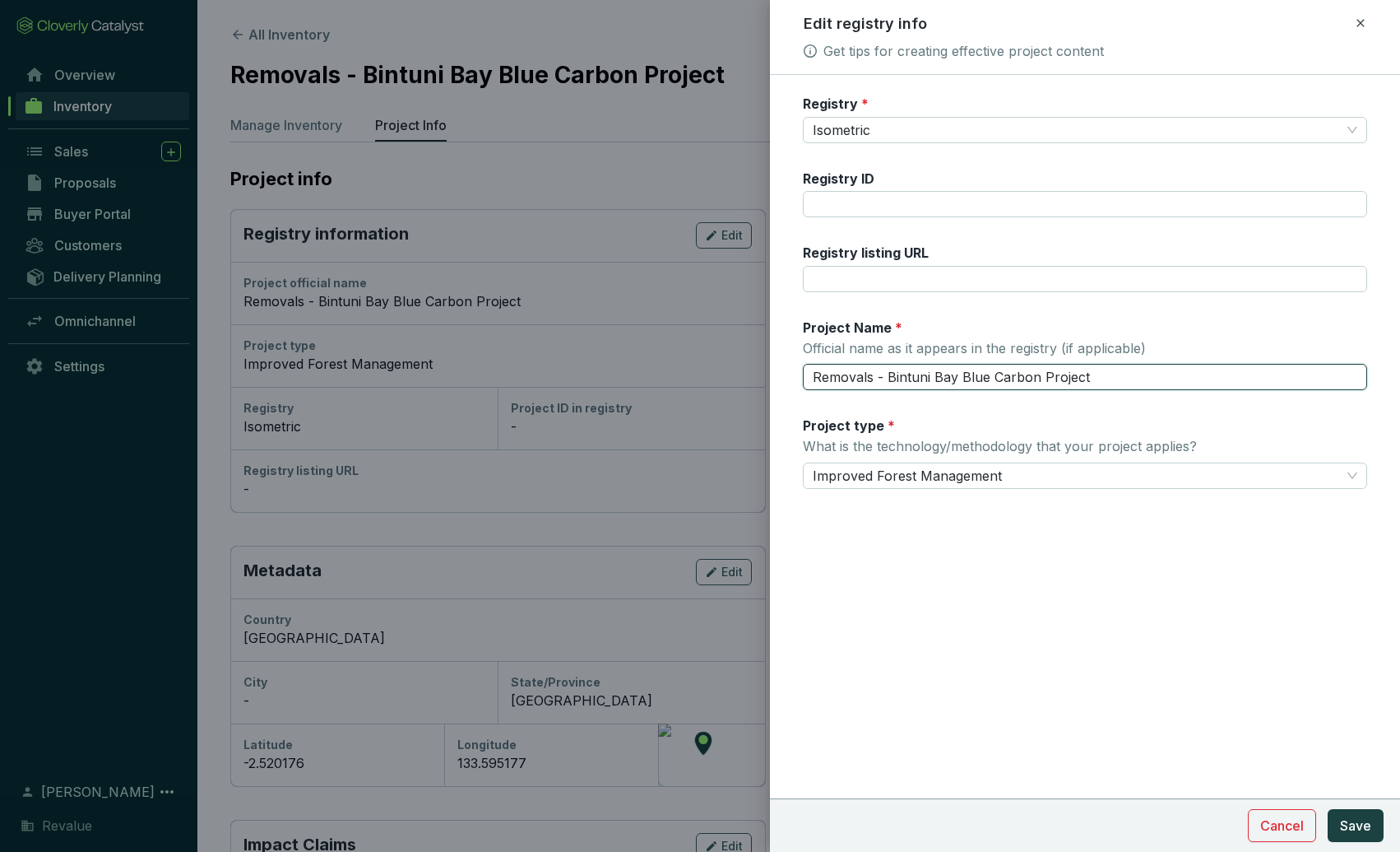
click at [818, 377] on input "Removals - Bintuni Bay Blue Carbon Project" at bounding box center [1085, 377] width 564 height 27
click at [1341, 823] on span "Save" at bounding box center [1355, 825] width 31 height 20
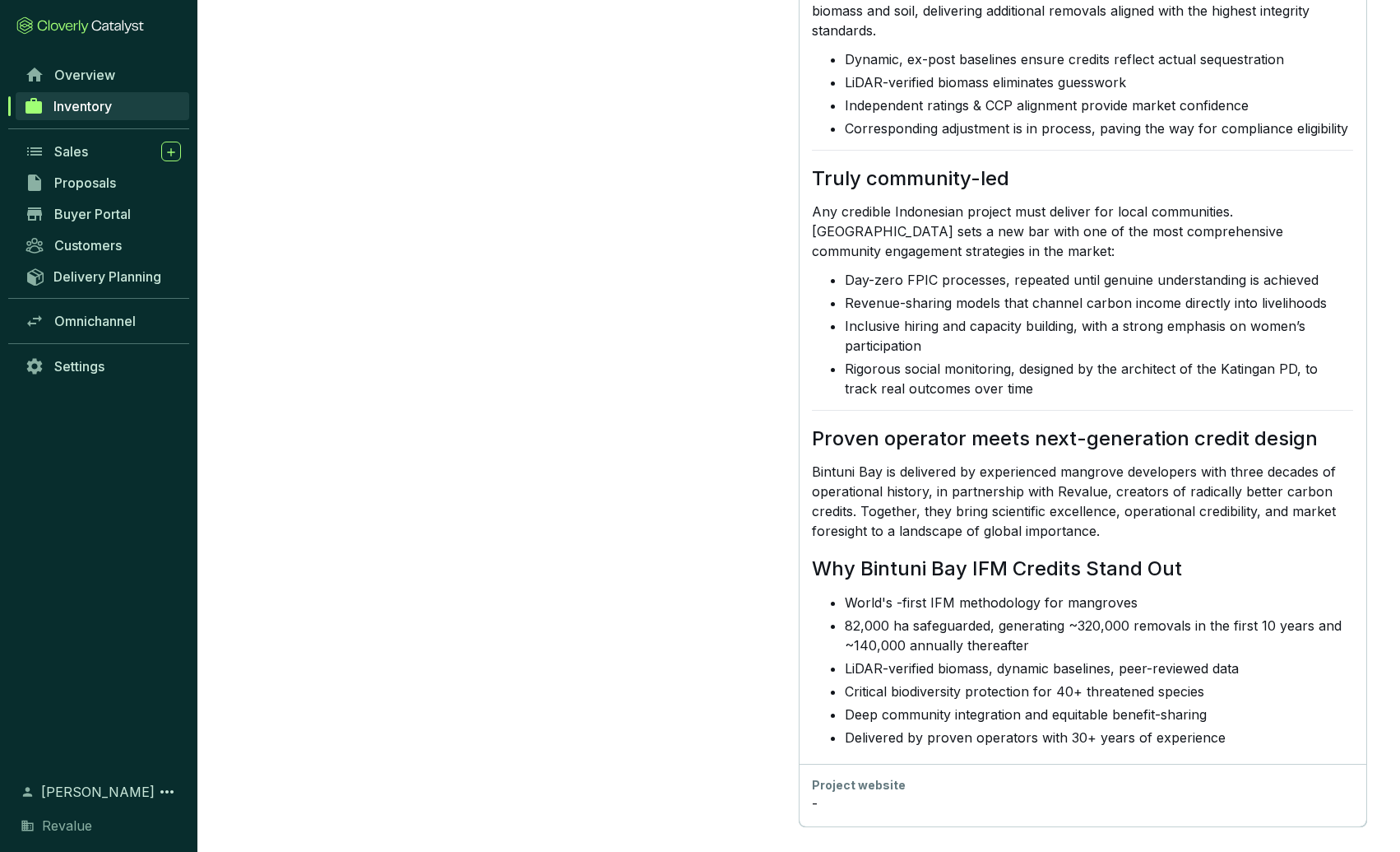
scroll to position [1366, 0]
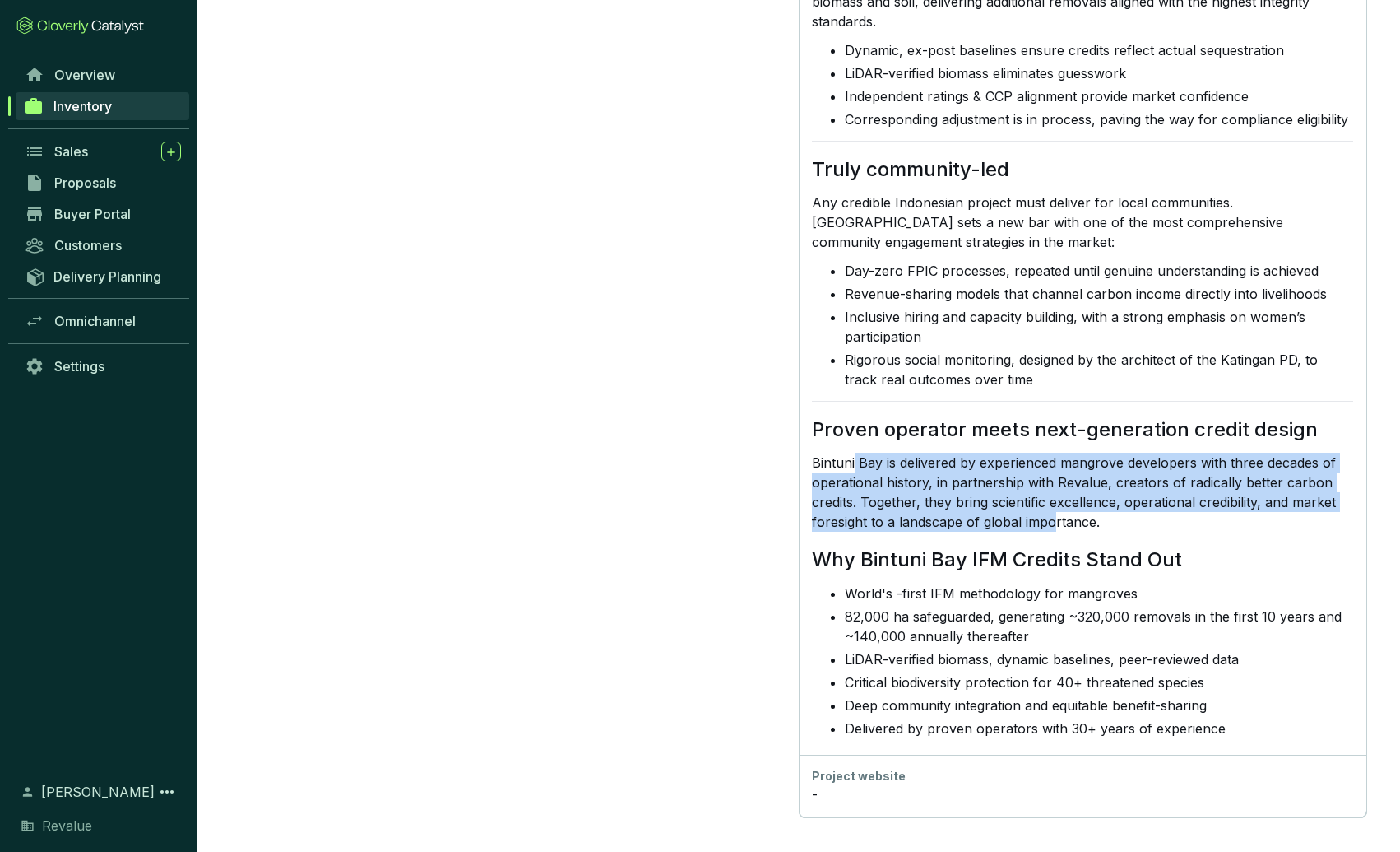
drag, startPoint x: 854, startPoint y: 460, endPoint x: 1056, endPoint y: 529, distance: 213.5
click at [1056, 529] on p "Bintuni Bay is delivered by experienced mangrove developers with three decades …" at bounding box center [1081, 492] width 541 height 79
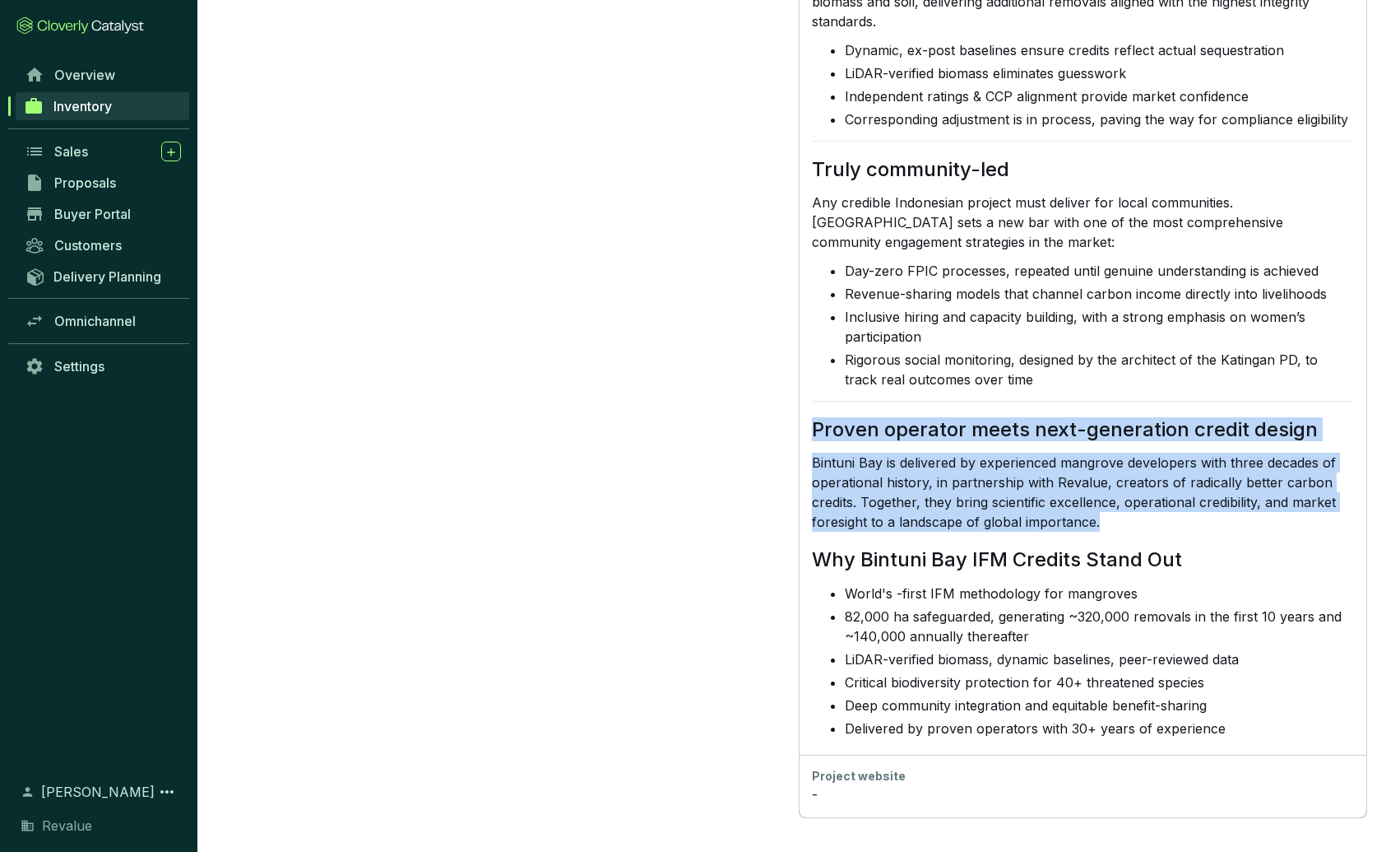
drag, startPoint x: 1145, startPoint y: 521, endPoint x: 805, endPoint y: 416, distance: 355.8
click at [804, 416] on div "Long description Safeguards the 3rd-largest mangrove ecosystem Located within t…" at bounding box center [1082, 34] width 568 height 1441
click at [893, 448] on div "Safeguards the 3rd-largest mangrove ecosystem Located within the world’s third-…" at bounding box center [1081, 42] width 541 height 1398
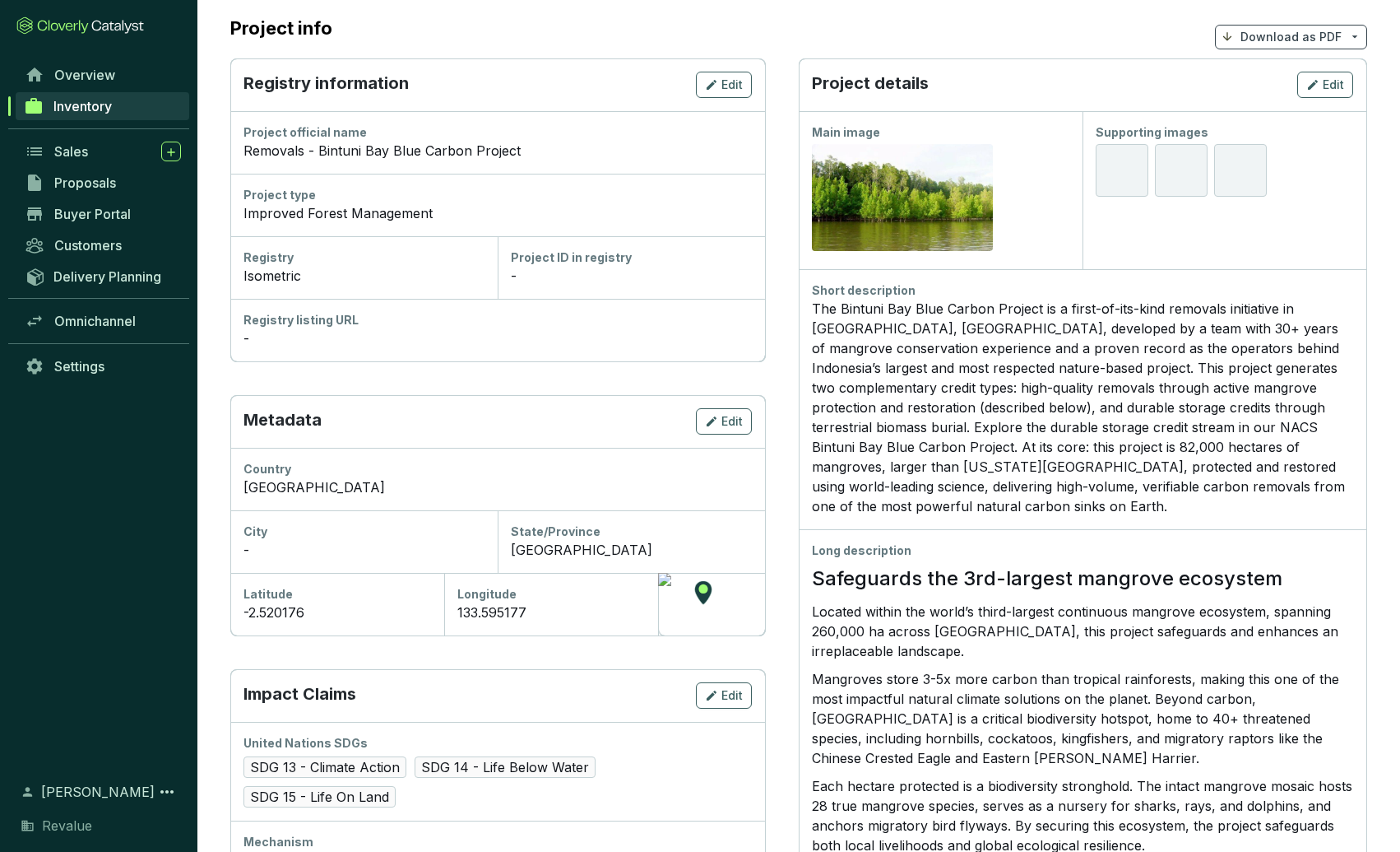
scroll to position [0, 0]
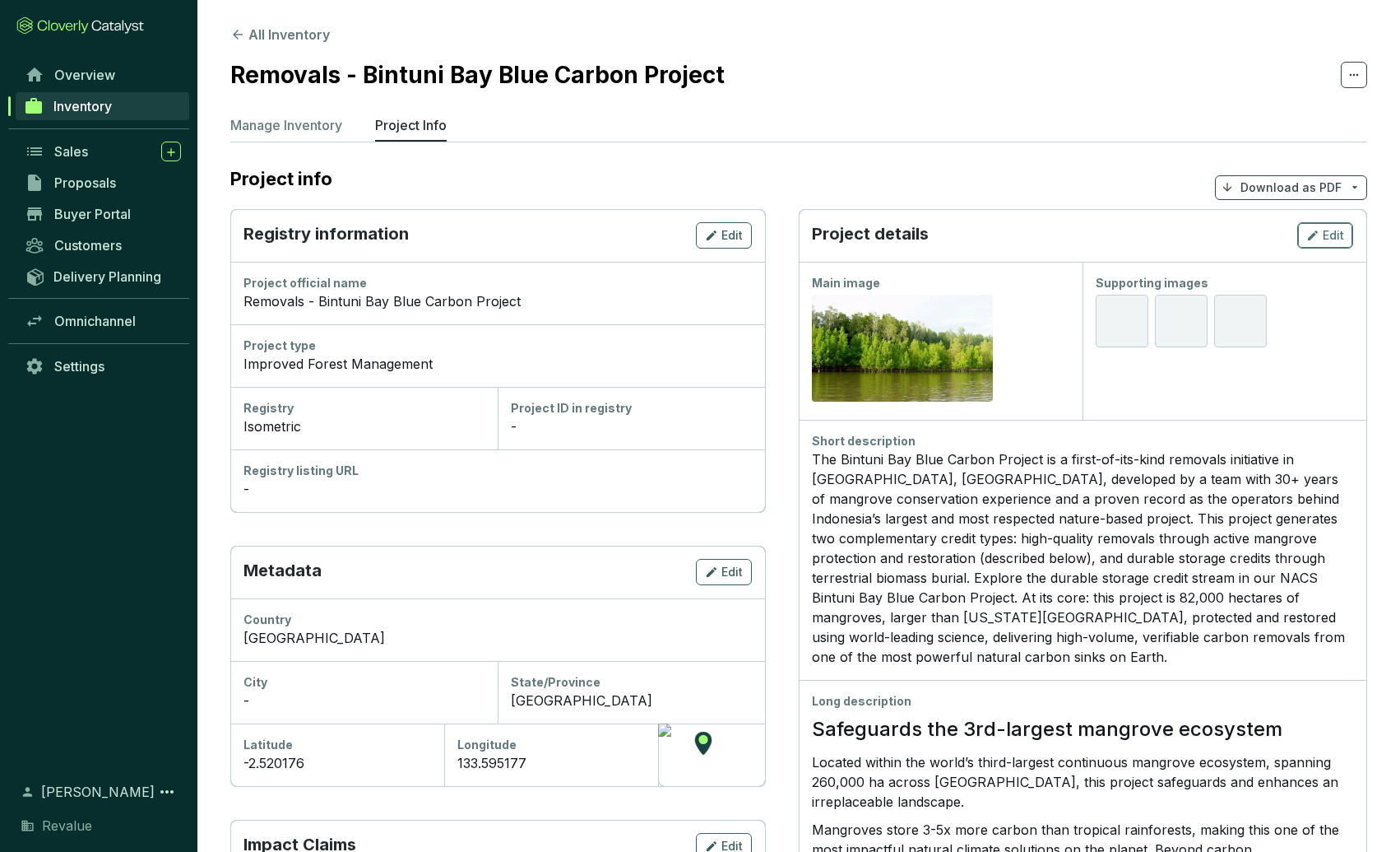
click at [1313, 234] on icon "button" at bounding box center [1312, 235] width 10 height 10
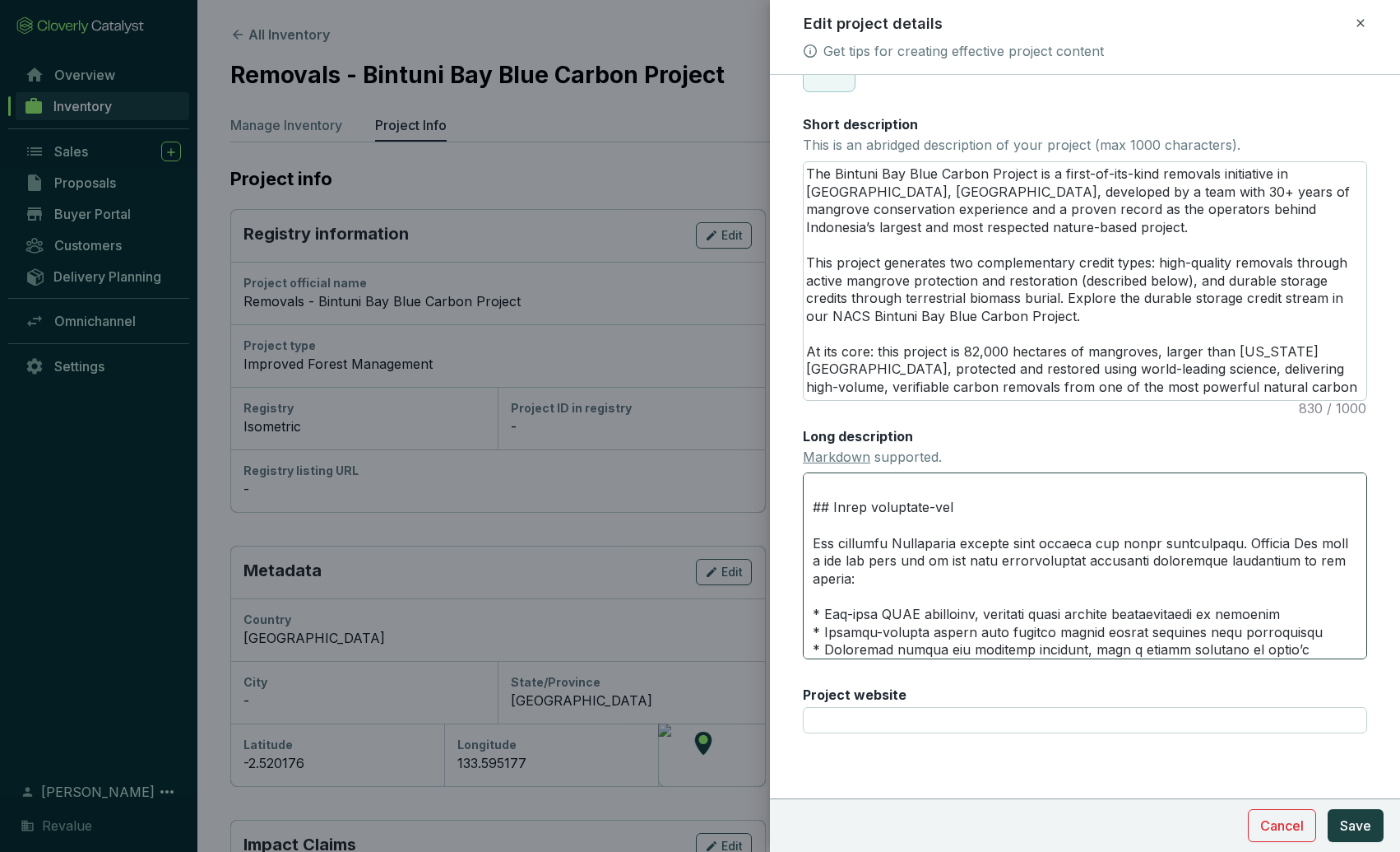
scroll to position [1207, 0]
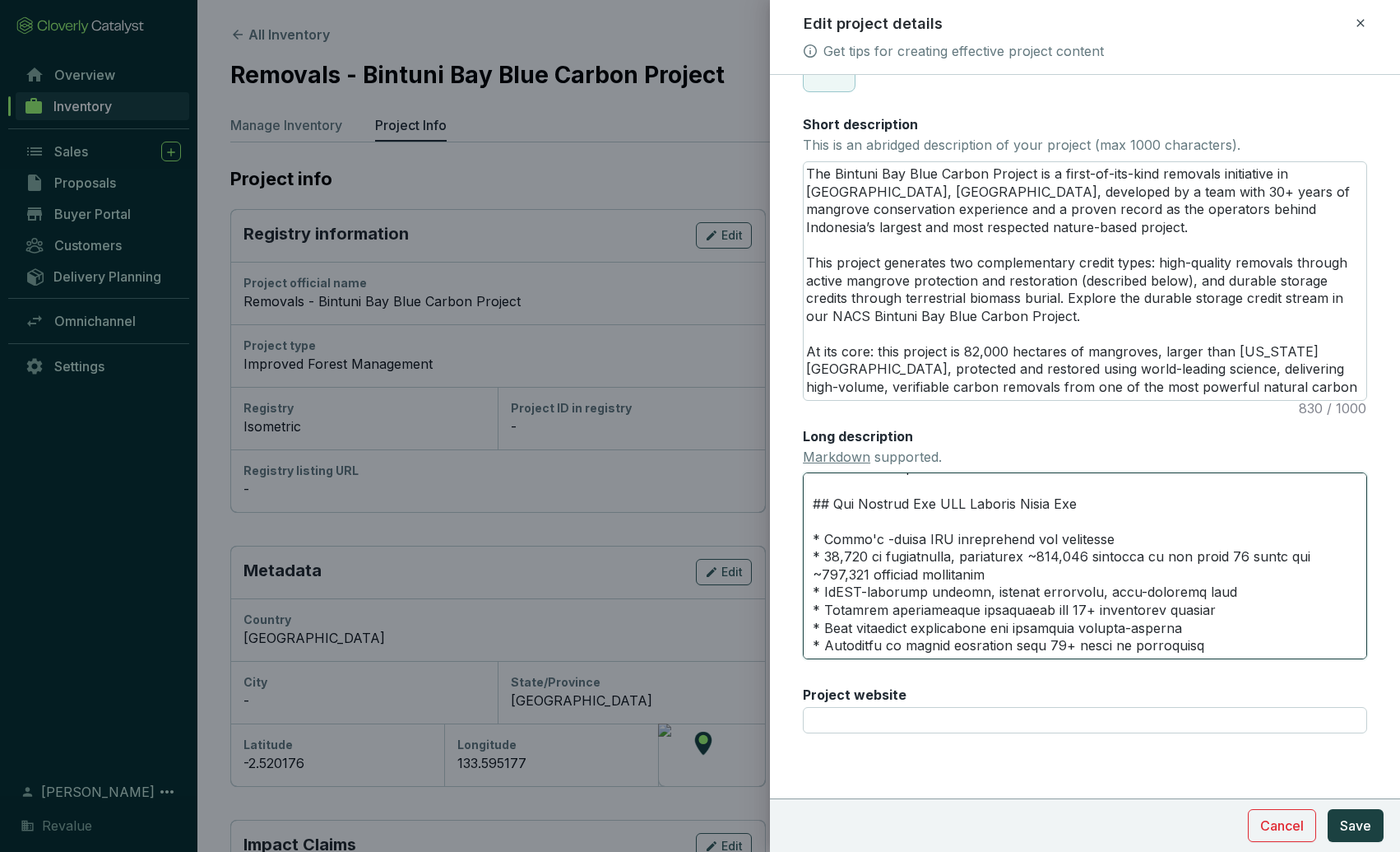
click at [885, 539] on textarea "Long description Markdown supported." at bounding box center [1085, 565] width 564 height 186
type textarea "## Loremipsum dol 0si-ametcon adipisci elitseddo Eiusmod tempor inc utlab’e dol…"
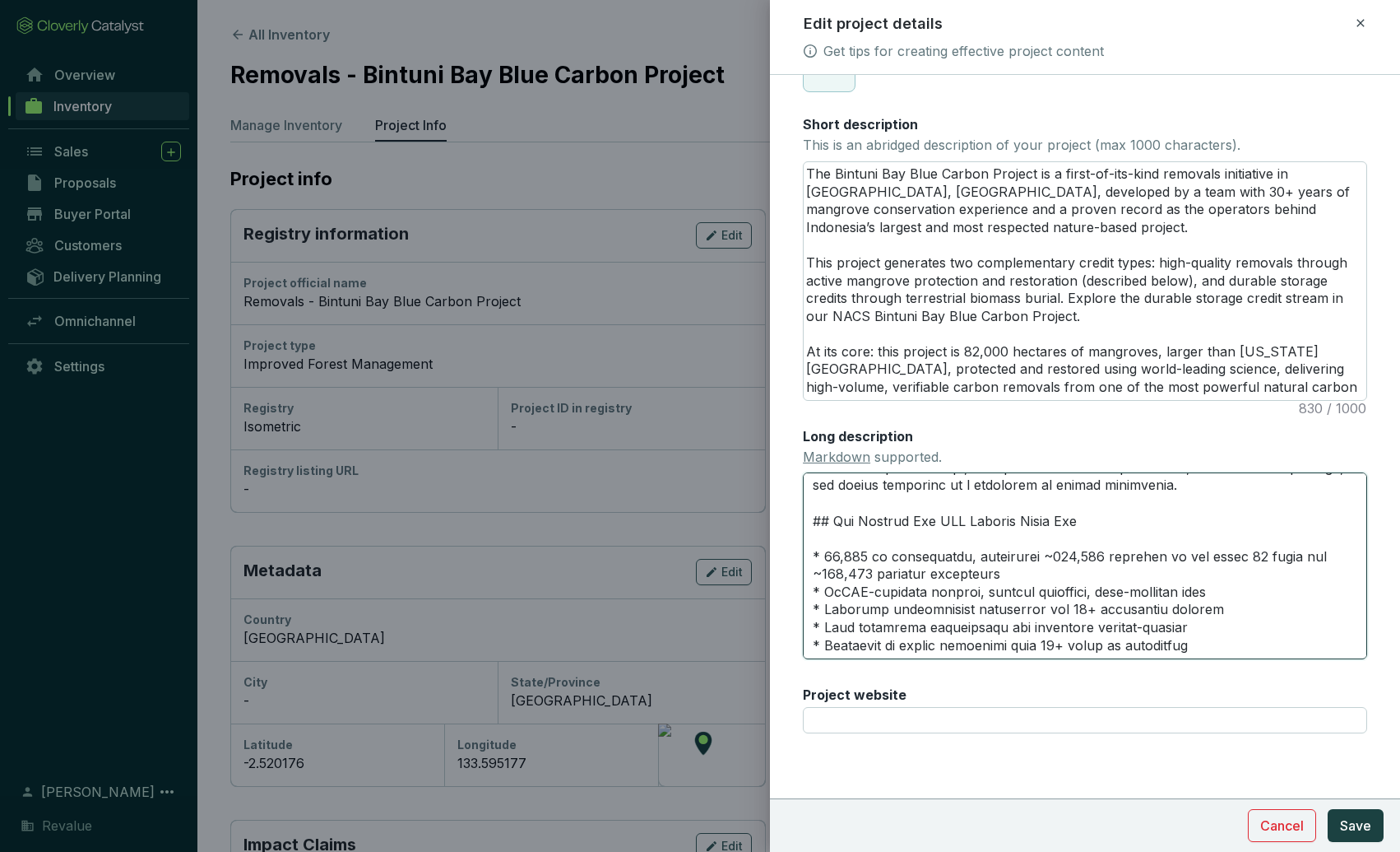
scroll to position [1191, 0]
type textarea "## Loremipsum dol 0si-ametcon adipisci elitseddo Eiusmod tempor inc utlab’e dol…"
click at [1362, 825] on span "Save" at bounding box center [1355, 825] width 31 height 20
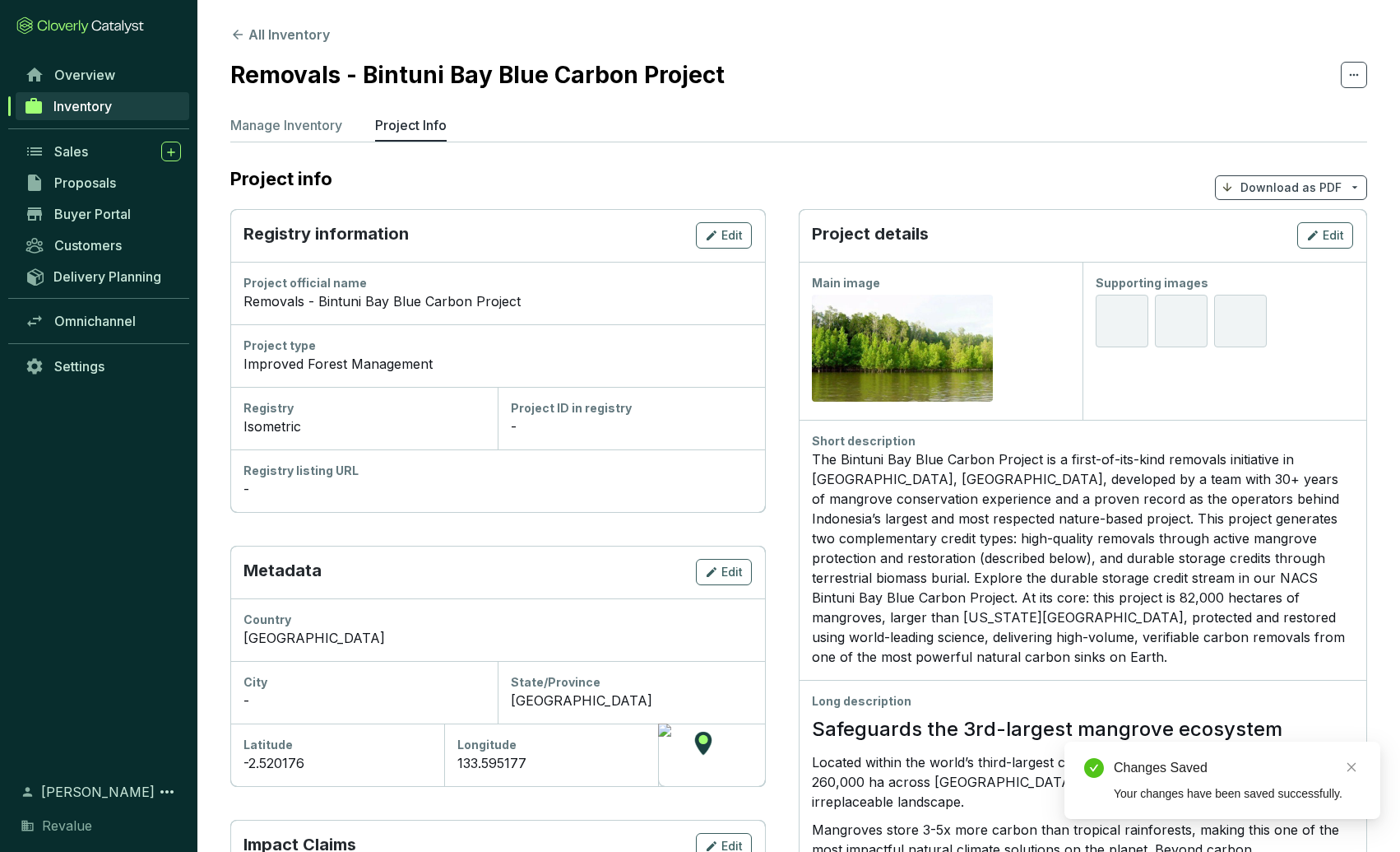
click at [621, 277] on div "Project official name" at bounding box center [497, 283] width 508 height 16
click at [278, 115] on p "Manage Inventory" at bounding box center [286, 126] width 112 height 20
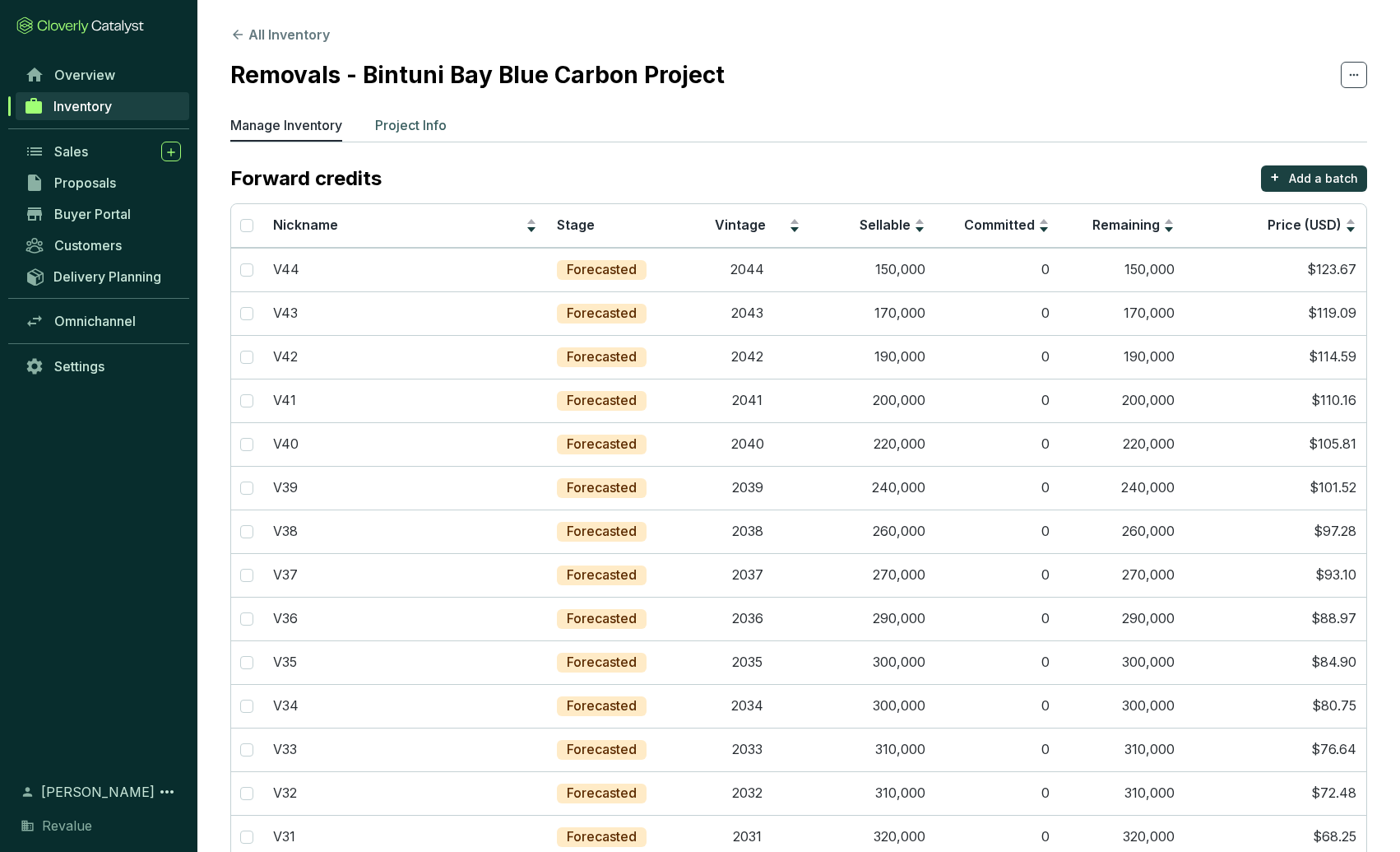
click at [419, 125] on p "Project Info" at bounding box center [411, 126] width 71 height 20
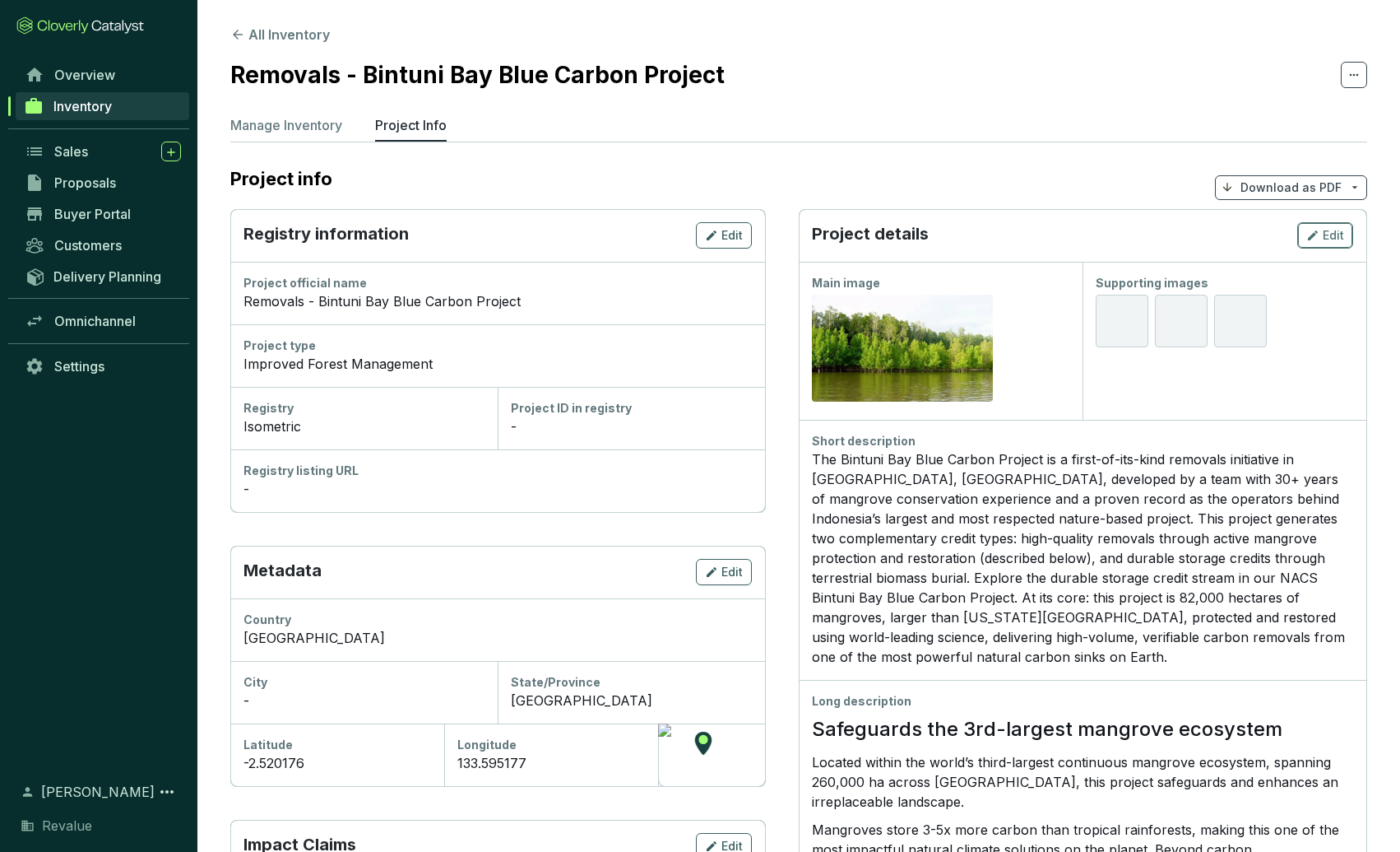
click at [1320, 237] on div "Edit" at bounding box center [1324, 235] width 38 height 20
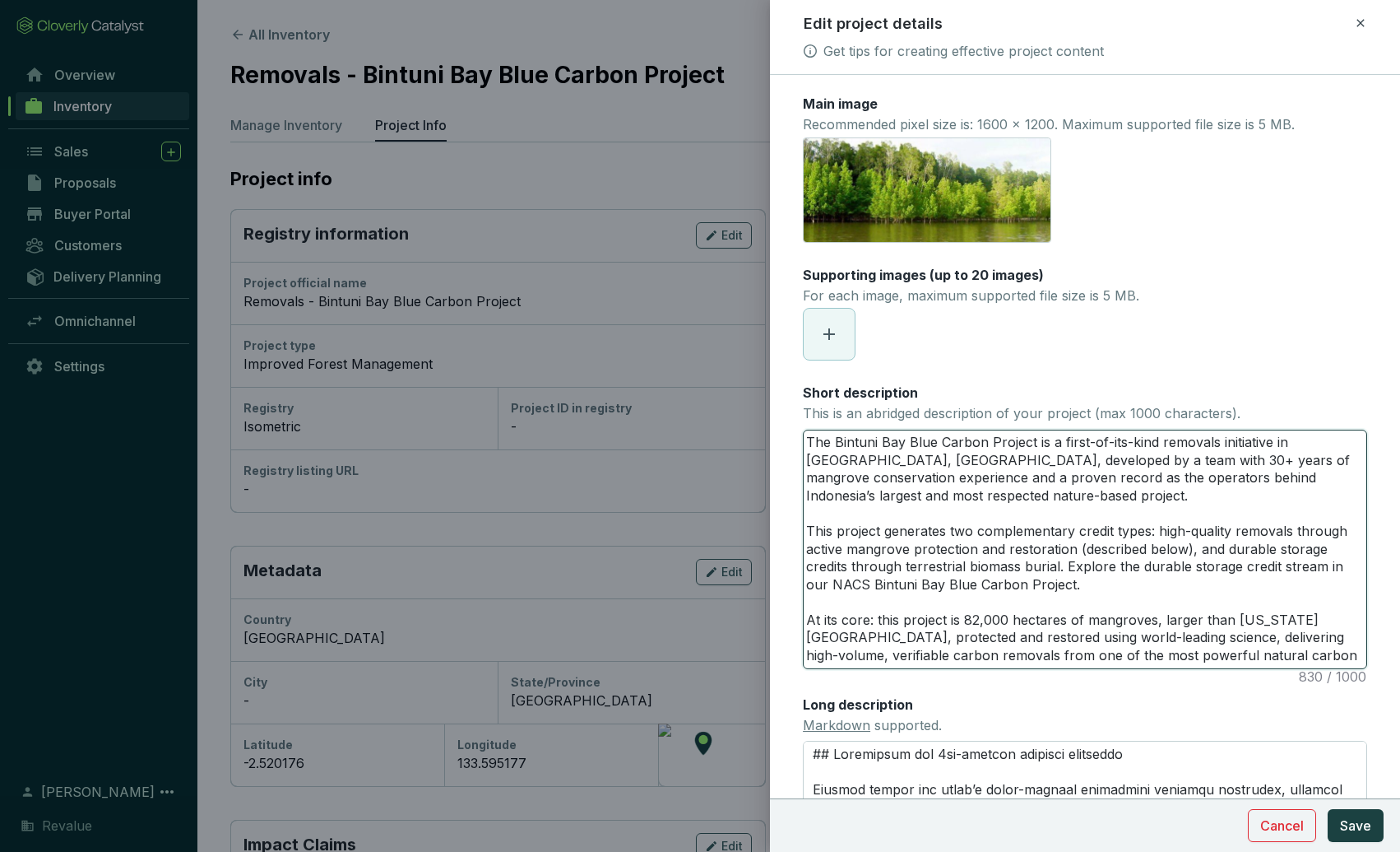
click at [965, 597] on textarea "The Bintuni Bay Blue Carbon Project is a first-of-its-kind removals initiative …" at bounding box center [1084, 550] width 562 height 238
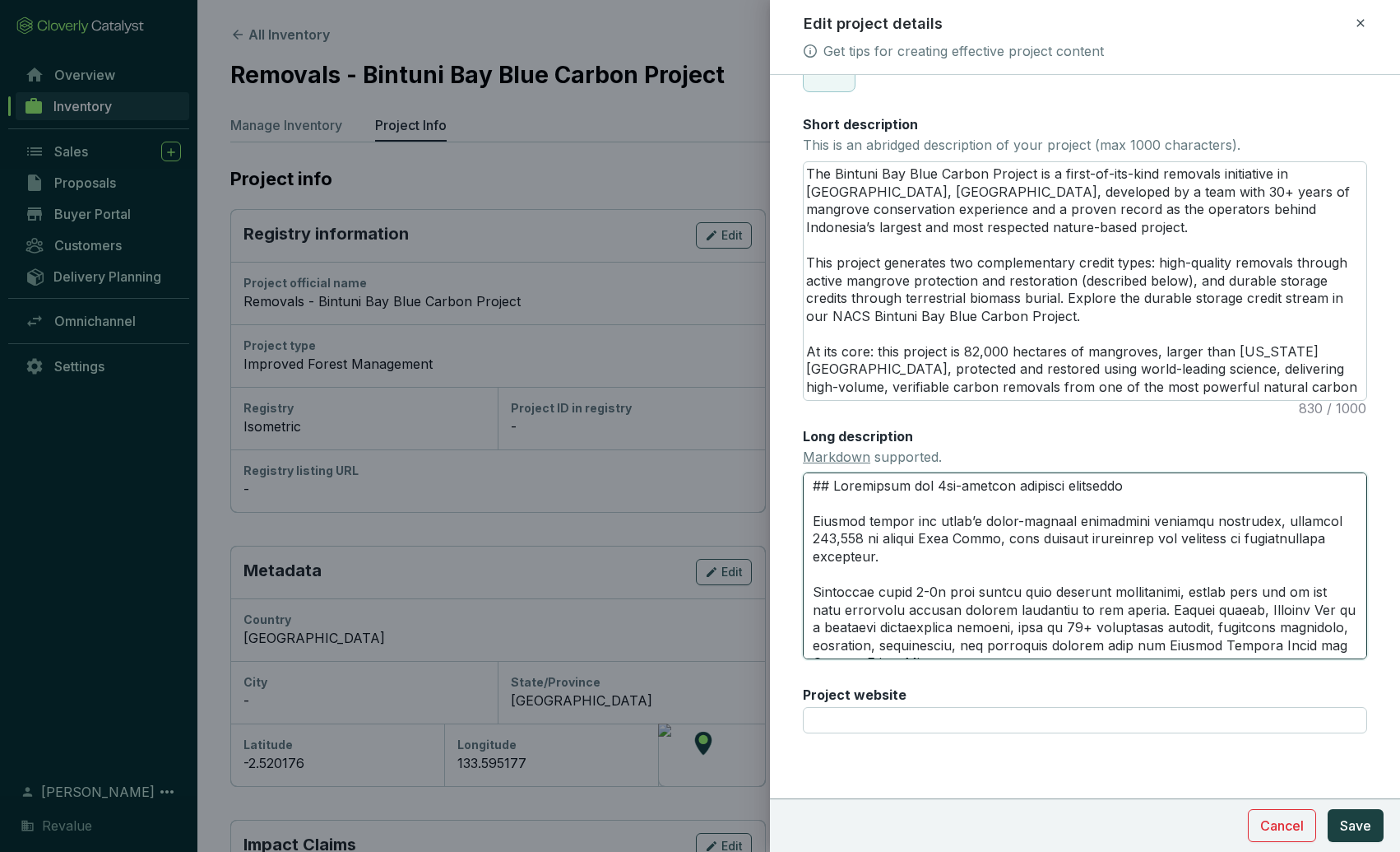
click at [1044, 559] on textarea "Long description Markdown supported." at bounding box center [1085, 565] width 564 height 186
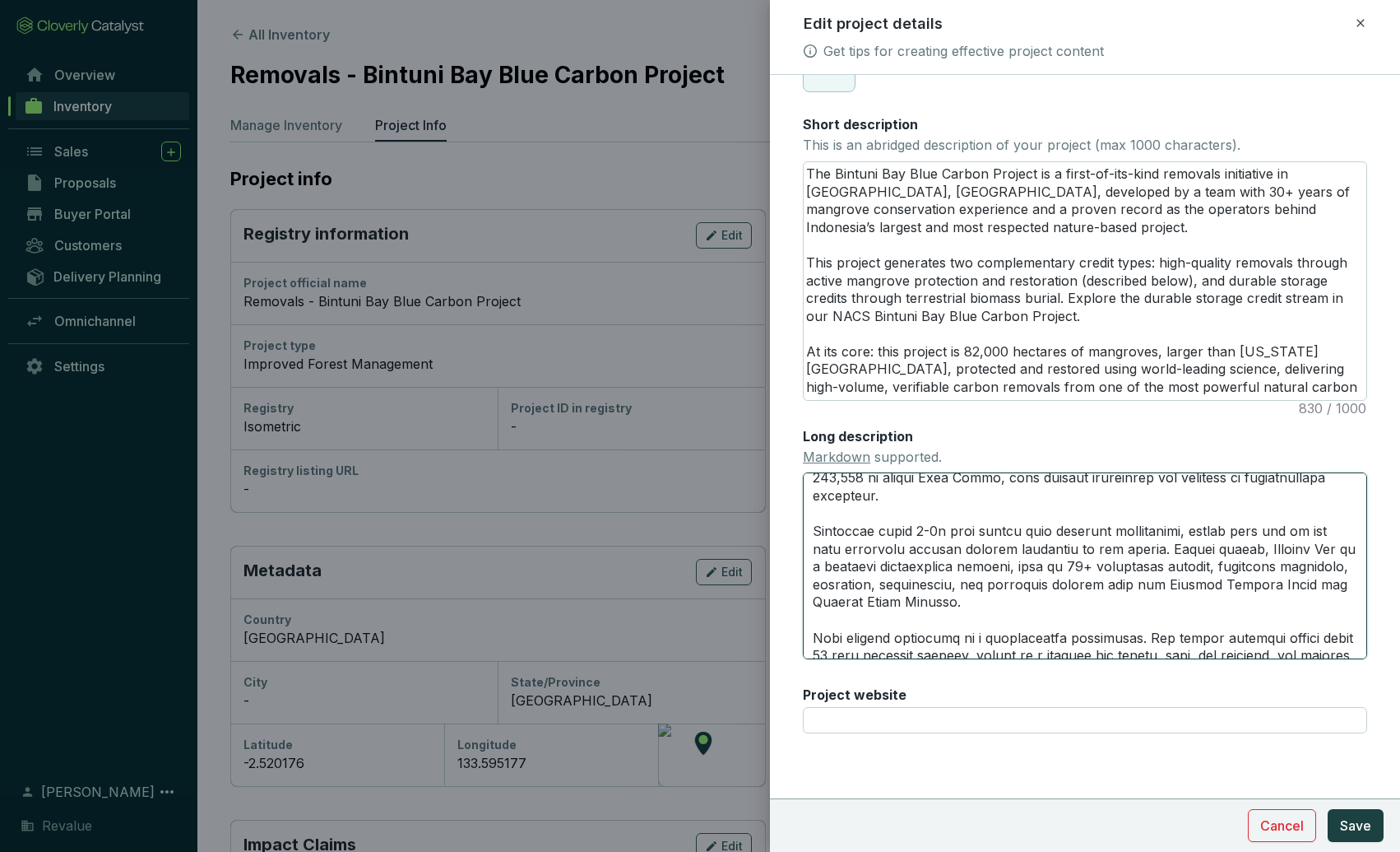
scroll to position [64, 0]
drag, startPoint x: 1144, startPoint y: 546, endPoint x: 1193, endPoint y: 530, distance: 51.5
click at [1193, 530] on textarea "Long description Markdown supported." at bounding box center [1085, 565] width 564 height 186
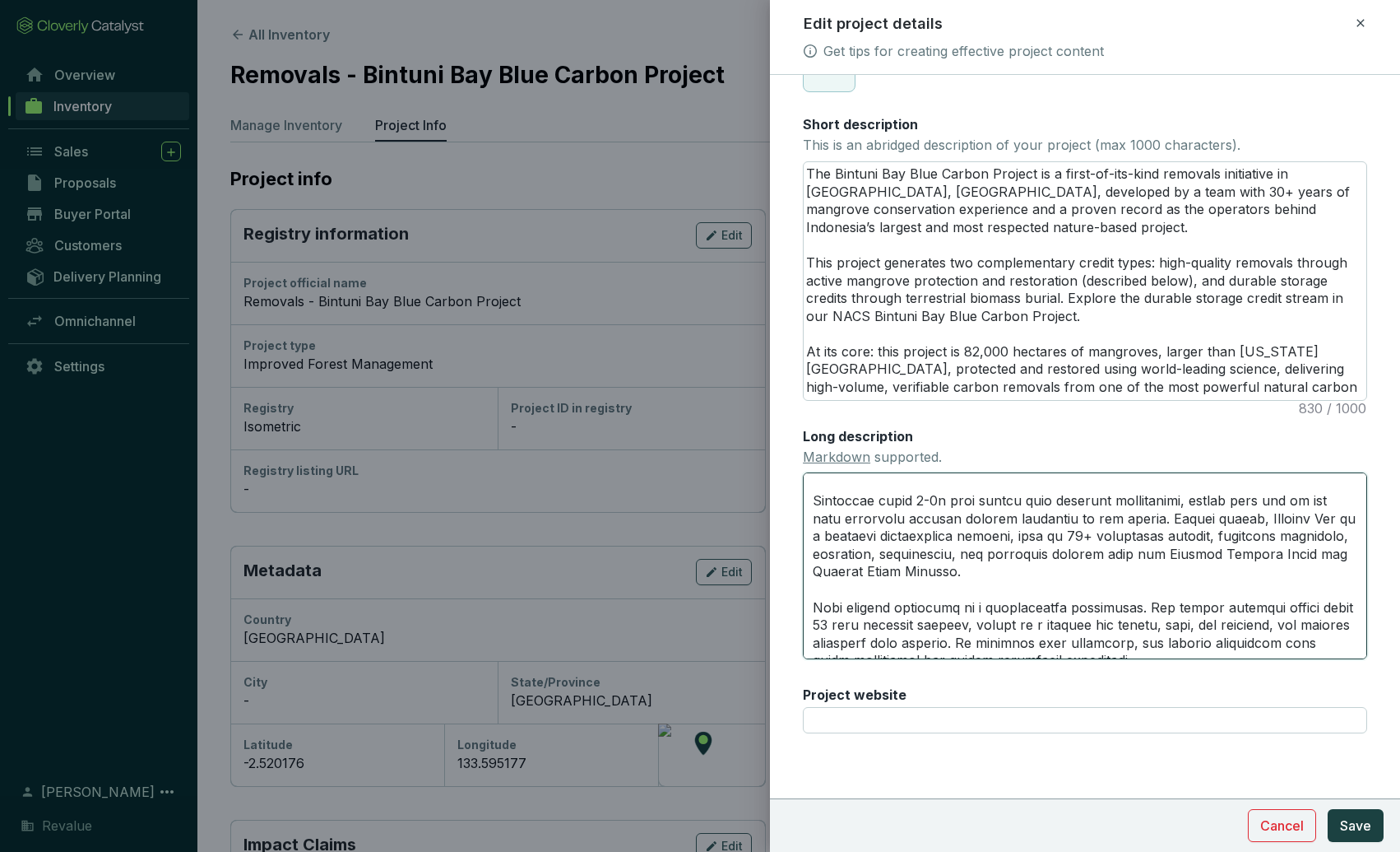
scroll to position [104, 0]
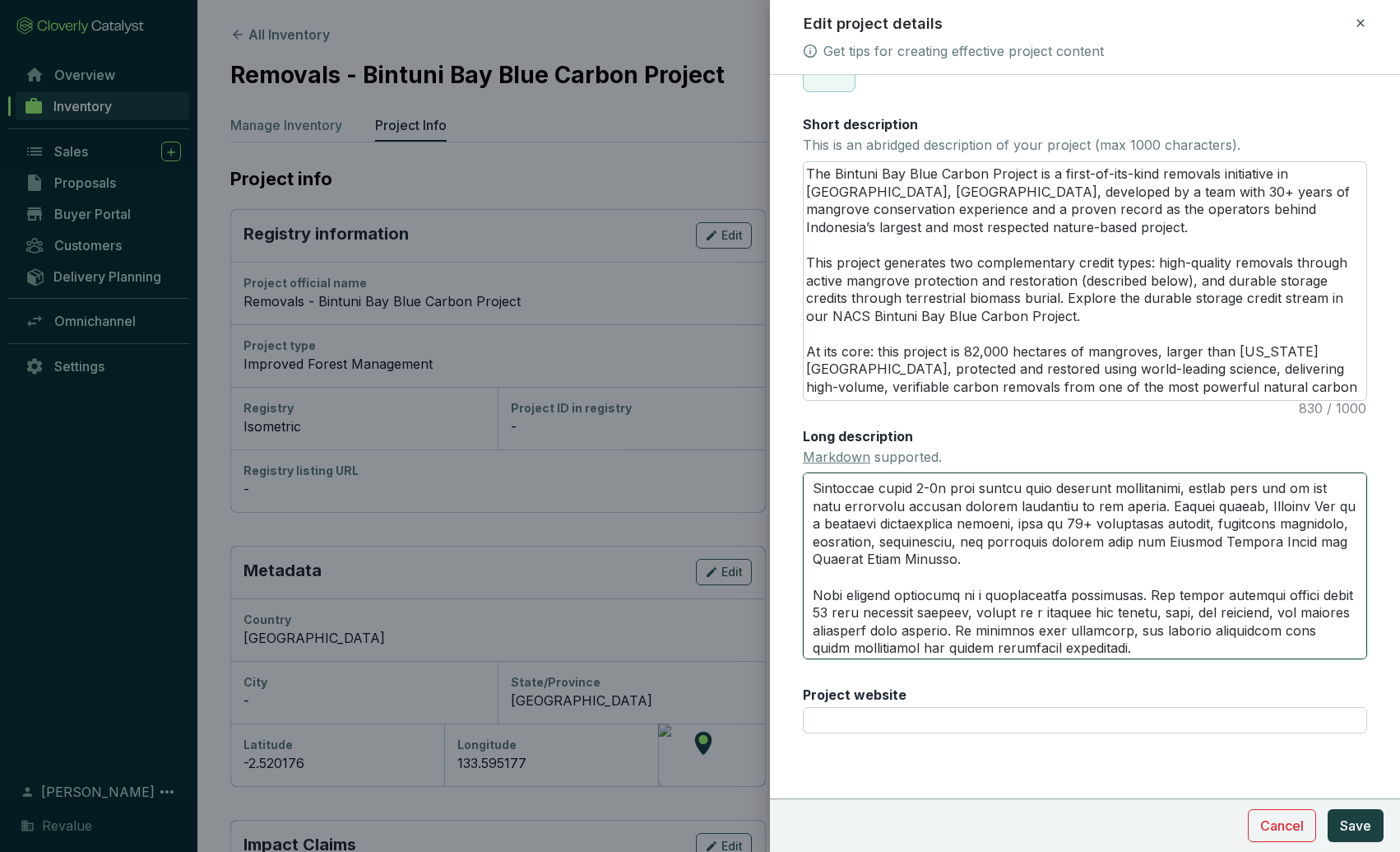
click at [1009, 559] on textarea "Long description Markdown supported." at bounding box center [1085, 565] width 564 height 186
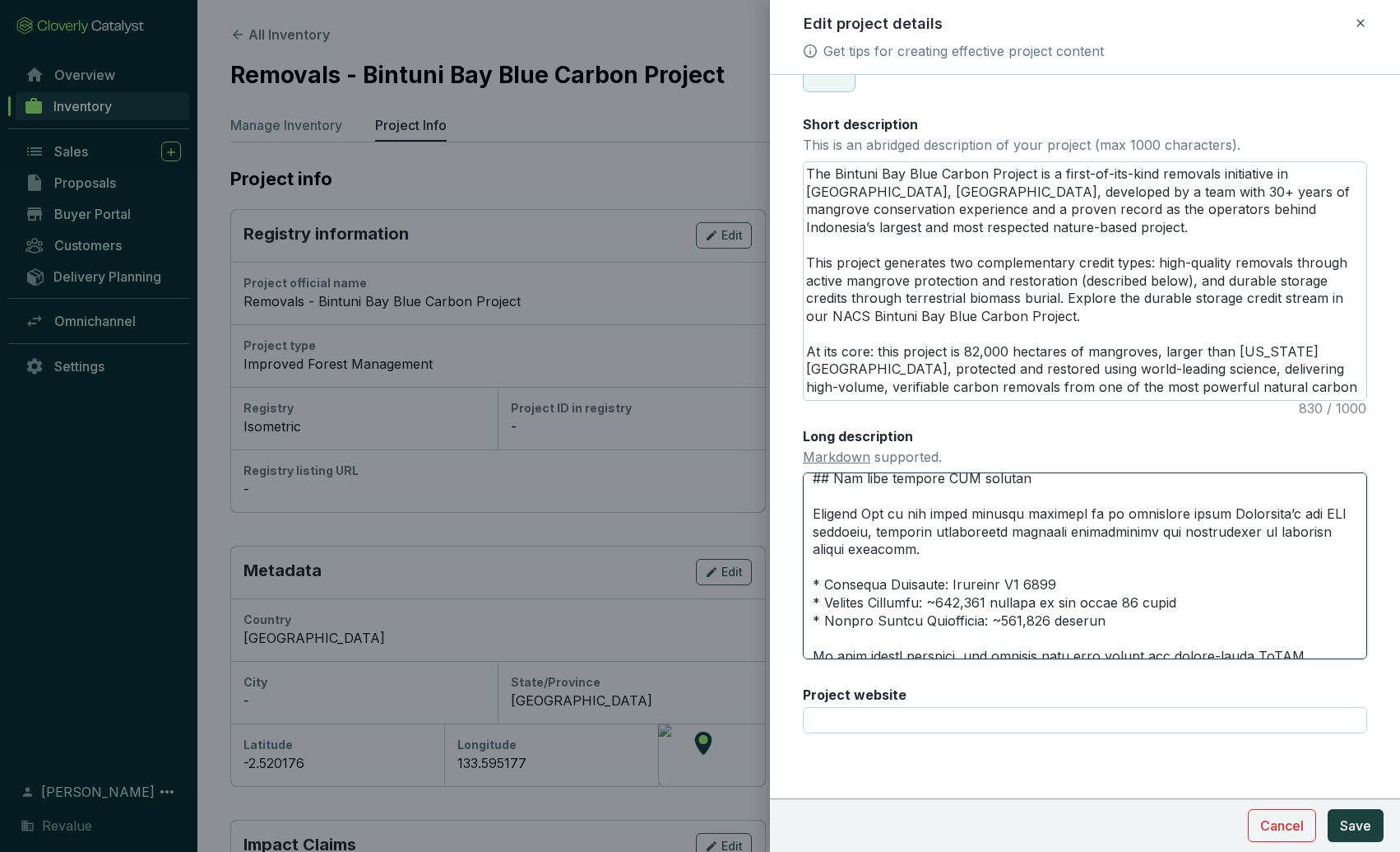
scroll to position [350, 0]
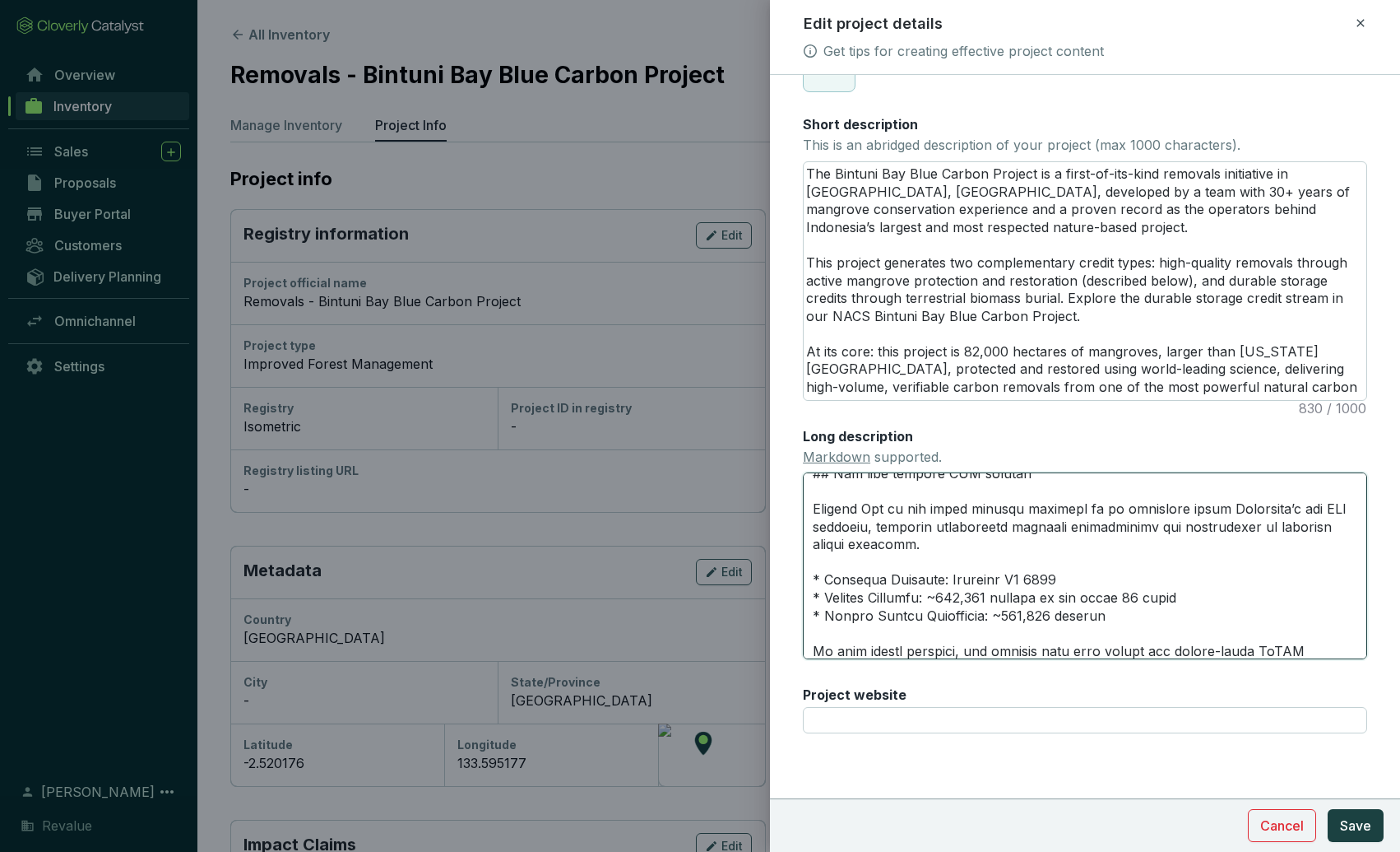
drag, startPoint x: 1110, startPoint y: 621, endPoint x: 796, endPoint y: 578, distance: 316.9
click at [796, 578] on form "Main image Recommended pixel size is: 1600 x 1200. Maximum supported file size …" at bounding box center [1085, 329] width 630 height 1006
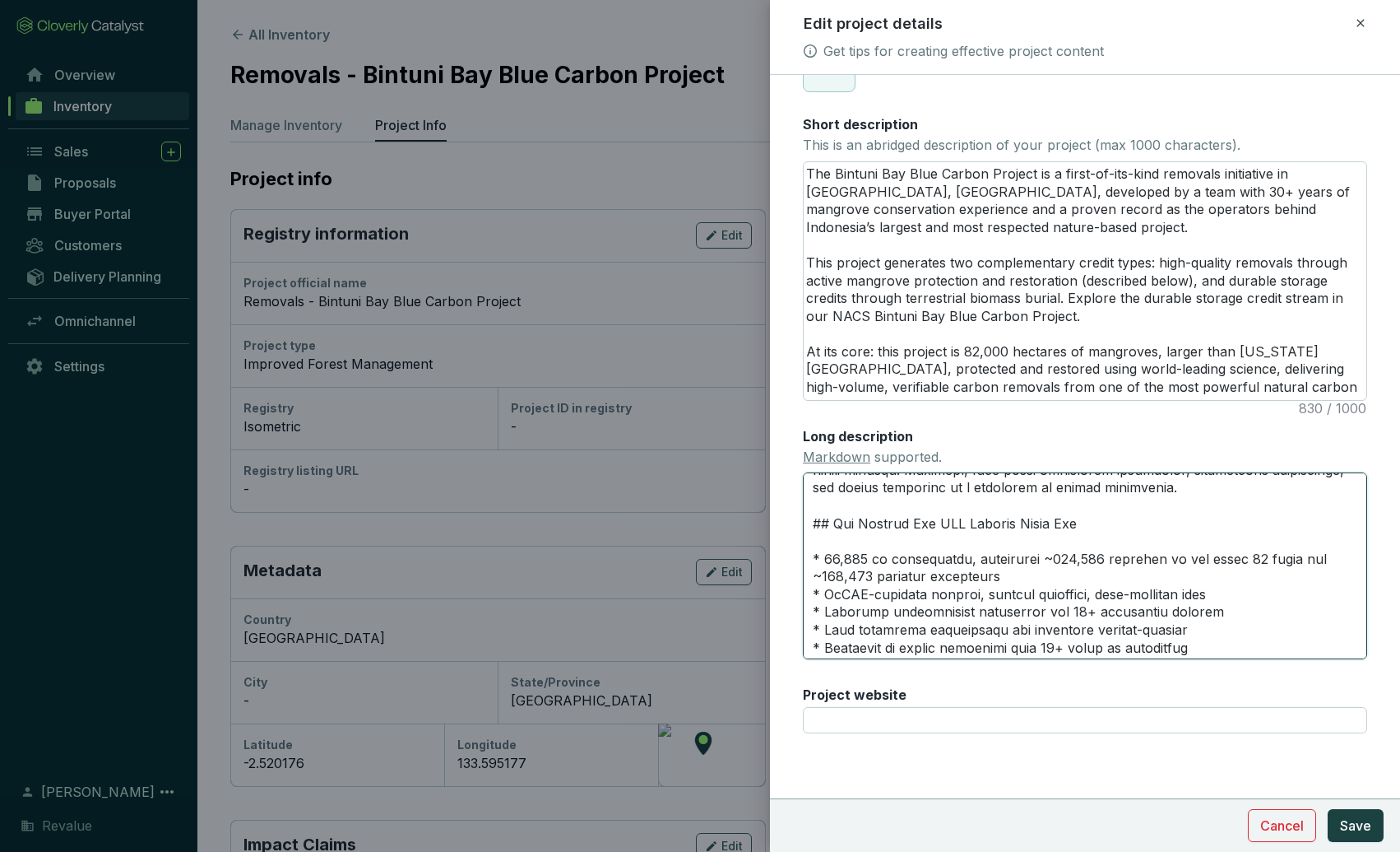
scroll to position [1190, 0]
drag, startPoint x: 1058, startPoint y: 568, endPoint x: 825, endPoint y: 559, distance: 233.2
click at [825, 559] on textarea "Long description Markdown supported." at bounding box center [1085, 565] width 564 height 186
click at [967, 597] on textarea "Long description Markdown supported." at bounding box center [1085, 565] width 564 height 186
click at [1345, 832] on span "Save" at bounding box center [1355, 825] width 31 height 20
